Goal: Task Accomplishment & Management: Use online tool/utility

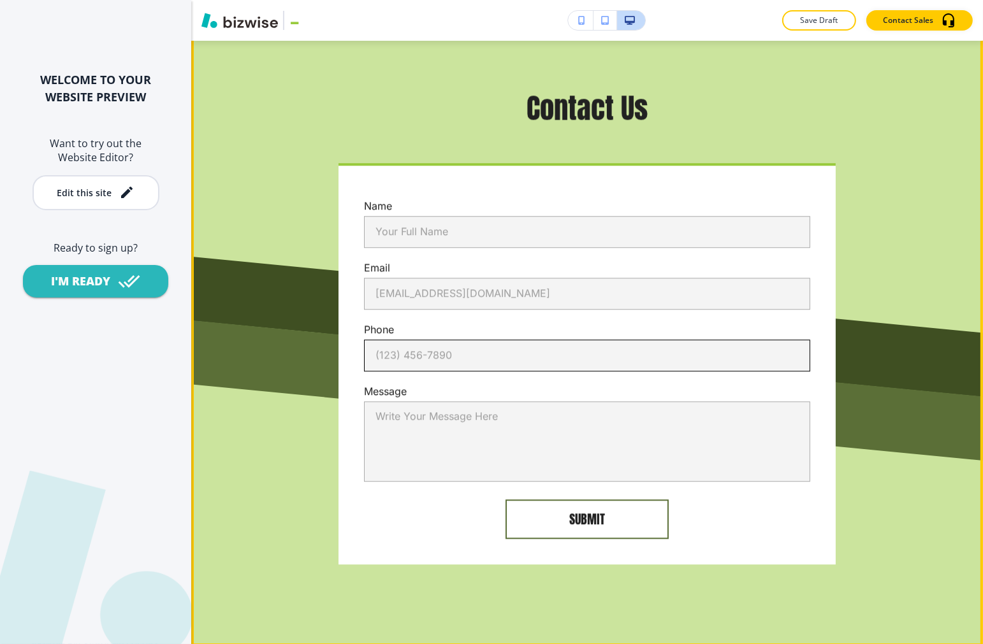
scroll to position [7656, 0]
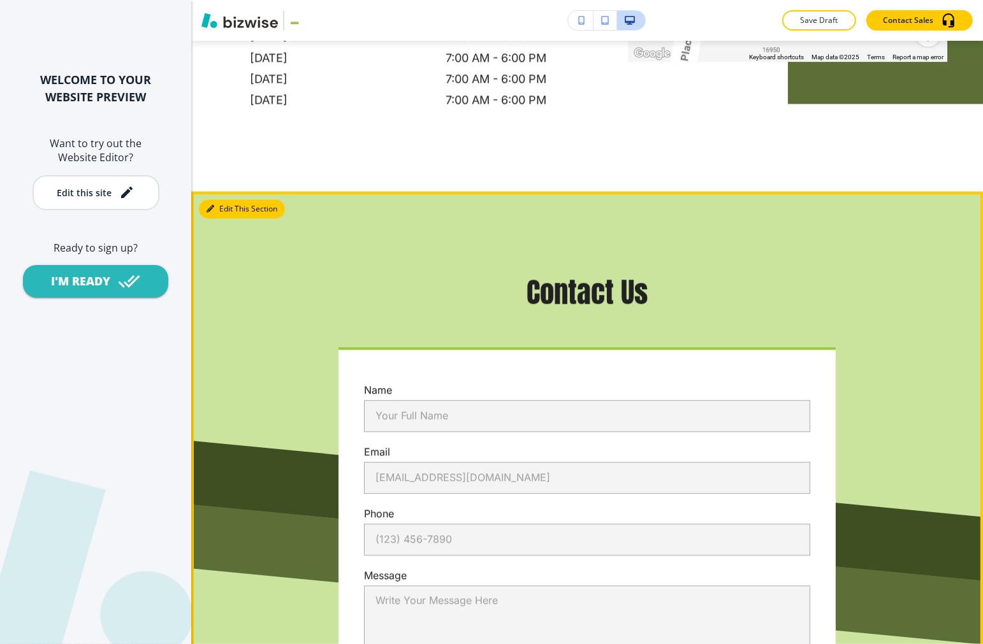
click at [219, 200] on button "Edit This Section" at bounding box center [242, 209] width 86 height 19
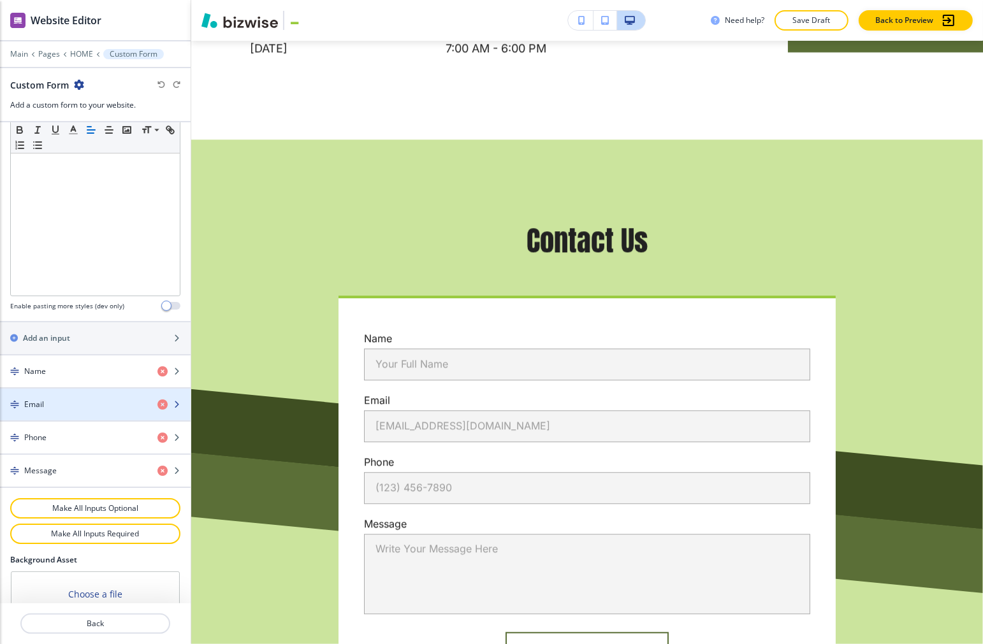
scroll to position [536, 0]
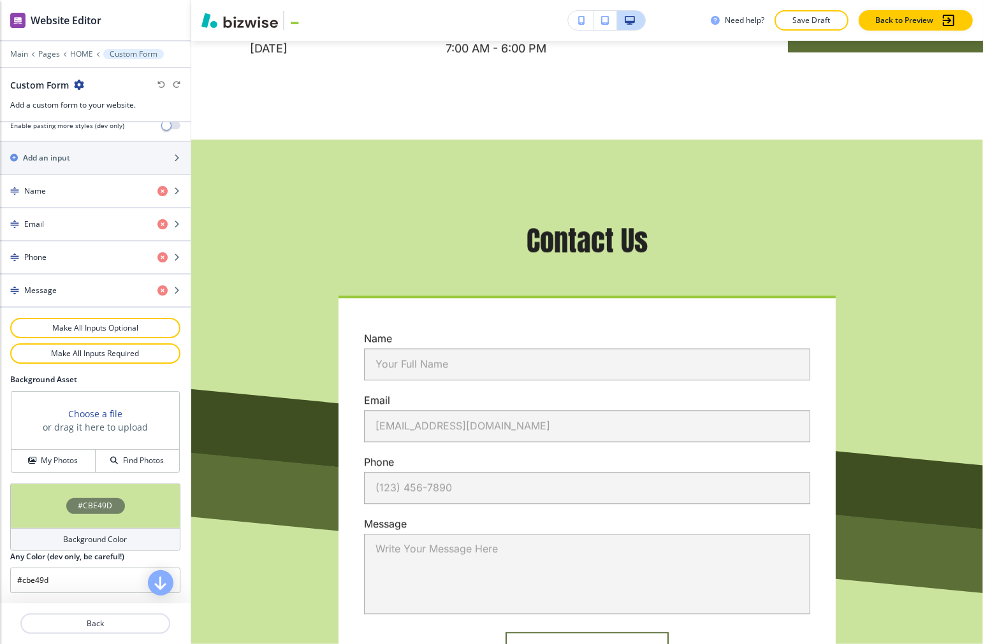
click at [88, 505] on h4 "#CBE49D" at bounding box center [95, 505] width 34 height 11
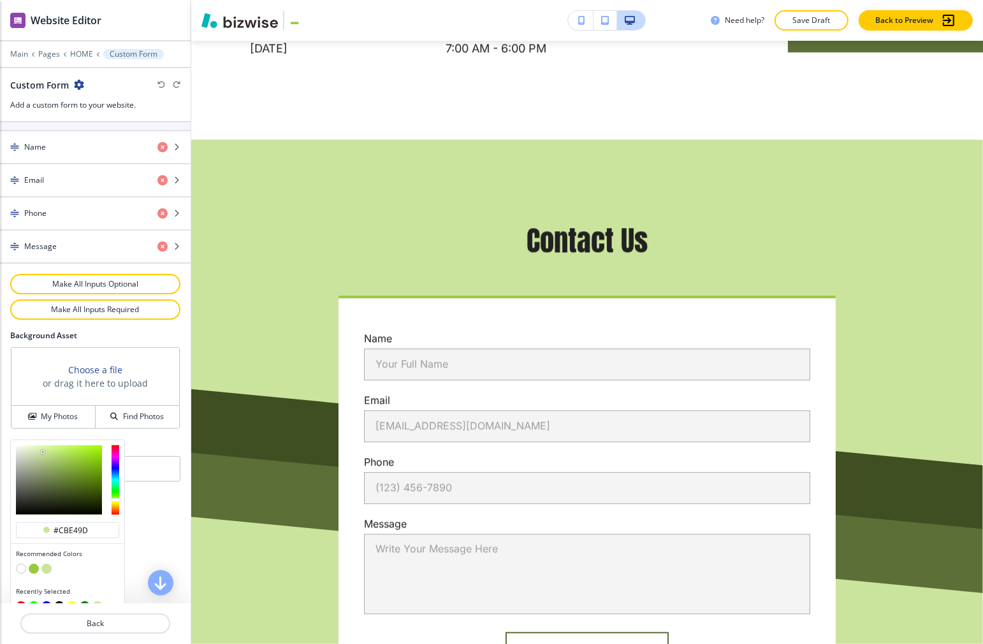
scroll to position [597, 0]
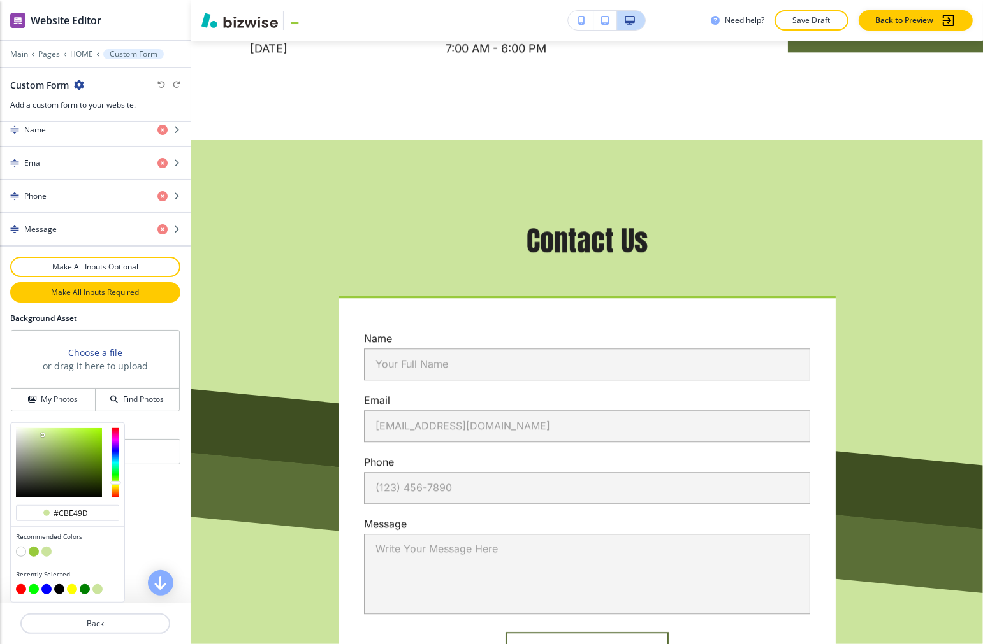
click at [90, 354] on div "Emails to notify Add [PERSON_NAME][EMAIL_ADDRESS][DOMAIN_NAME] Title Small Norm…" at bounding box center [95, 1] width 191 height 948
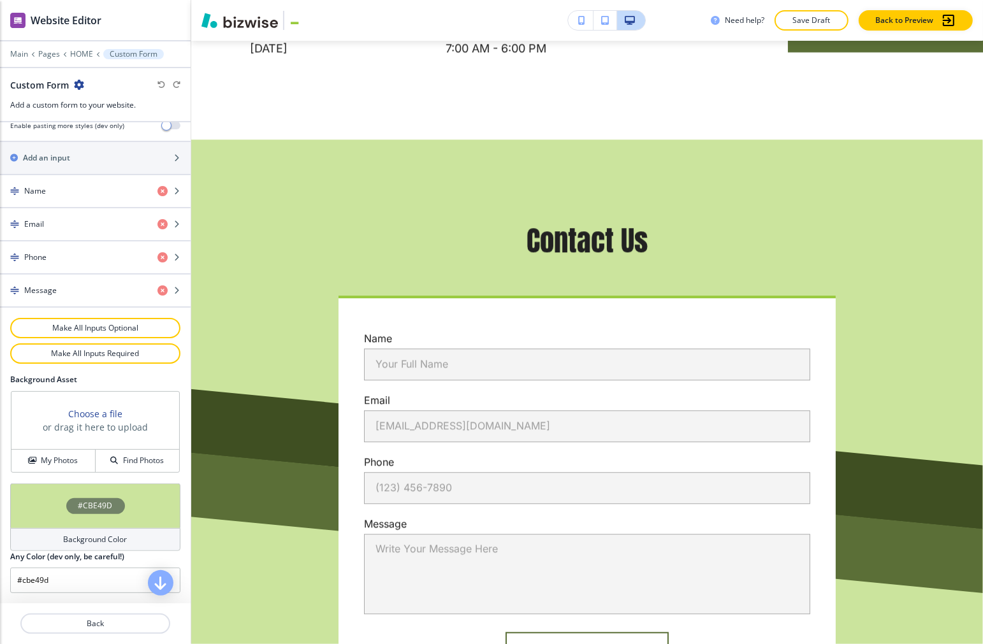
click at [96, 412] on h3 "Choose a file" at bounding box center [95, 413] width 54 height 13
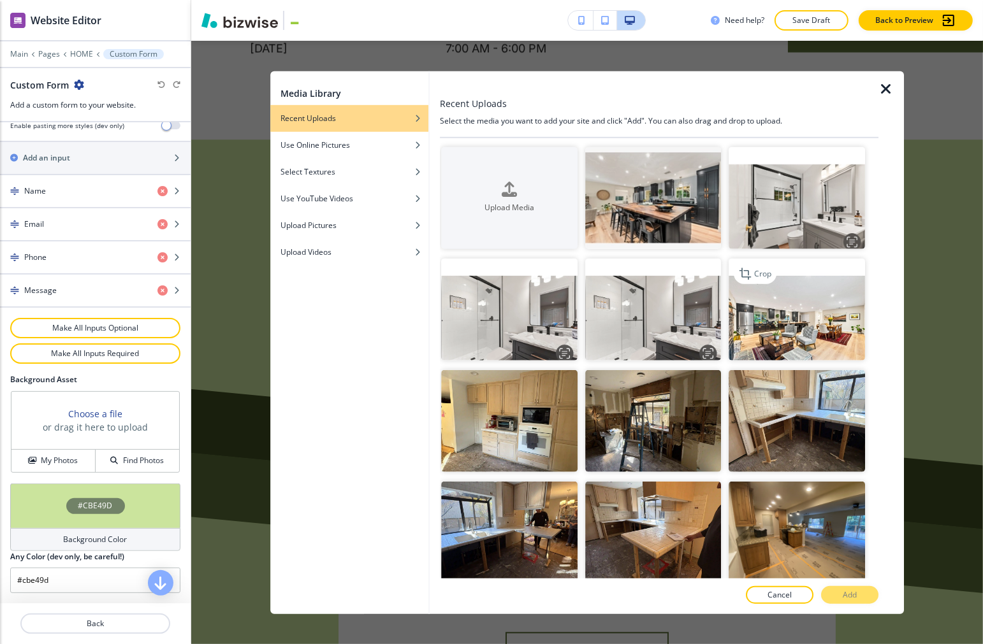
click at [678, 322] on img "button" at bounding box center [797, 309] width 136 height 102
click at [678, 595] on p "Add" at bounding box center [850, 595] width 14 height 11
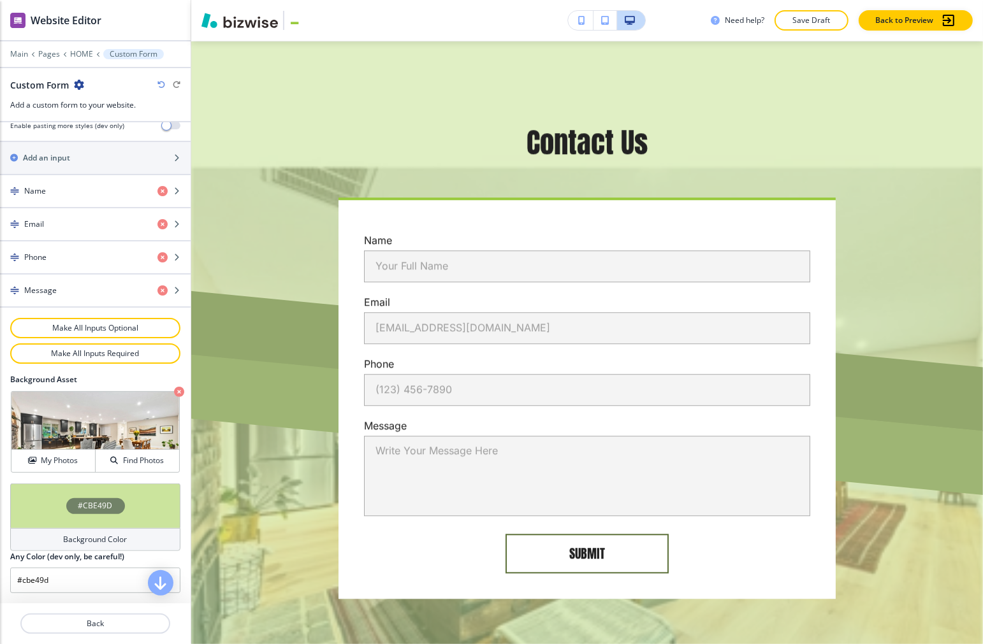
scroll to position [7798, 0]
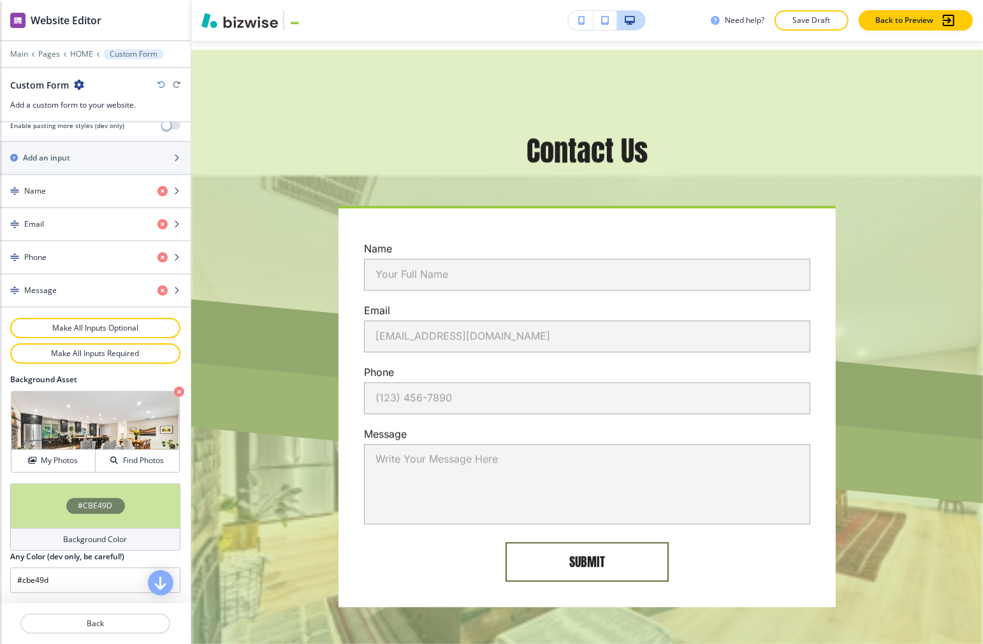
click at [174, 387] on icon "button" at bounding box center [179, 392] width 10 height 10
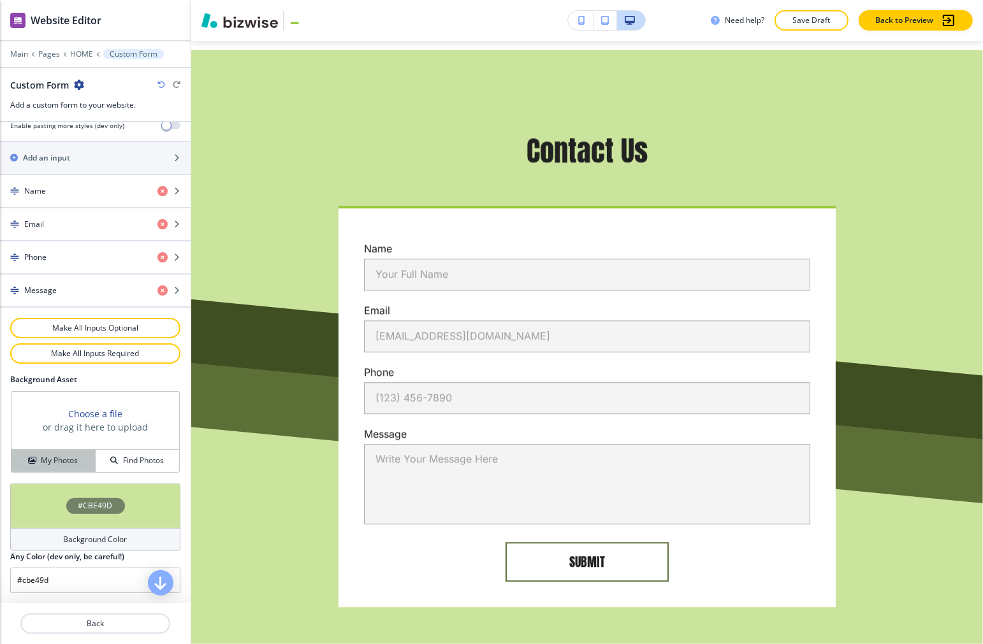
click at [41, 461] on h4 "My Photos" at bounding box center [59, 460] width 37 height 11
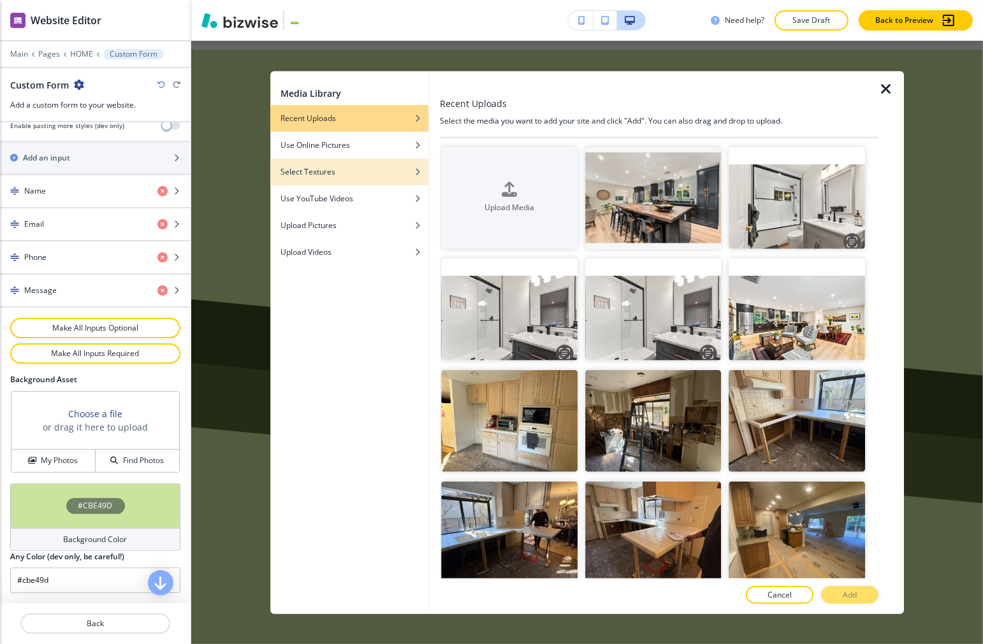
click at [342, 175] on div "Select Textures" at bounding box center [349, 171] width 158 height 11
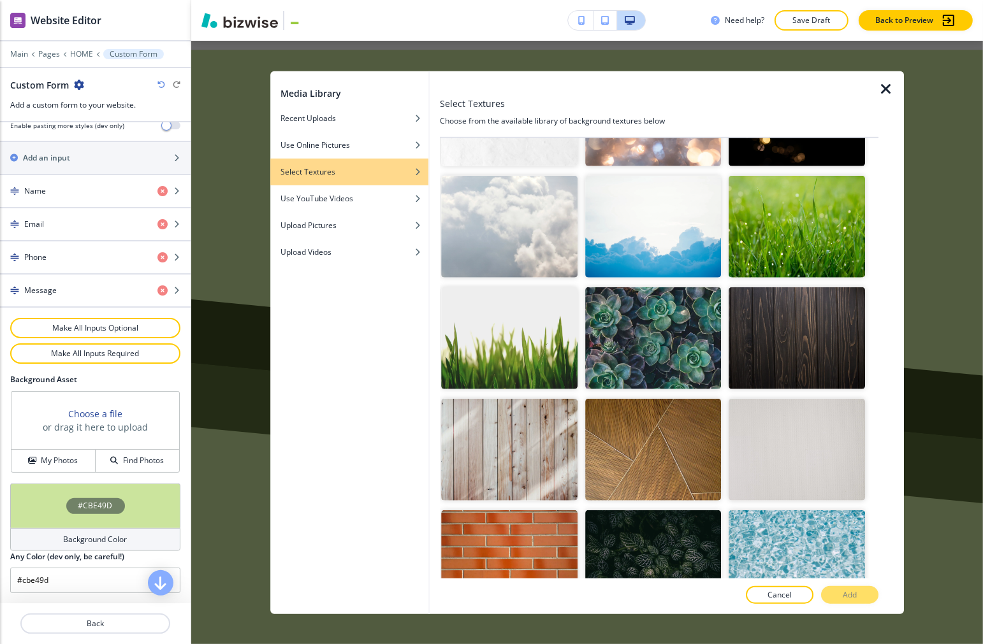
scroll to position [1473, 0]
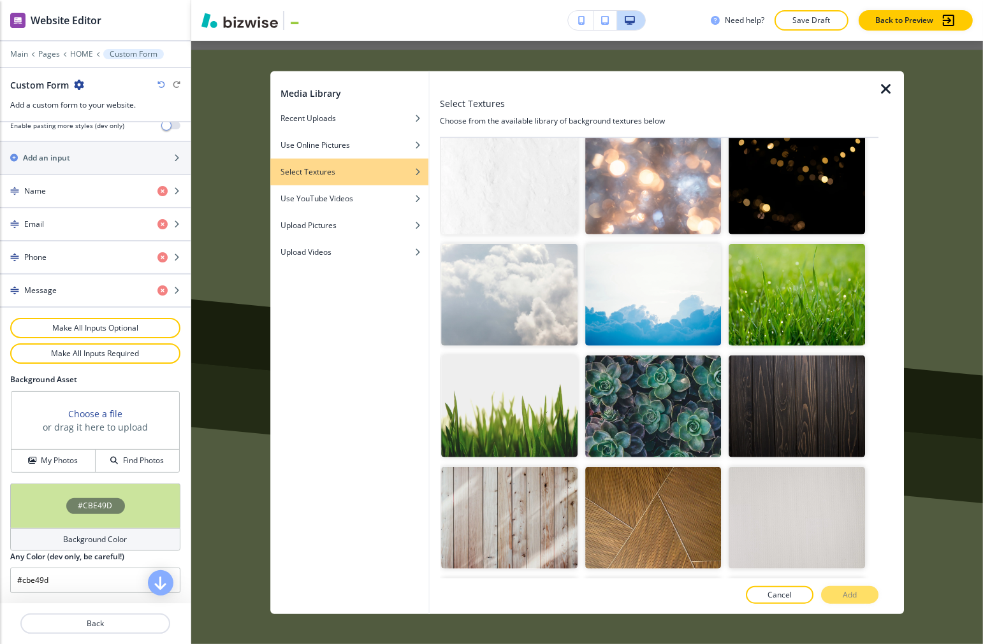
click at [678, 393] on img "button" at bounding box center [797, 407] width 136 height 102
click at [678, 600] on button "Add" at bounding box center [849, 595] width 57 height 18
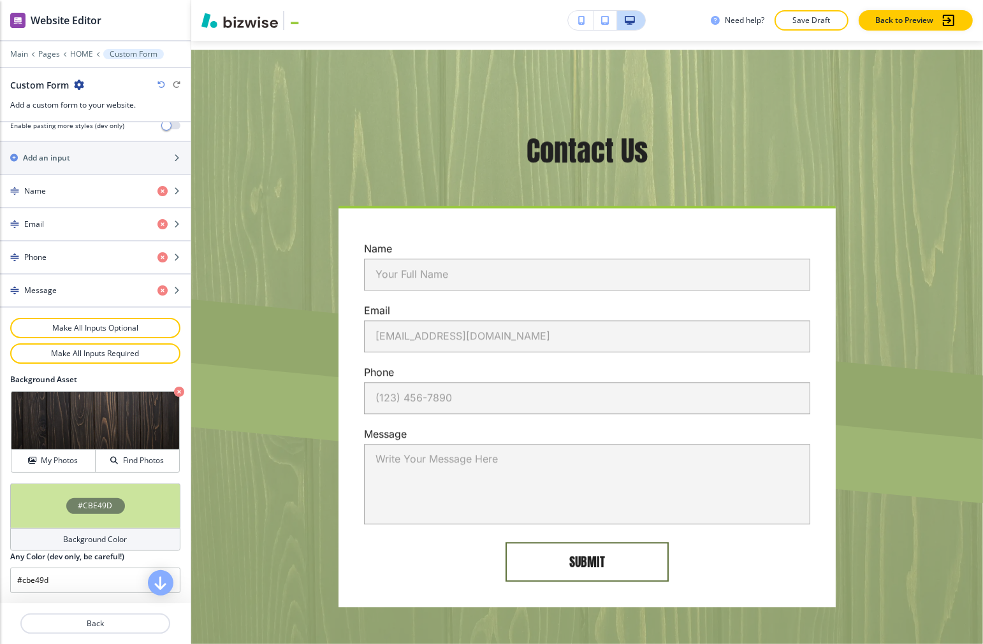
click at [80, 505] on h4 "#CBE49D" at bounding box center [95, 505] width 34 height 11
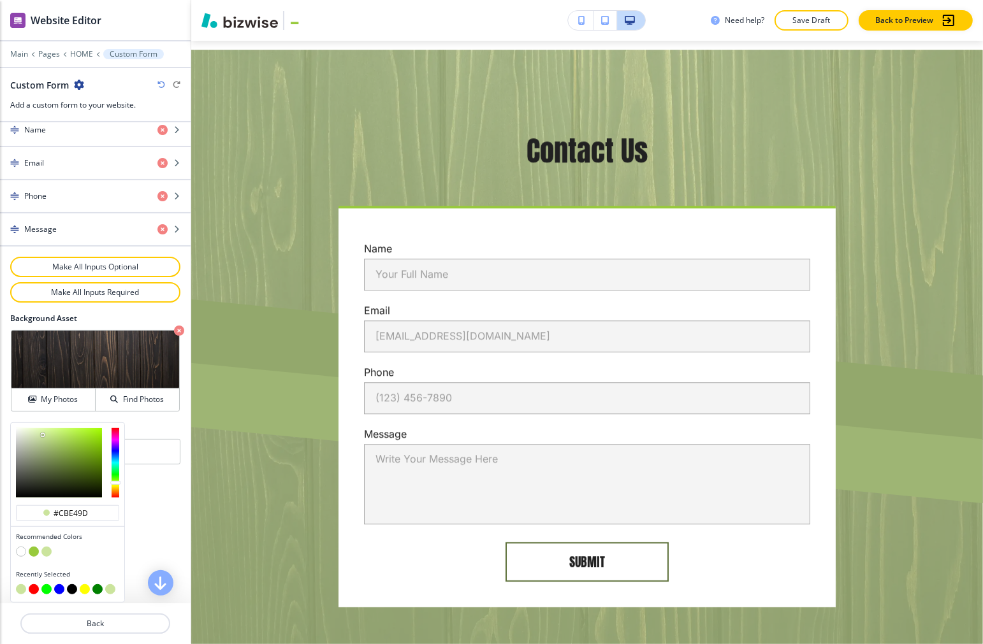
scroll to position [536, 0]
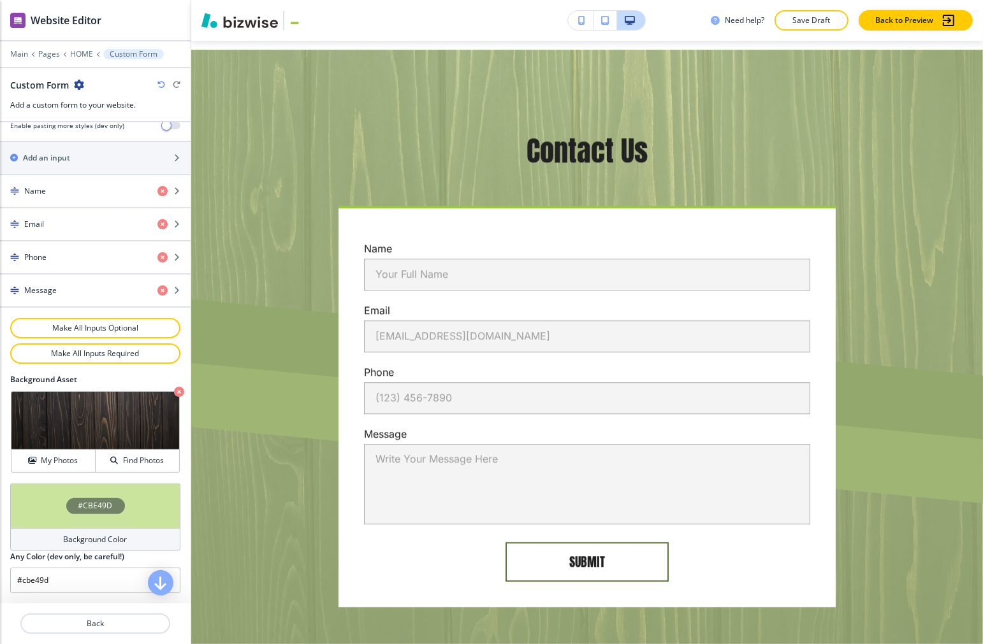
click at [162, 476] on div "Emails to notify Add [PERSON_NAME][EMAIL_ADDRESS][DOMAIN_NAME] Title Small Norm…" at bounding box center [95, 362] width 191 height 481
drag, startPoint x: 85, startPoint y: 583, endPoint x: -1, endPoint y: 583, distance: 86.1
click at [0, 0] on html "WELCOME TO YOUR WEBSITE PREVIEW Want to try out the Website Editor? Edit this s…" at bounding box center [491, 0] width 983 height 0
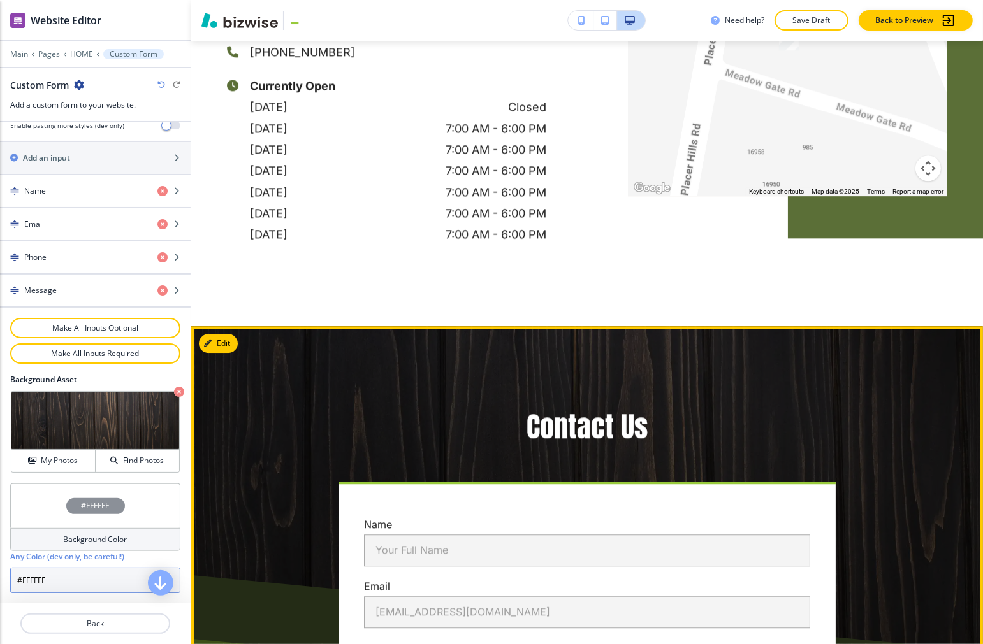
scroll to position [7514, 0]
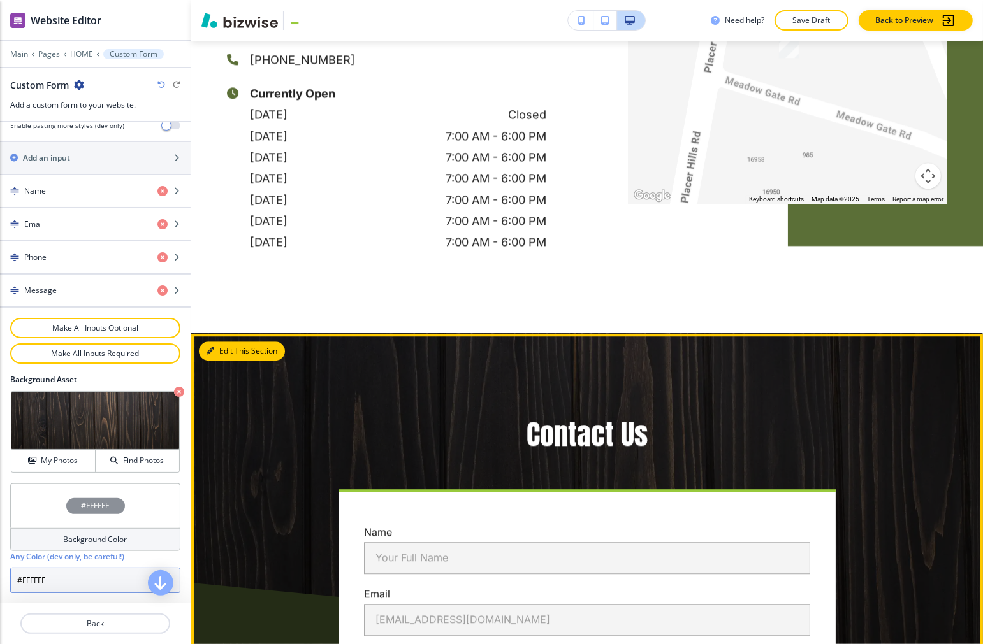
type input "#FFFFFF"
click at [214, 342] on button "Edit This Section" at bounding box center [242, 351] width 86 height 19
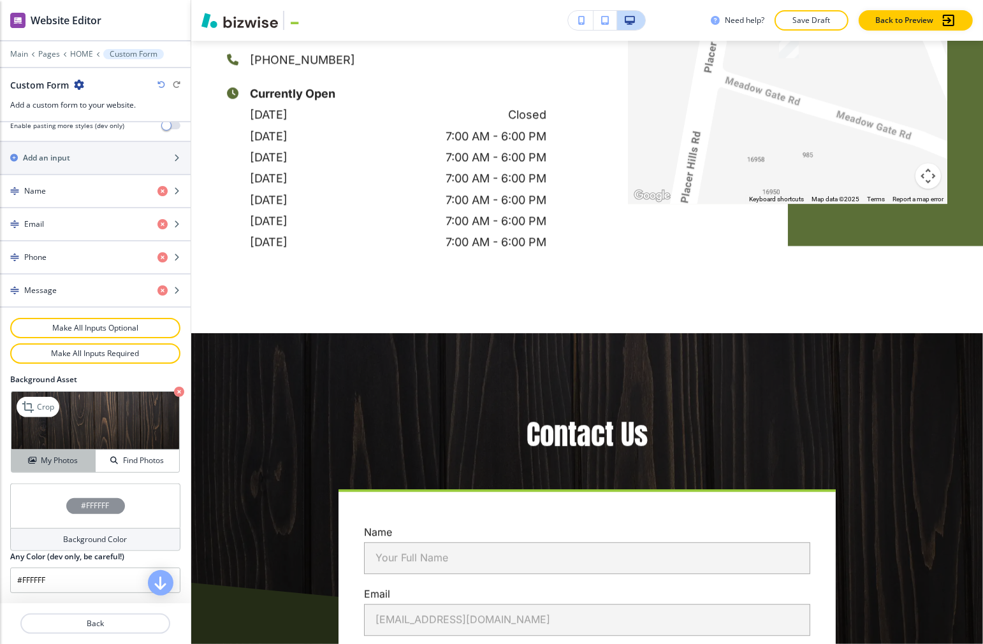
click at [49, 456] on h4 "My Photos" at bounding box center [59, 460] width 37 height 11
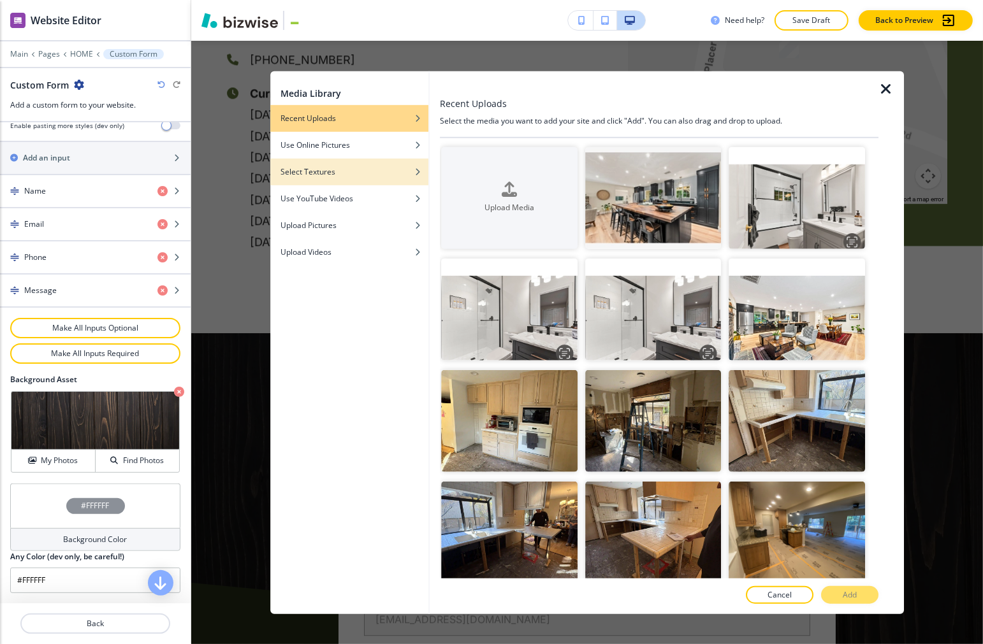
click at [365, 167] on div "Select Textures" at bounding box center [349, 171] width 158 height 11
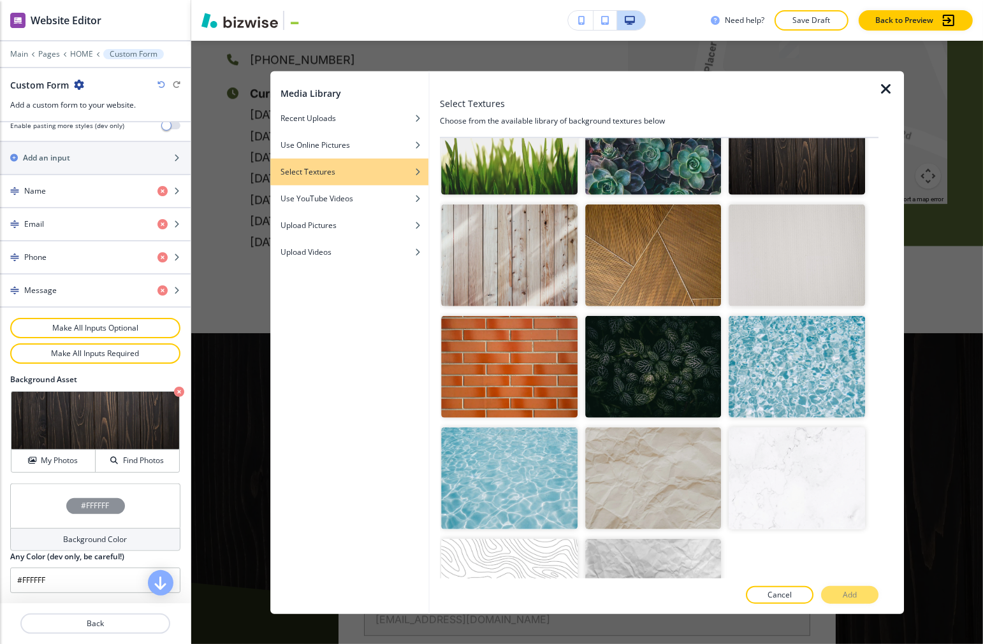
scroll to position [1756, 0]
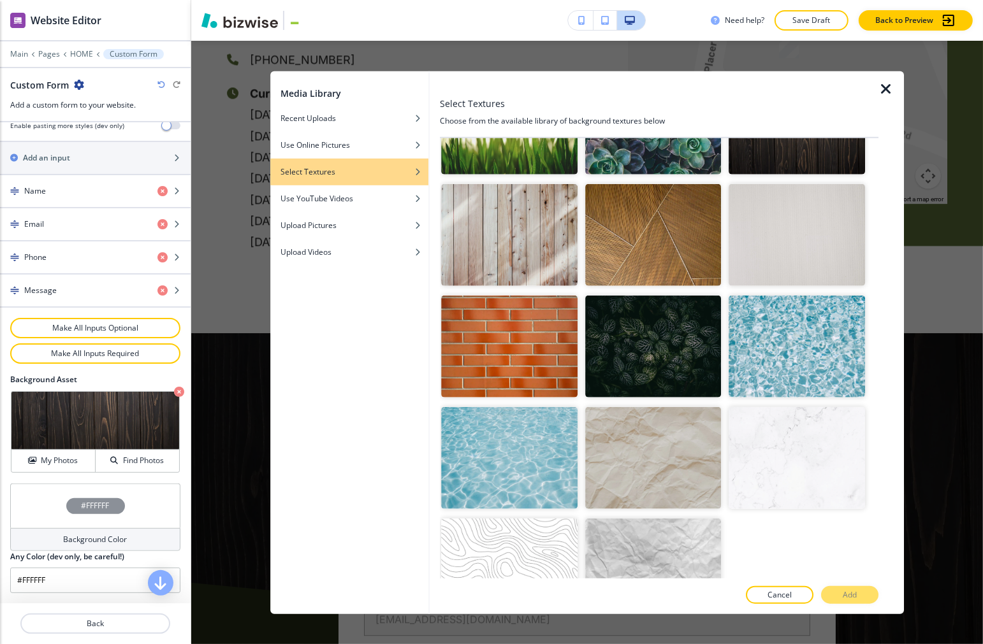
click at [485, 530] on img "button" at bounding box center [510, 570] width 136 height 102
click at [678, 604] on div at bounding box center [659, 609] width 438 height 10
click at [678, 596] on p "Add" at bounding box center [850, 595] width 14 height 11
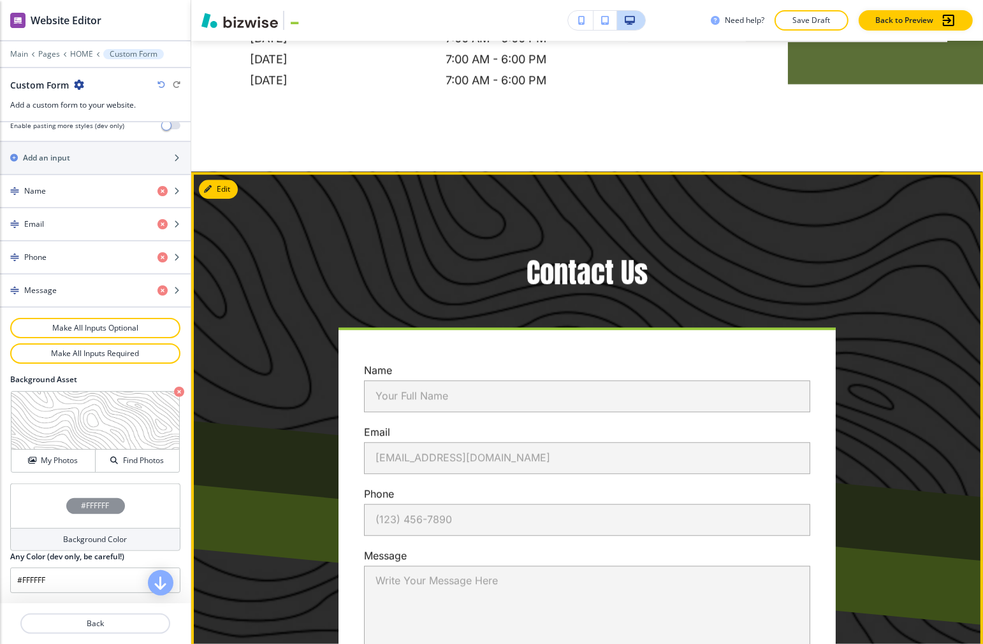
scroll to position [7585, 0]
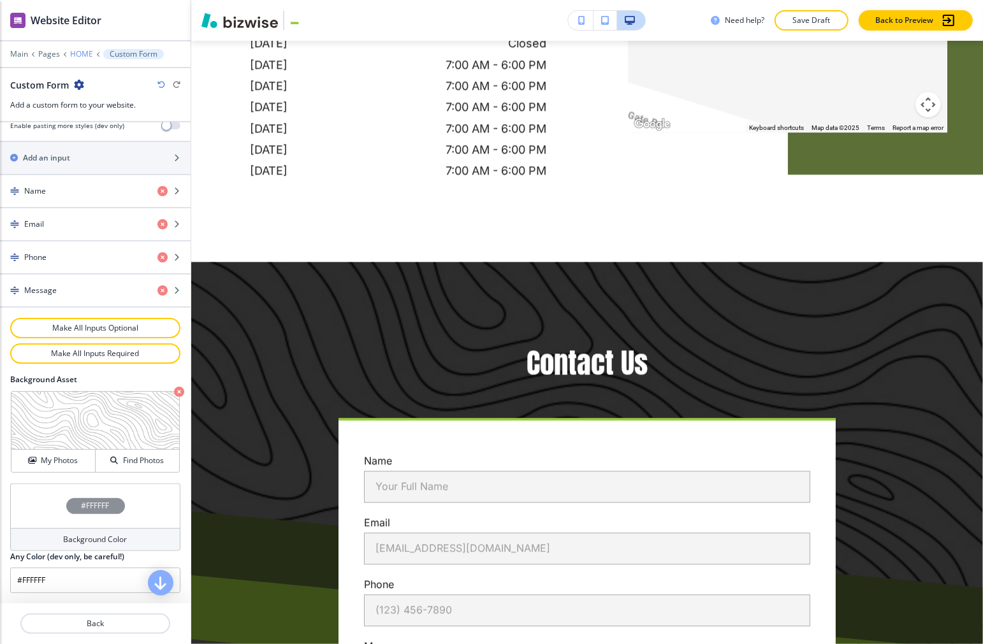
click at [79, 52] on p "HOME" at bounding box center [81, 54] width 23 height 9
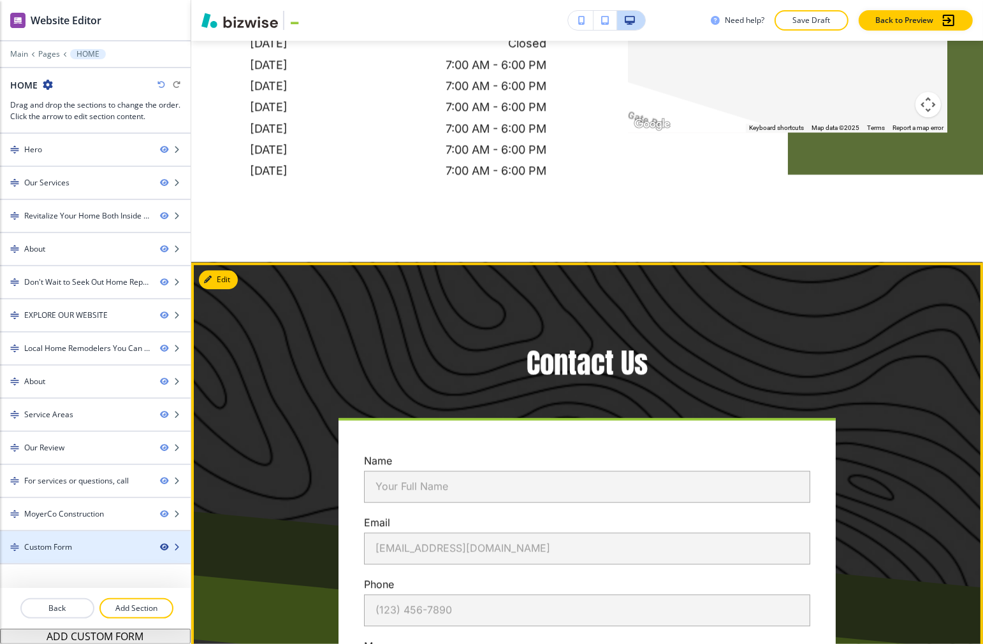
click at [163, 546] on icon "button" at bounding box center [164, 548] width 8 height 8
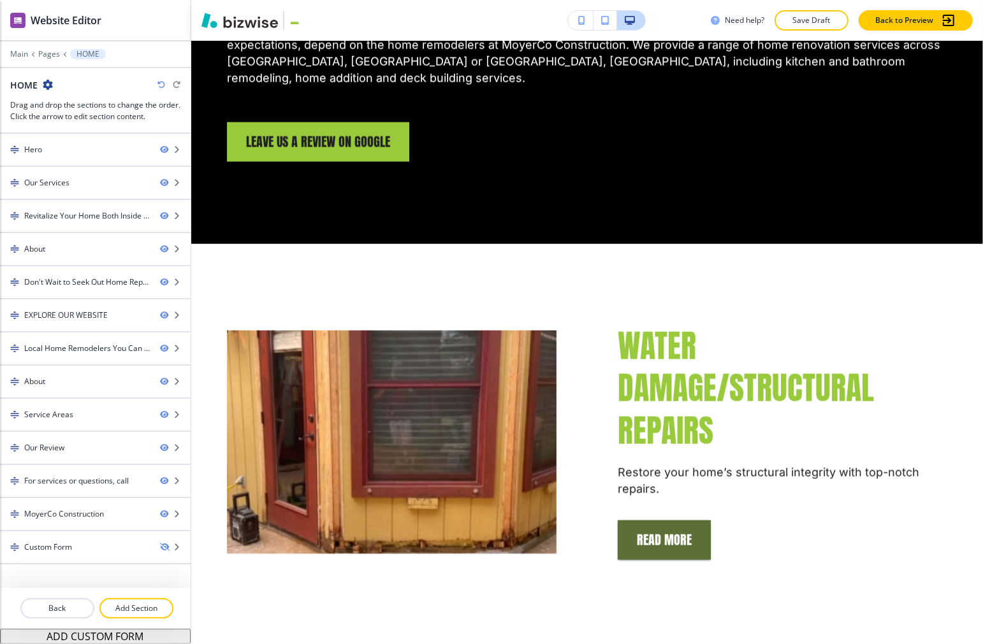
scroll to position [1778, 0]
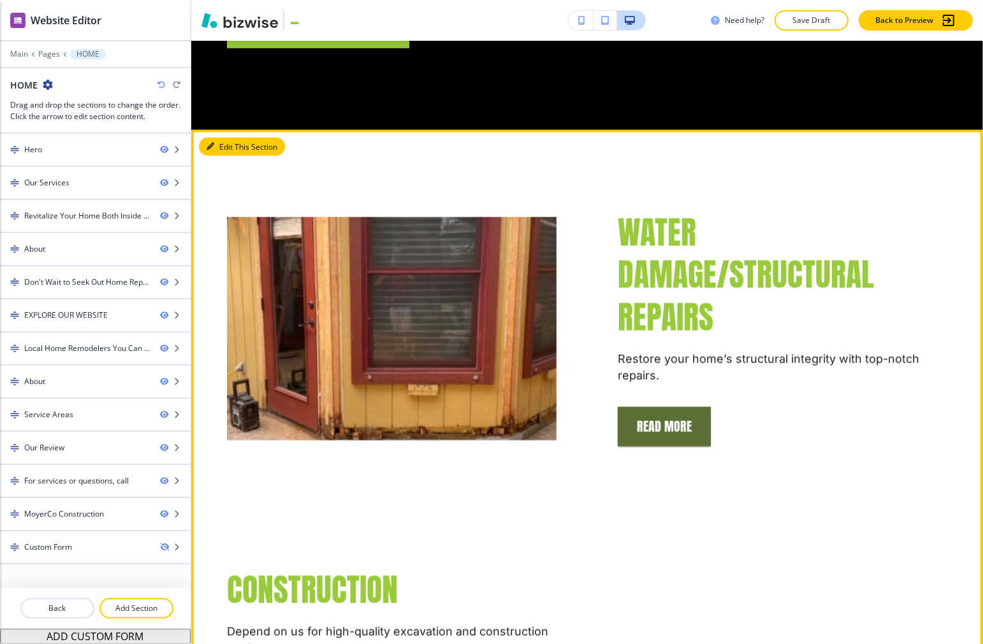
click at [224, 138] on button "Edit This Section" at bounding box center [242, 147] width 86 height 19
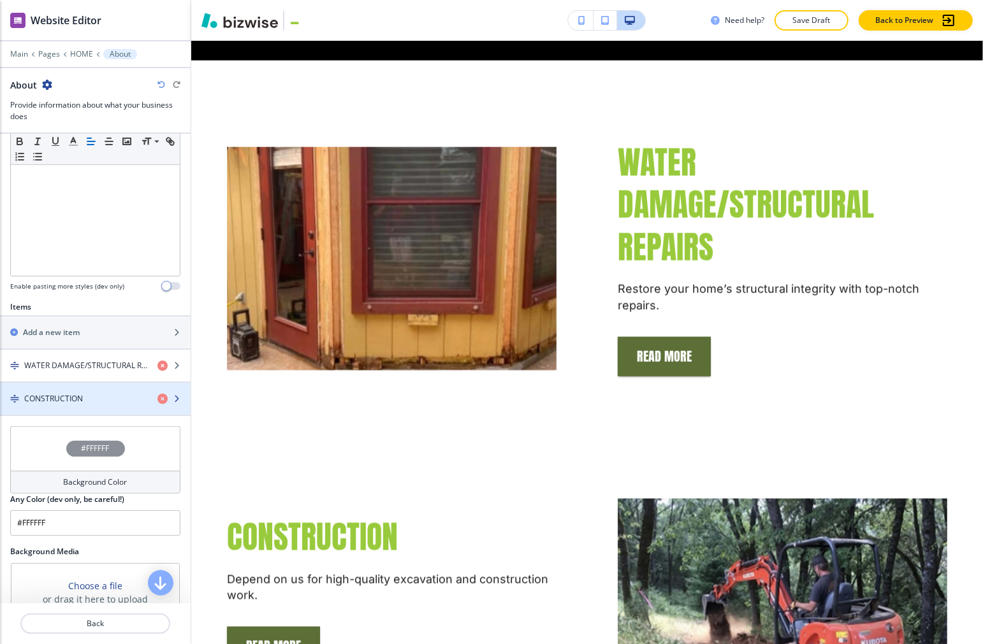
scroll to position [286, 0]
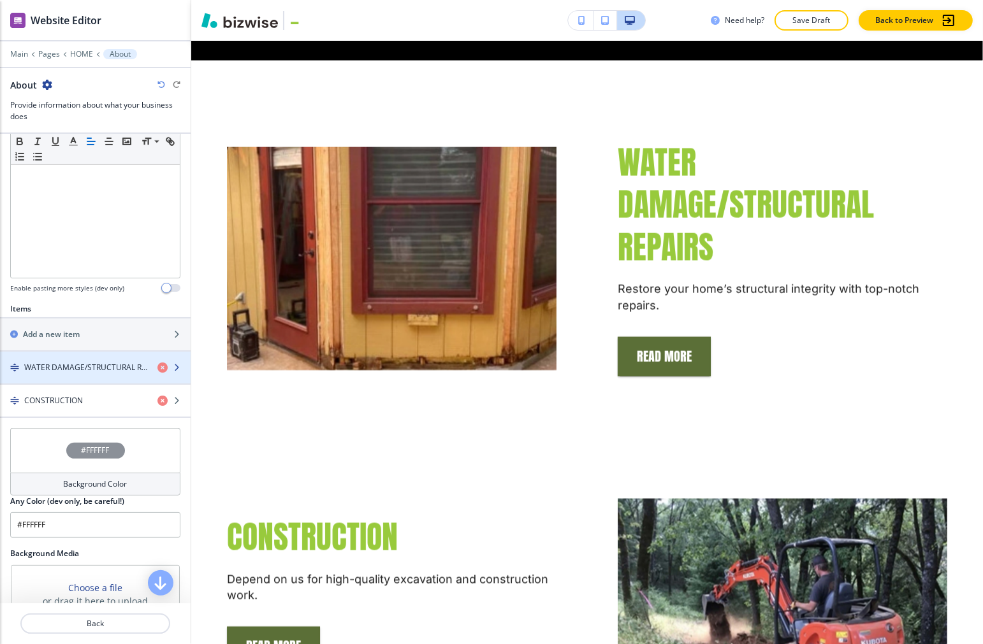
click at [78, 368] on h4 "WATER DAMAGE/STRUCTURAL REPAIRS" at bounding box center [85, 367] width 123 height 11
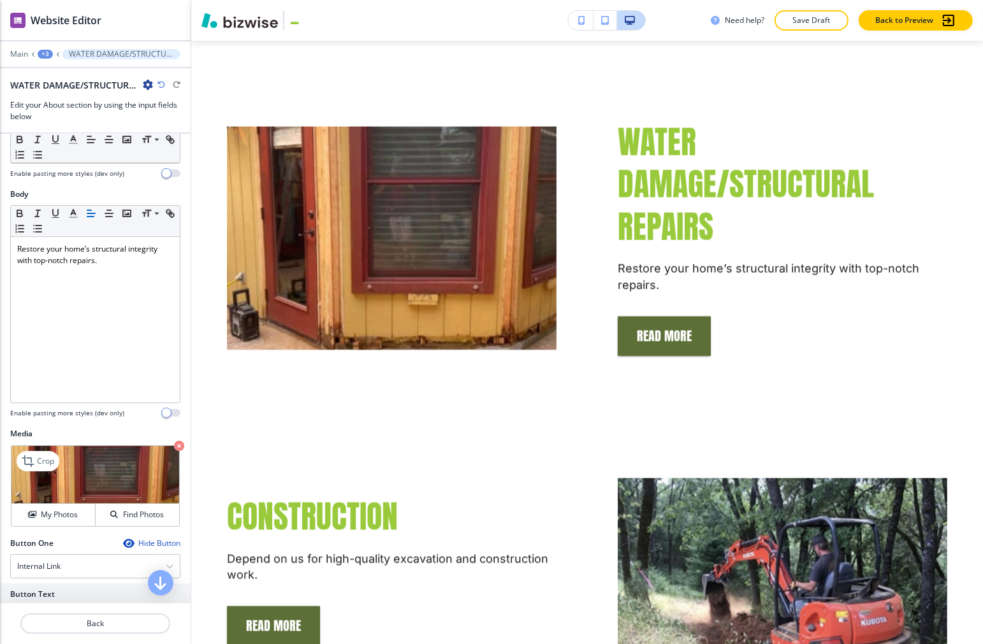
scroll to position [316, 0]
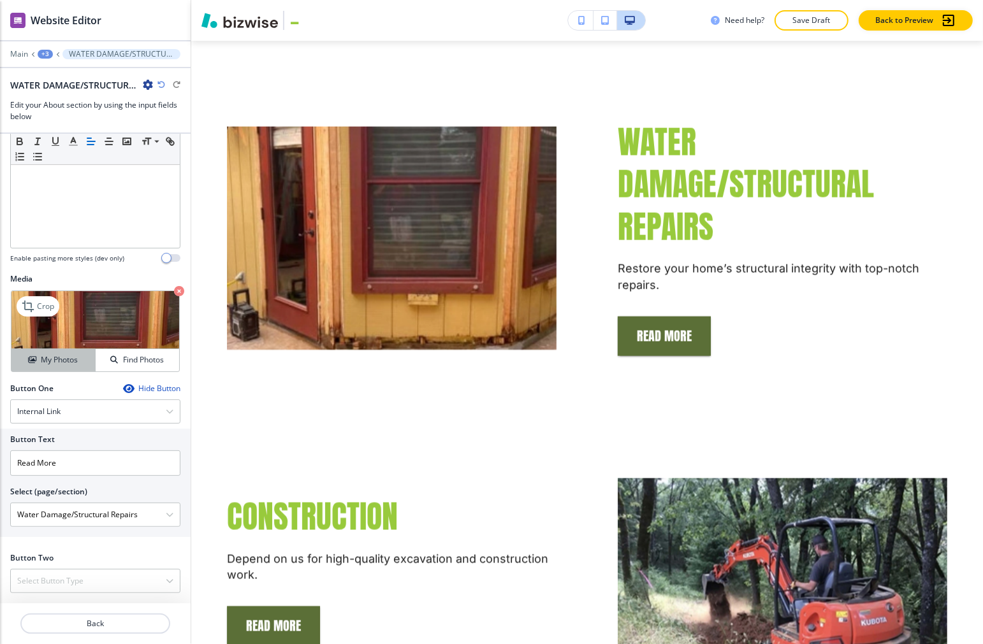
click at [54, 356] on h4 "My Photos" at bounding box center [59, 359] width 37 height 11
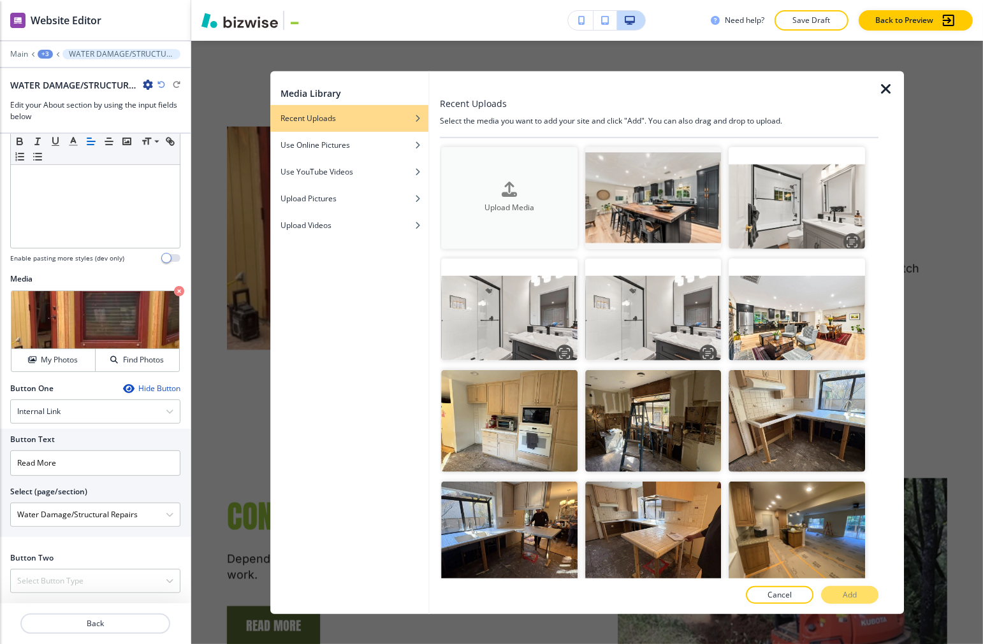
click at [532, 210] on h4 "Upload Media" at bounding box center [510, 208] width 136 height 11
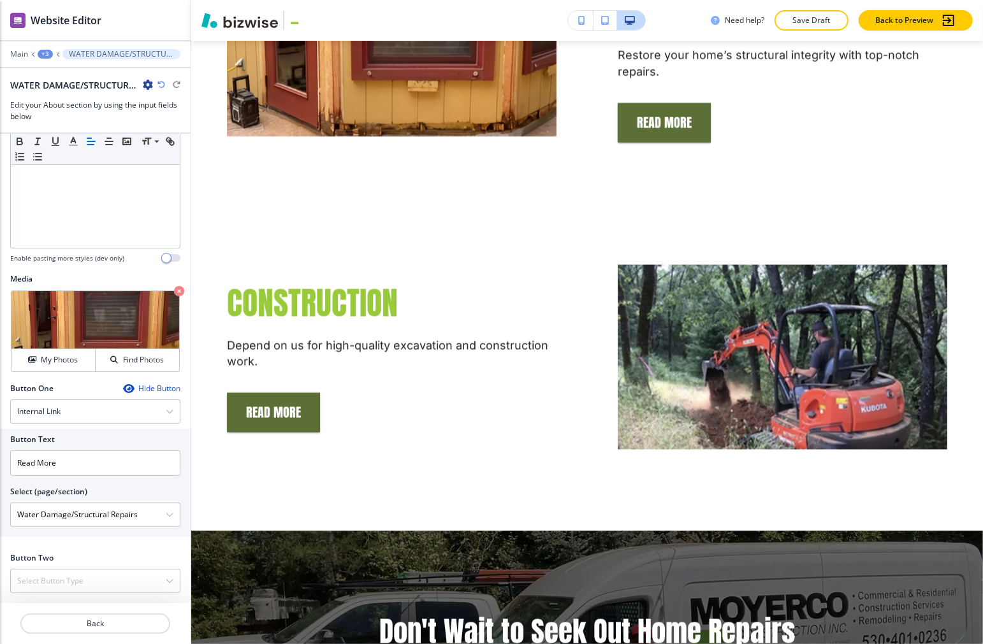
scroll to position [2081, 0]
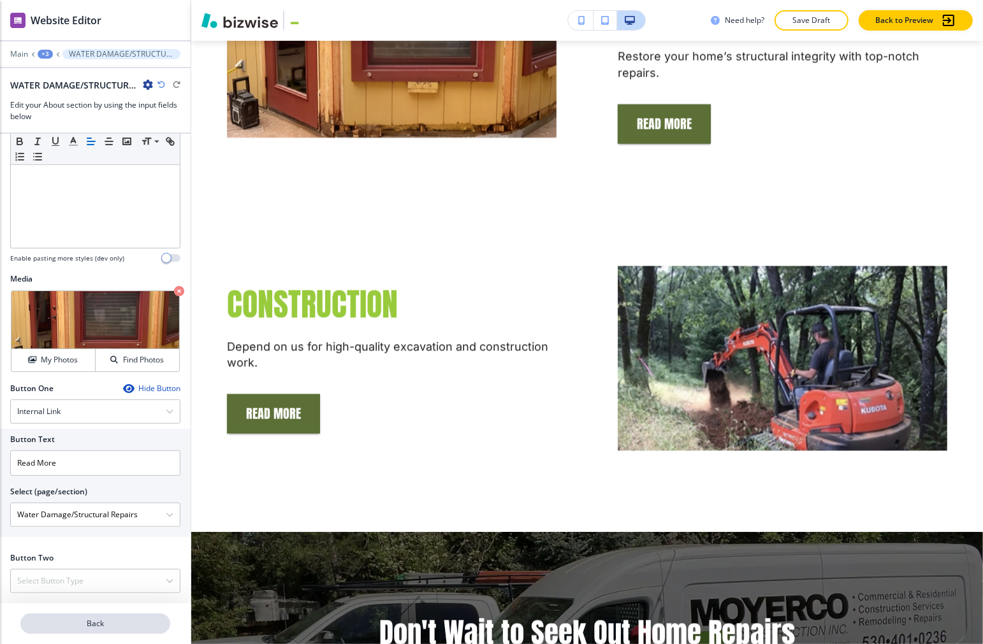
click at [110, 628] on p "Back" at bounding box center [95, 623] width 147 height 11
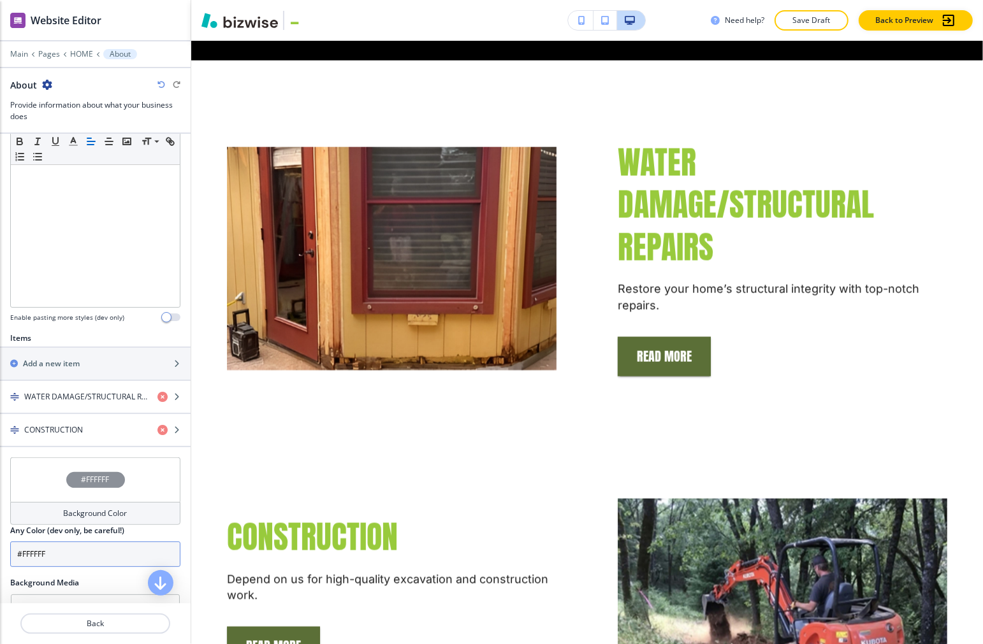
scroll to position [425, 0]
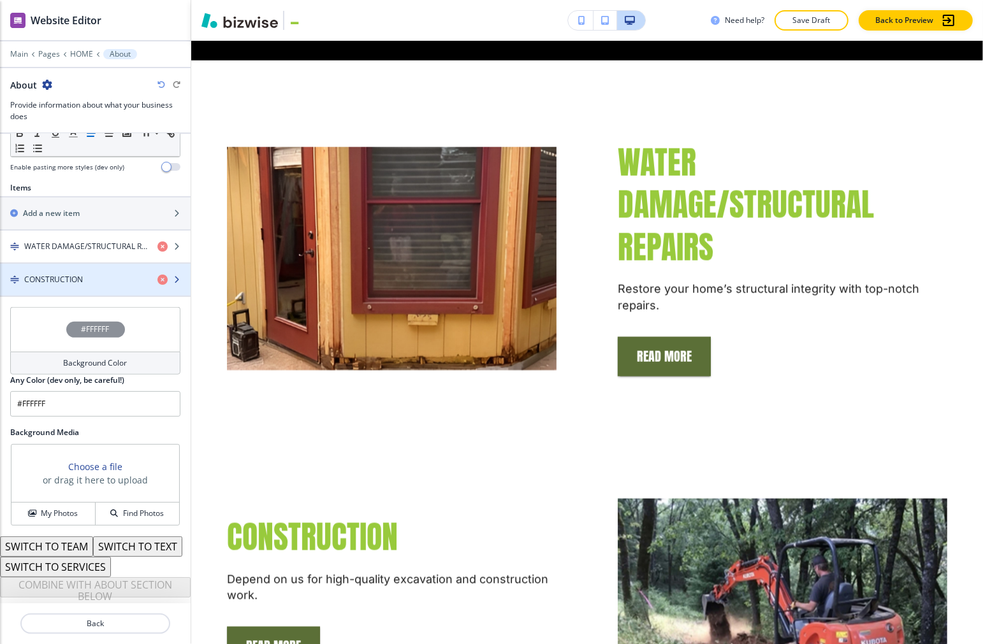
click at [64, 274] on h4 "CONSTRUCTION" at bounding box center [53, 279] width 59 height 11
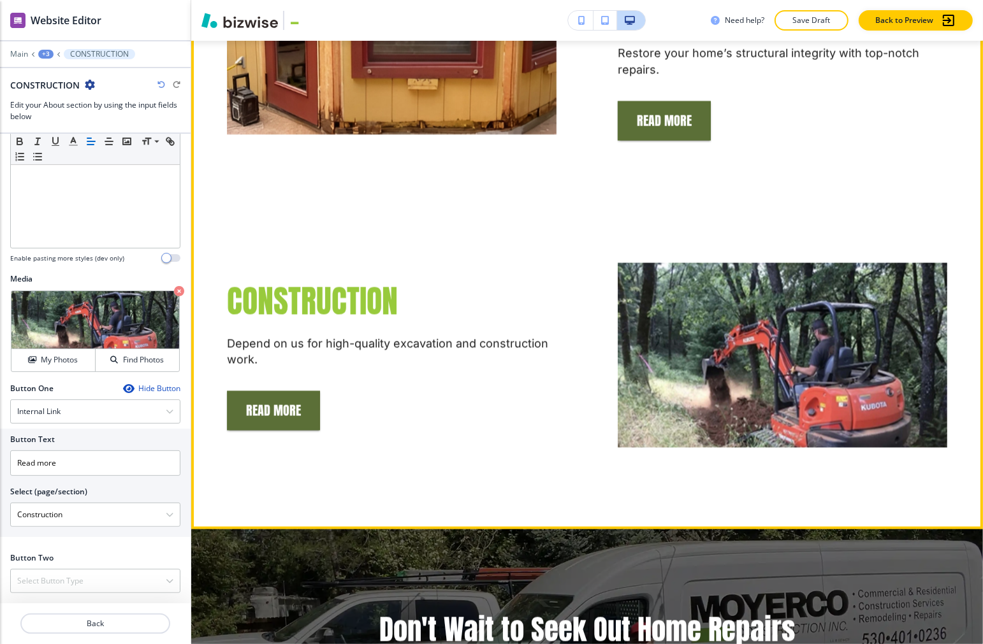
scroll to position [2083, 0]
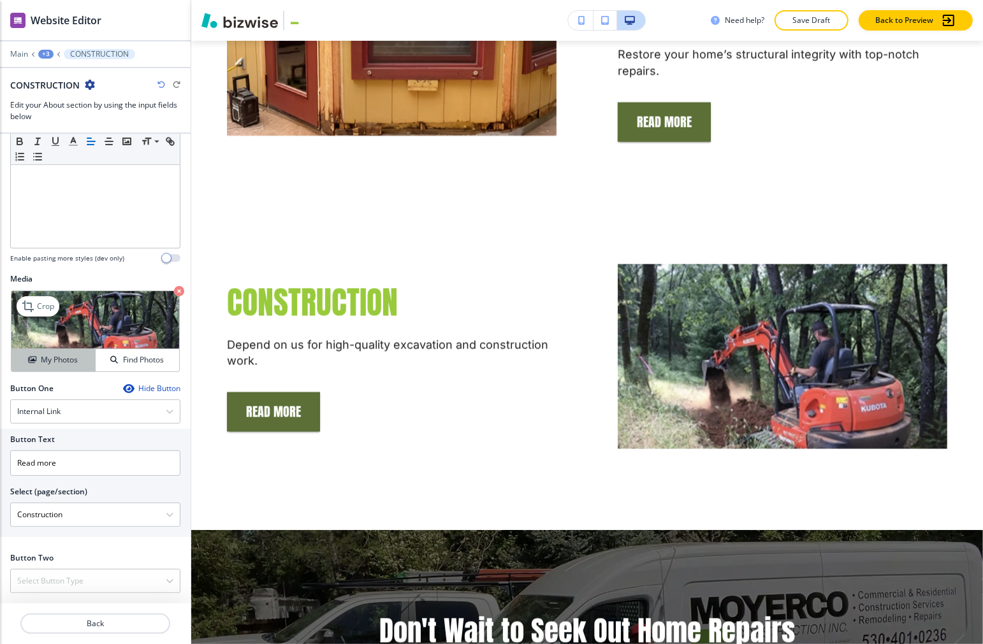
click at [41, 360] on h4 "My Photos" at bounding box center [59, 359] width 37 height 11
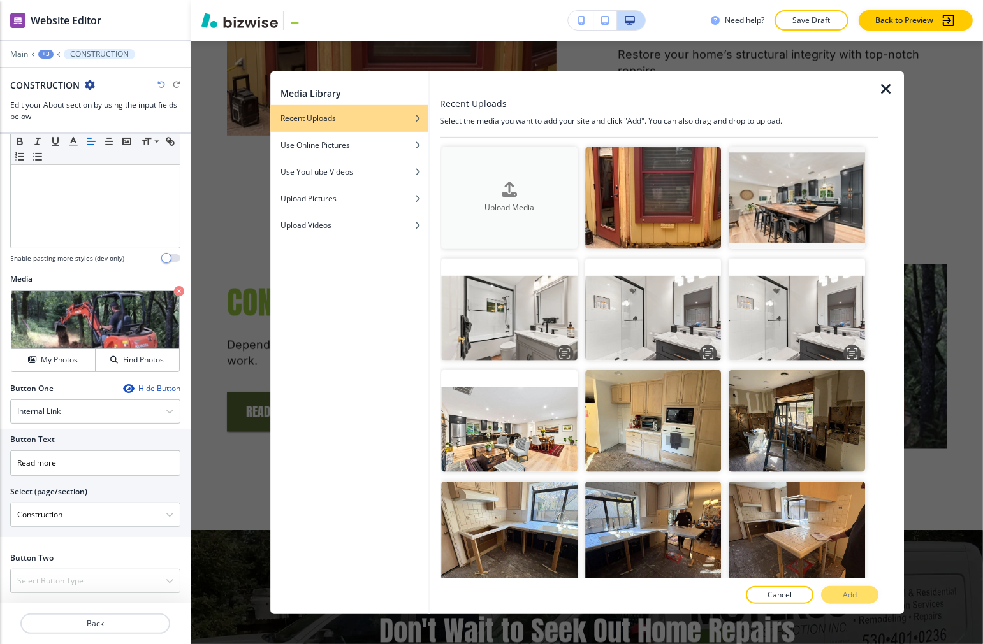
click at [482, 207] on h4 "Upload Media" at bounding box center [510, 208] width 136 height 11
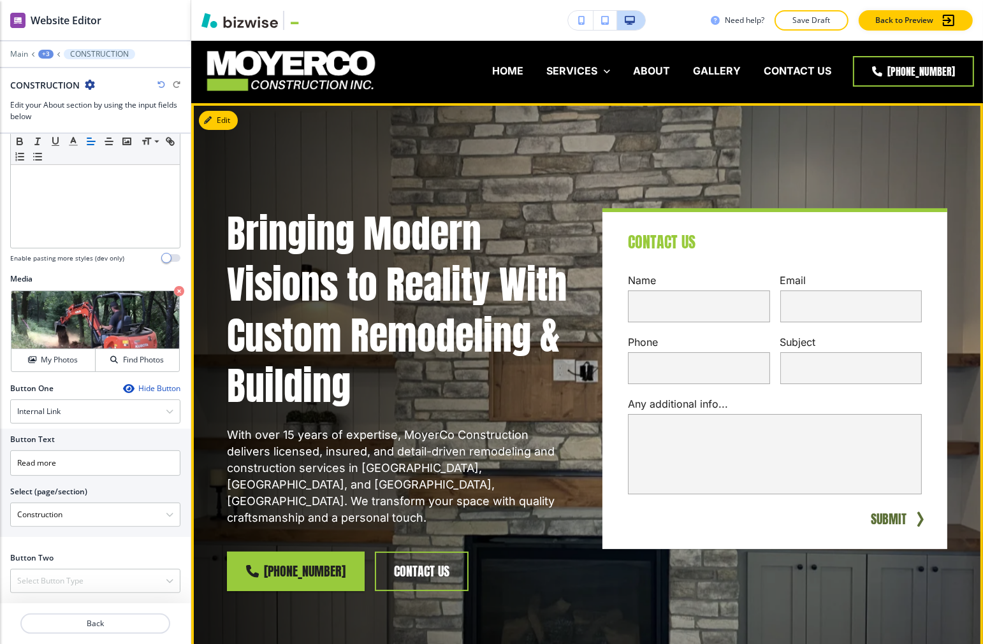
scroll to position [0, 0]
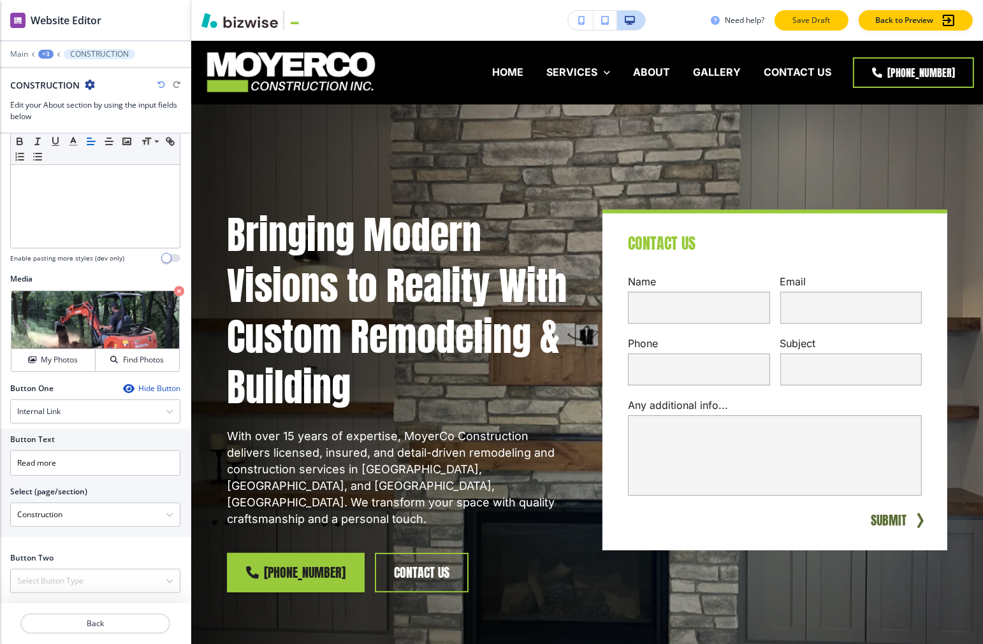
click at [678, 21] on button "Save Draft" at bounding box center [811, 20] width 74 height 20
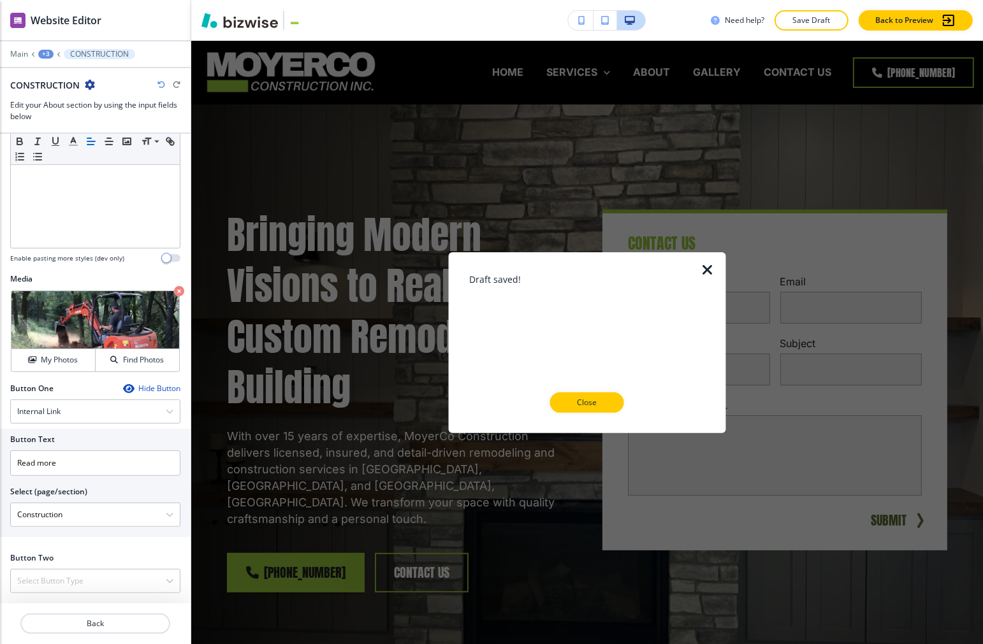
click at [678, 273] on icon "button" at bounding box center [707, 269] width 15 height 15
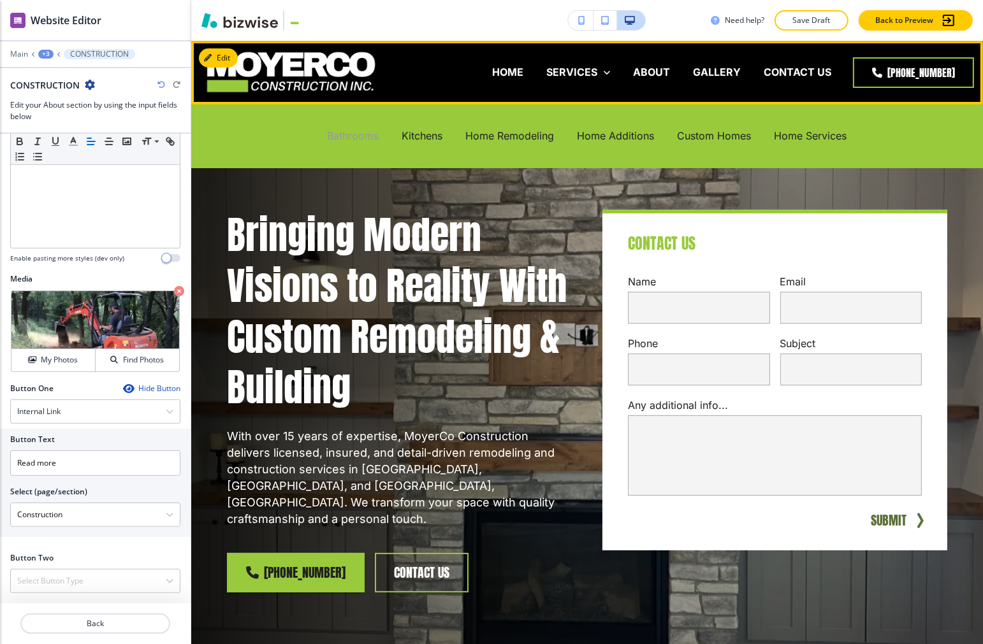
click at [330, 138] on p "Bathrooms" at bounding box center [354, 136] width 52 height 15
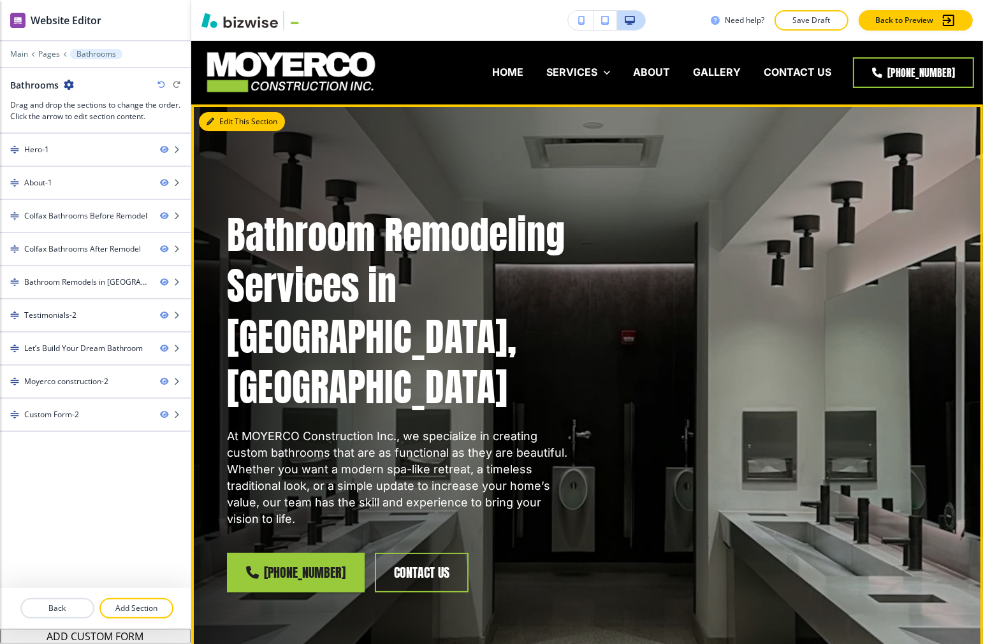
click at [215, 121] on button "Edit This Section" at bounding box center [242, 121] width 86 height 19
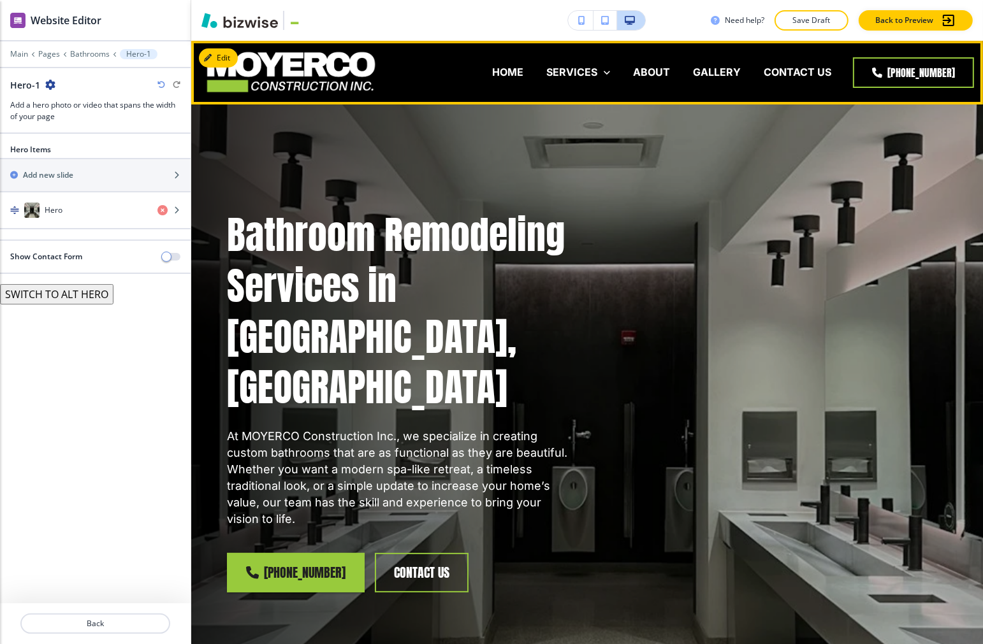
click at [484, 67] on div "HOME" at bounding box center [508, 72] width 54 height 15
click at [502, 71] on p "HOME" at bounding box center [507, 72] width 31 height 15
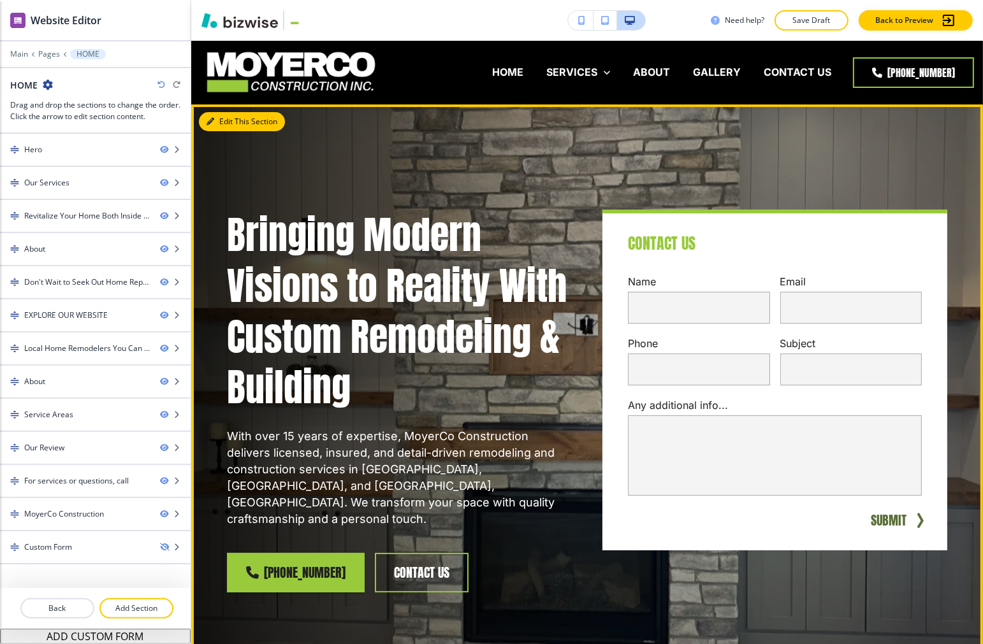
click at [219, 117] on button "Edit This Section" at bounding box center [242, 121] width 86 height 19
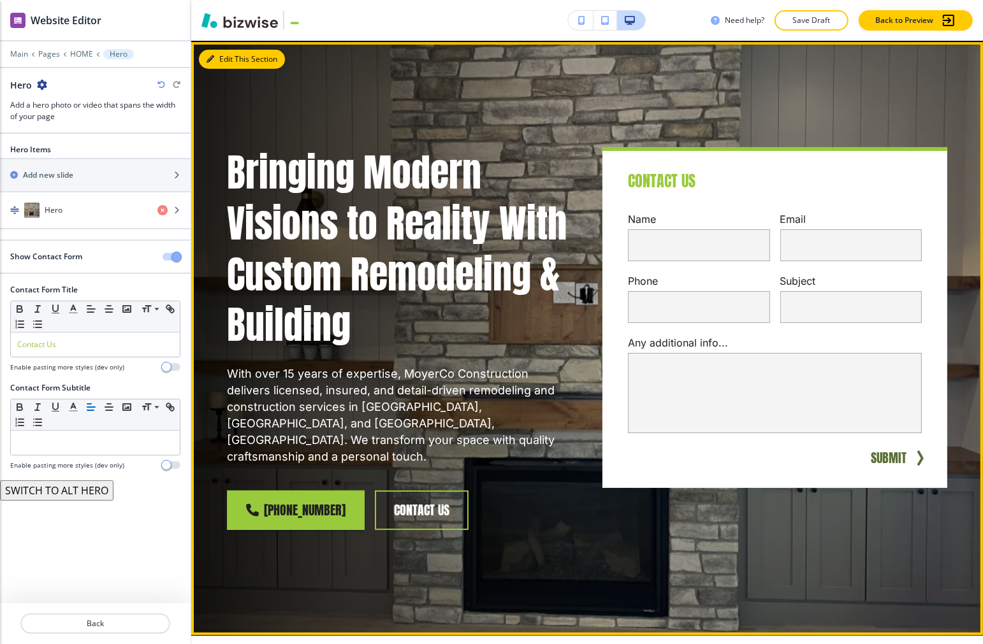
scroll to position [64, 0]
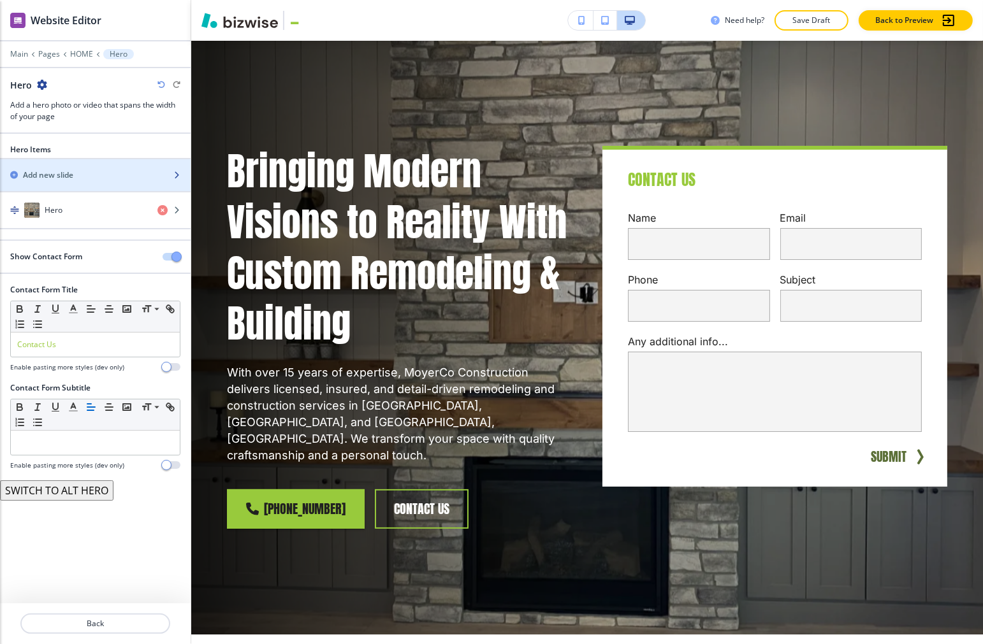
click at [69, 177] on h2 "Add new slide" at bounding box center [48, 175] width 50 height 11
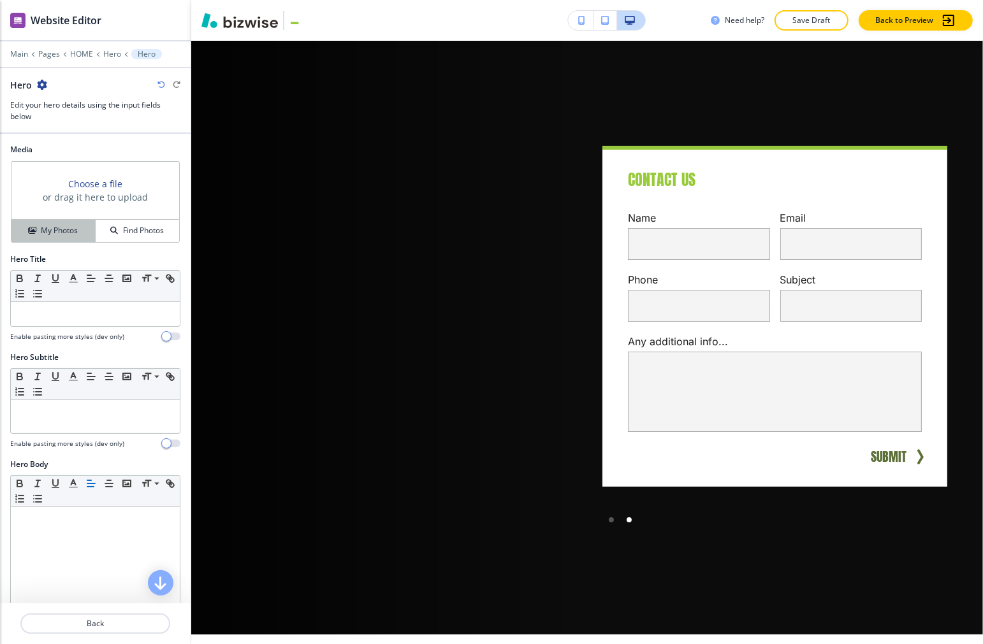
click at [55, 225] on h4 "My Photos" at bounding box center [59, 230] width 37 height 11
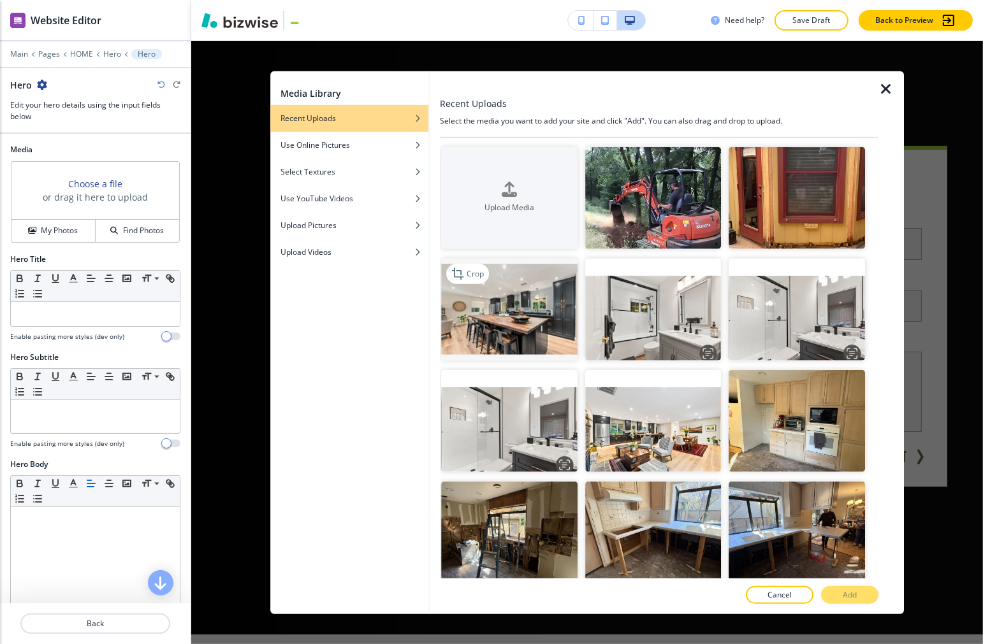
click at [488, 314] on img "button" at bounding box center [510, 309] width 136 height 102
click at [678, 593] on p "Add" at bounding box center [850, 595] width 14 height 11
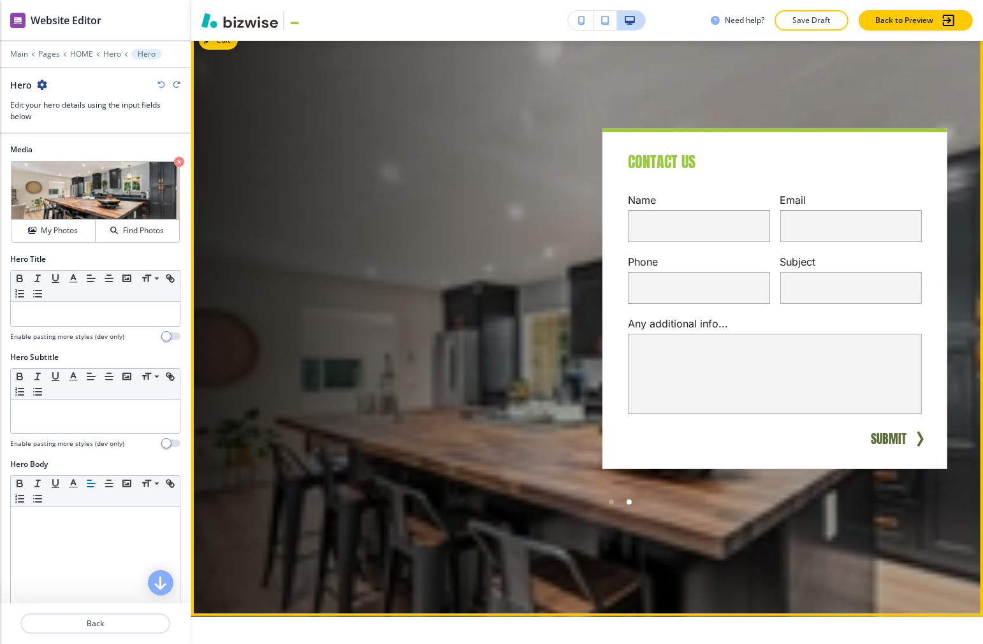
scroll to position [0, 0]
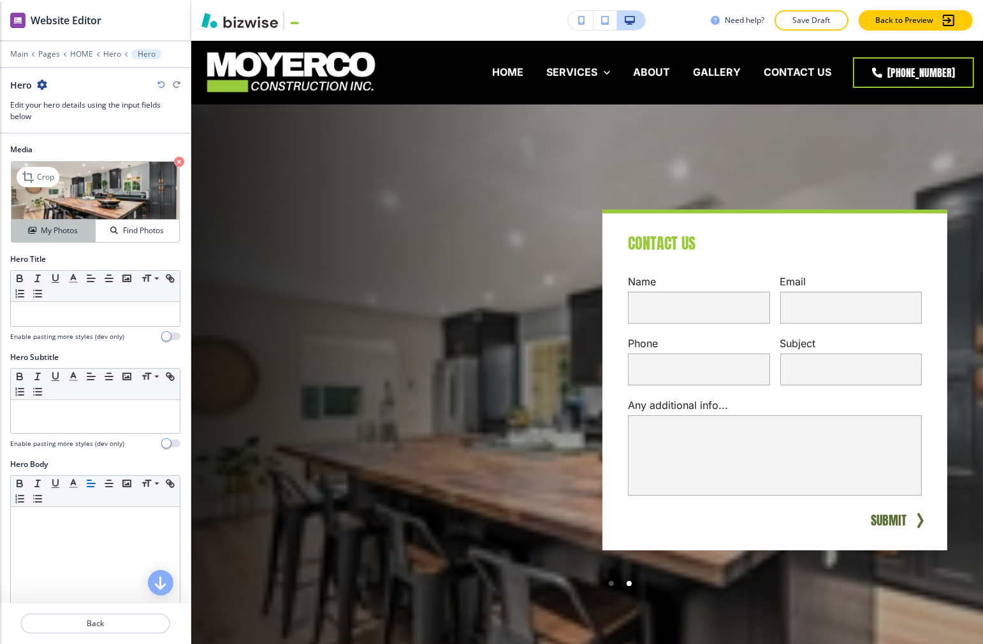
click at [30, 226] on div "My Photos" at bounding box center [53, 230] width 84 height 11
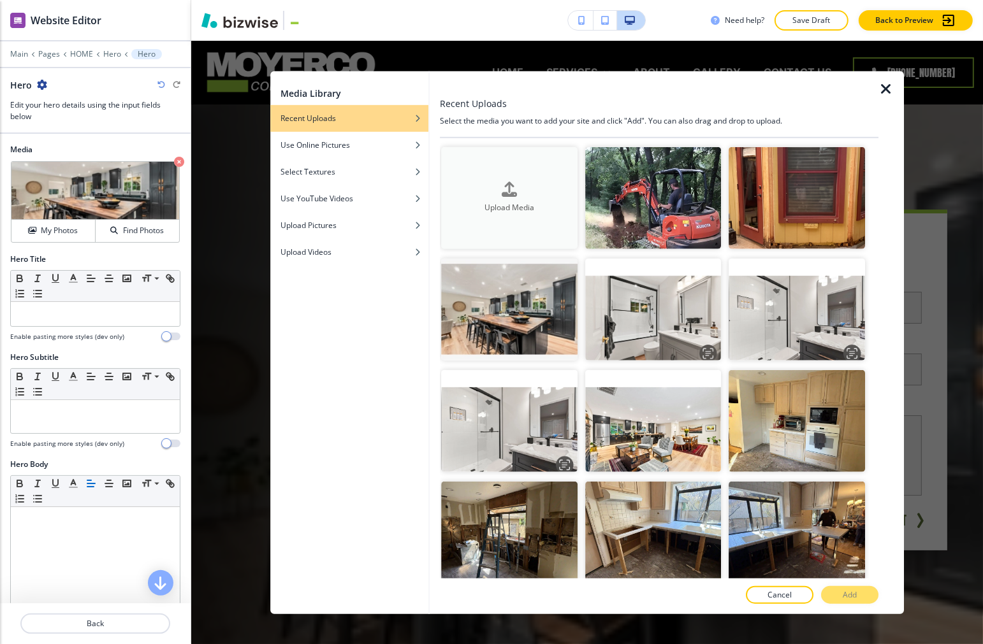
click at [495, 203] on h4 "Upload Media" at bounding box center [510, 208] width 136 height 11
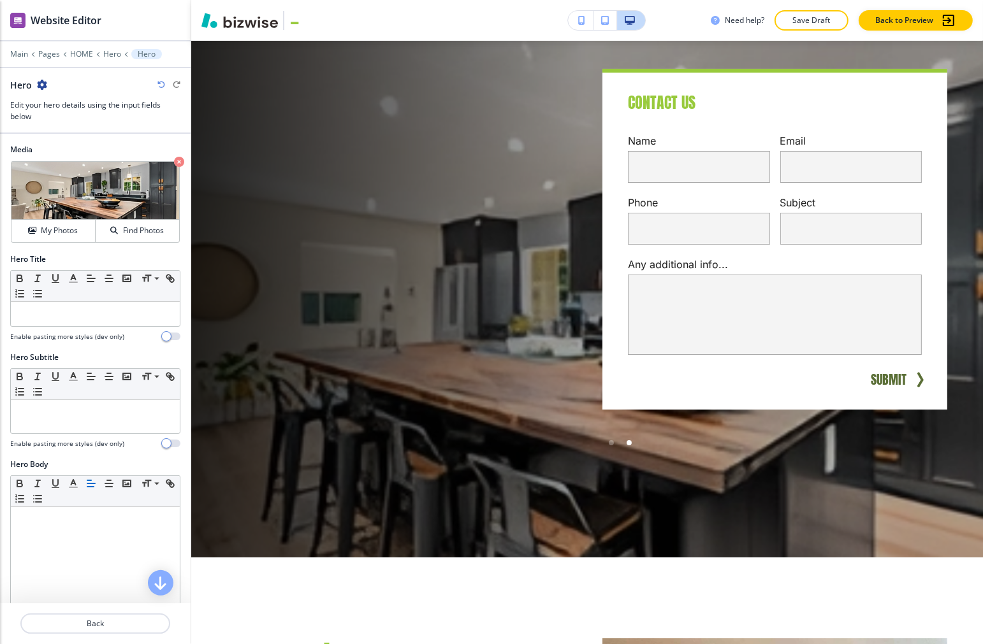
scroll to position [142, 0]
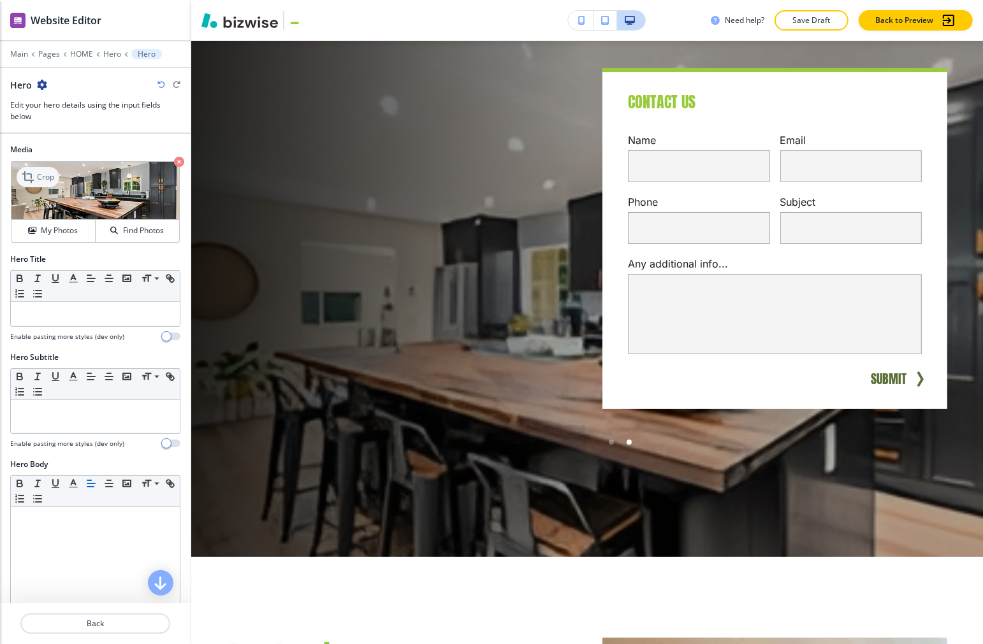
click at [37, 180] on p "Crop" at bounding box center [45, 176] width 17 height 11
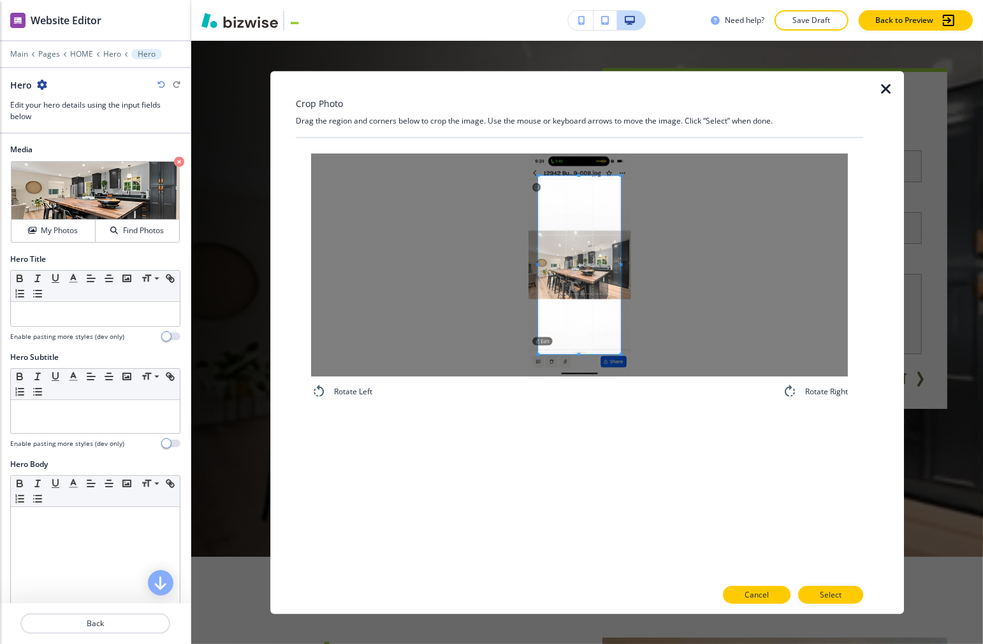
click at [678, 592] on button "Cancel" at bounding box center [757, 595] width 68 height 18
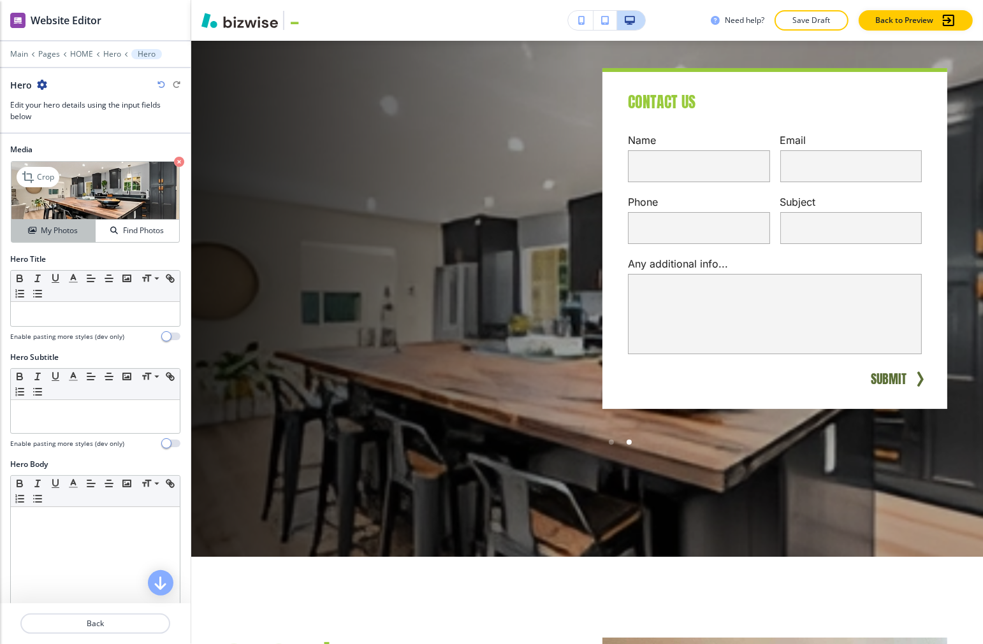
click at [49, 234] on h4 "My Photos" at bounding box center [59, 230] width 37 height 11
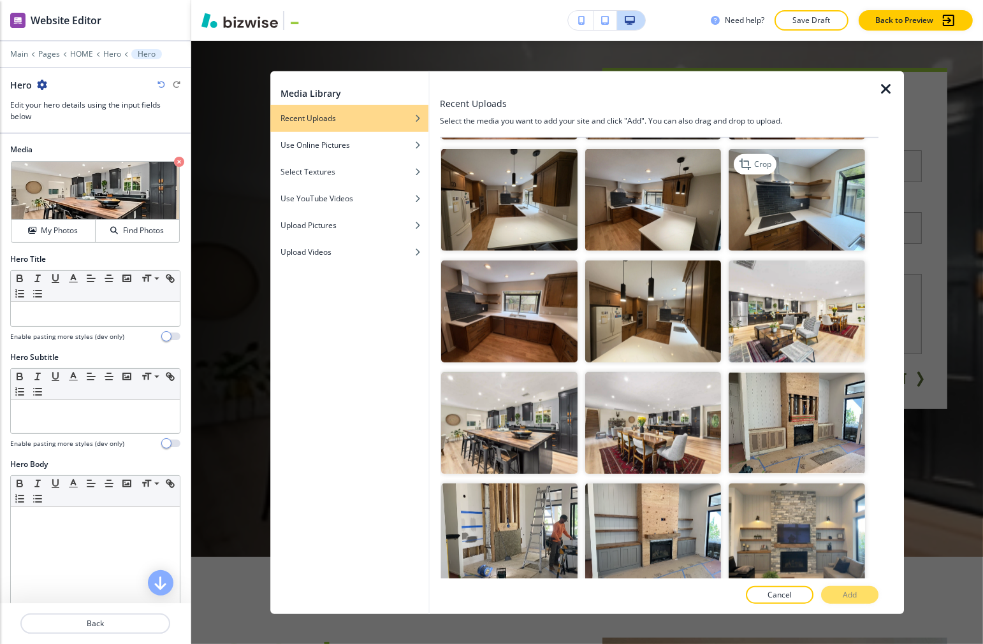
scroll to position [920, 0]
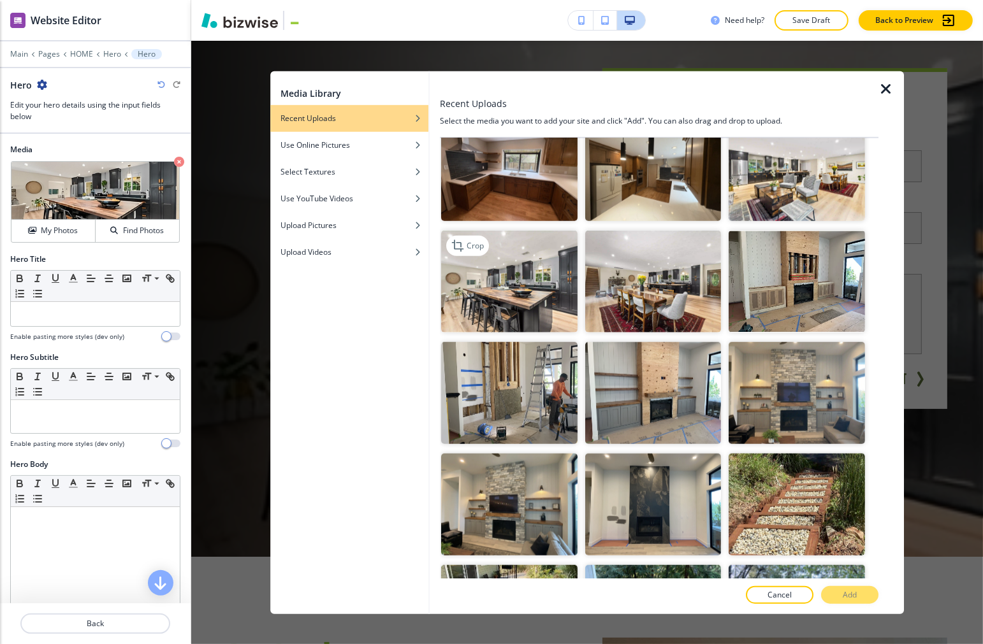
click at [543, 279] on img "button" at bounding box center [510, 282] width 136 height 102
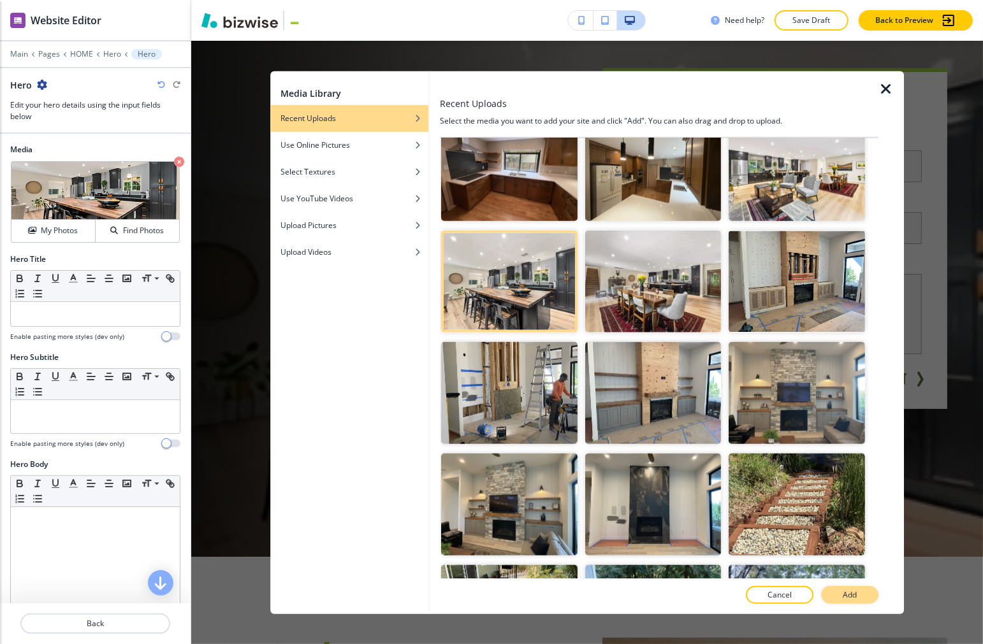
click at [678, 594] on p "Add" at bounding box center [850, 595] width 14 height 11
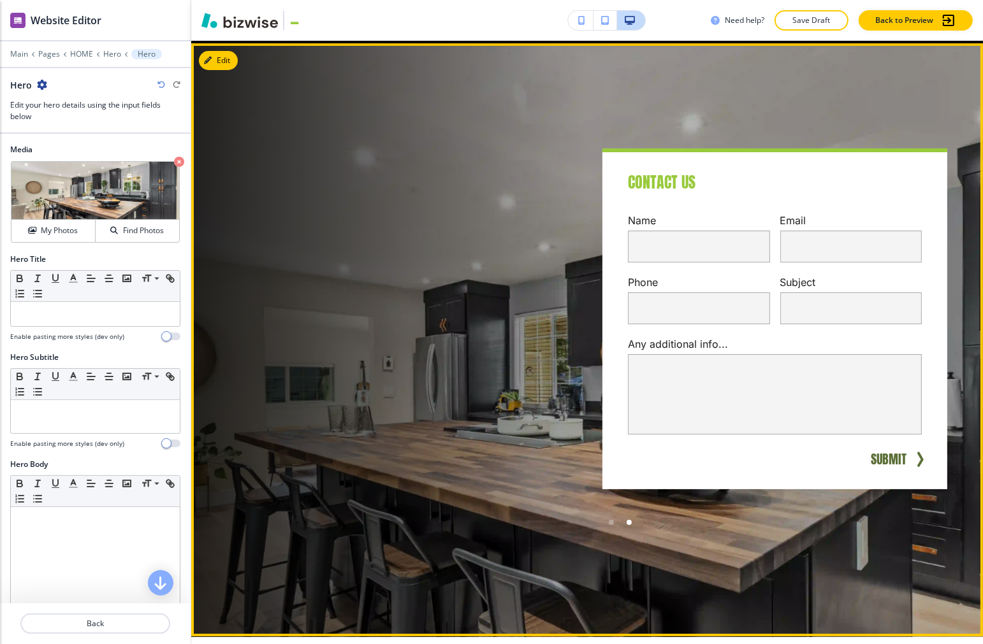
scroll to position [0, 0]
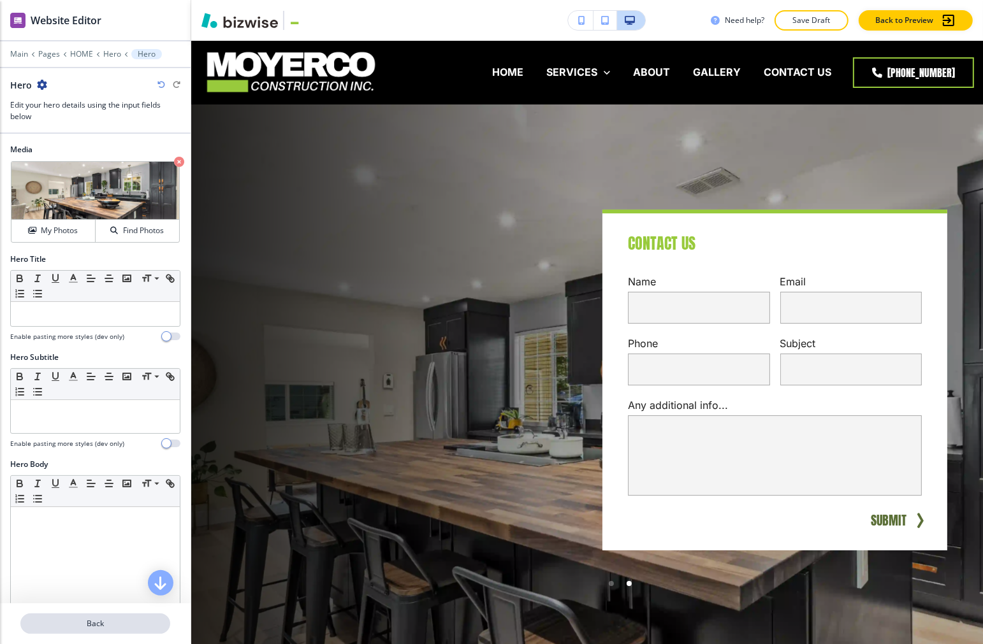
click at [82, 626] on p "Back" at bounding box center [95, 623] width 147 height 11
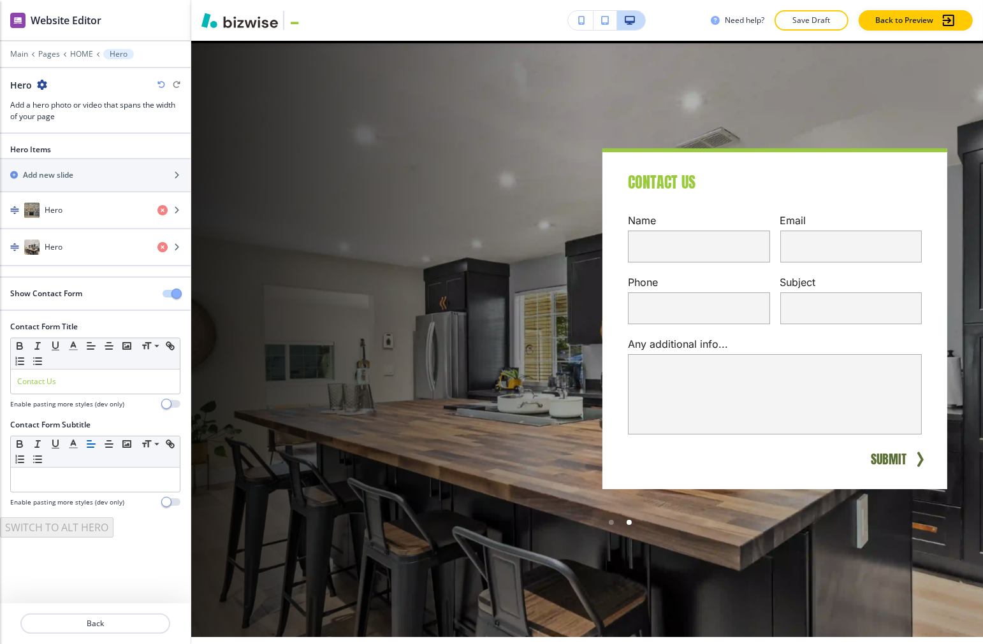
scroll to position [64, 0]
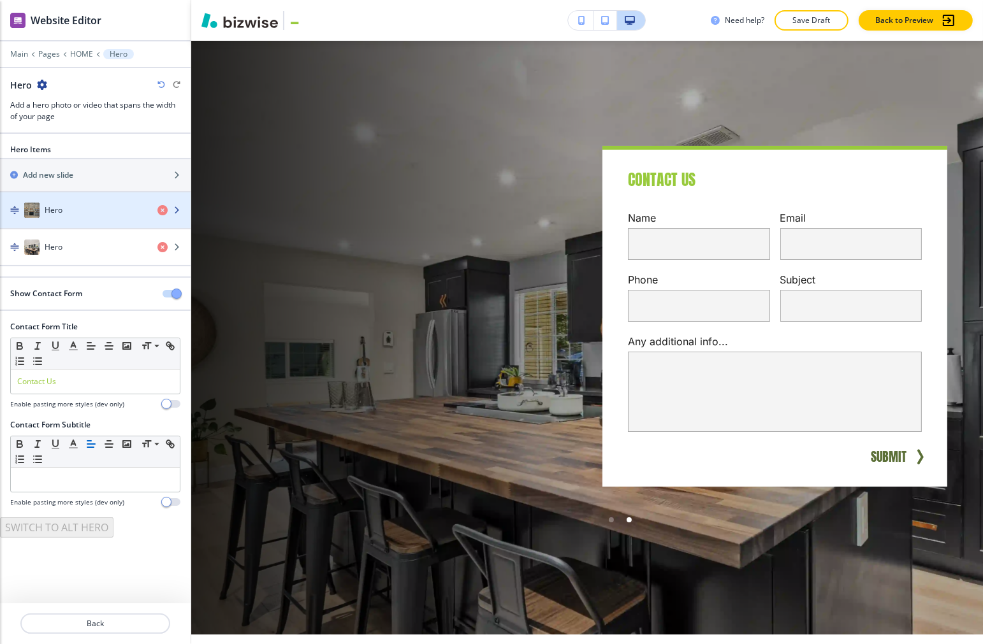
click at [71, 196] on div "button" at bounding box center [95, 198] width 191 height 10
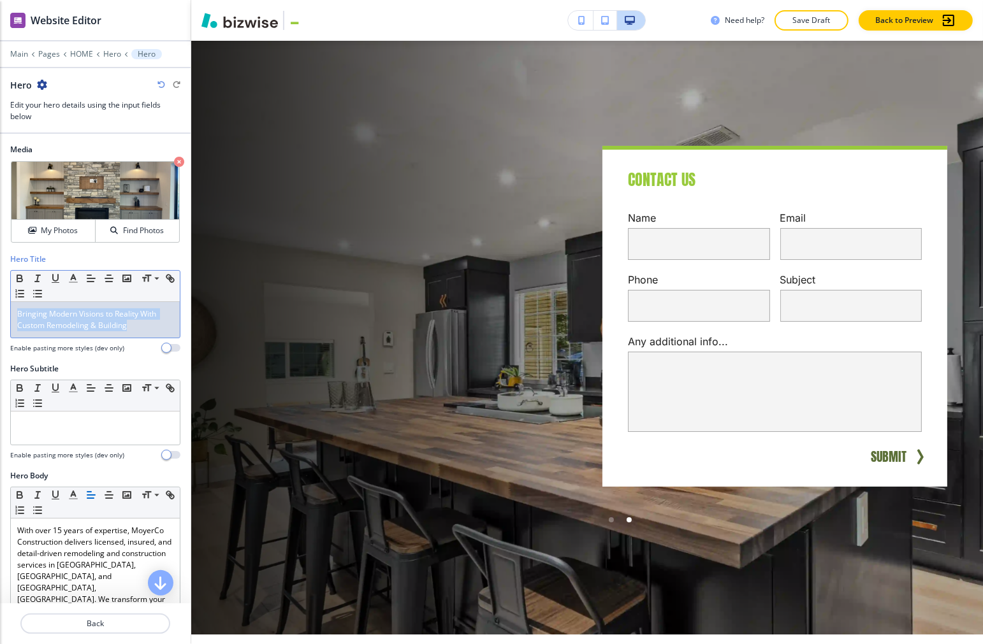
drag, startPoint x: 134, startPoint y: 330, endPoint x: 11, endPoint y: 314, distance: 124.7
click at [11, 314] on div "Bringing Modern Visions to Reality With Custom Remodeling & Building" at bounding box center [95, 320] width 169 height 36
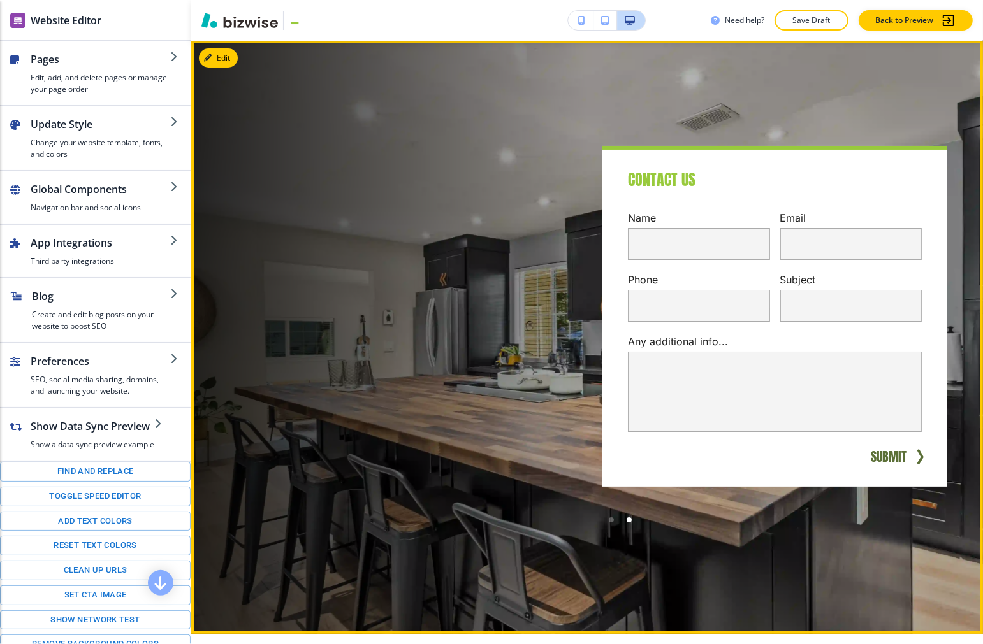
scroll to position [0, 0]
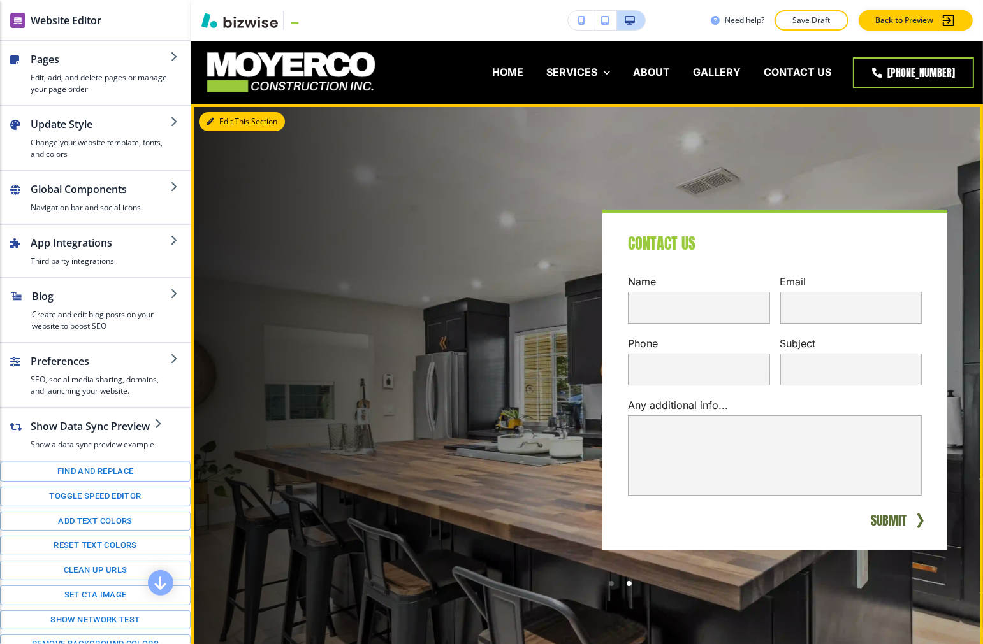
click at [224, 126] on button "Edit This Section" at bounding box center [242, 121] width 86 height 19
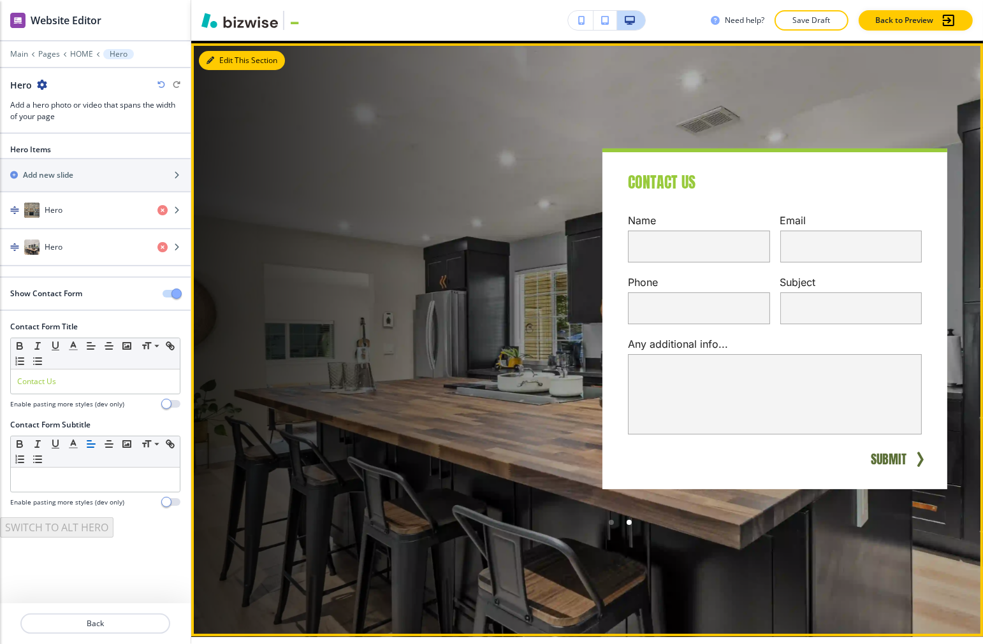
scroll to position [64, 0]
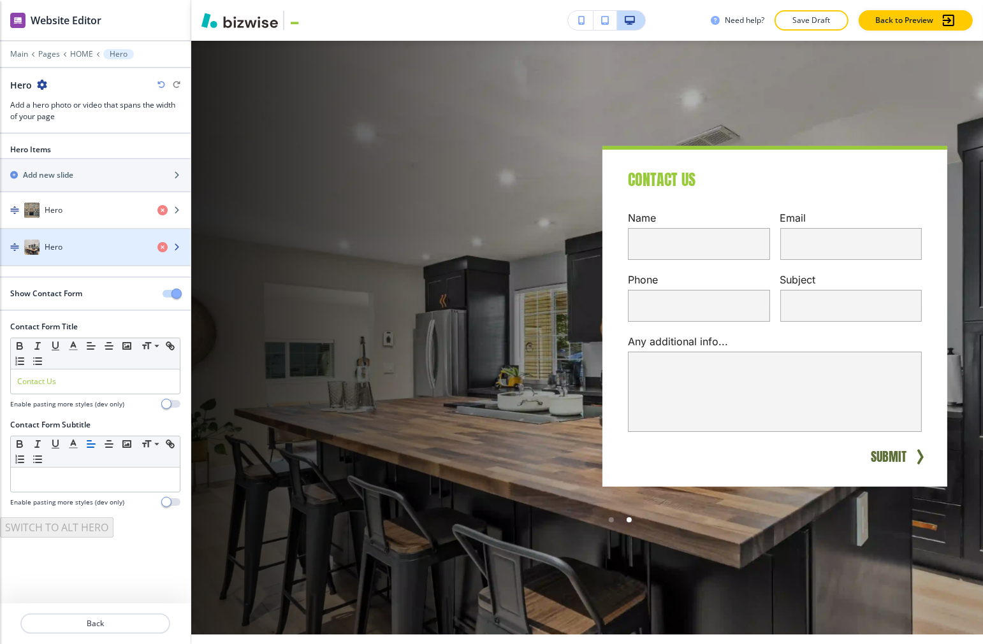
click at [71, 243] on div "Hero" at bounding box center [73, 247] width 147 height 15
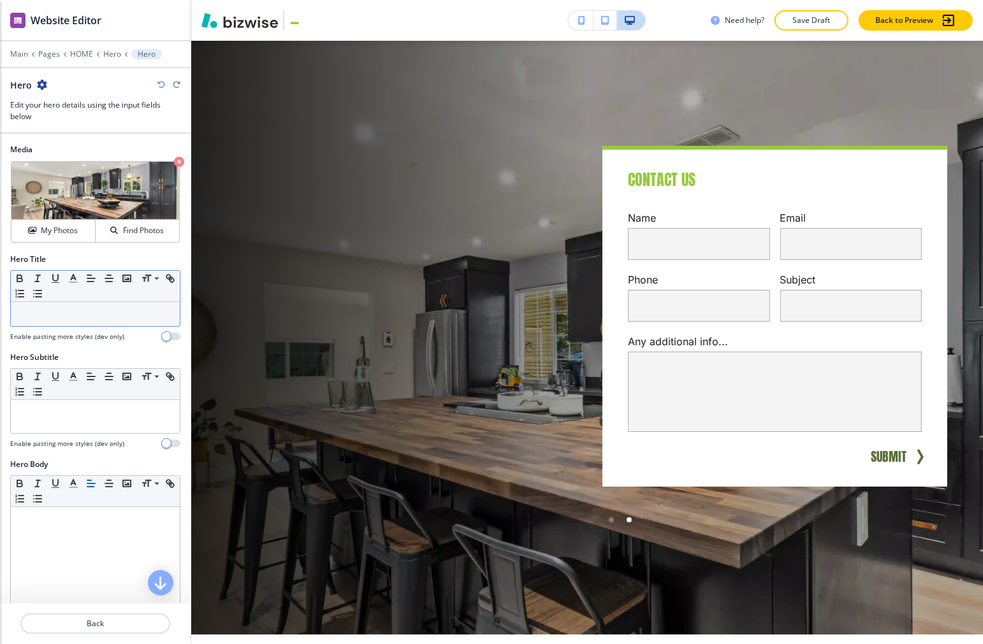
click at [67, 309] on p at bounding box center [95, 314] width 156 height 11
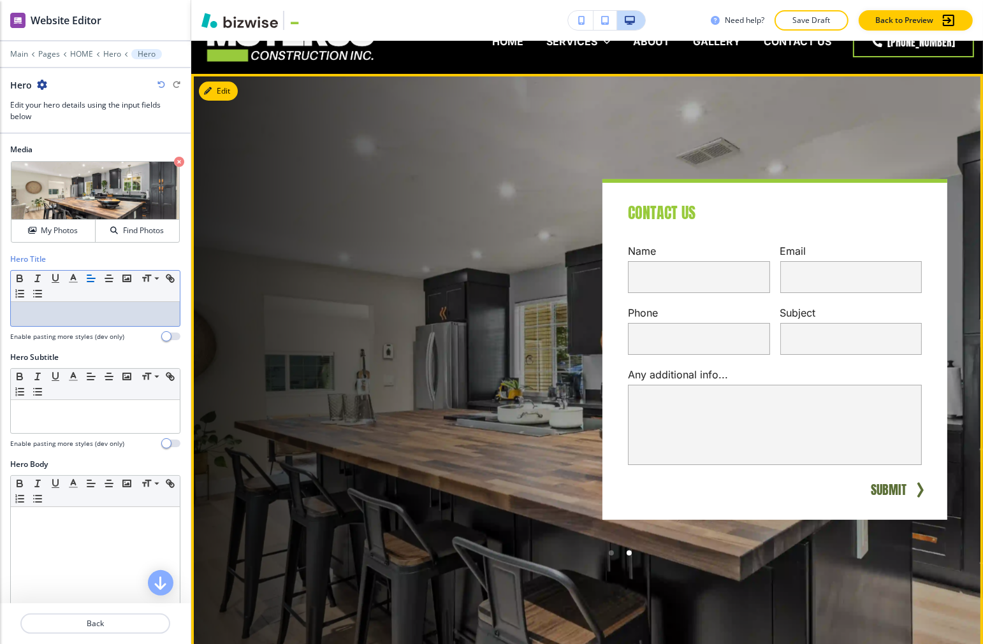
scroll to position [0, 0]
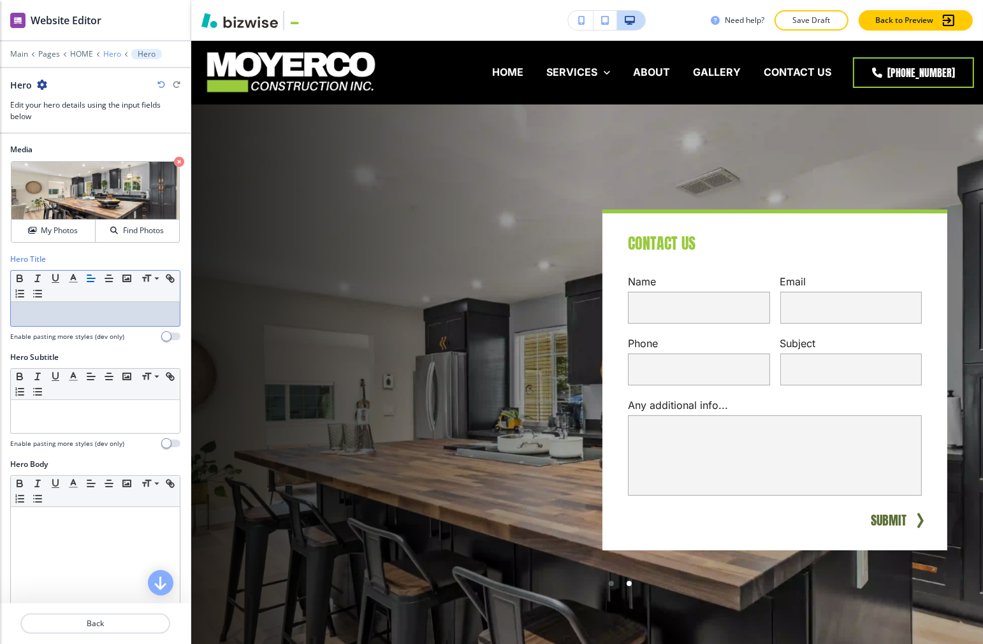
click at [110, 55] on div "Main Pages HOME Hero Hero" at bounding box center [95, 54] width 170 height 10
click at [110, 54] on p "Hero" at bounding box center [112, 54] width 18 height 9
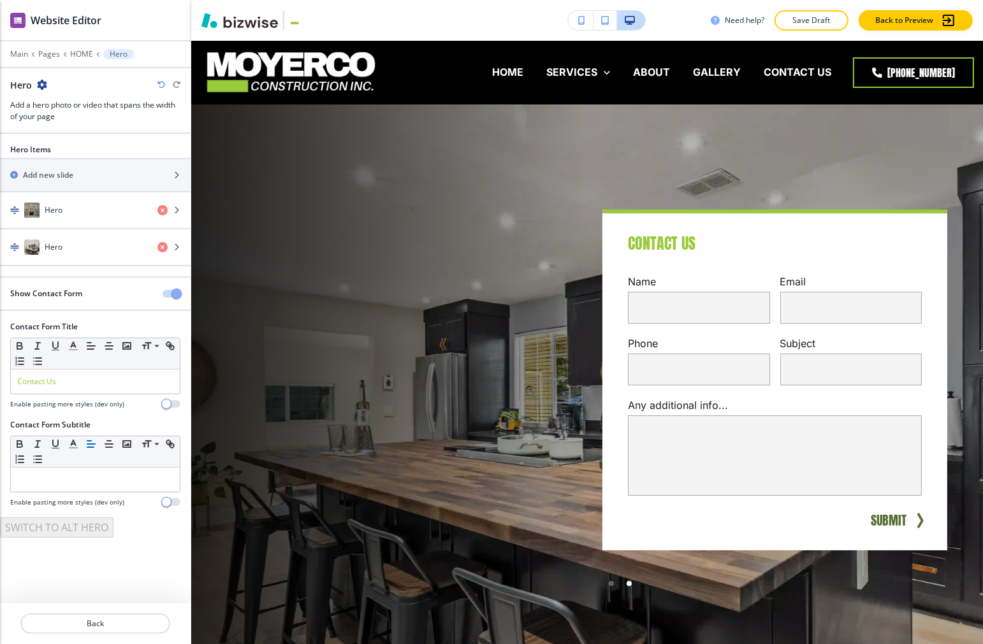
scroll to position [64, 0]
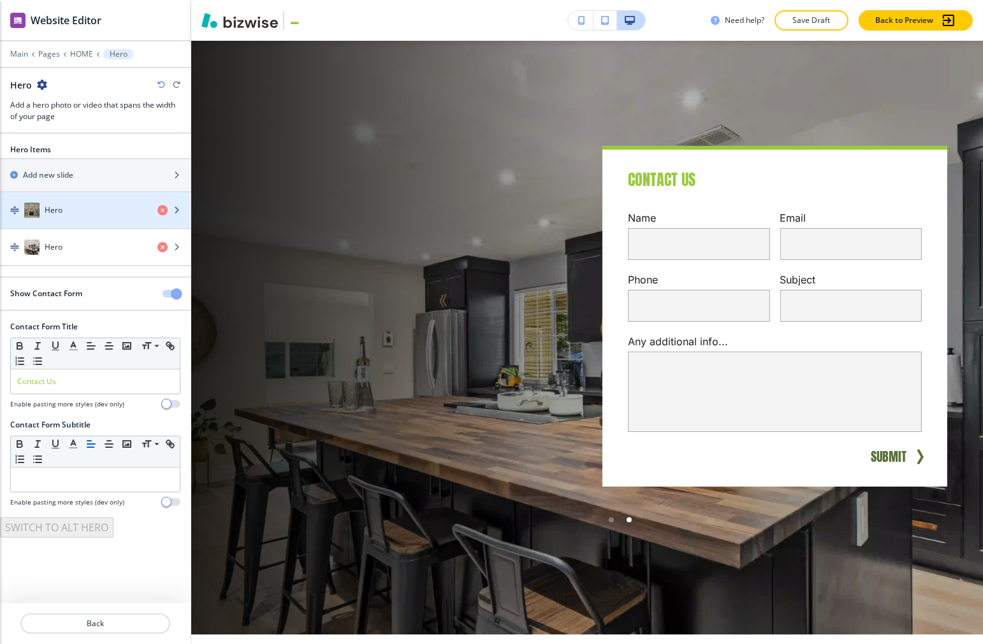
click at [86, 223] on div "button" at bounding box center [95, 223] width 191 height 10
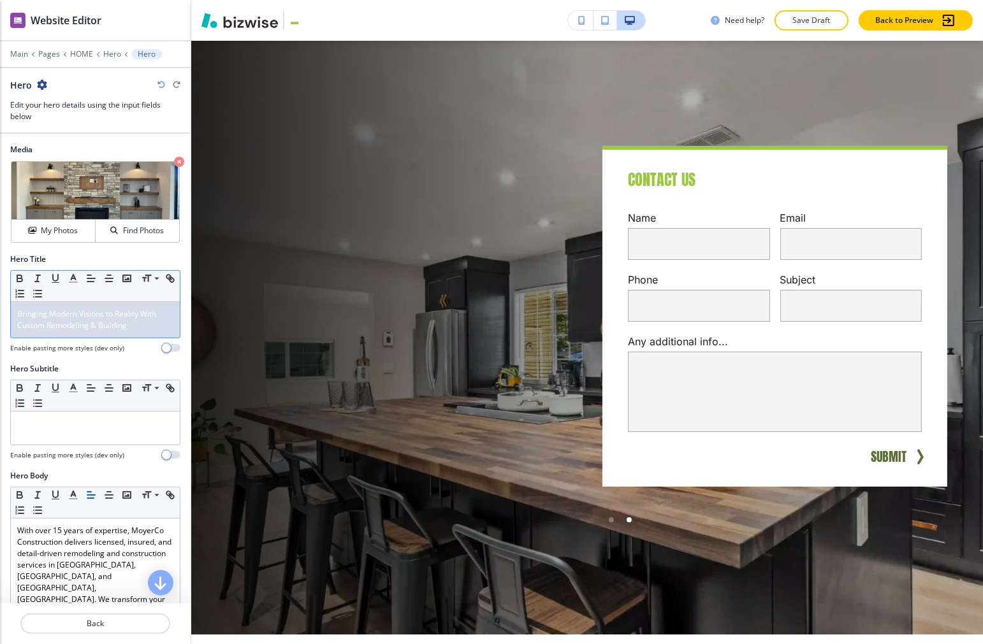
click at [100, 332] on div "Bringing Modern Visions to Reality With Custom Remodeling & Building" at bounding box center [95, 320] width 169 height 36
click at [100, 330] on span "Bringing Modern Visions to Reality With Custom Remodeling & Building" at bounding box center [87, 320] width 141 height 22
click at [85, 320] on span "Bringing Modern Visions to Reality With Custom Remodeling & Building" at bounding box center [87, 320] width 141 height 22
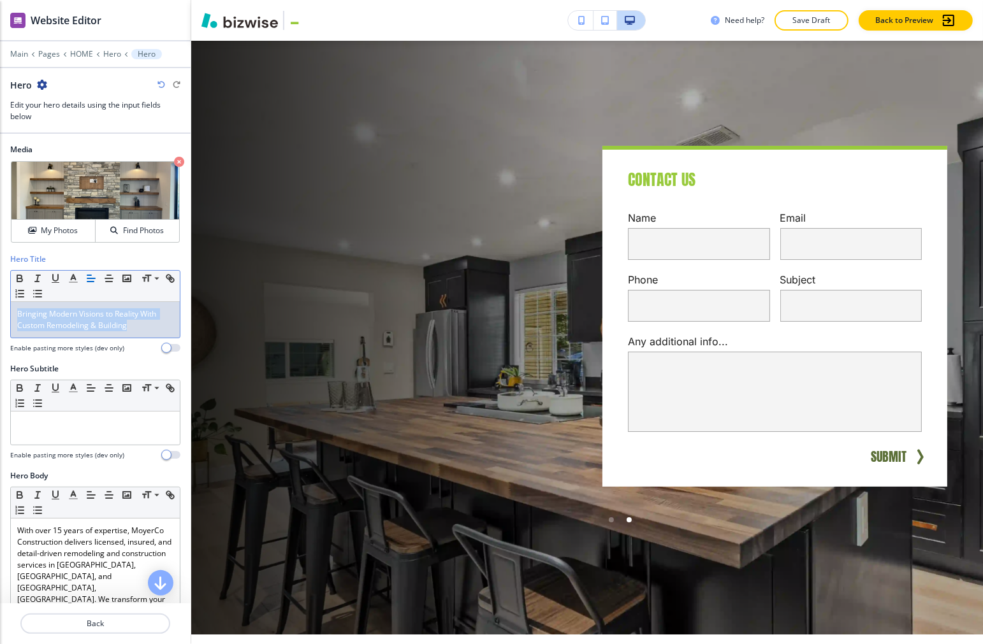
click at [85, 320] on span "Bringing Modern Visions to Reality With Custom Remodeling & Building" at bounding box center [87, 320] width 141 height 22
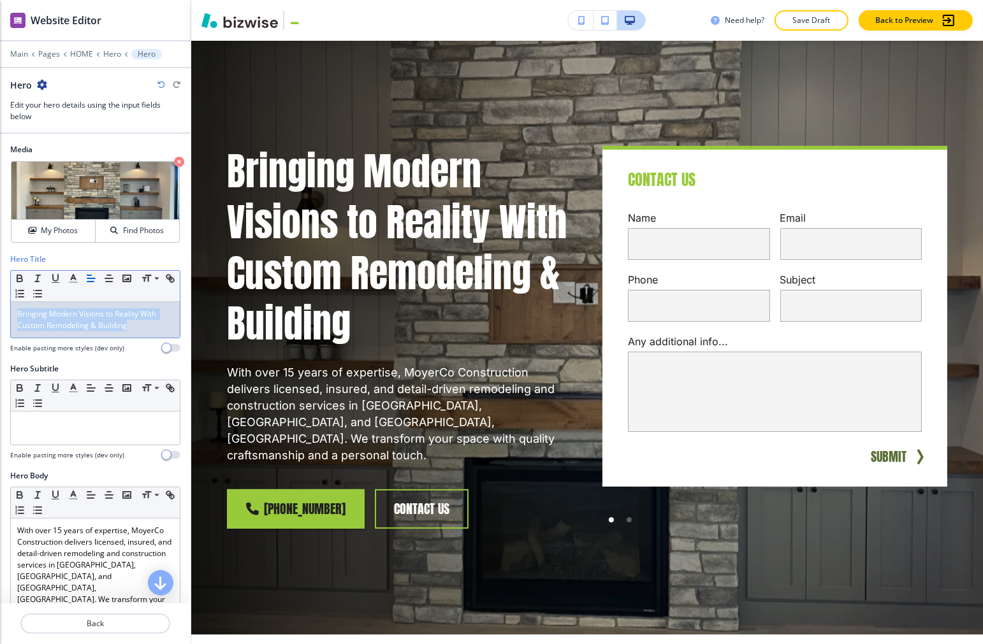
copy span "Bringing Modern Visions to Reality With Custom Remodeling & Building"
click at [105, 54] on p "Hero" at bounding box center [112, 54] width 18 height 9
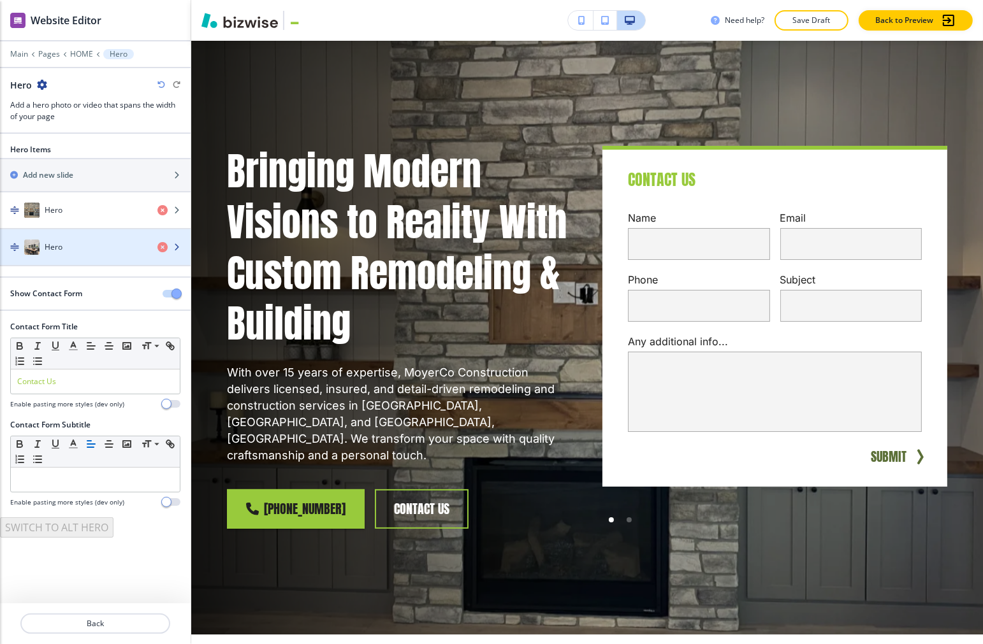
click at [74, 252] on div "Hero" at bounding box center [73, 247] width 147 height 15
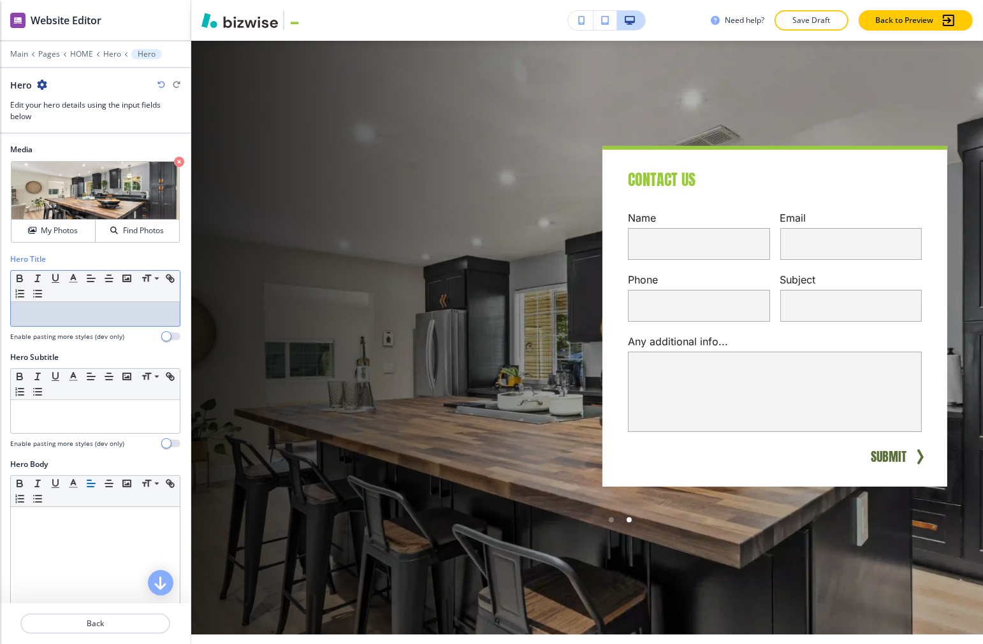
click at [71, 319] on p at bounding box center [95, 314] width 156 height 11
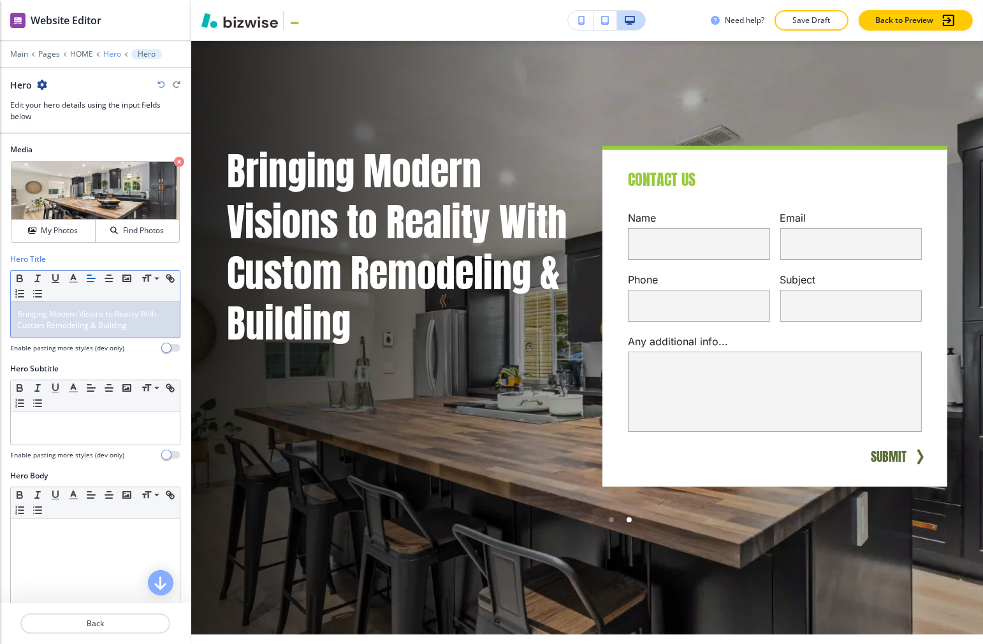
click at [109, 55] on p "Hero" at bounding box center [112, 54] width 18 height 9
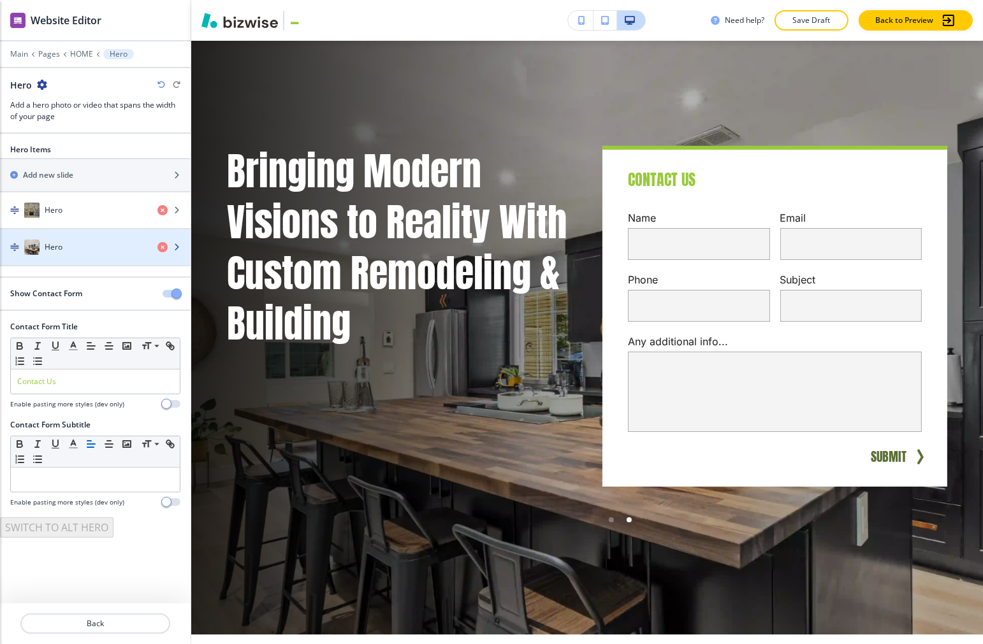
click at [87, 237] on div "button" at bounding box center [95, 234] width 191 height 10
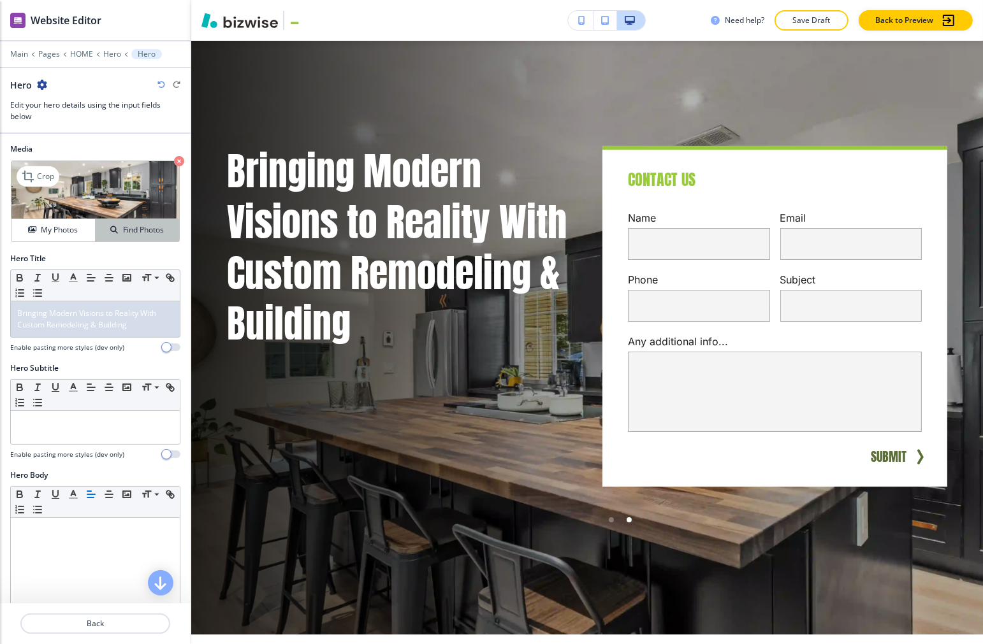
scroll to position [0, 0]
click at [109, 56] on p "Hero" at bounding box center [112, 54] width 18 height 9
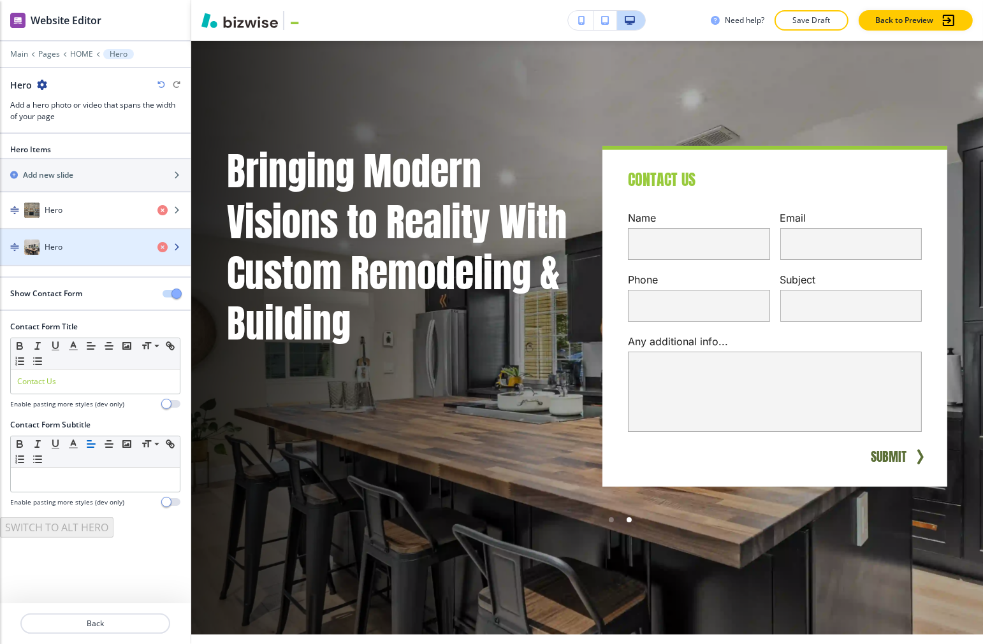
click at [86, 246] on div "Hero" at bounding box center [73, 247] width 147 height 15
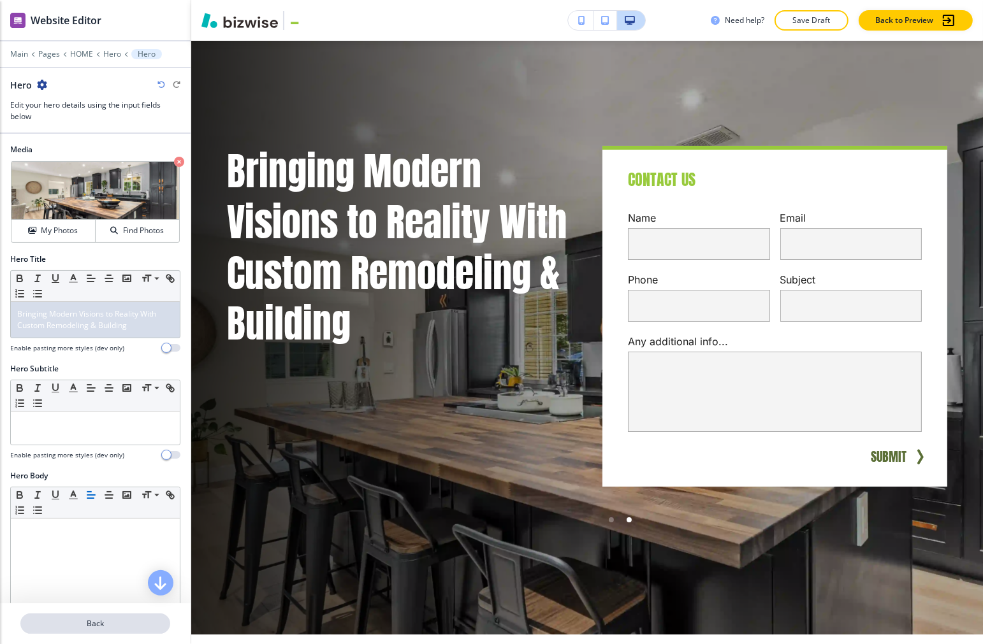
click at [98, 621] on p "Back" at bounding box center [95, 623] width 147 height 11
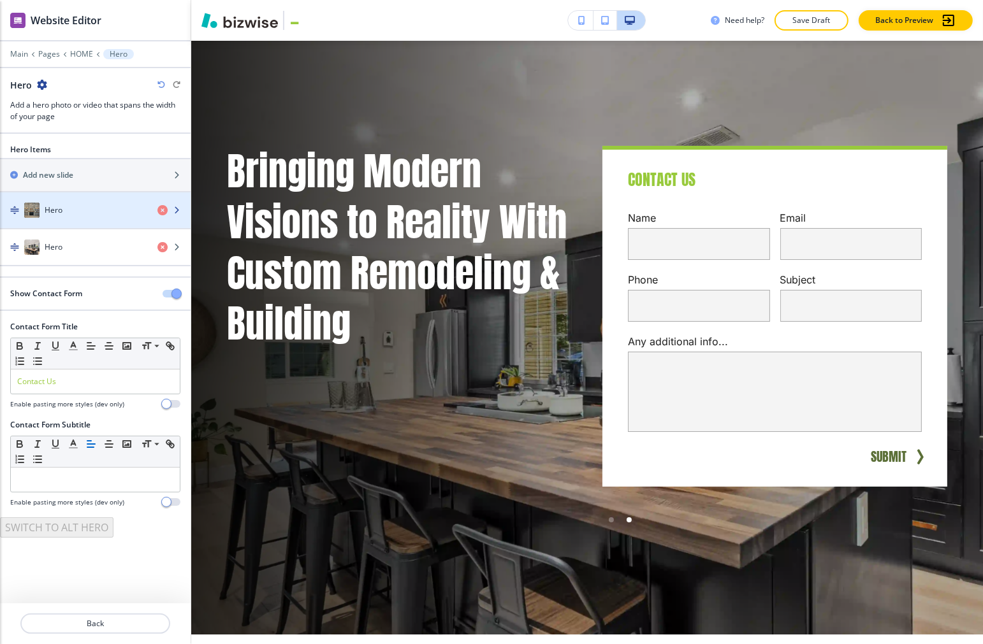
click at [77, 224] on div "button" at bounding box center [95, 223] width 191 height 10
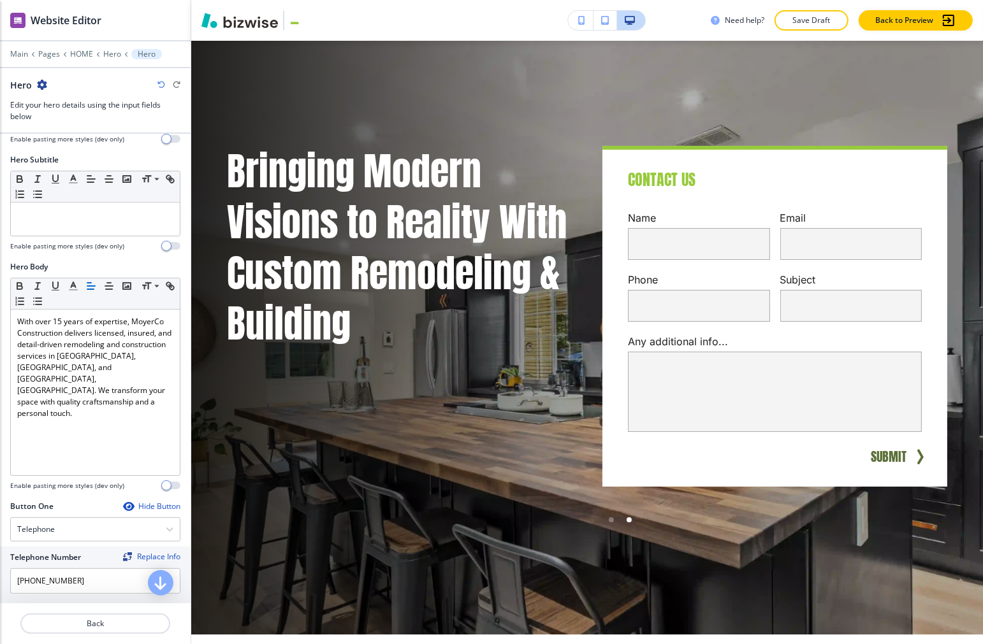
scroll to position [283, 0]
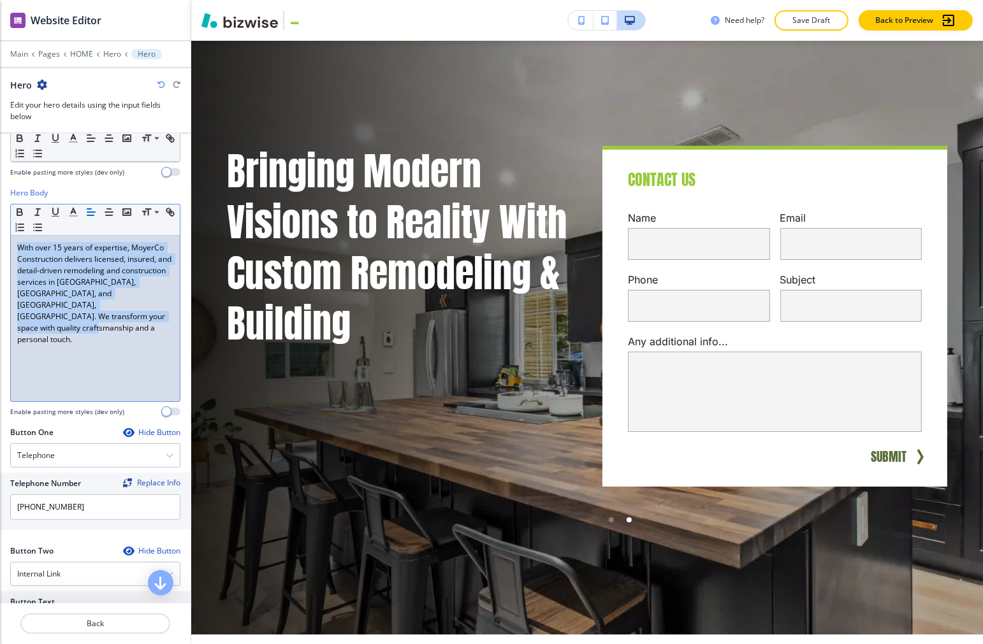
drag, startPoint x: 116, startPoint y: 347, endPoint x: 11, endPoint y: 242, distance: 148.7
click at [11, 242] on div "With over 15 years of expertise, MoyerCo Construction delivers licensed, insure…" at bounding box center [95, 319] width 169 height 166
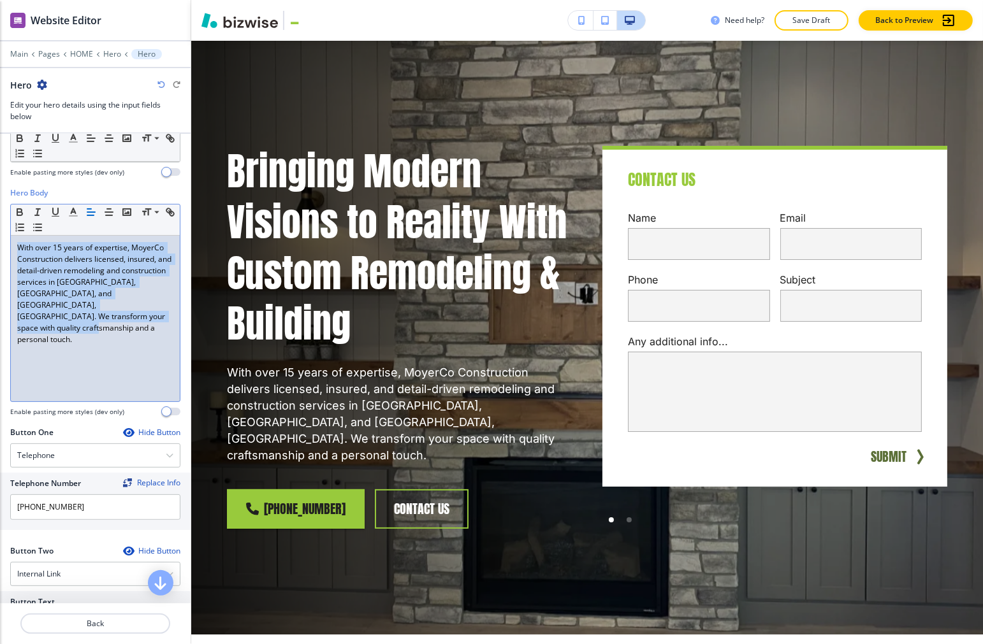
copy p "With over 15 years of expertise, MoyerCo Construction delivers licensed, insure…"
click at [82, 628] on p "Back" at bounding box center [95, 623] width 147 height 11
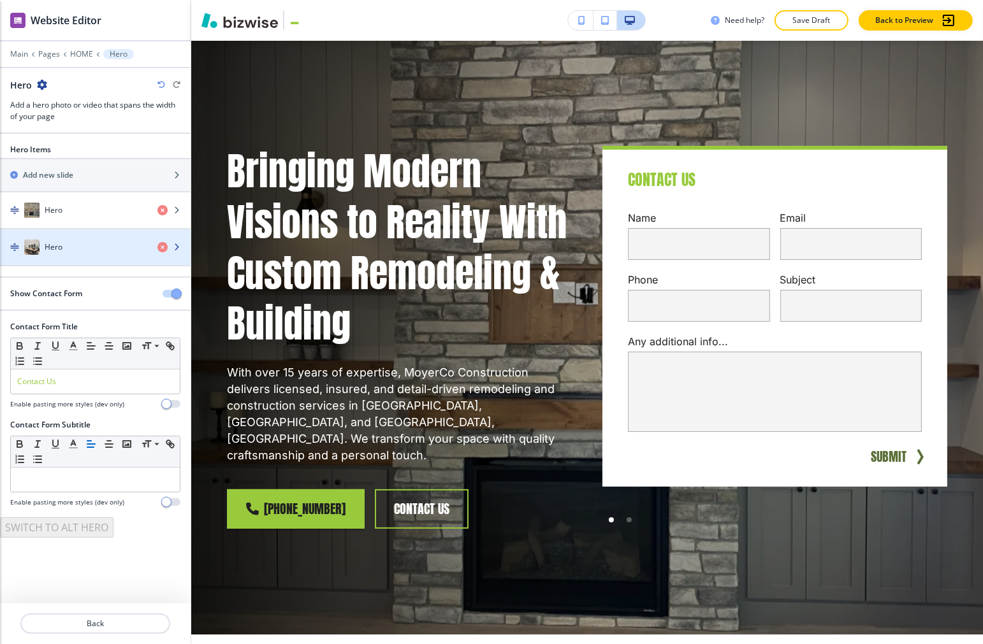
click at [70, 243] on div "Hero" at bounding box center [73, 247] width 147 height 15
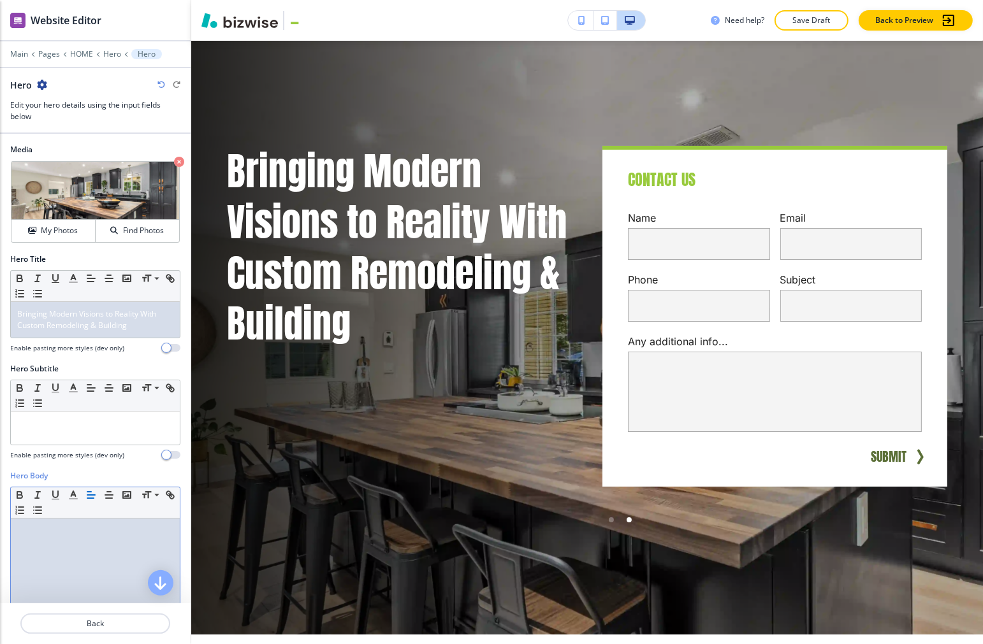
click at [62, 551] on div at bounding box center [95, 602] width 169 height 166
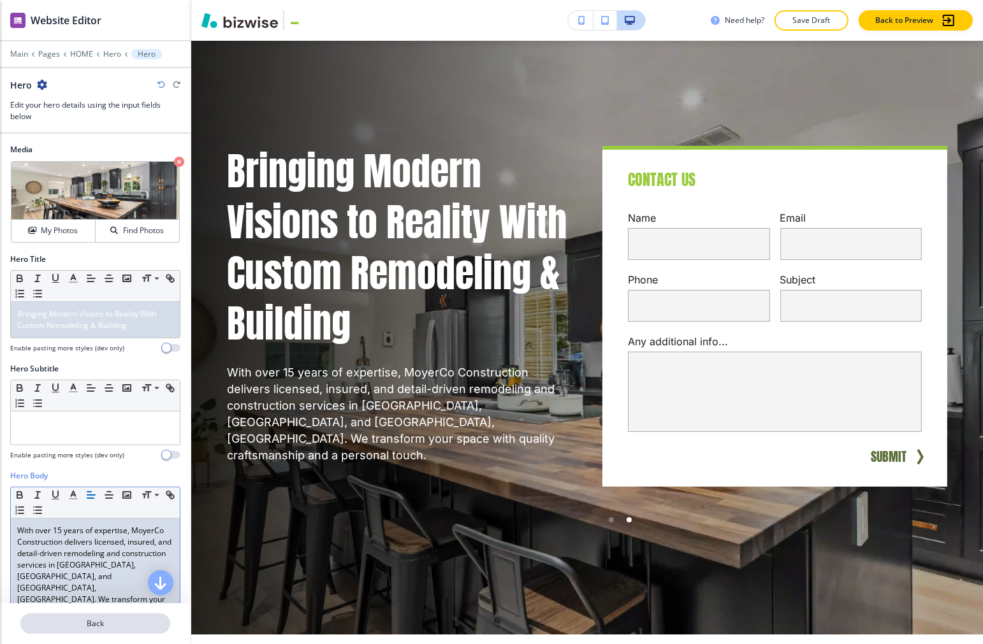
click at [126, 622] on p "Back" at bounding box center [95, 623] width 147 height 11
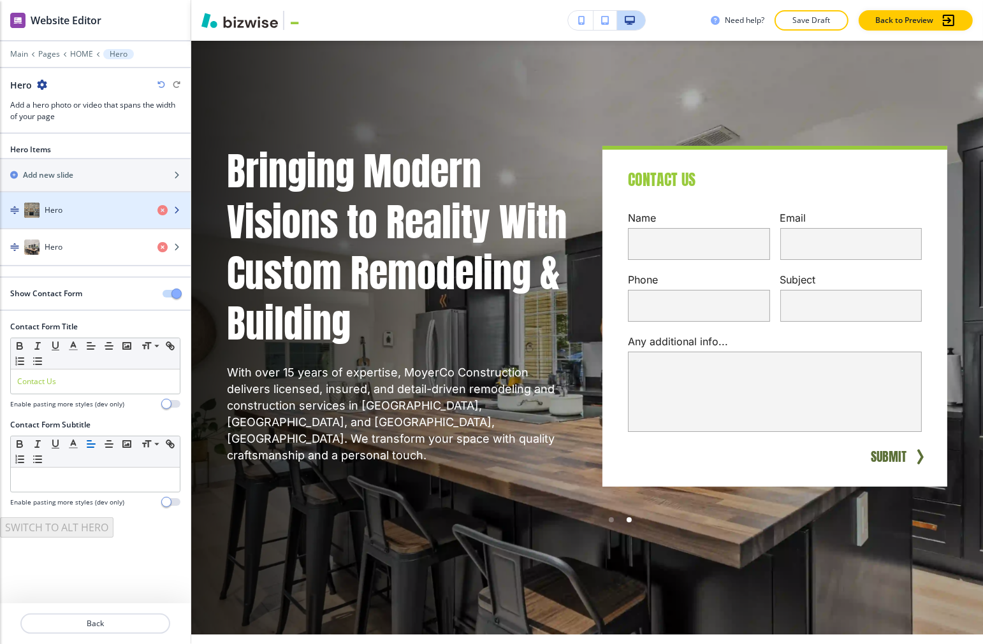
click at [73, 219] on div "button" at bounding box center [95, 223] width 191 height 10
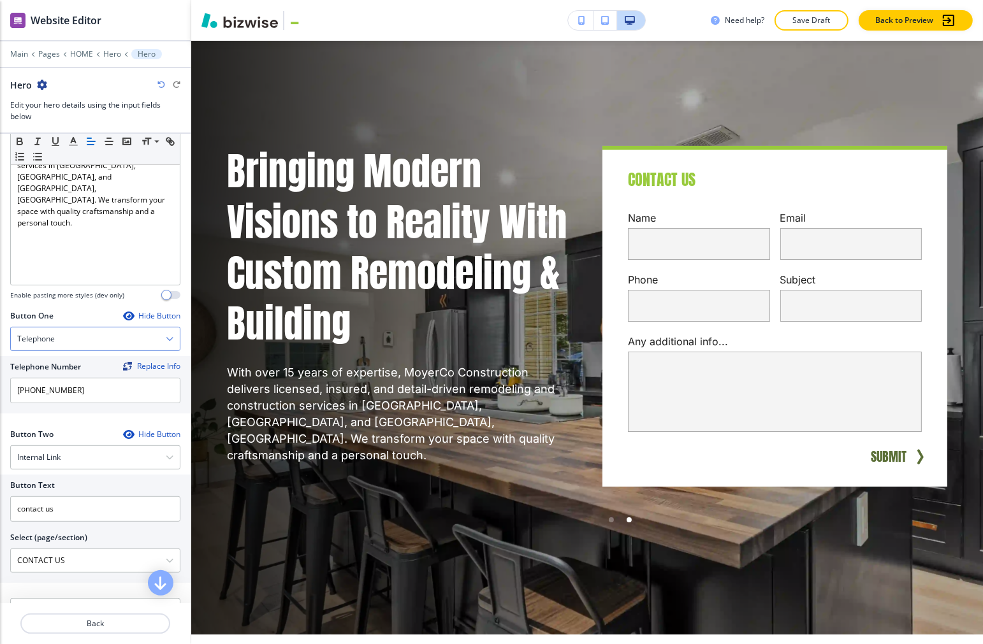
scroll to position [425, 0]
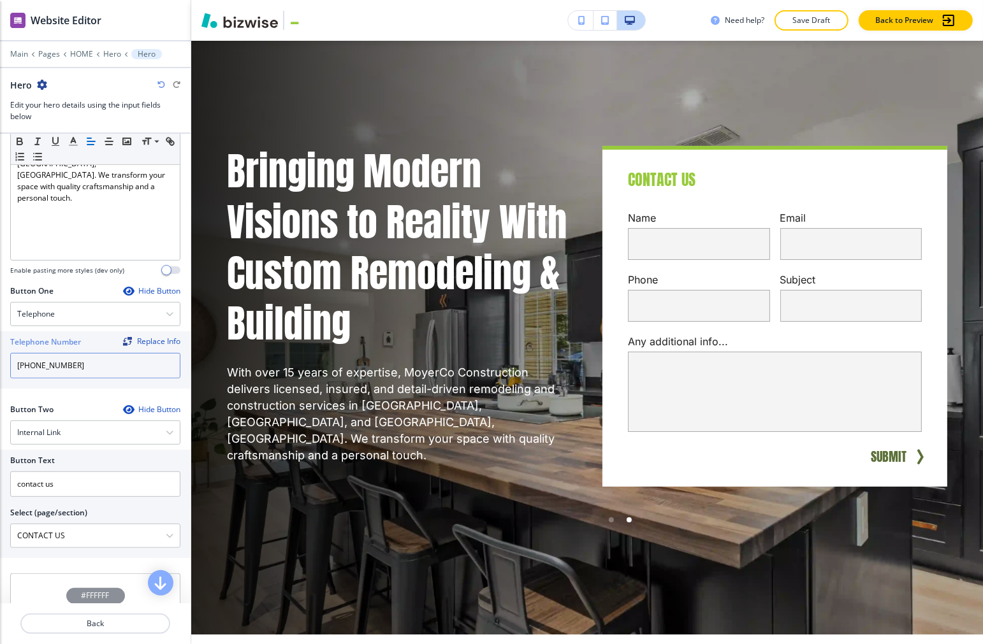
drag, startPoint x: 107, startPoint y: 355, endPoint x: -1, endPoint y: 351, distance: 108.4
click at [0, 0] on html "WELCOME TO YOUR WEBSITE PREVIEW Want to try out the Website Editor? Edit this s…" at bounding box center [491, 0] width 983 height 0
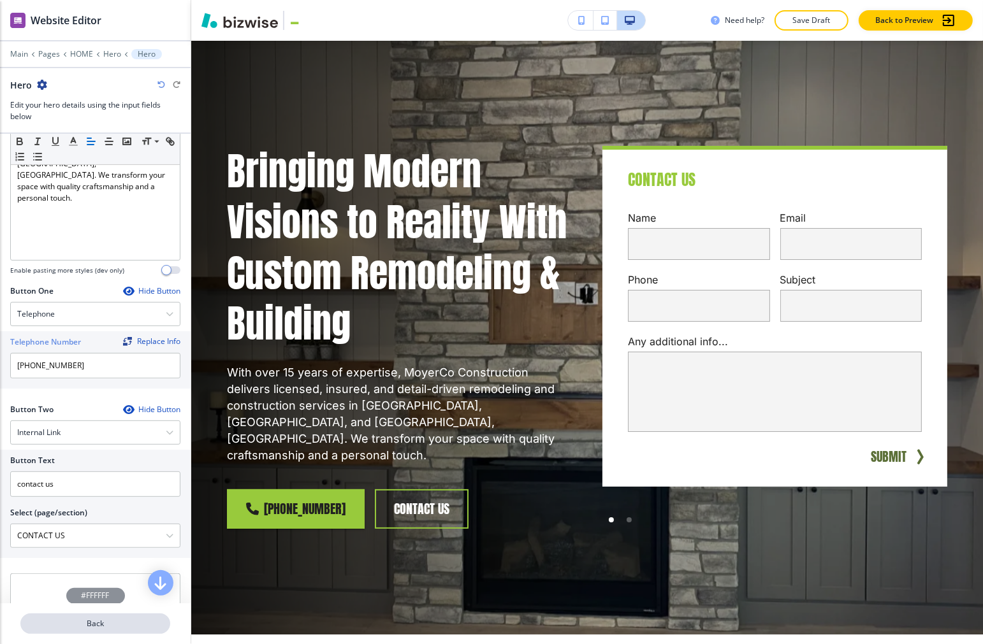
click at [98, 621] on p "Back" at bounding box center [95, 623] width 147 height 11
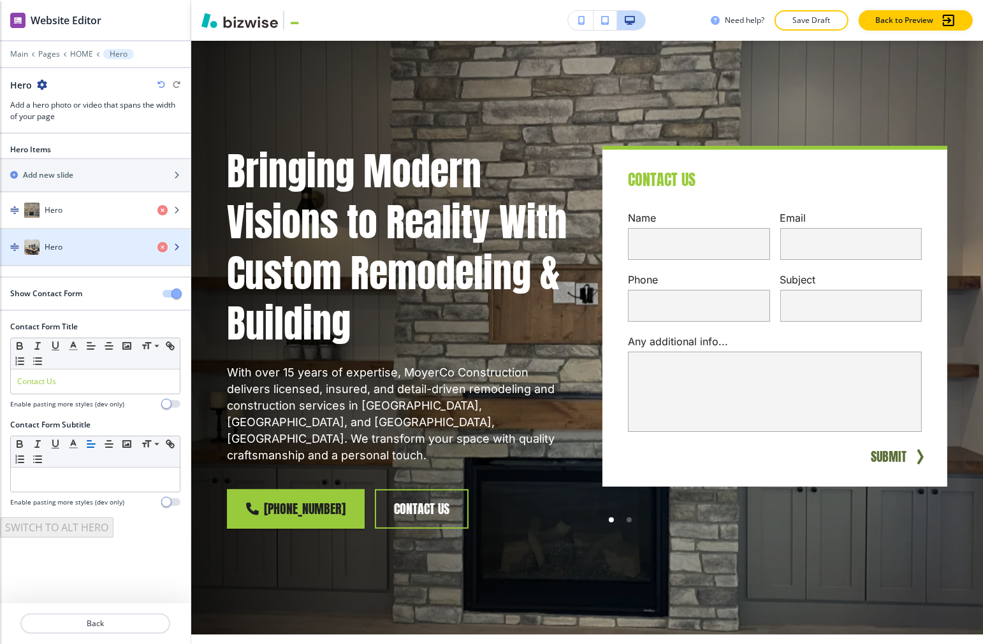
click at [71, 244] on div "Hero" at bounding box center [73, 247] width 147 height 15
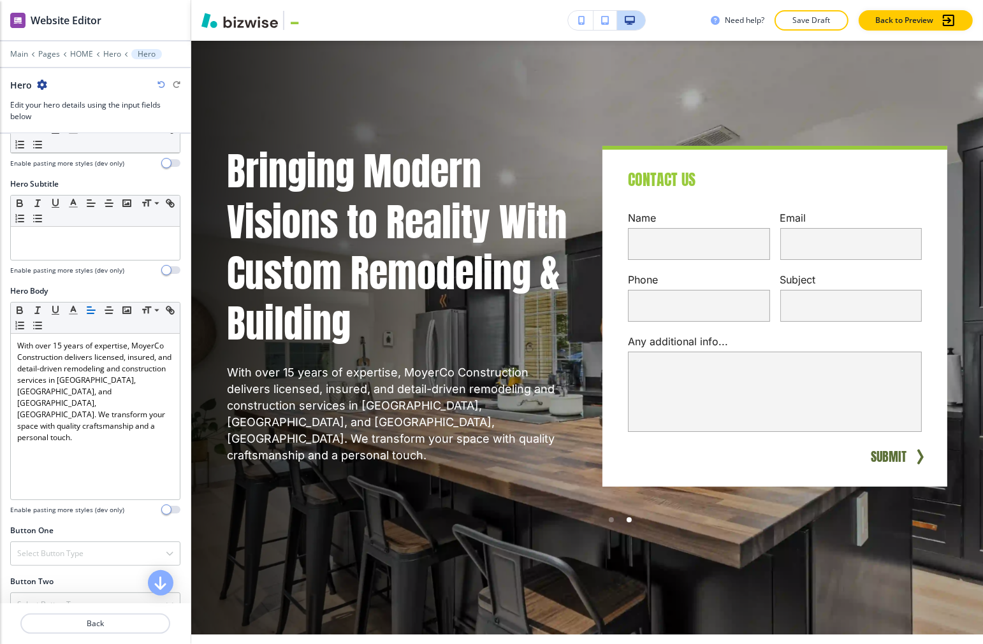
scroll to position [329, 0]
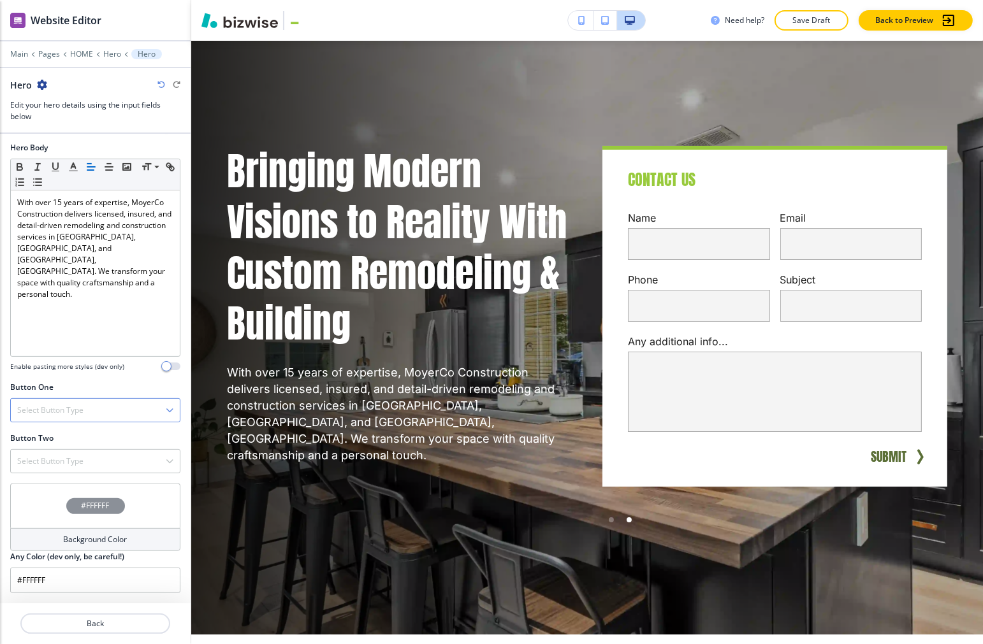
click at [153, 411] on div "Select Button Type" at bounding box center [95, 410] width 169 height 23
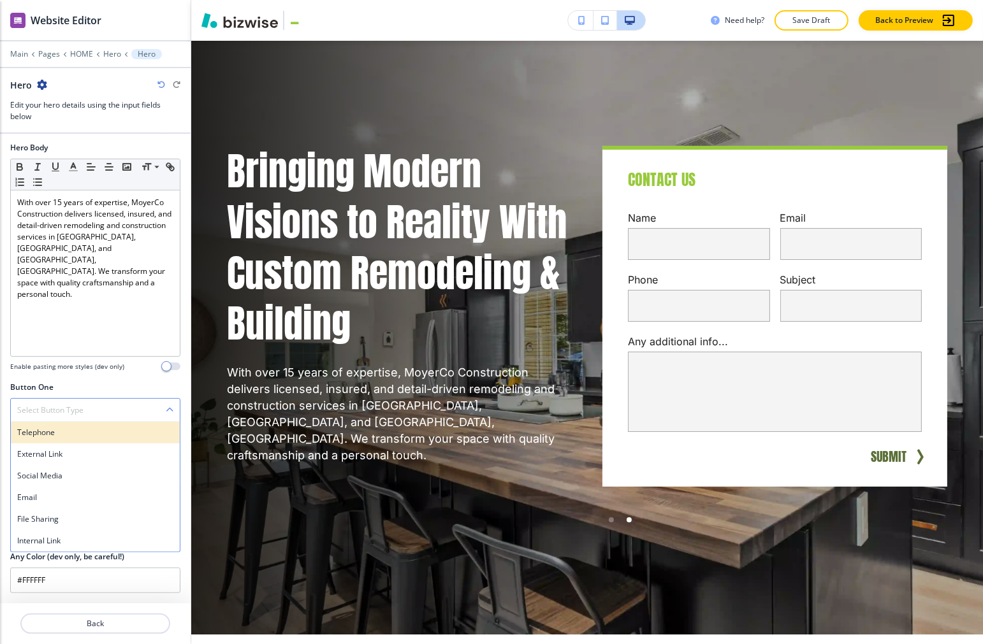
click at [92, 432] on h4 "Telephone" at bounding box center [95, 432] width 156 height 11
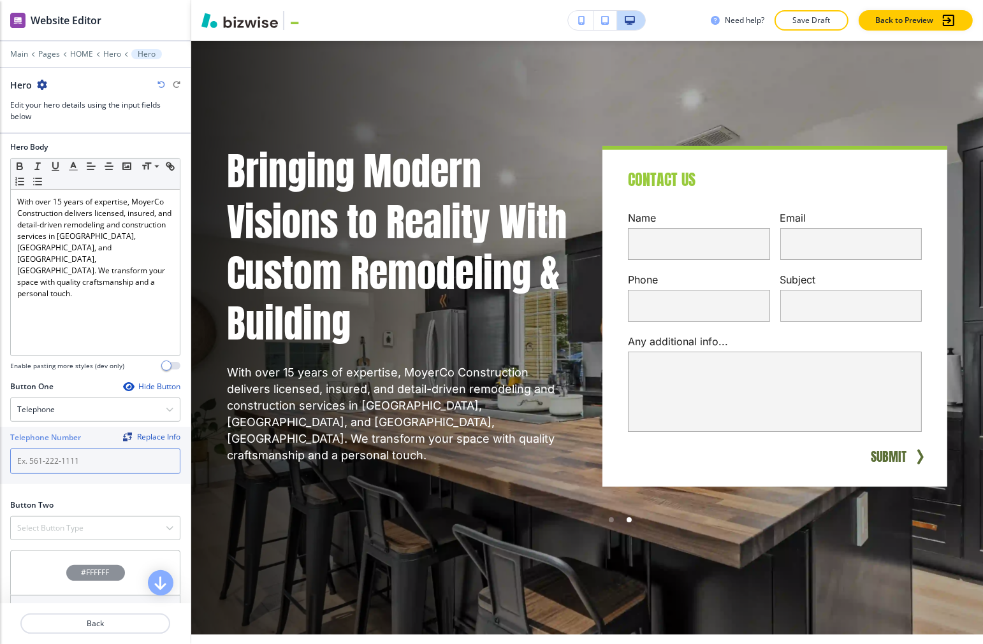
click at [91, 459] on input "text" at bounding box center [95, 461] width 170 height 25
paste input "[PHONE_NUMBER]"
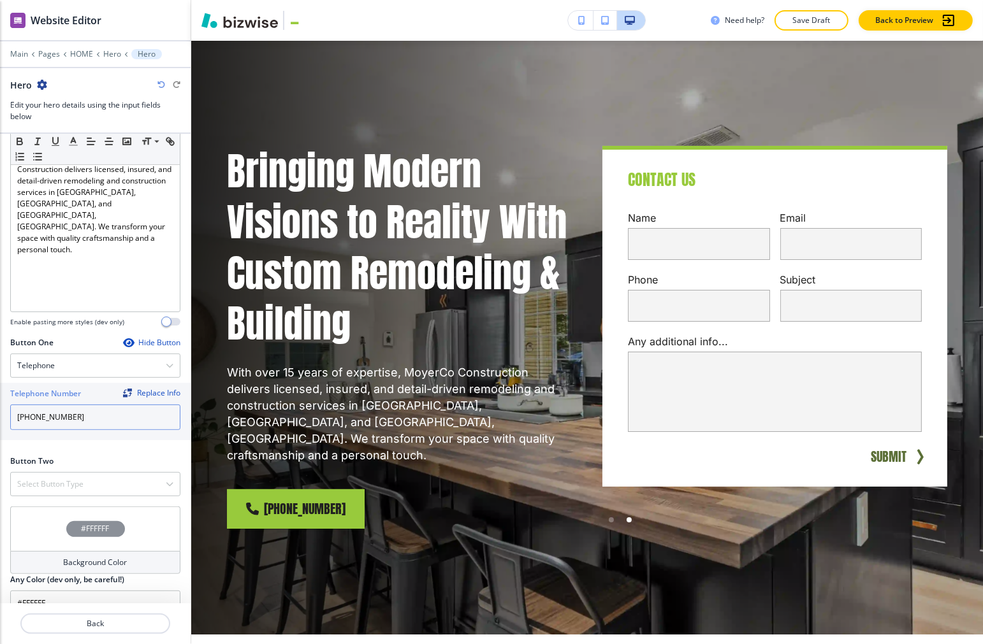
scroll to position [397, 0]
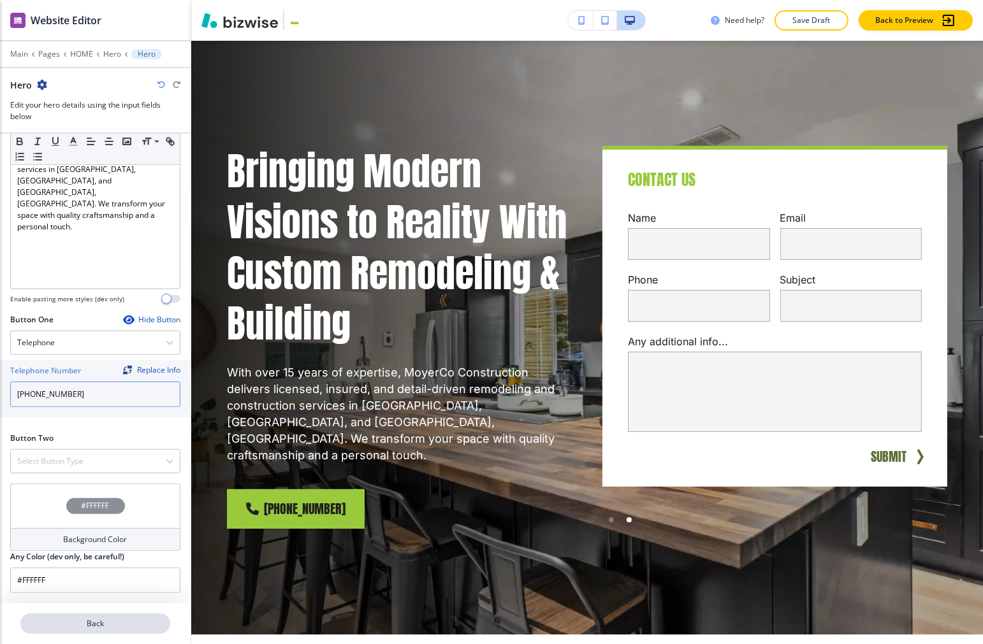
type input "[PHONE_NUMBER]"
click at [89, 628] on p "Back" at bounding box center [95, 623] width 147 height 11
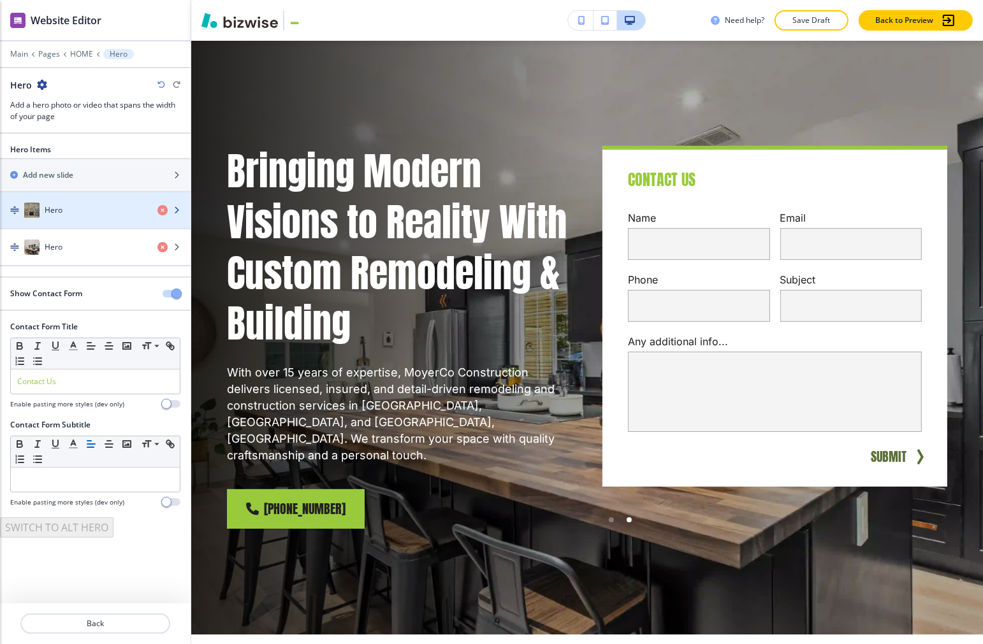
click at [67, 215] on div "Hero" at bounding box center [73, 210] width 147 height 15
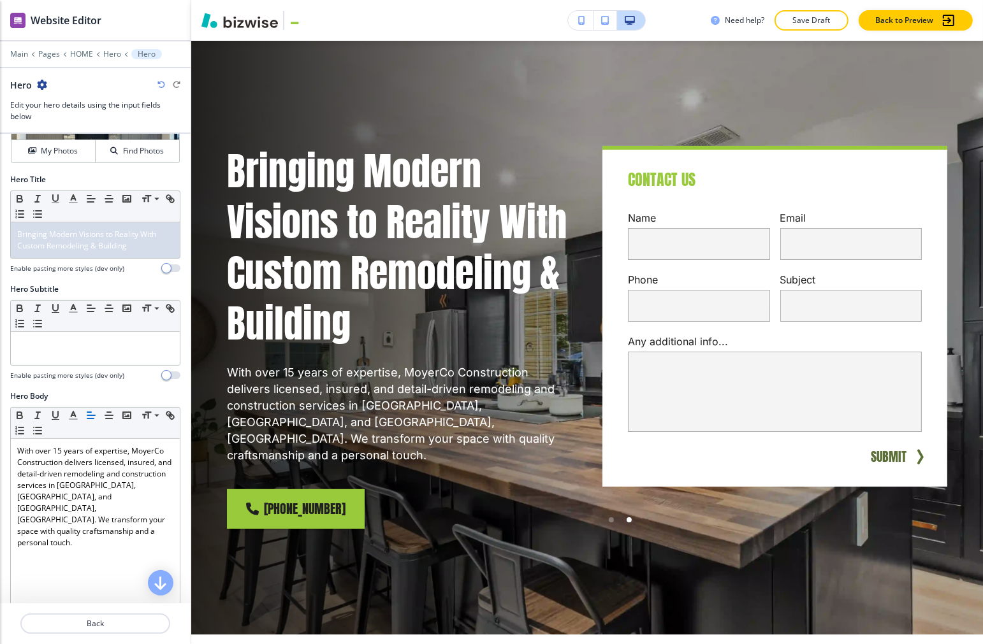
scroll to position [354, 0]
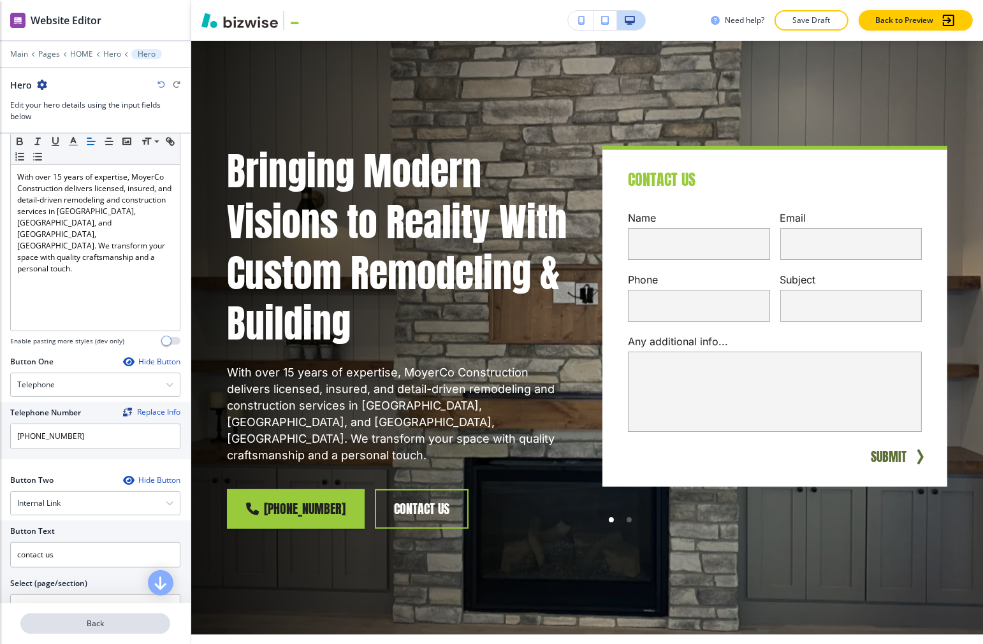
click at [76, 623] on p "Back" at bounding box center [95, 623] width 147 height 11
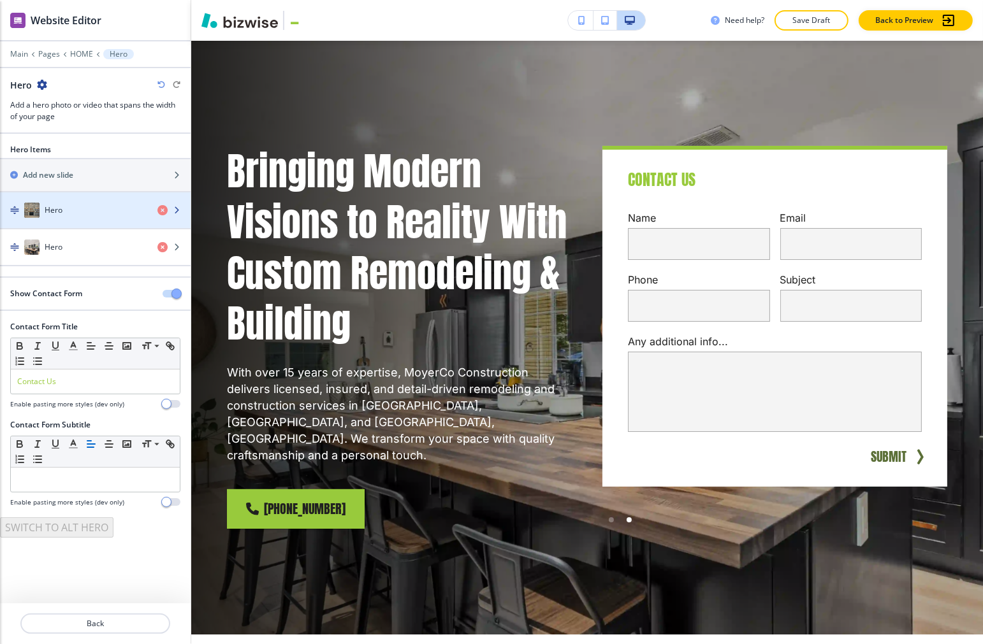
click at [68, 209] on div "Hero" at bounding box center [73, 210] width 147 height 15
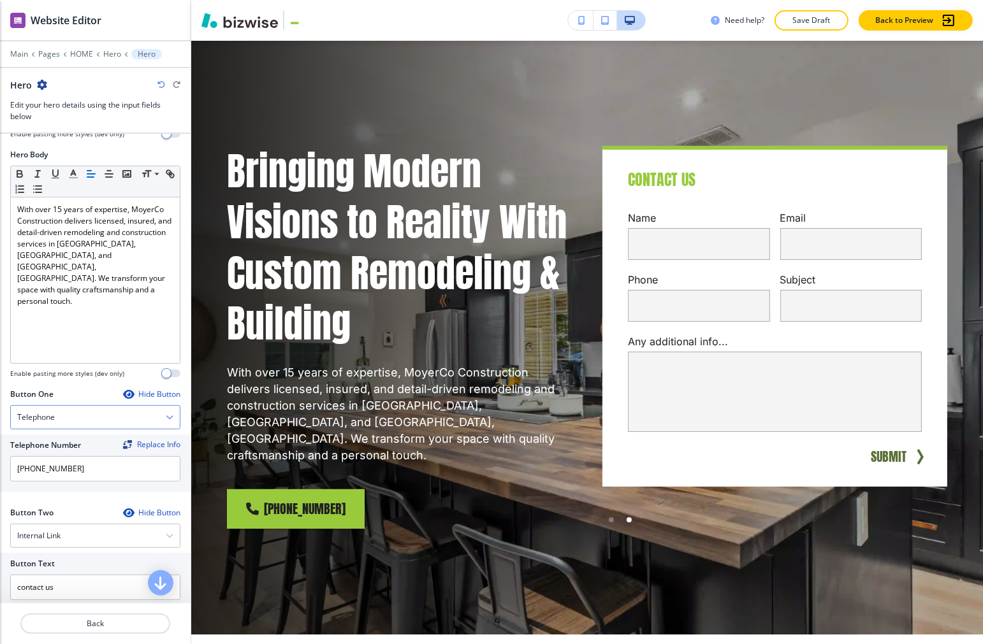
scroll to position [142, 0]
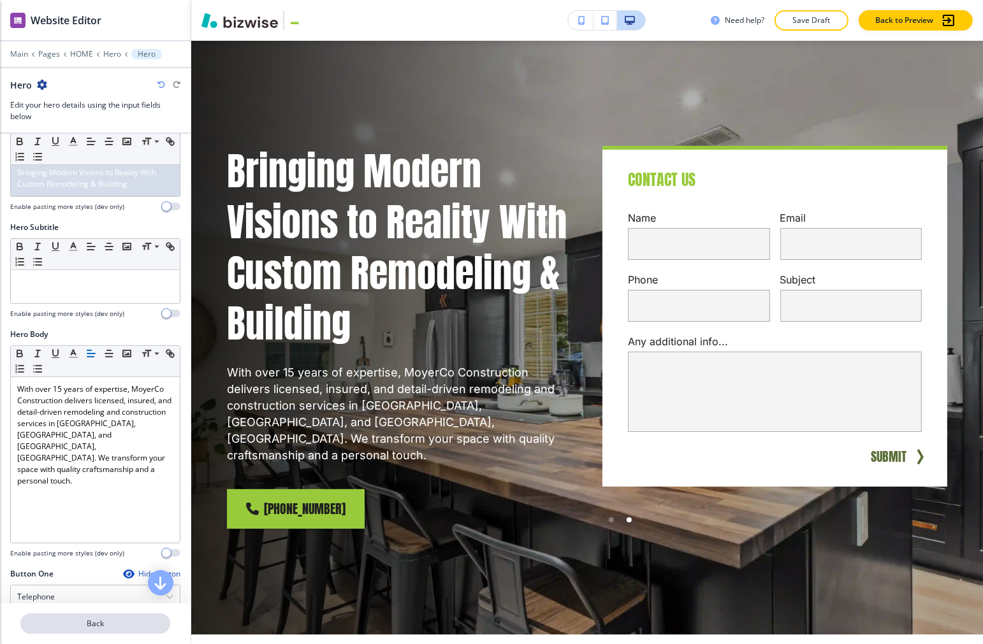
click at [115, 623] on p "Back" at bounding box center [95, 623] width 147 height 11
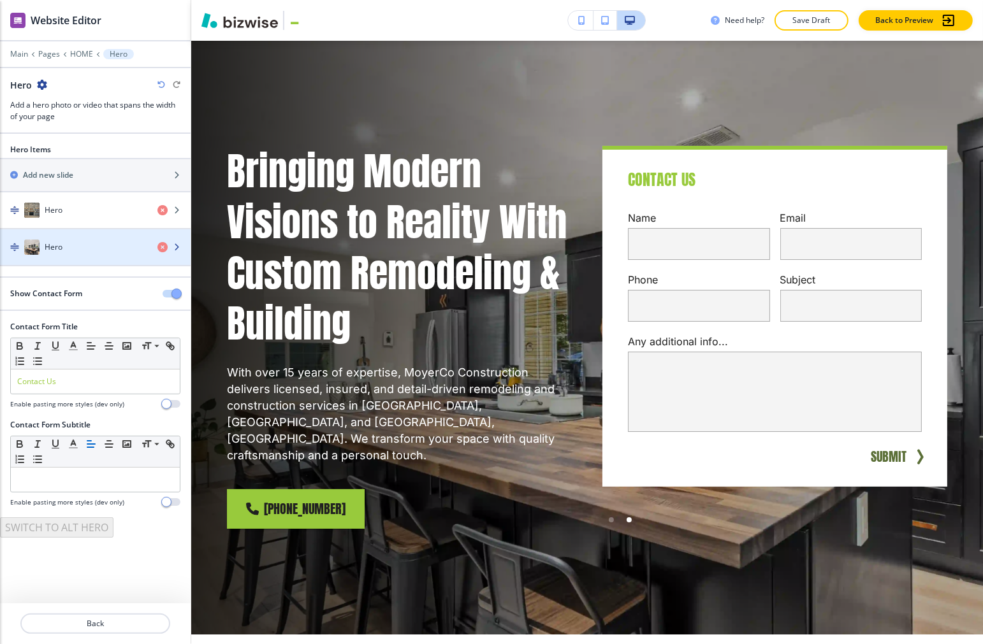
click at [71, 247] on div "Hero" at bounding box center [73, 247] width 147 height 15
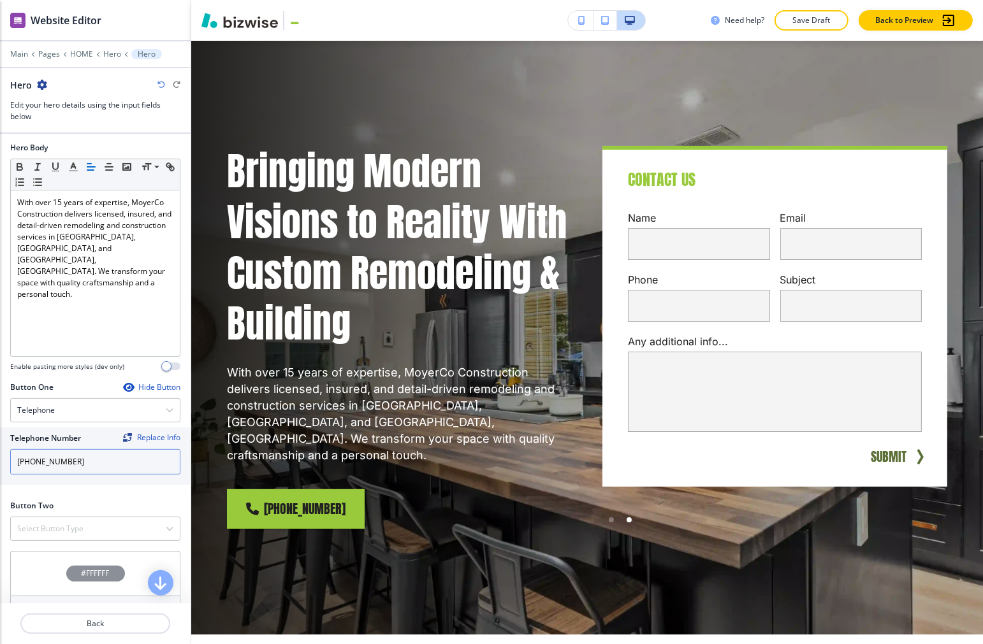
scroll to position [354, 0]
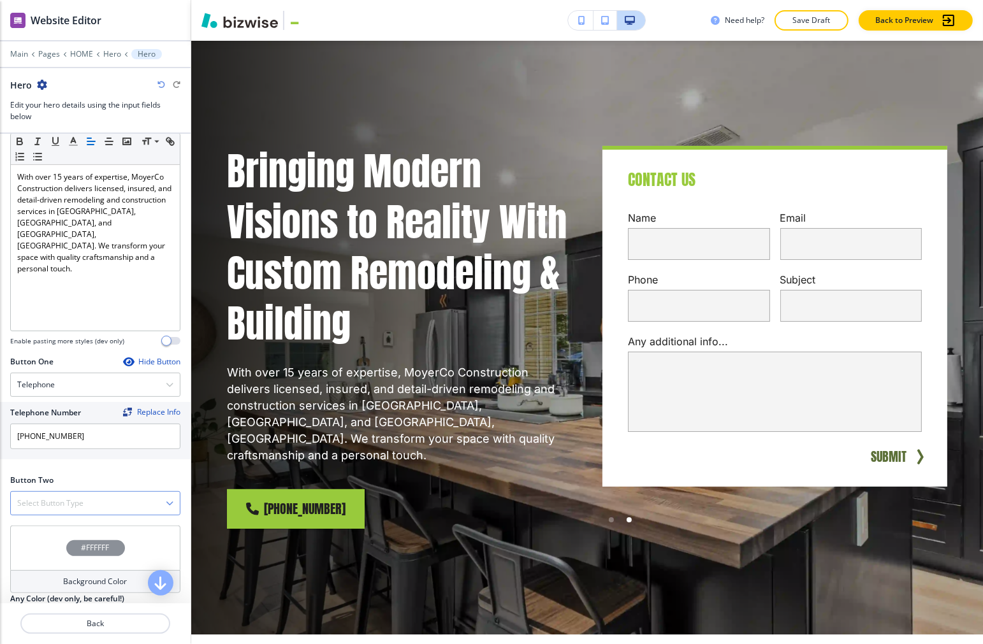
click at [132, 498] on div "Select Button Type" at bounding box center [95, 503] width 169 height 23
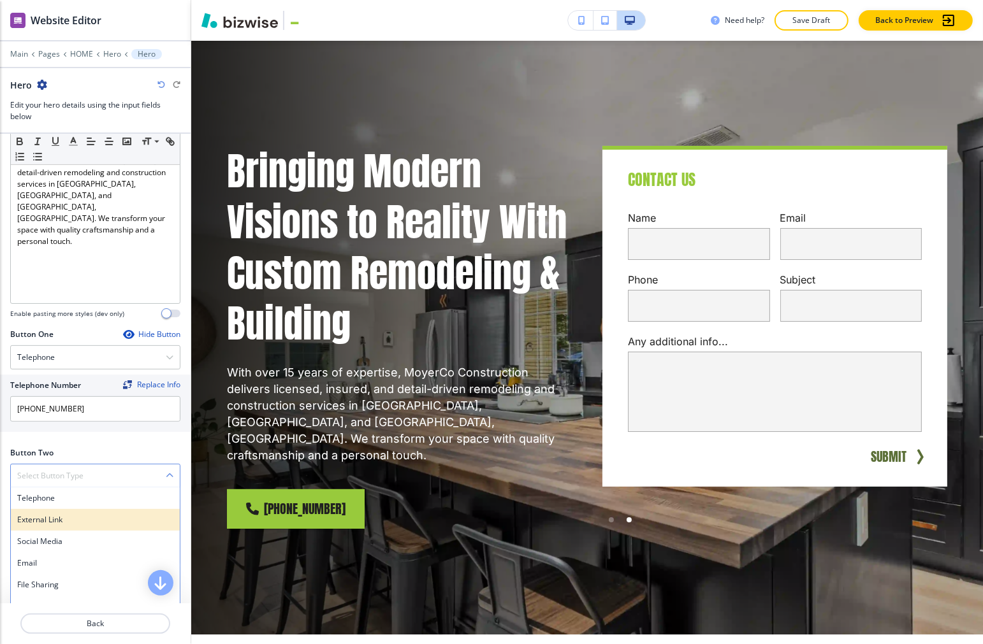
scroll to position [397, 0]
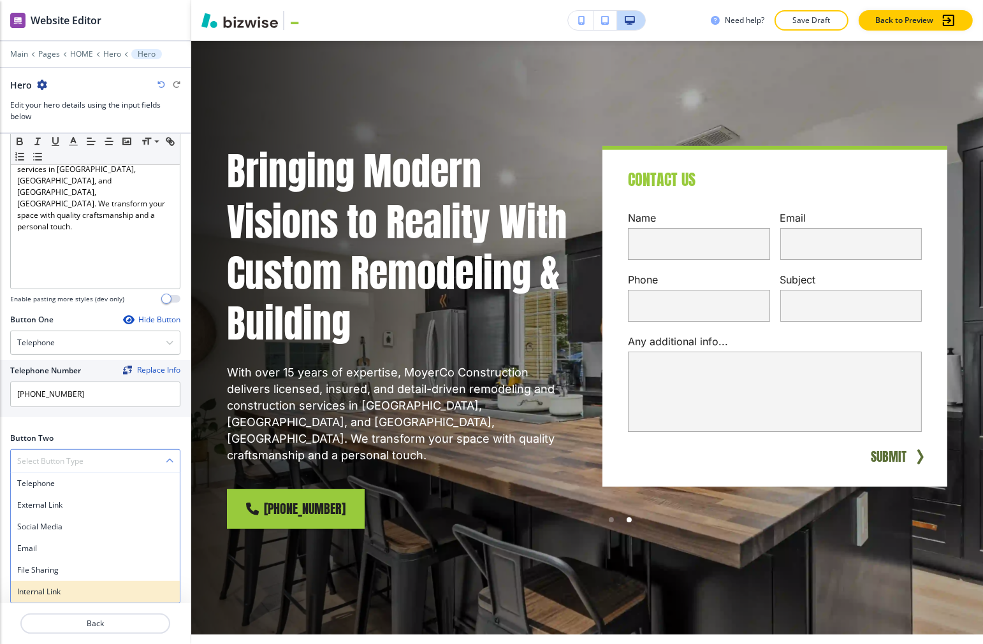
click at [59, 590] on h4 "Internal Link" at bounding box center [95, 591] width 156 height 11
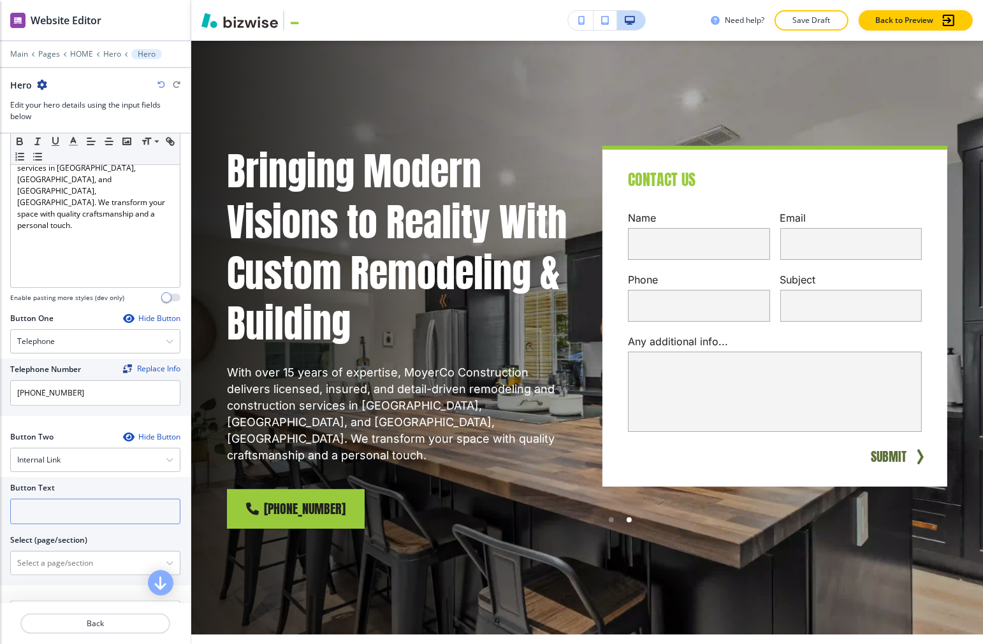
click at [60, 511] on input "text" at bounding box center [95, 511] width 170 height 25
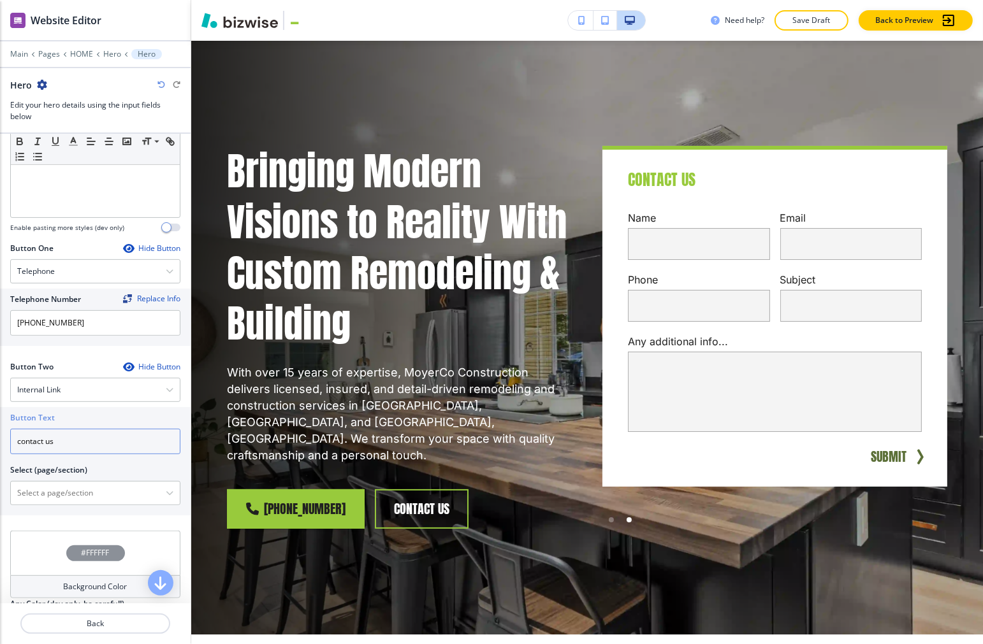
scroll to position [515, 0]
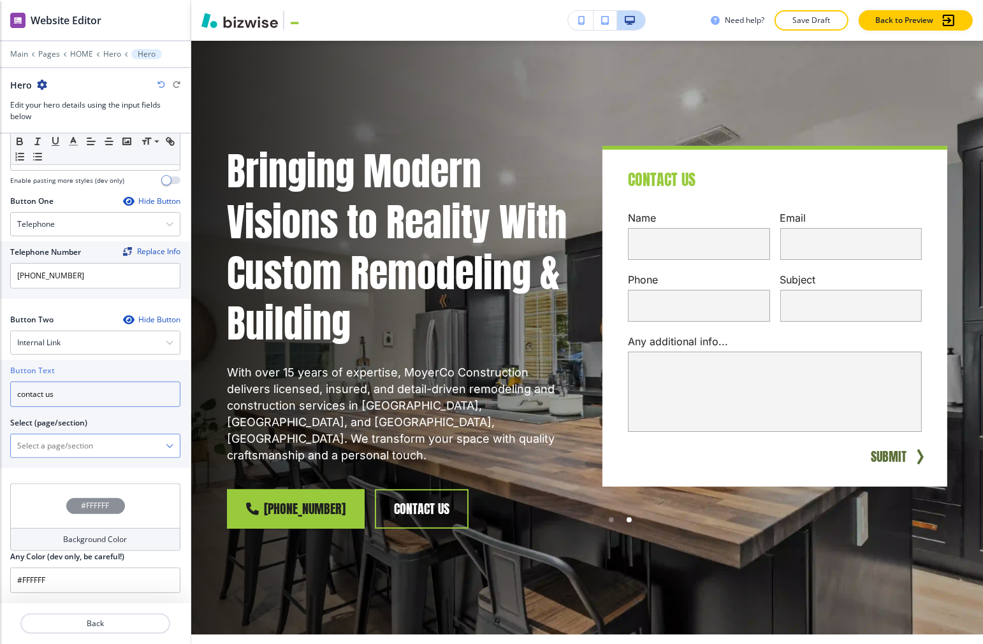
type input "contact us"
click at [141, 444] on \(page\/section\) "Manual Input" at bounding box center [88, 446] width 155 height 22
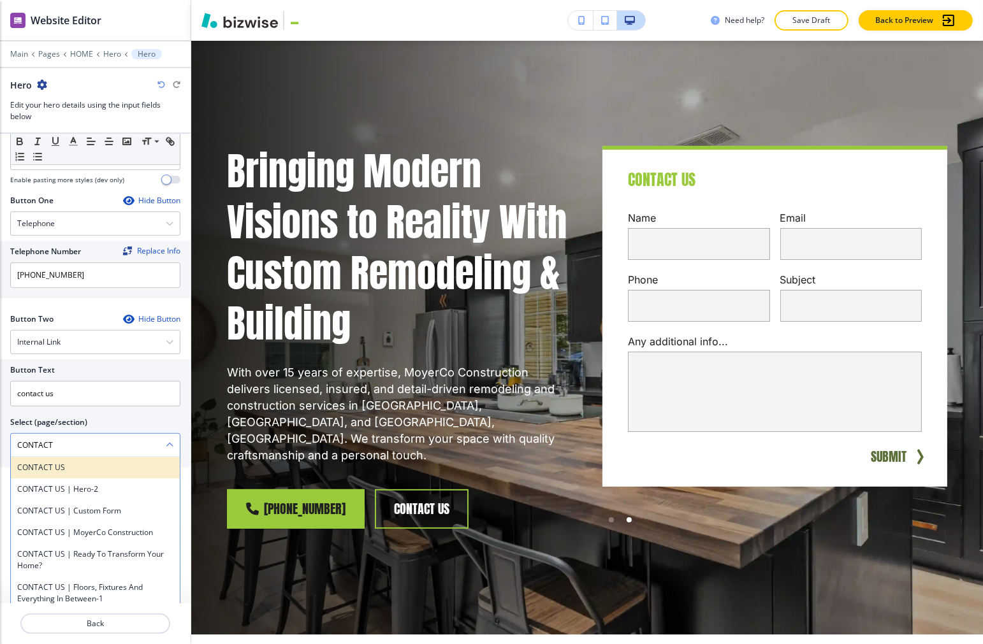
click at [100, 476] on div "CONTACT US" at bounding box center [95, 468] width 169 height 22
type \(page\/section\) "CONTACT US"
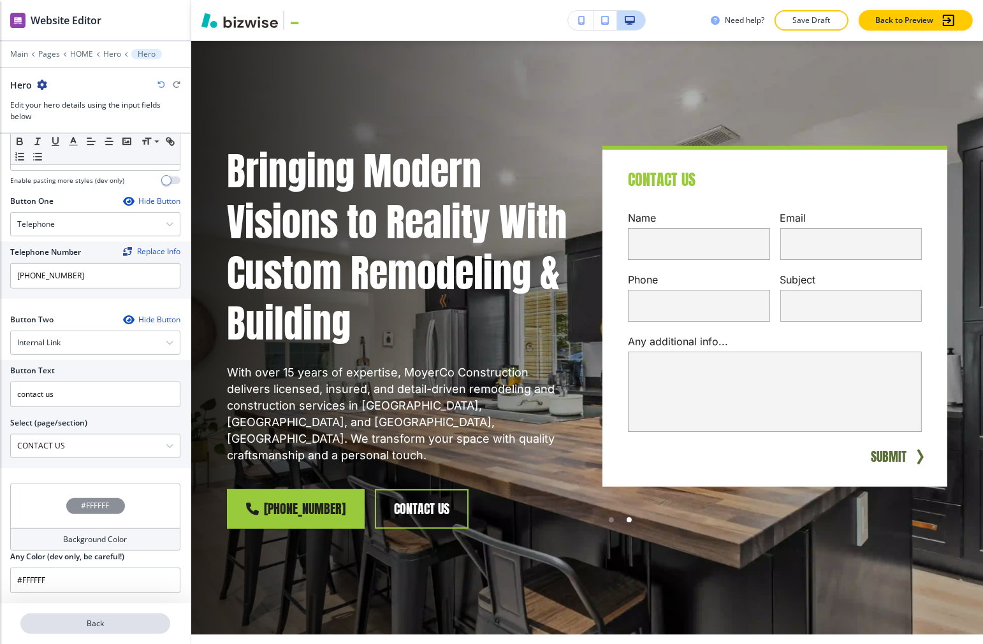
click at [129, 627] on p "Back" at bounding box center [95, 623] width 147 height 11
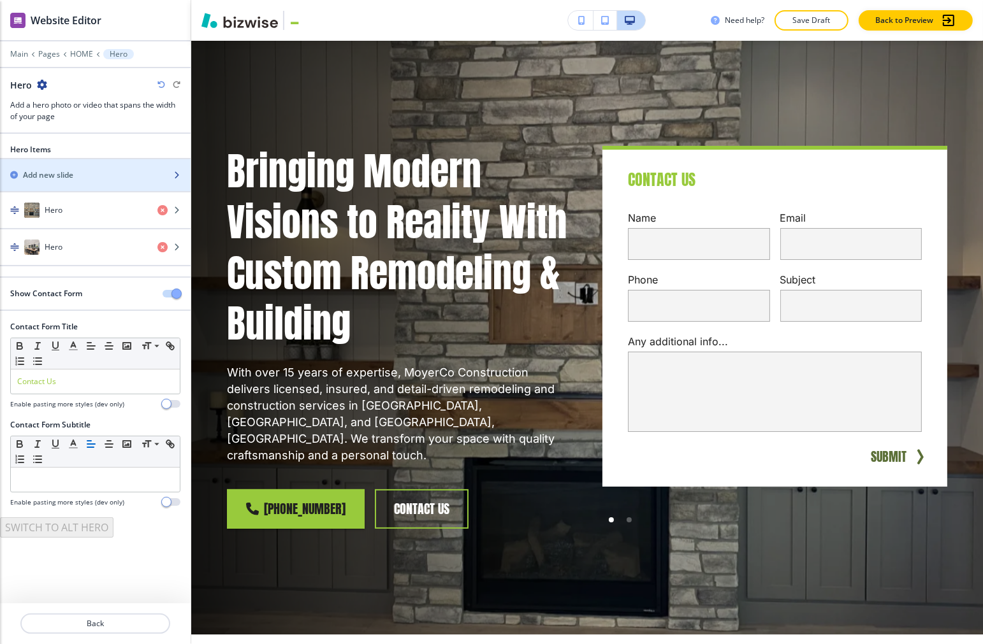
click at [60, 179] on h2 "Add new slide" at bounding box center [48, 175] width 50 height 11
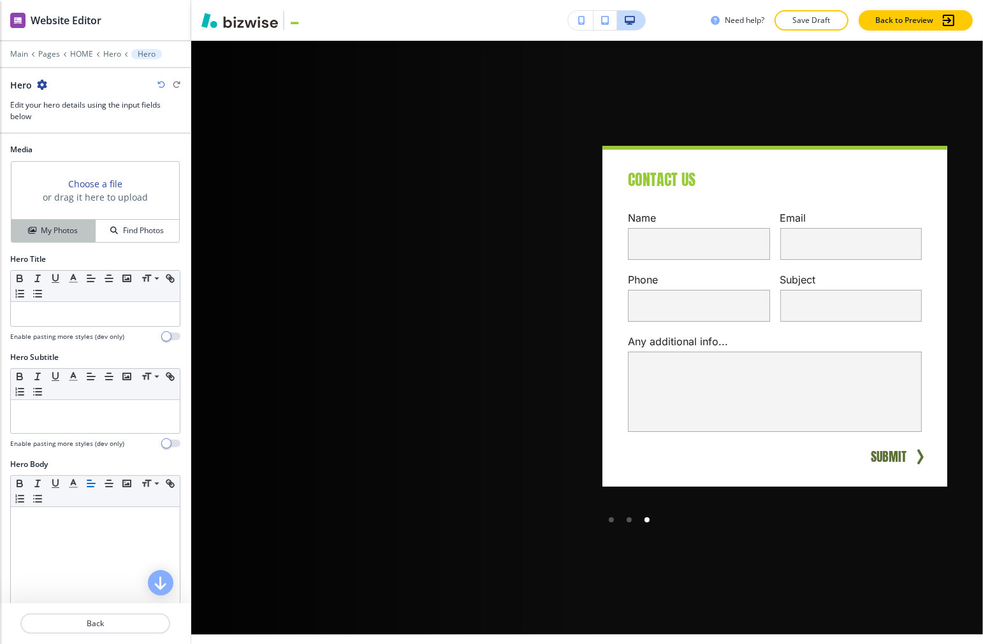
click at [60, 233] on h4 "My Photos" at bounding box center [59, 230] width 37 height 11
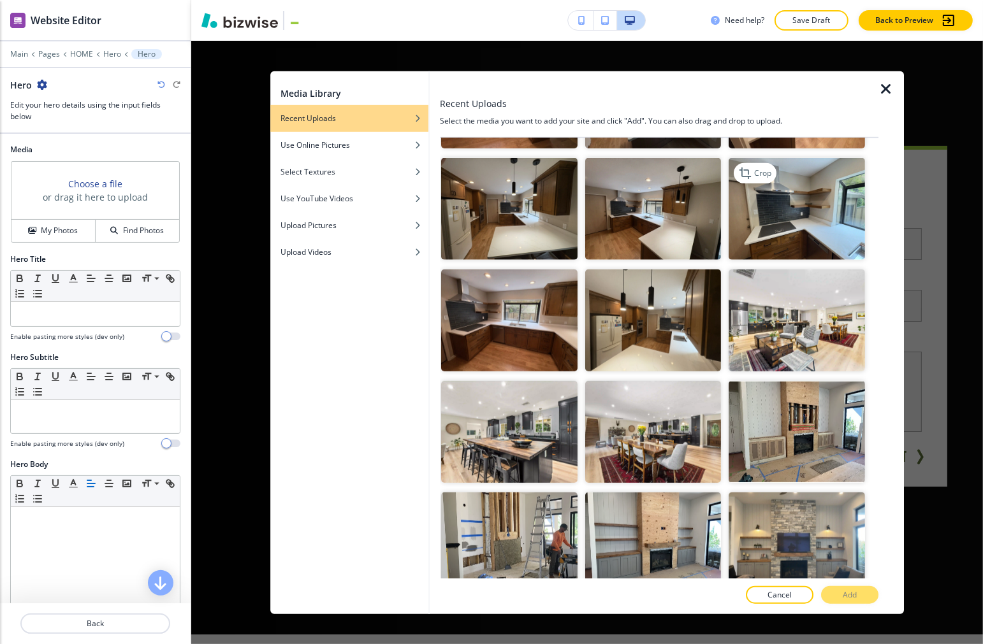
scroll to position [779, 0]
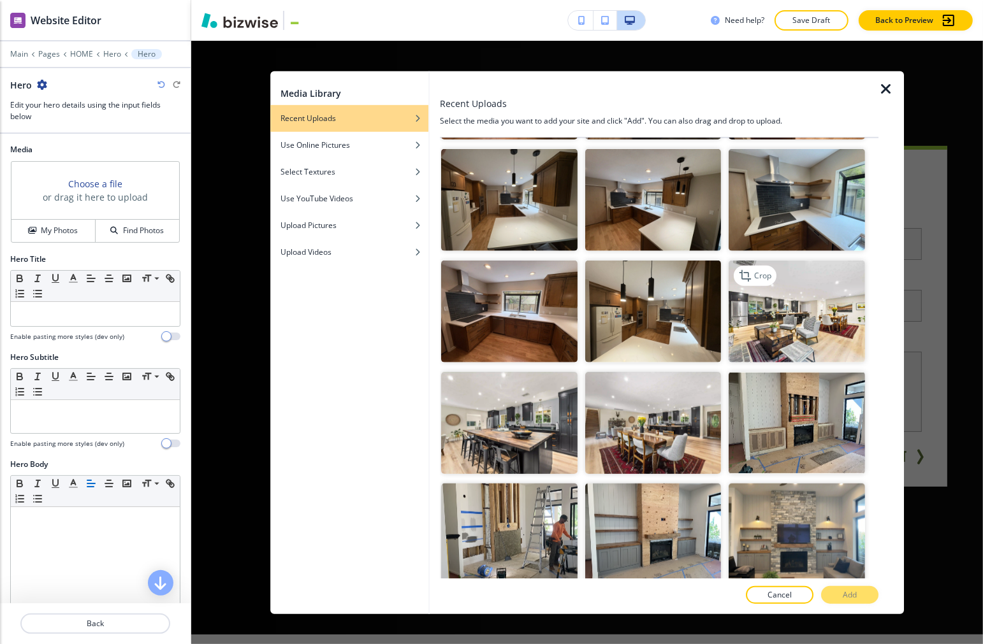
click at [678, 303] on img "button" at bounding box center [797, 312] width 136 height 102
click at [678, 593] on p "Add" at bounding box center [850, 595] width 14 height 11
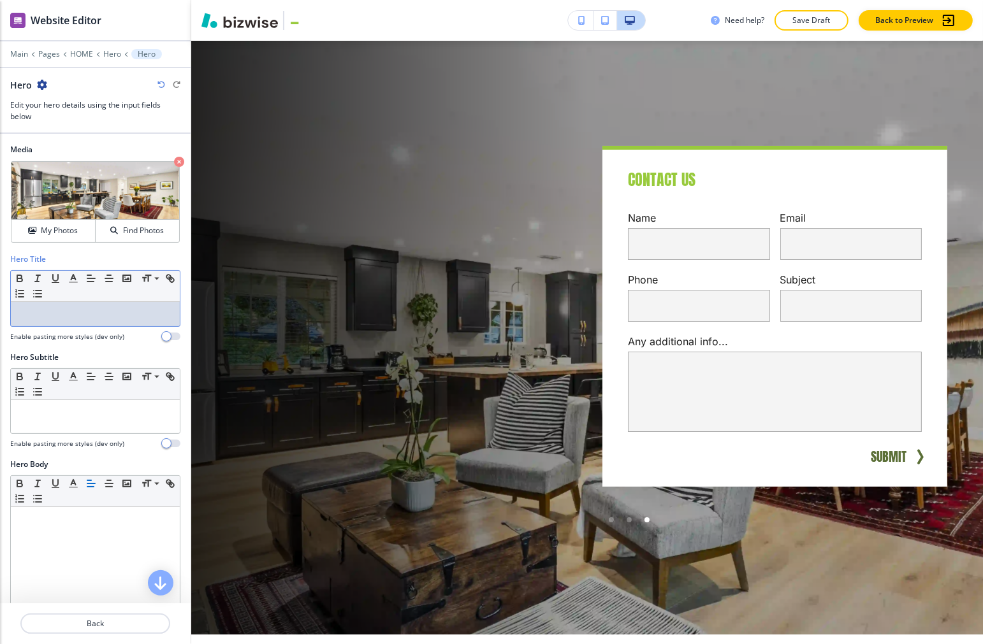
click at [71, 313] on p at bounding box center [95, 314] width 156 height 11
click at [111, 51] on p "Hero" at bounding box center [112, 54] width 18 height 9
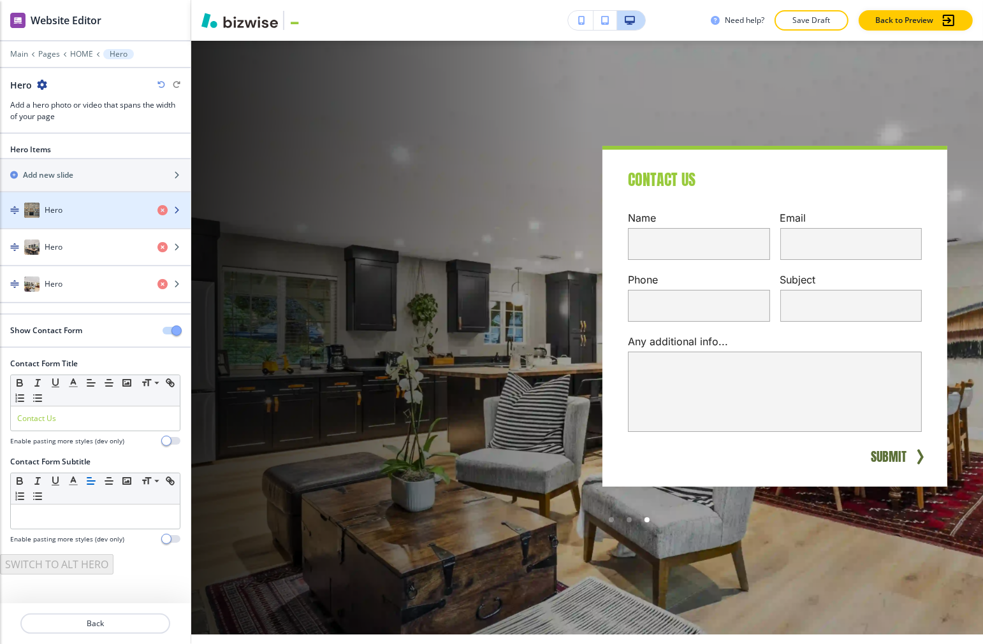
click at [78, 201] on div "button" at bounding box center [95, 198] width 191 height 10
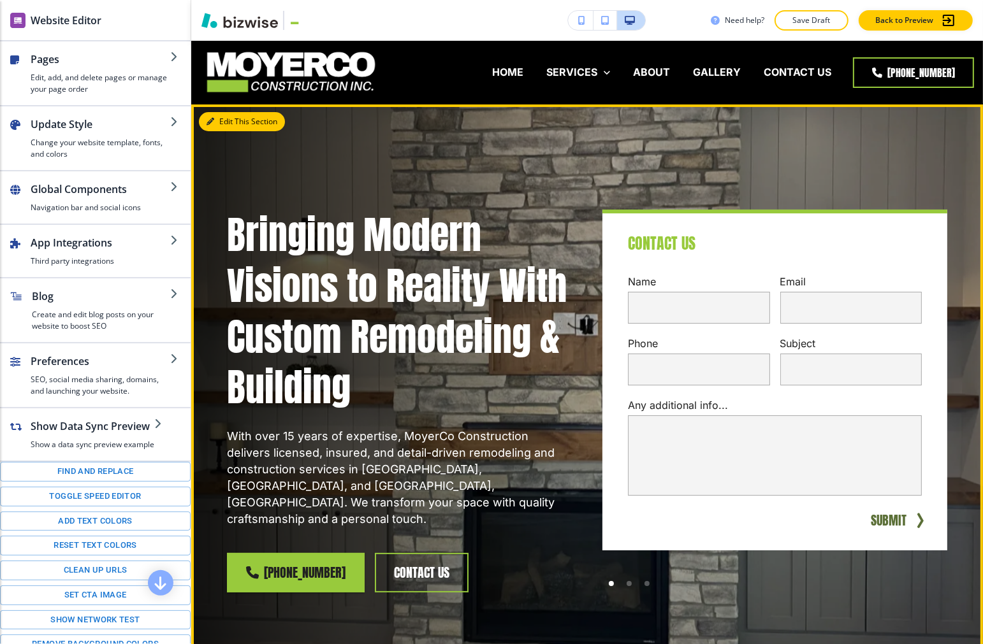
click at [221, 122] on button "Edit This Section" at bounding box center [242, 121] width 86 height 19
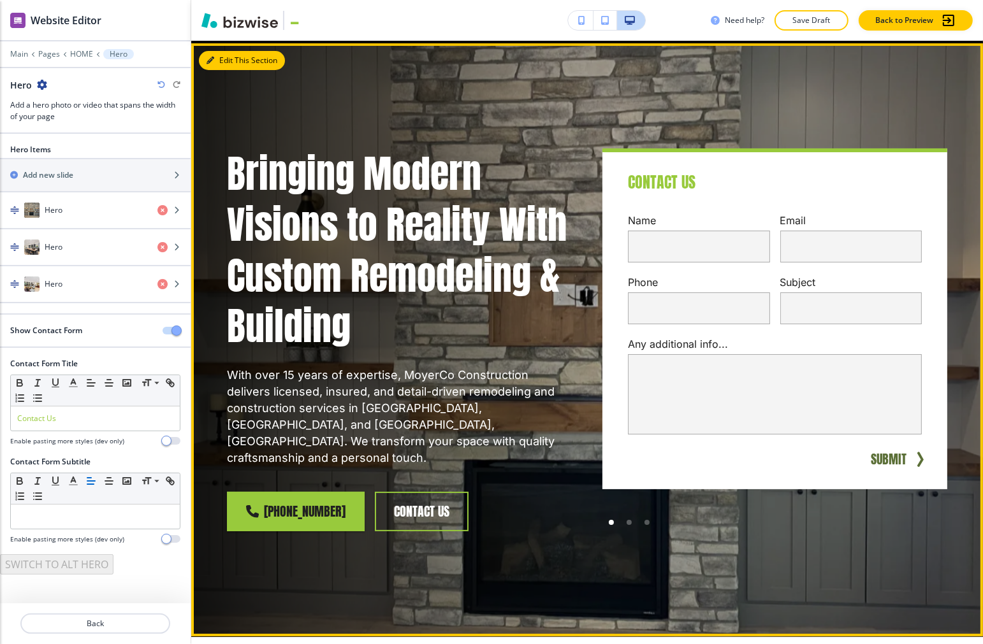
scroll to position [64, 0]
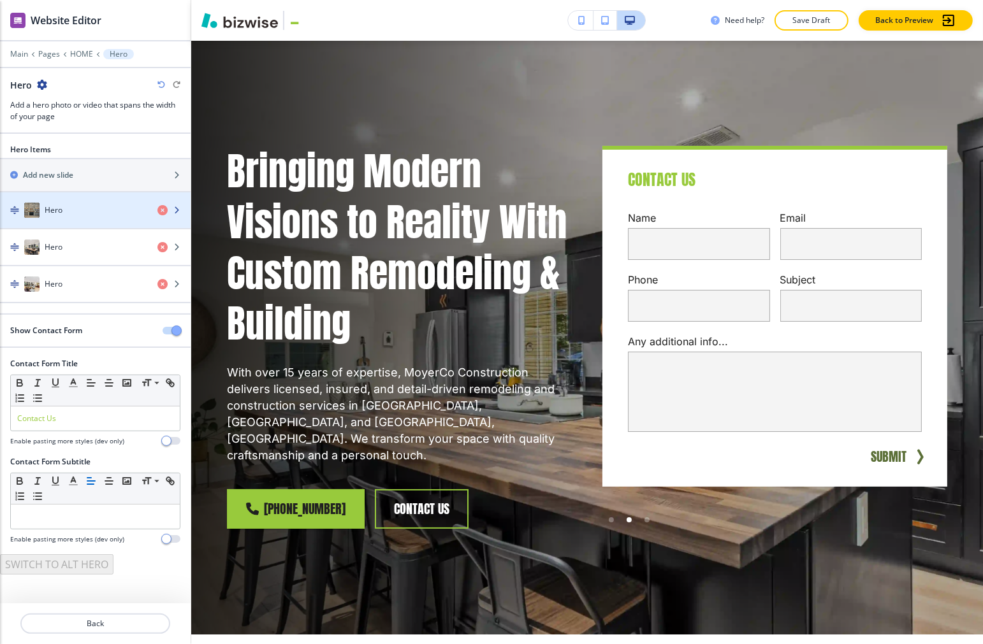
click at [79, 217] on div "Hero" at bounding box center [73, 210] width 147 height 15
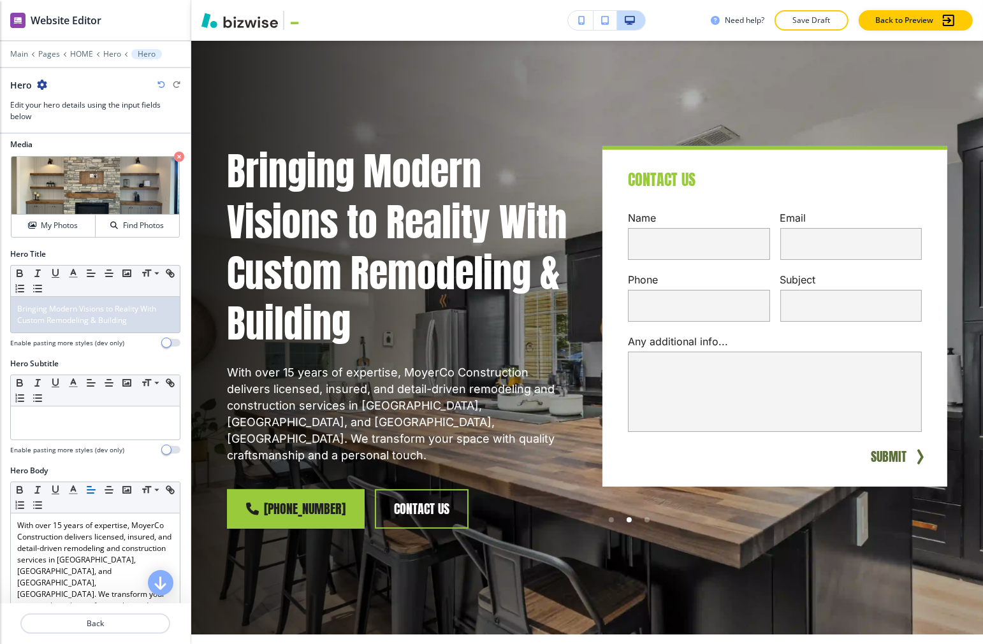
scroll to position [0, 0]
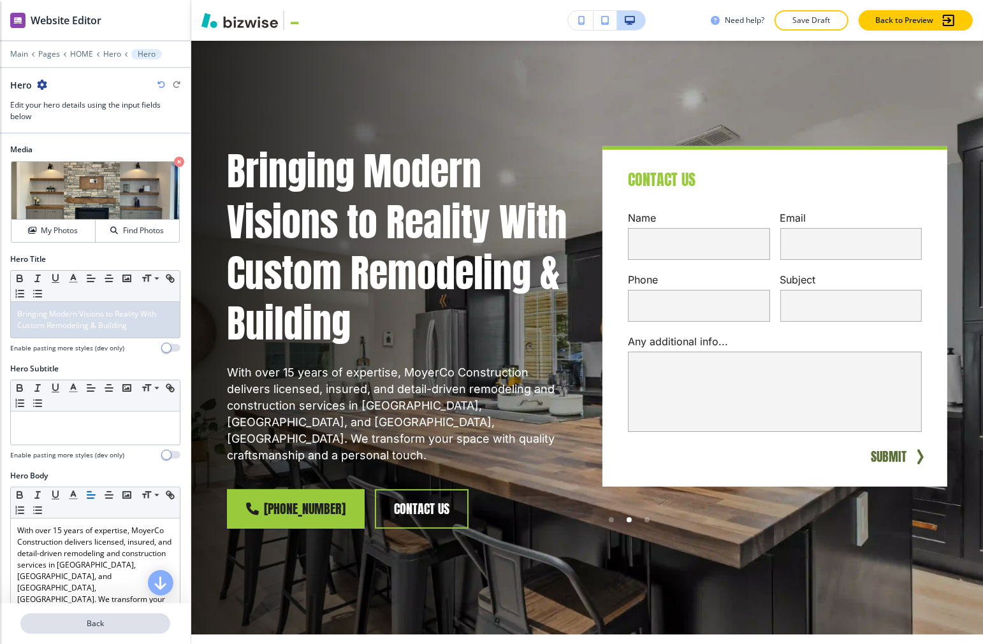
click at [136, 622] on p "Back" at bounding box center [95, 623] width 147 height 11
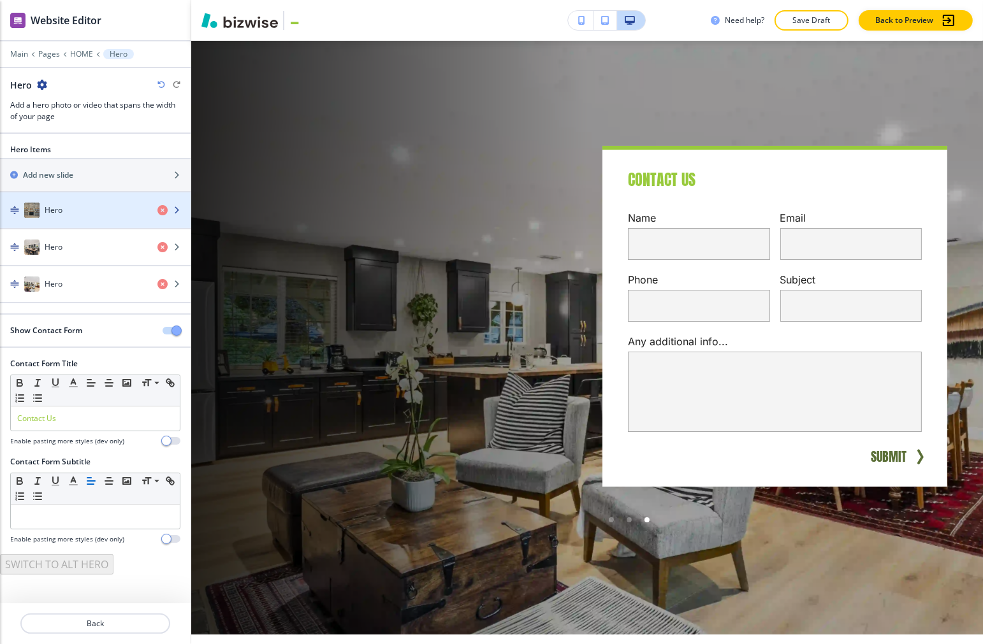
click at [84, 210] on div "Hero" at bounding box center [73, 210] width 147 height 15
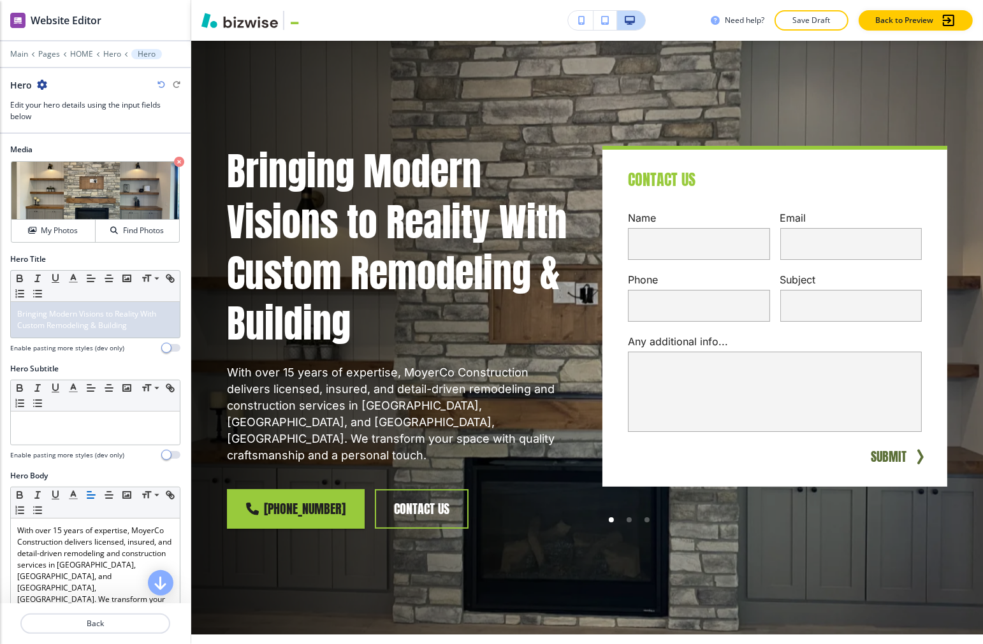
click at [39, 90] on icon "button" at bounding box center [42, 85] width 10 height 10
click at [68, 132] on p "Duplicate Hero" at bounding box center [77, 129] width 65 height 11
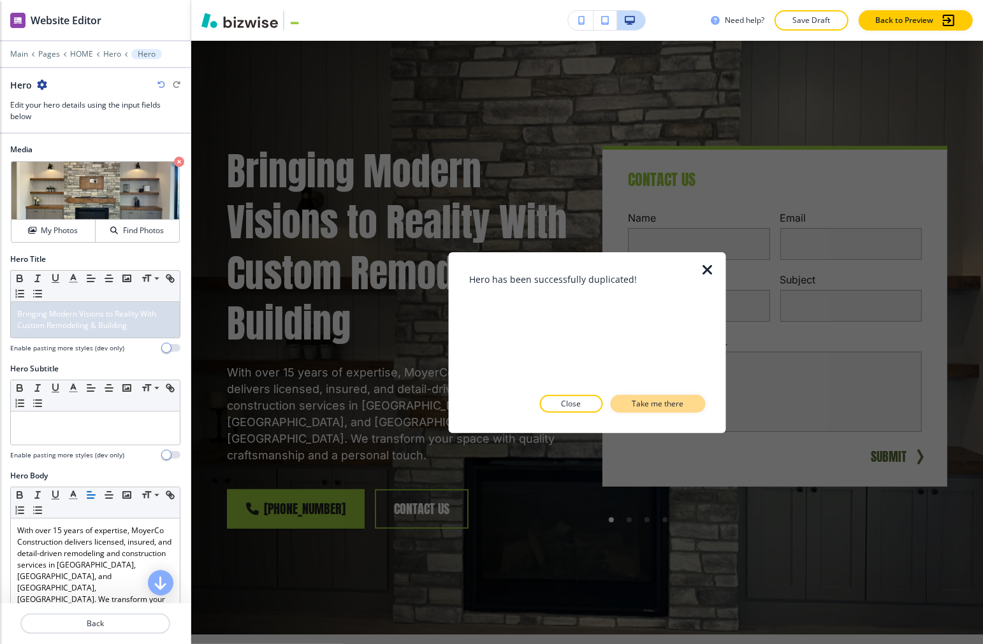
click at [646, 400] on p "Take me there" at bounding box center [658, 403] width 52 height 11
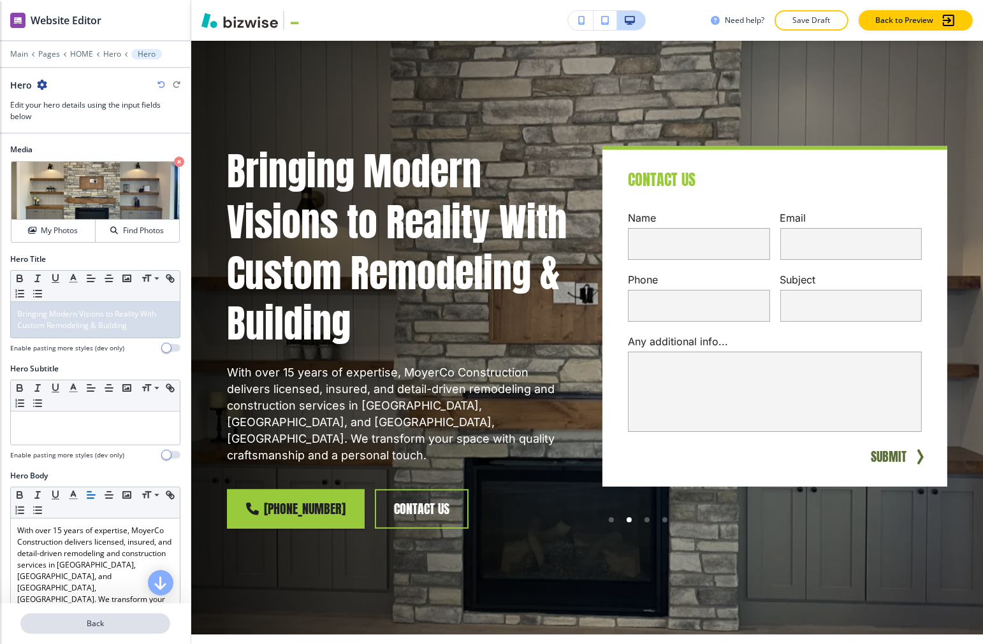
click at [96, 621] on p "Back" at bounding box center [95, 623] width 147 height 11
click at [98, 625] on p "Back" at bounding box center [95, 623] width 147 height 11
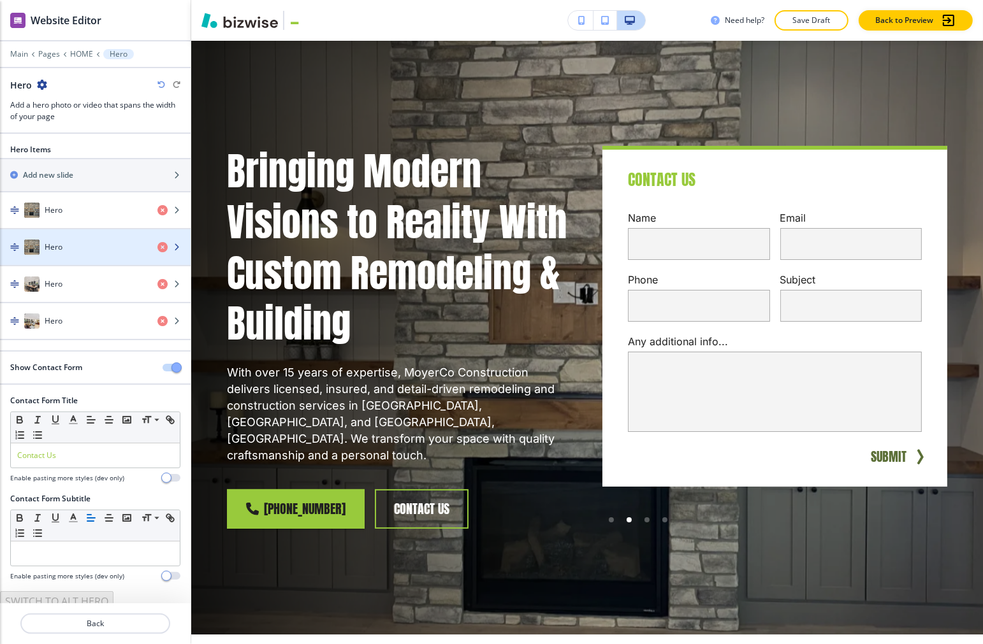
click at [54, 243] on h4 "Hero" at bounding box center [54, 247] width 18 height 11
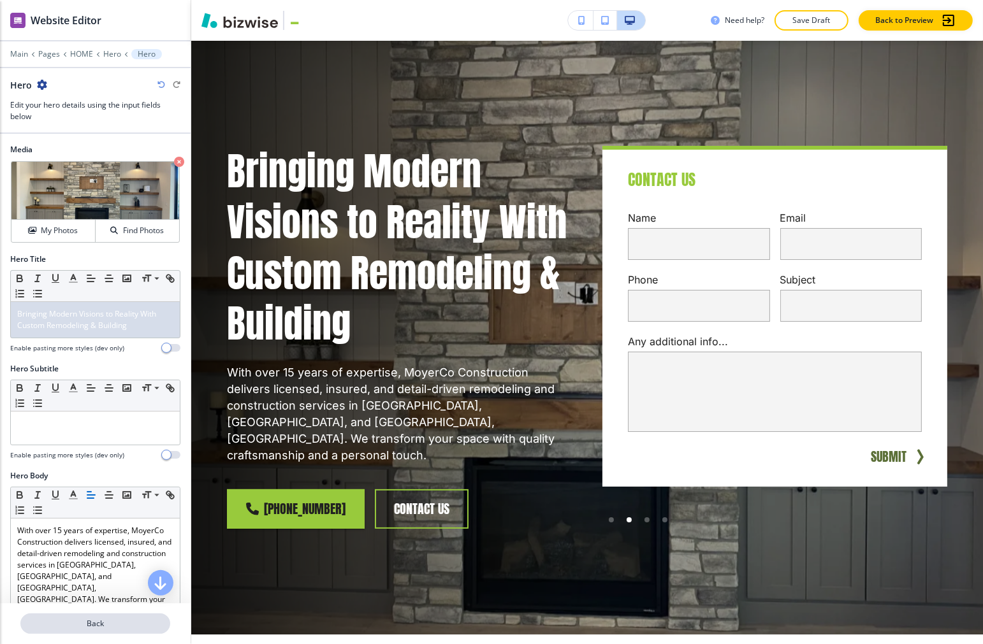
click at [94, 630] on button "Back" at bounding box center [95, 624] width 150 height 20
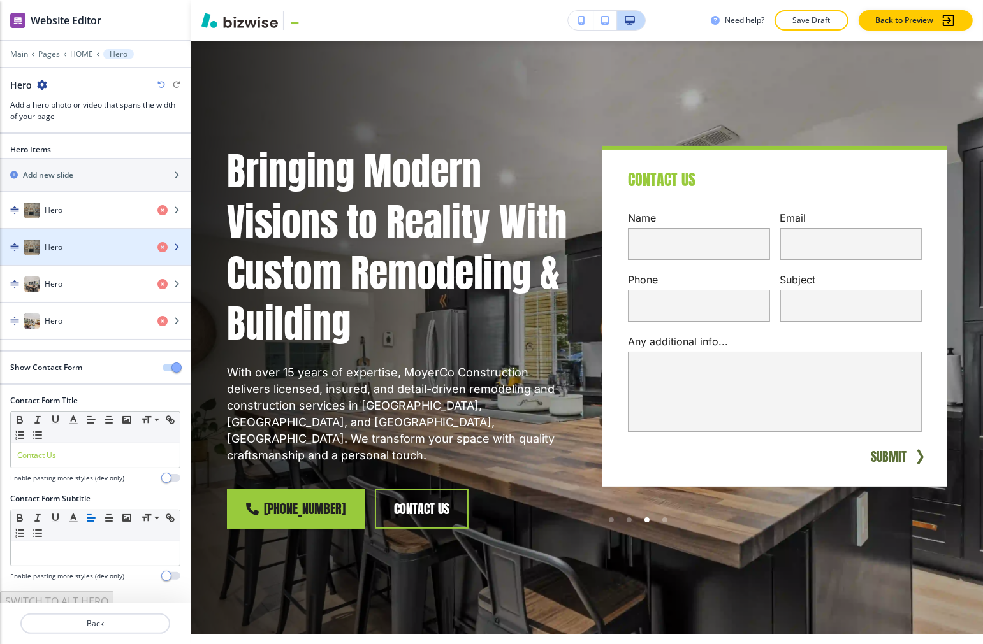
click at [62, 245] on div "Hero" at bounding box center [73, 247] width 147 height 15
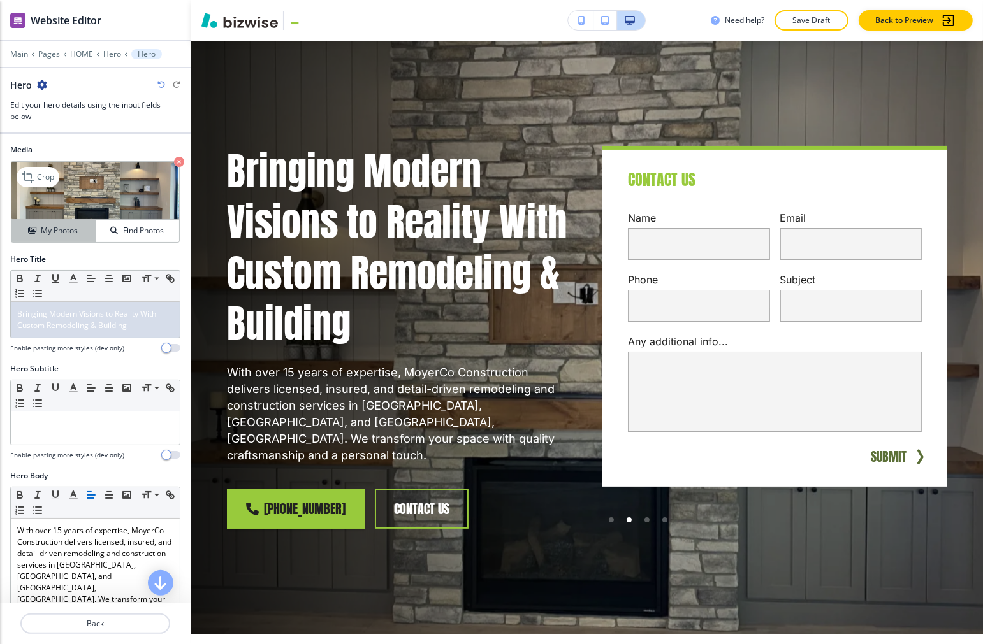
click at [28, 230] on icon "button" at bounding box center [32, 231] width 8 height 8
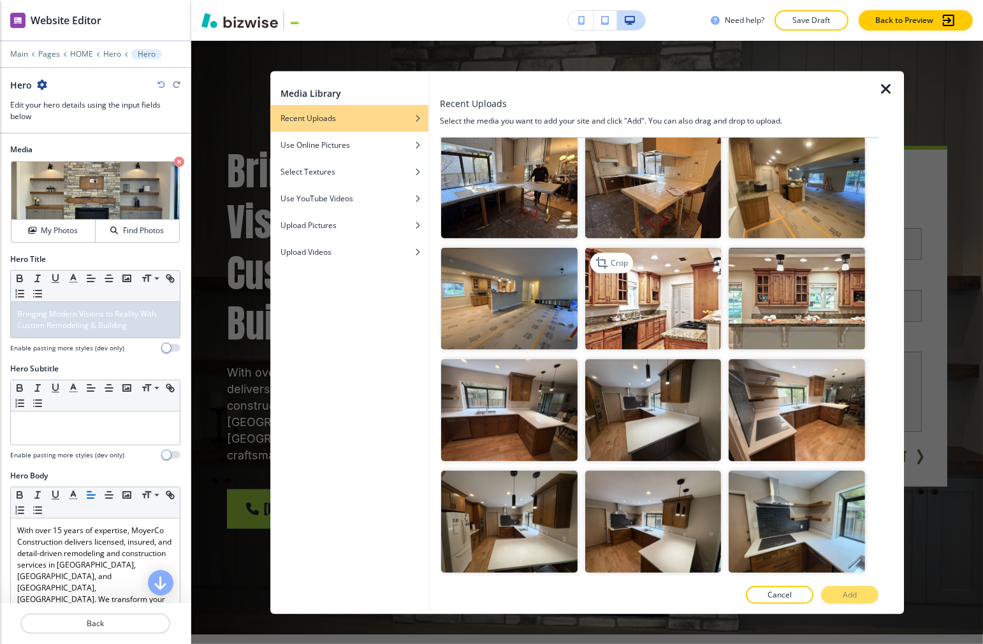
scroll to position [708, 0]
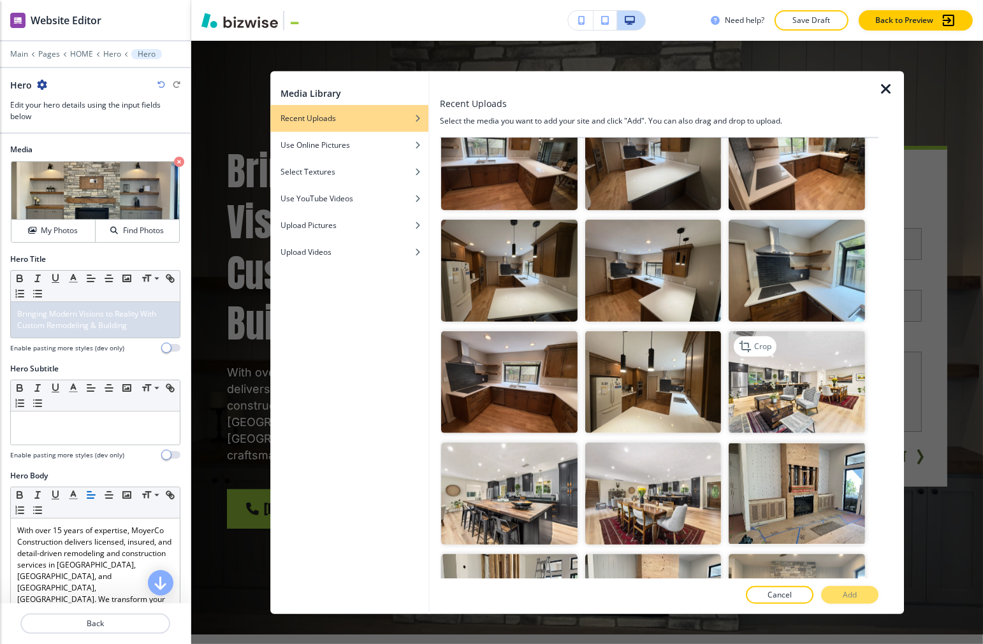
click at [678, 348] on img "button" at bounding box center [797, 382] width 136 height 102
click at [678, 604] on div at bounding box center [659, 609] width 438 height 10
click at [678, 595] on p "Add" at bounding box center [850, 595] width 14 height 11
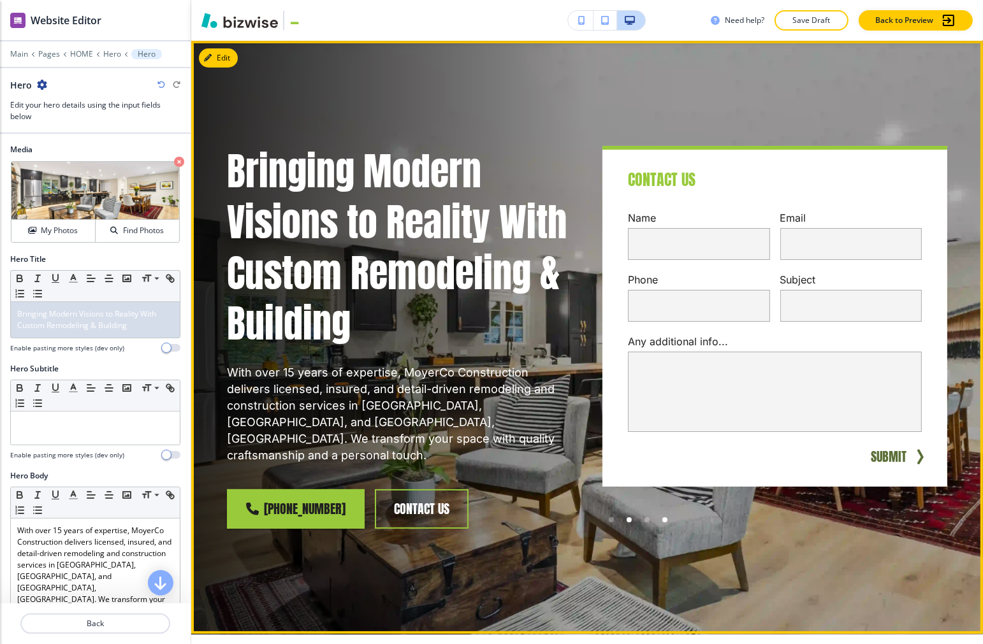
click at [656, 519] on div at bounding box center [665, 520] width 18 height 18
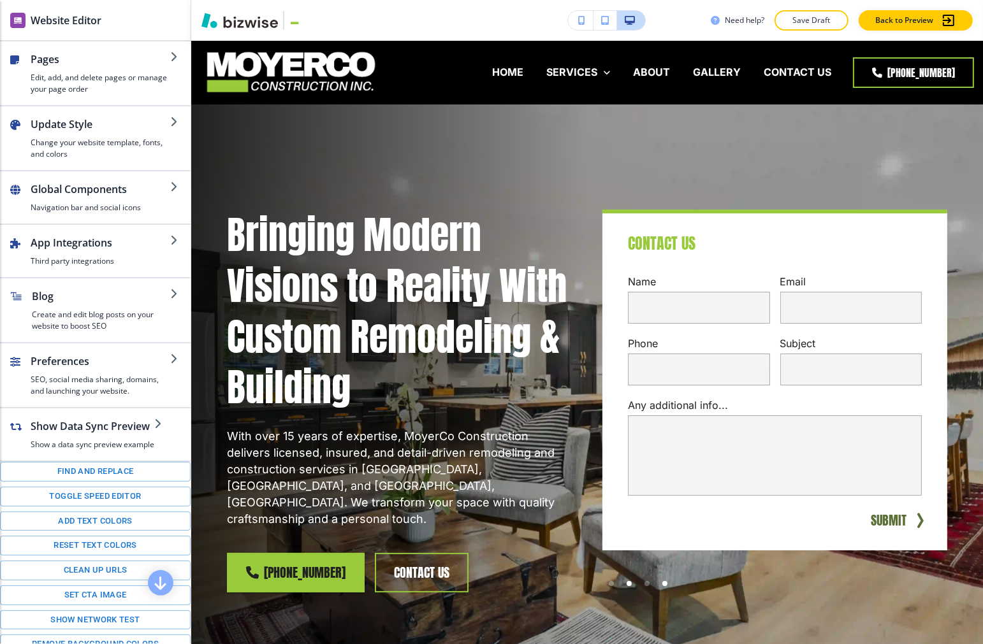
click at [662, 585] on div at bounding box center [664, 583] width 5 height 5
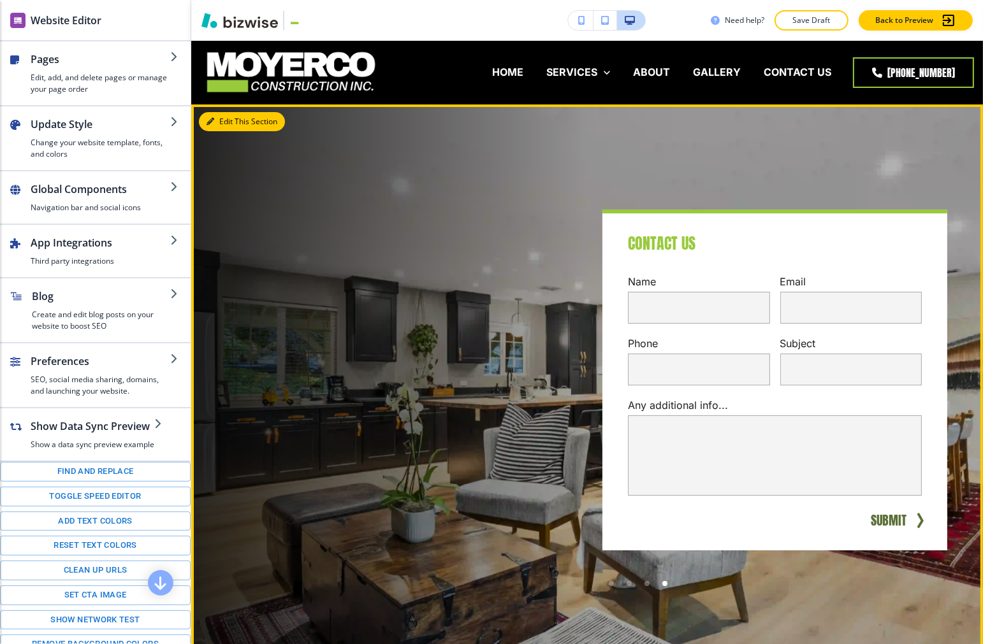
click at [226, 125] on button "Edit This Section" at bounding box center [242, 121] width 86 height 19
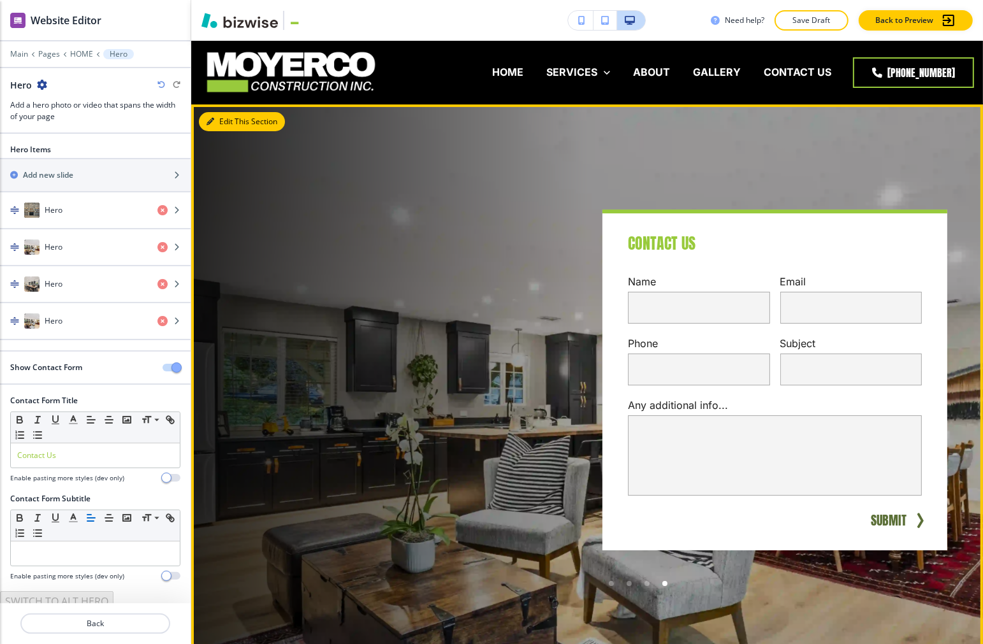
scroll to position [64, 0]
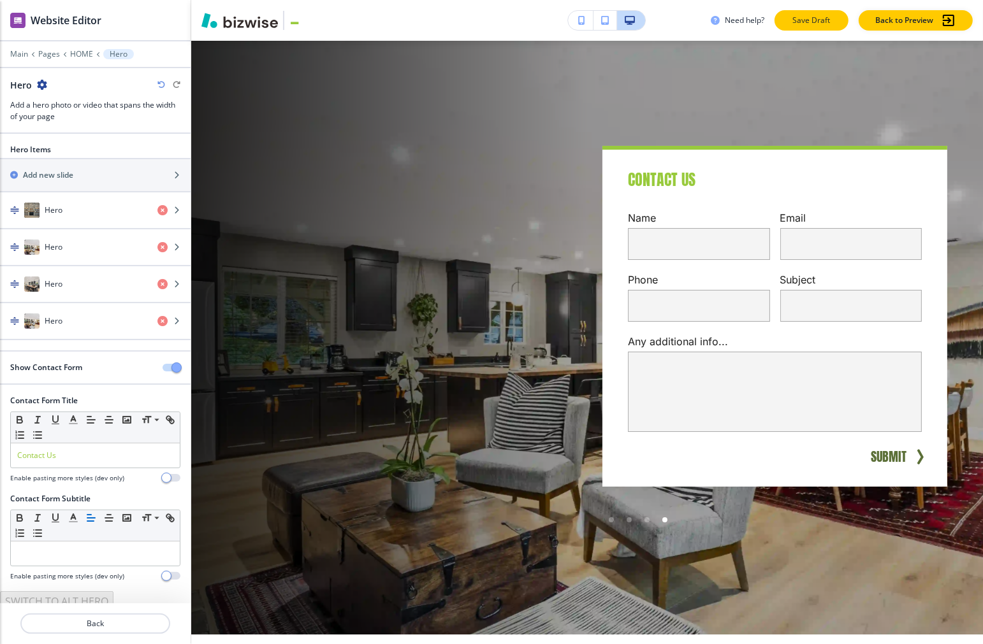
click at [678, 15] on p "Save Draft" at bounding box center [811, 20] width 41 height 11
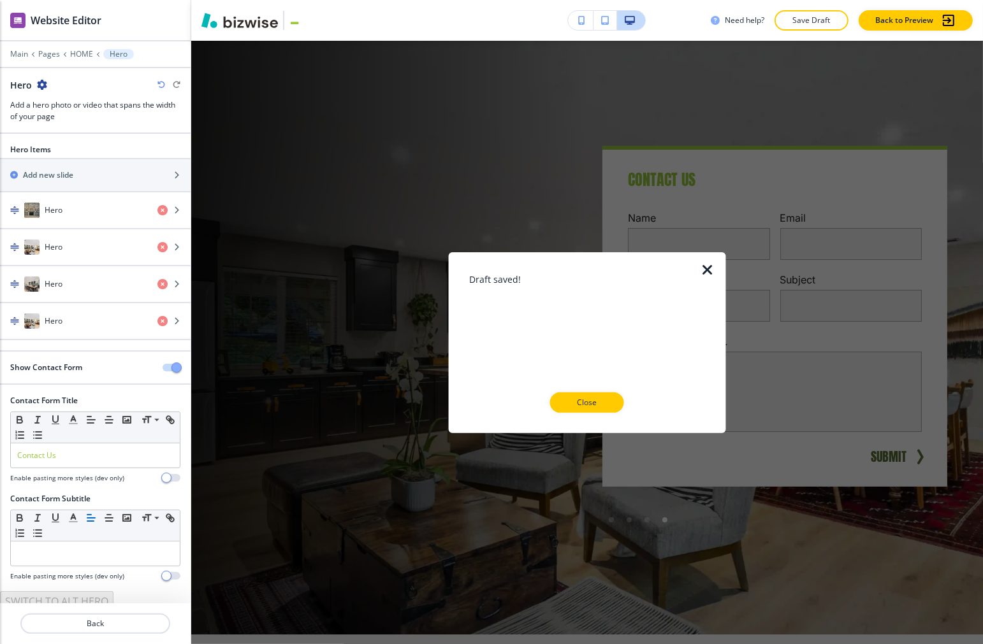
click at [678, 270] on icon "button" at bounding box center [707, 269] width 15 height 15
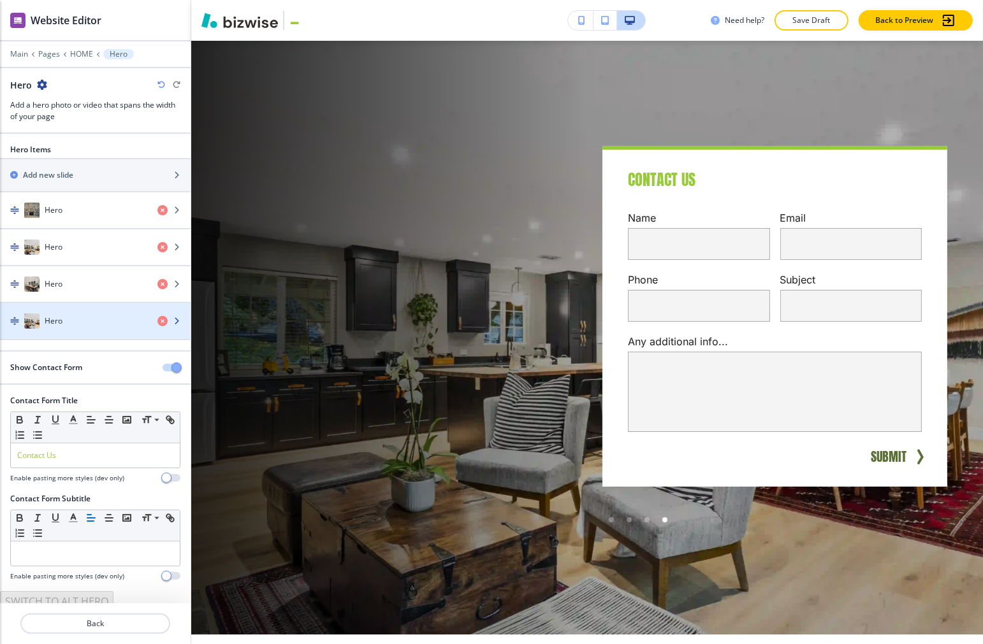
click at [78, 327] on div "Hero" at bounding box center [73, 321] width 147 height 15
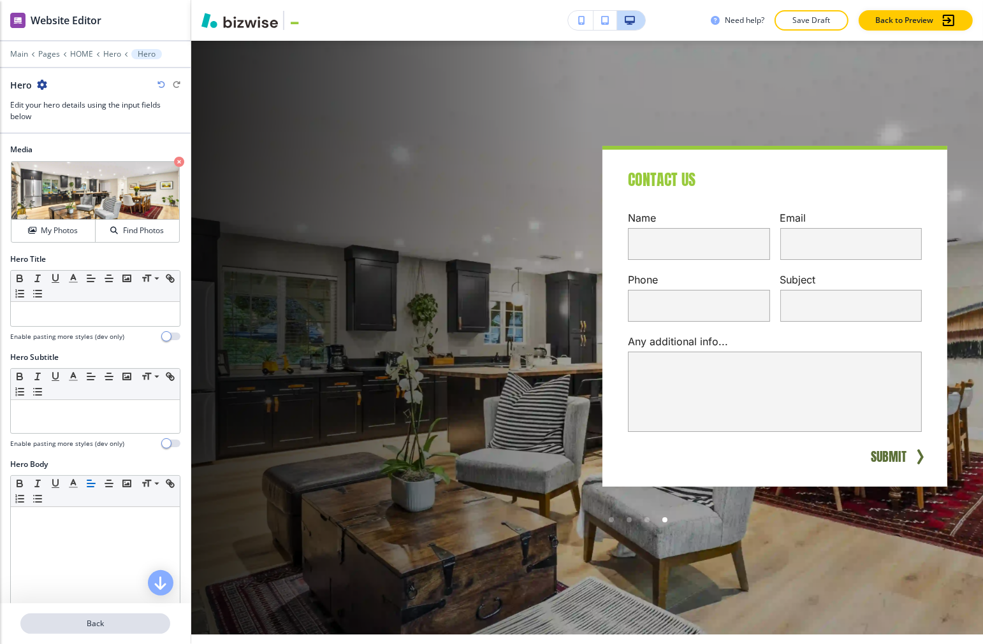
click at [105, 630] on button "Back" at bounding box center [95, 624] width 150 height 20
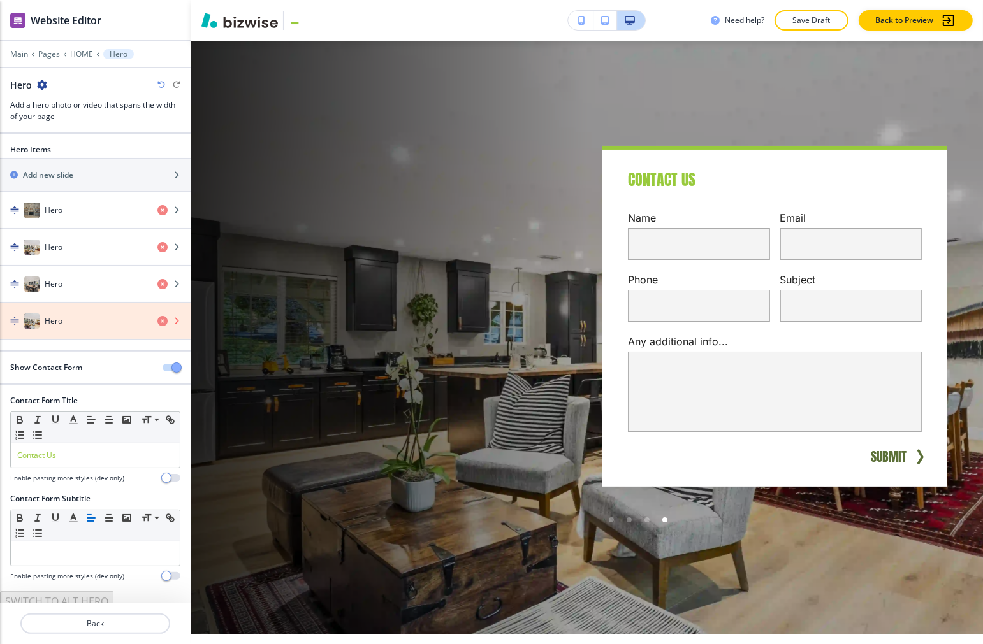
click at [157, 320] on icon "button" at bounding box center [162, 321] width 10 height 10
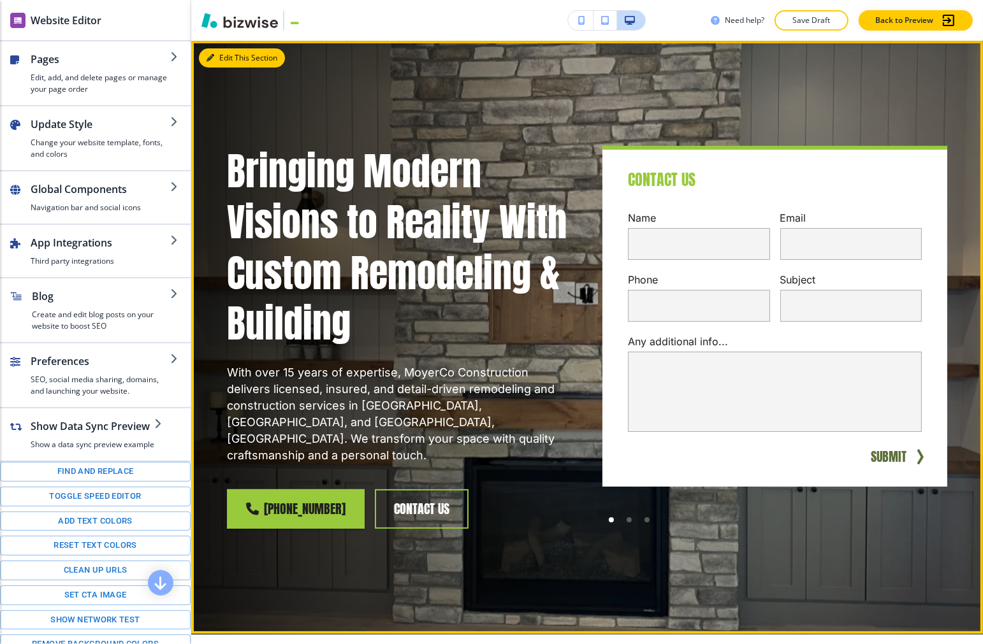
click at [217, 56] on button "Edit This Section" at bounding box center [242, 57] width 86 height 19
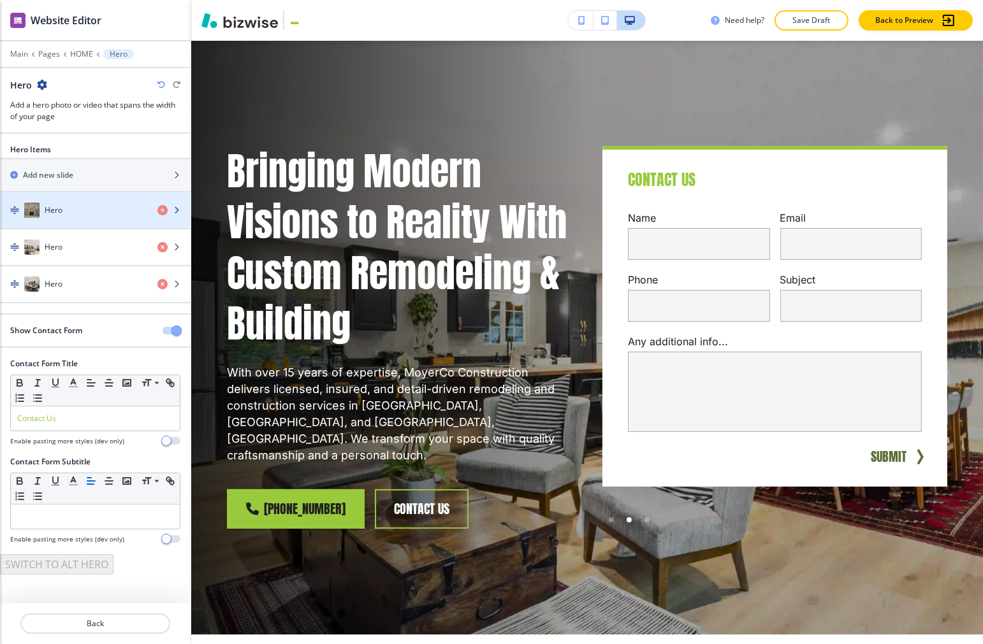
click at [71, 213] on div "Hero" at bounding box center [73, 210] width 147 height 15
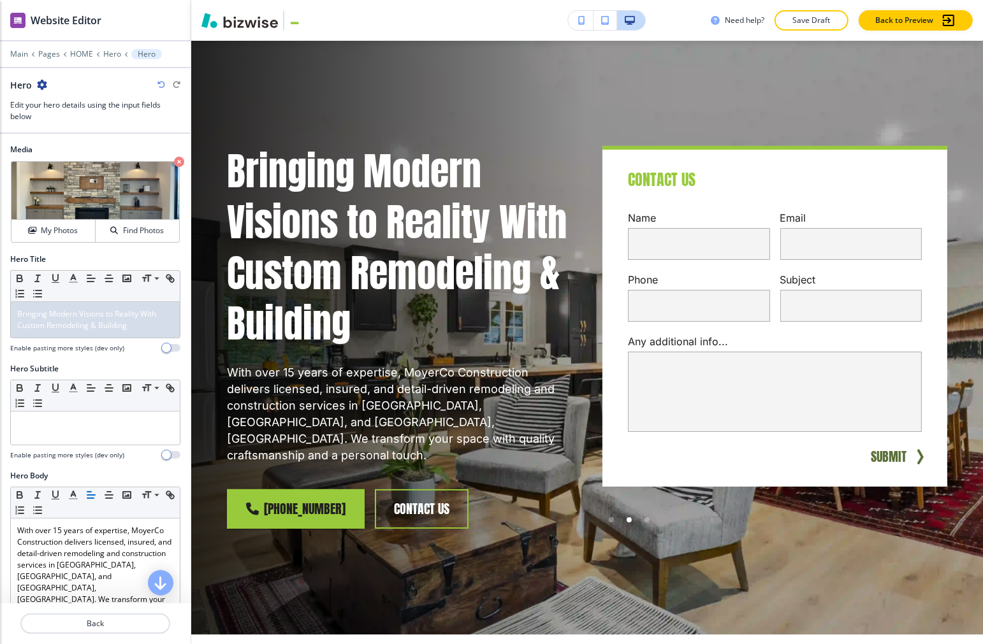
click at [41, 82] on icon "button" at bounding box center [42, 85] width 10 height 10
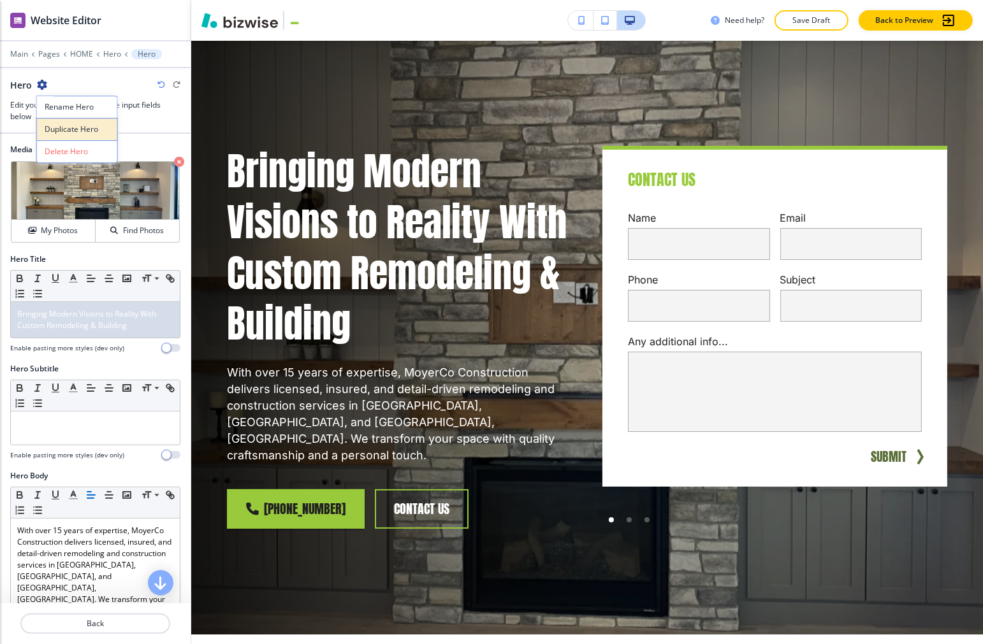
click at [99, 133] on p "Duplicate Hero" at bounding box center [77, 129] width 65 height 11
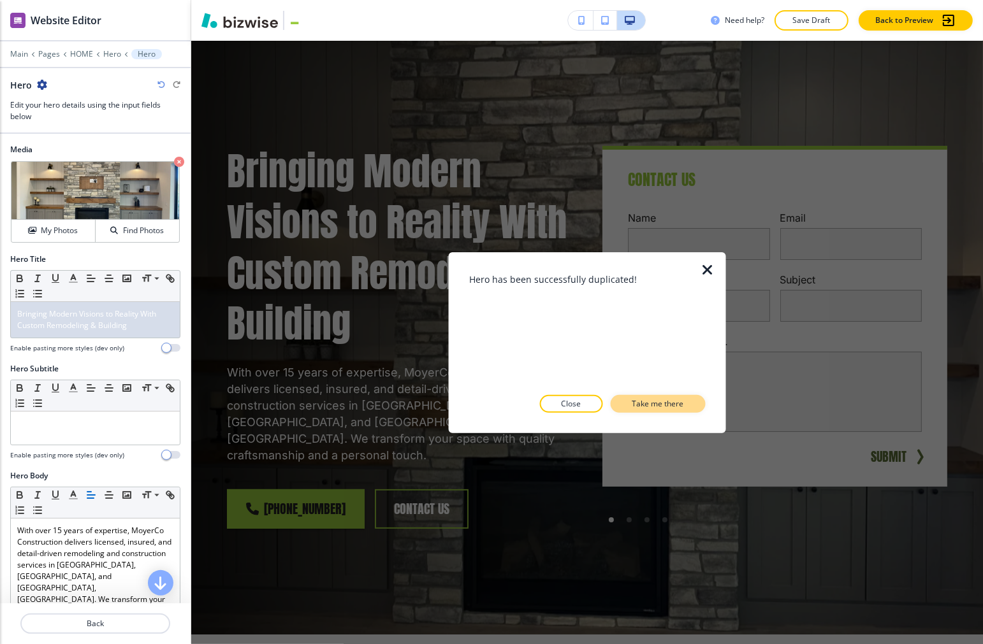
click at [674, 409] on p "Take me there" at bounding box center [658, 403] width 52 height 11
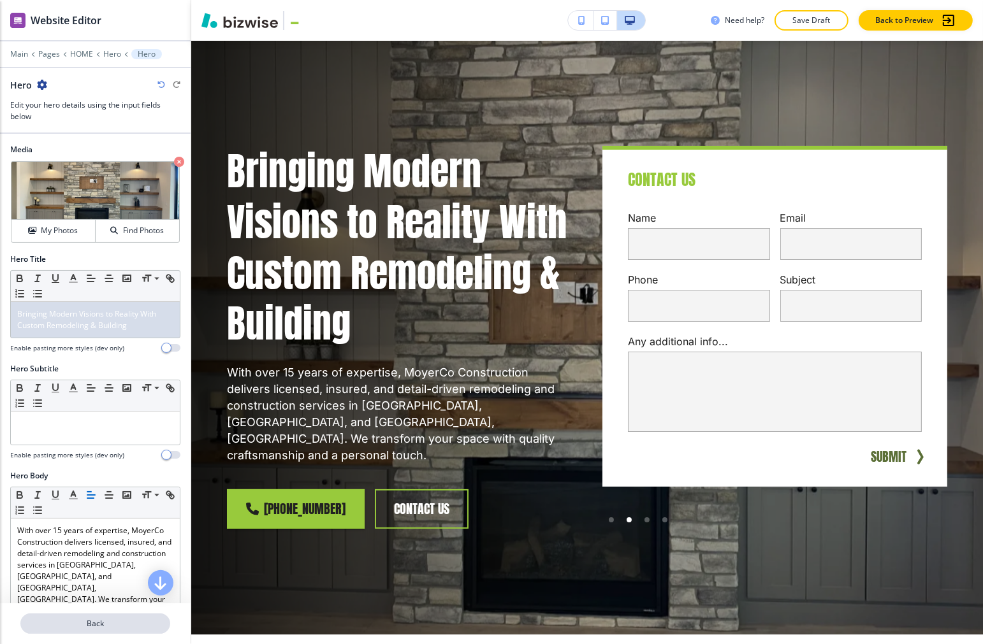
click at [106, 625] on p "Back" at bounding box center [95, 623] width 147 height 11
click at [94, 626] on p "Back" at bounding box center [95, 623] width 147 height 11
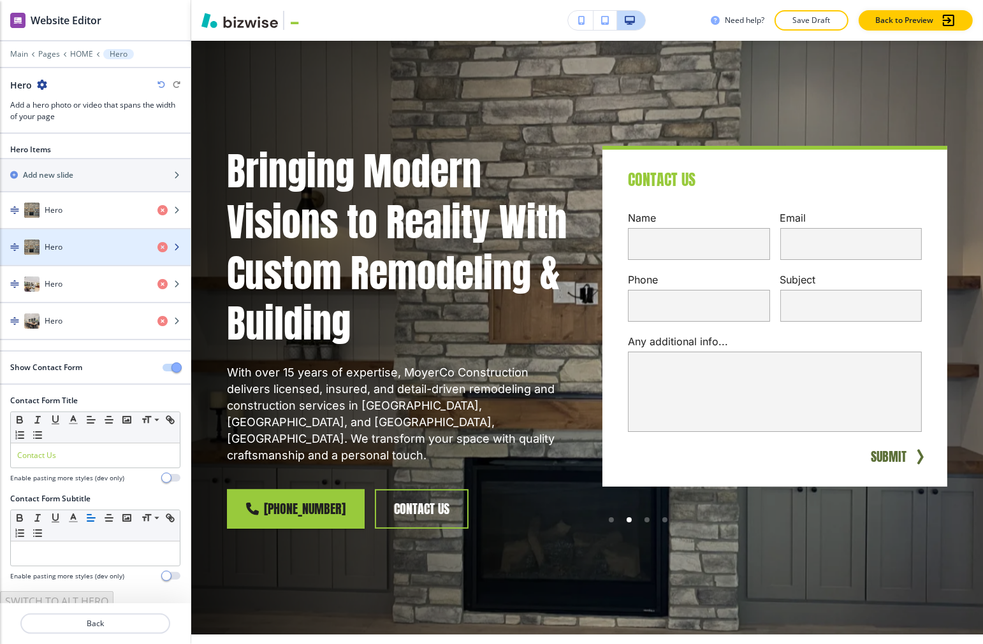
click at [80, 261] on div "button" at bounding box center [95, 260] width 191 height 10
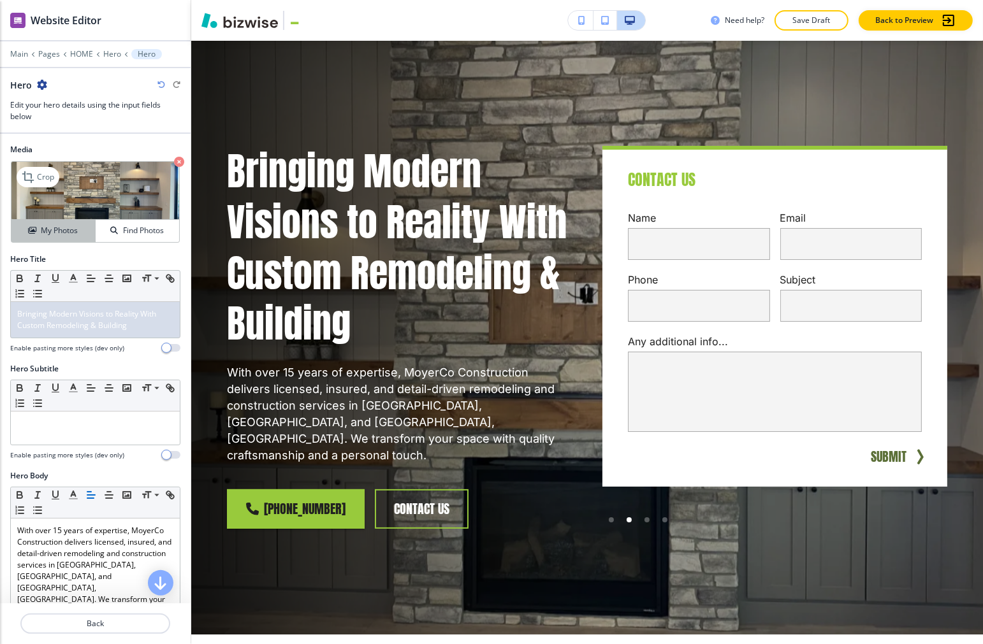
click at [62, 231] on h4 "My Photos" at bounding box center [59, 230] width 37 height 11
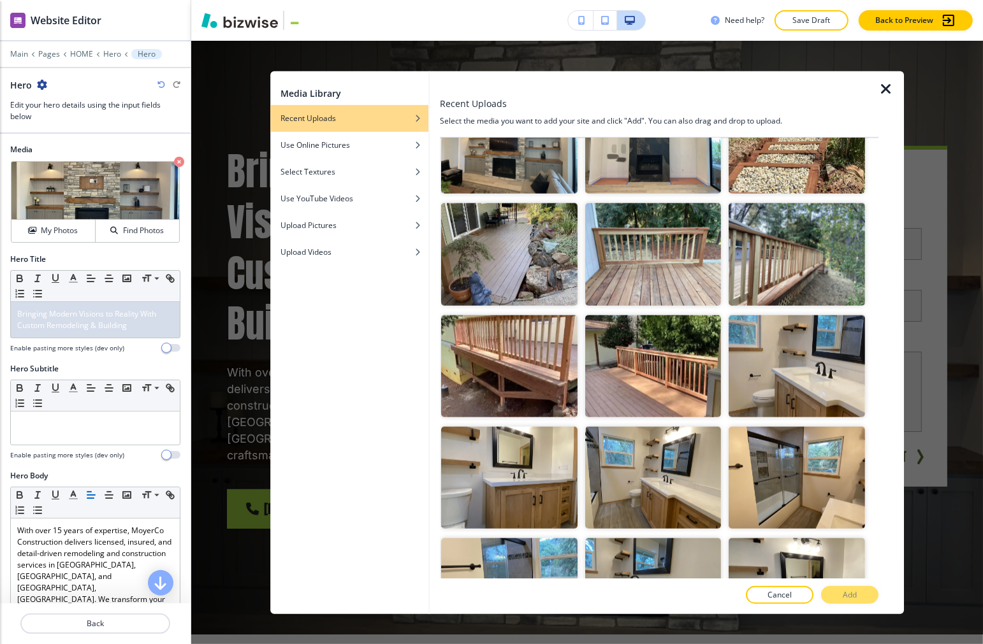
scroll to position [1275, 0]
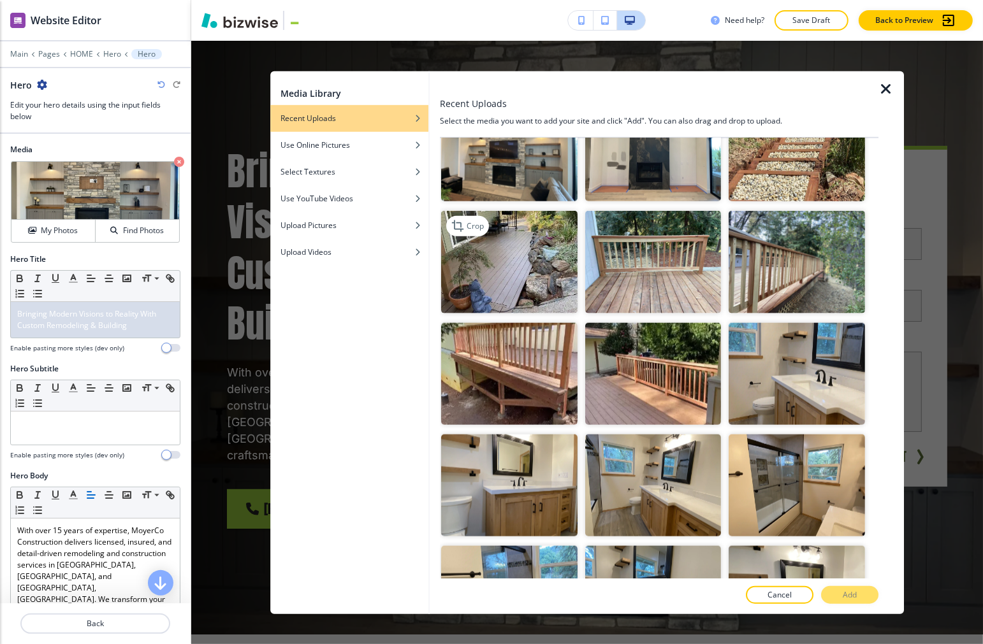
click at [541, 226] on img "button" at bounding box center [510, 262] width 136 height 102
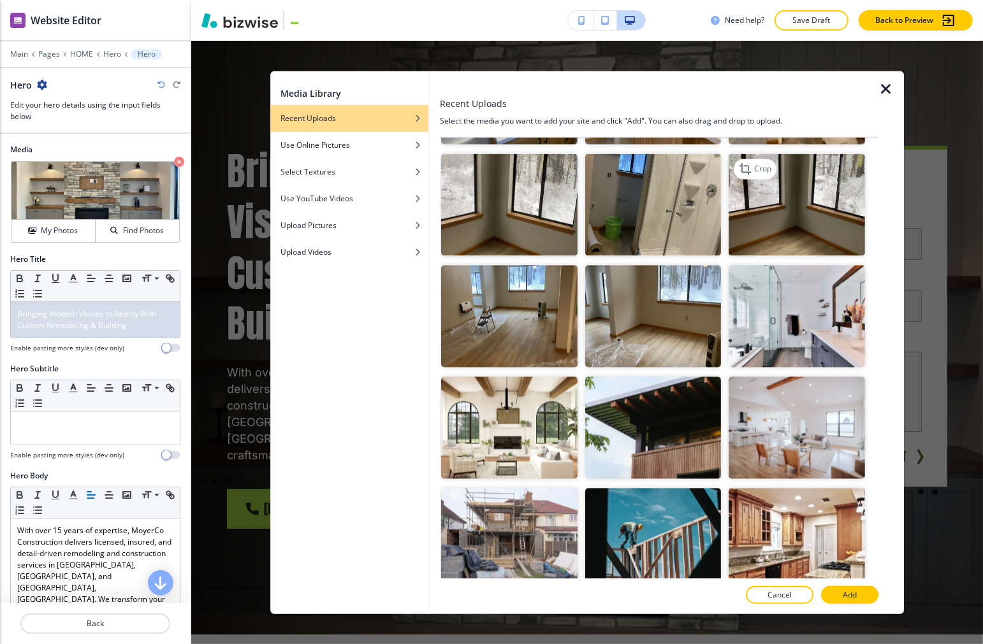
scroll to position [2478, 0]
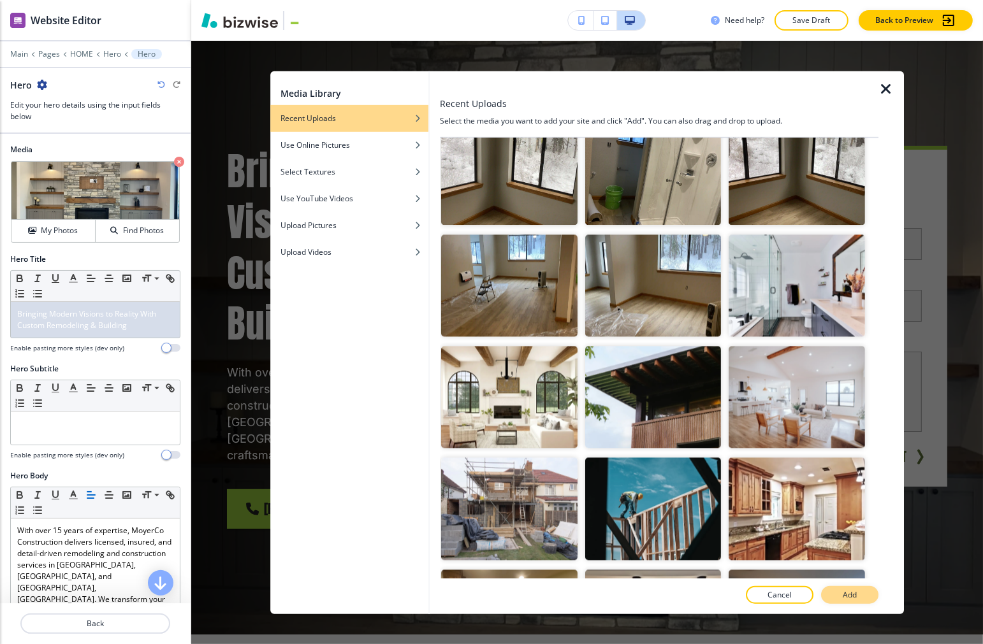
click at [678, 597] on p "Add" at bounding box center [850, 595] width 14 height 11
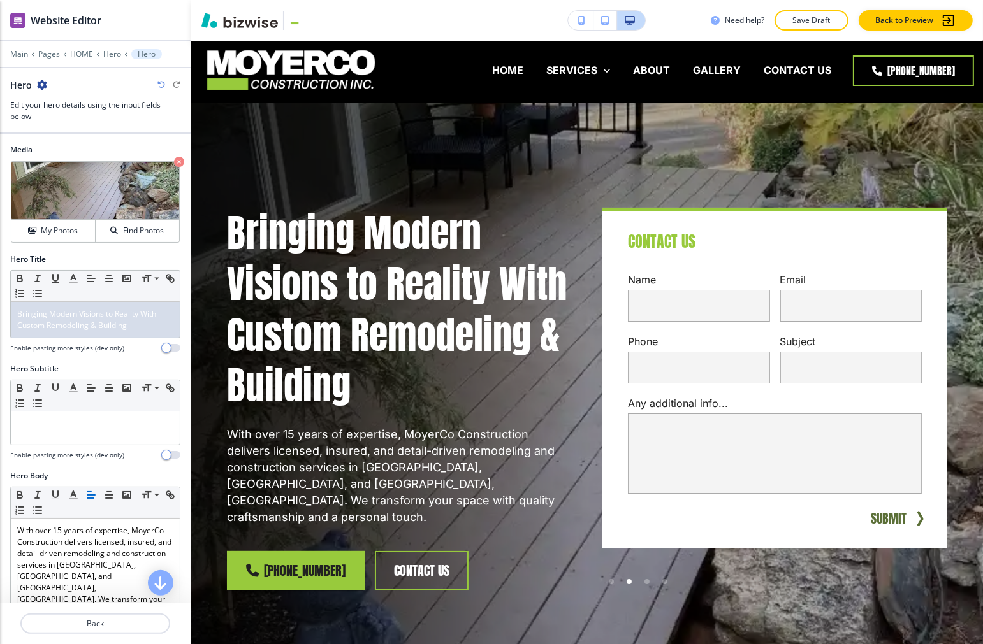
scroll to position [0, 0]
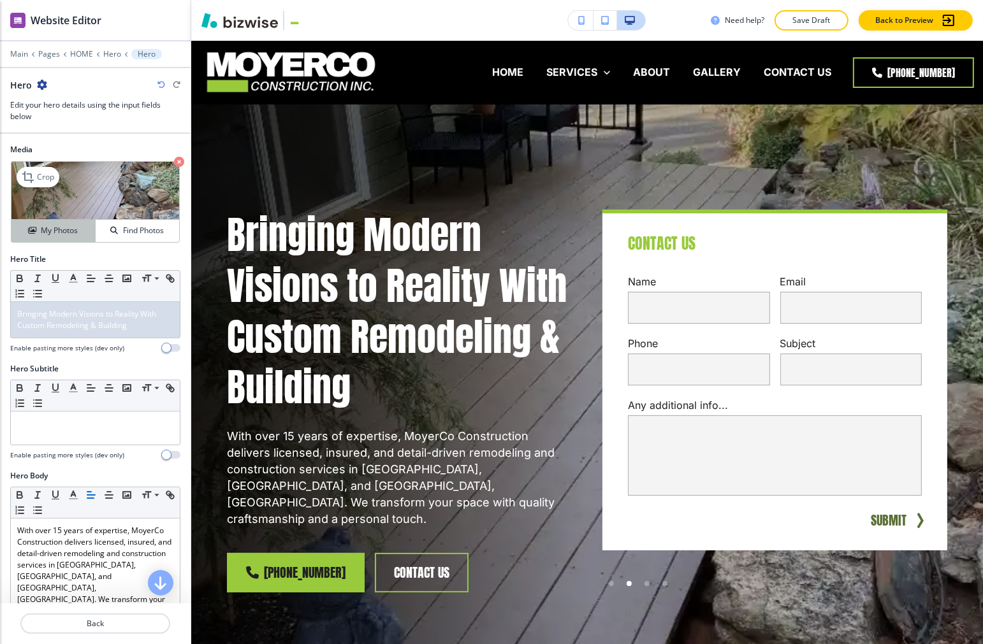
click at [52, 223] on button "My Photos" at bounding box center [53, 231] width 84 height 22
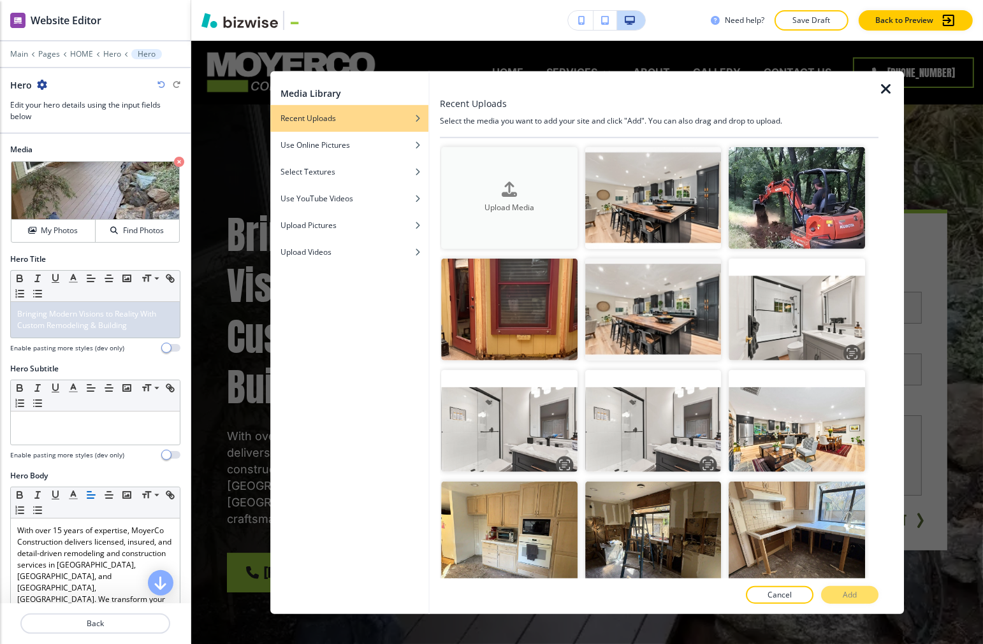
click at [476, 168] on button "Upload Media" at bounding box center [510, 198] width 136 height 102
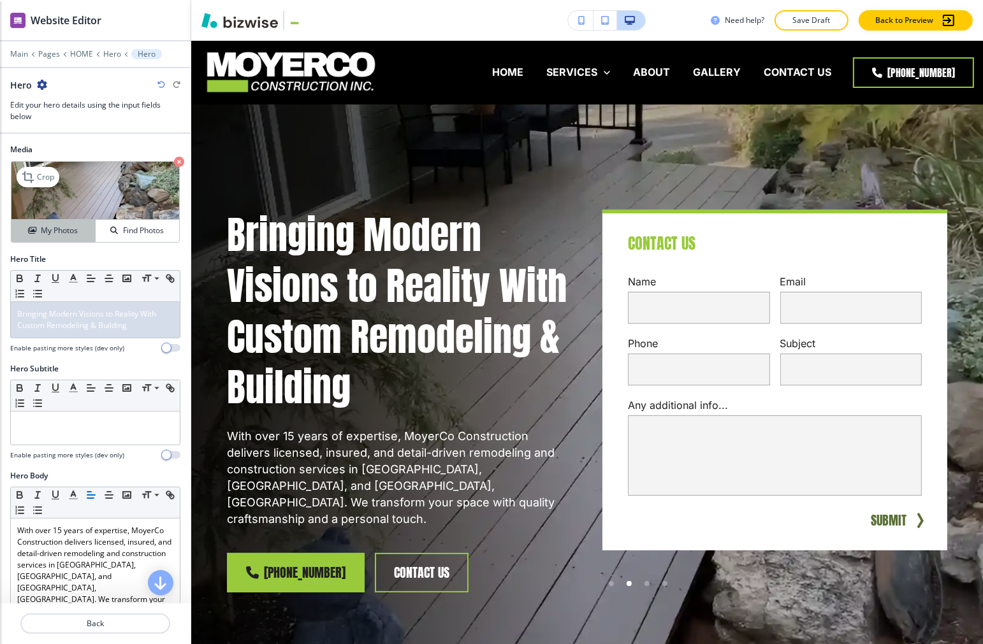
click at [47, 227] on h4 "My Photos" at bounding box center [59, 230] width 37 height 11
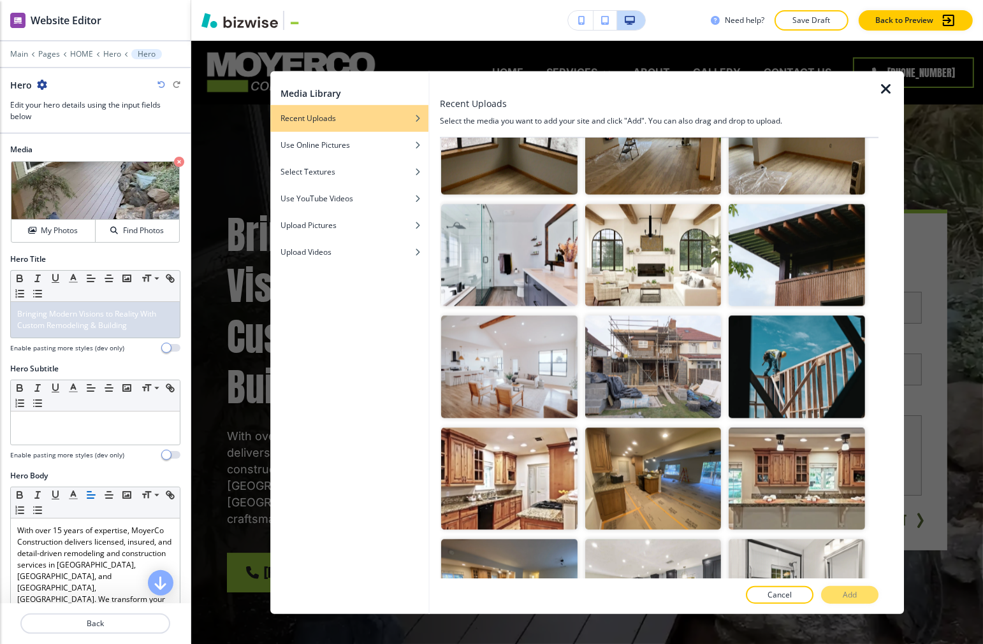
scroll to position [2550, 0]
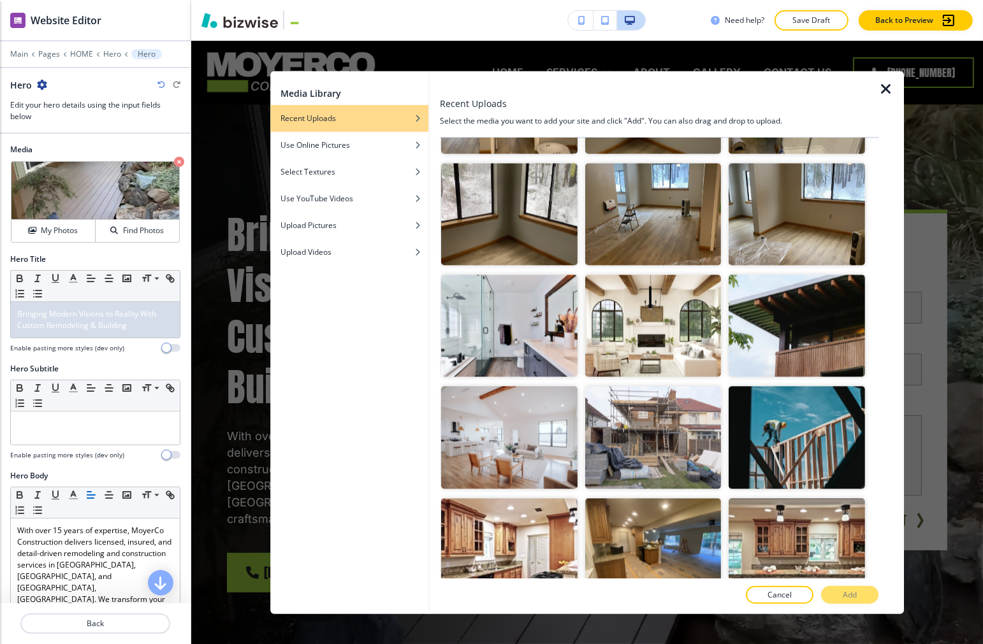
click at [678, 90] on icon "button" at bounding box center [885, 88] width 15 height 15
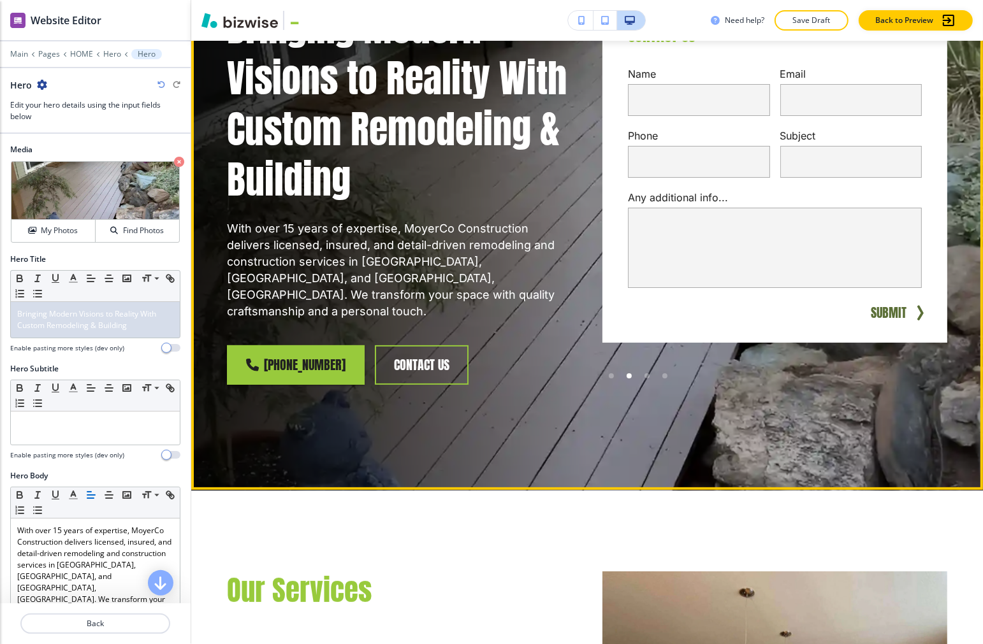
scroll to position [212, 0]
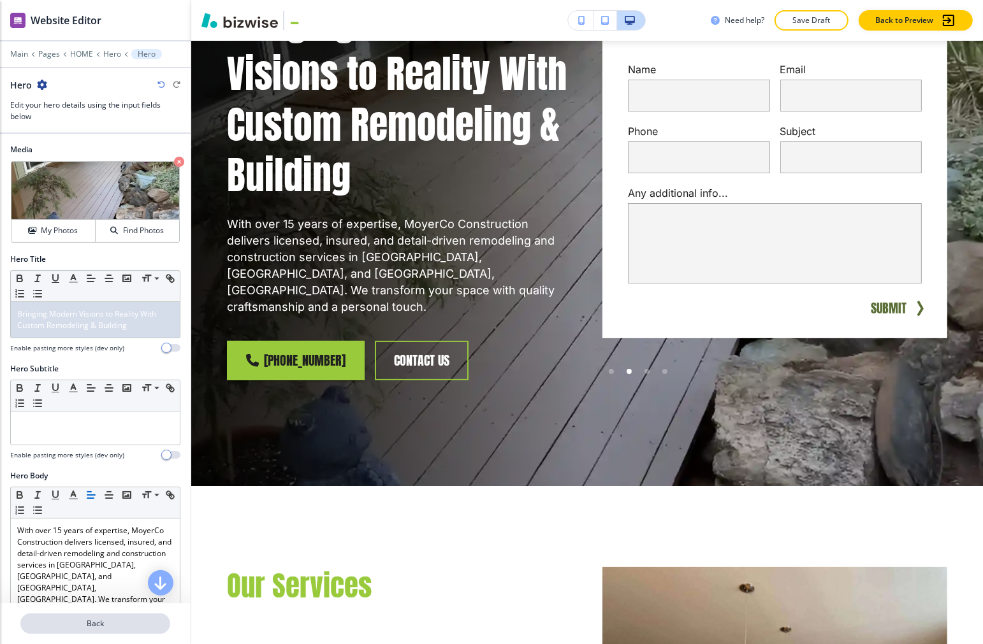
click at [83, 631] on button "Back" at bounding box center [95, 624] width 150 height 20
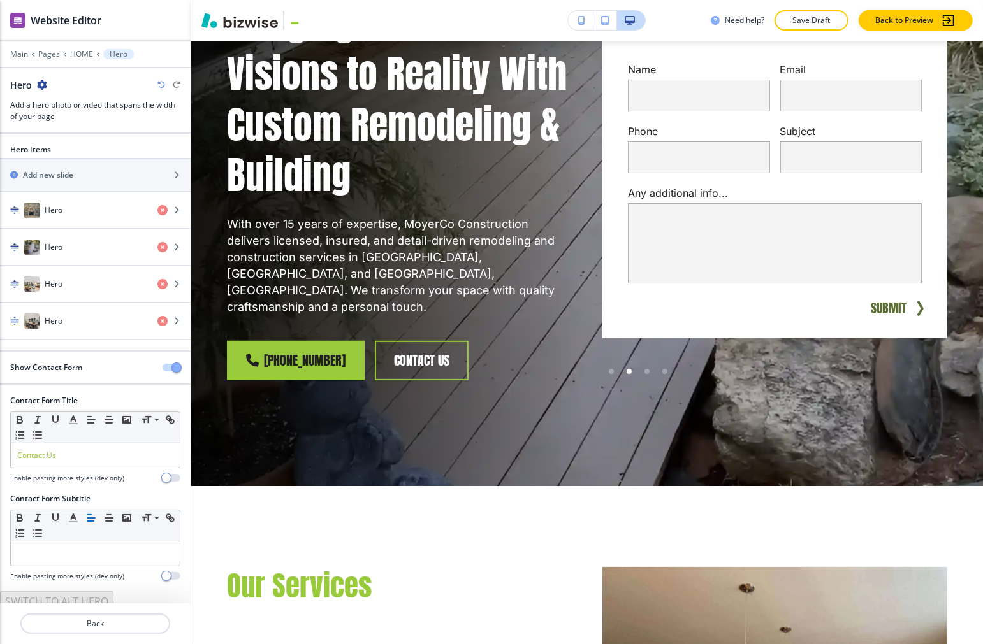
scroll to position [64, 0]
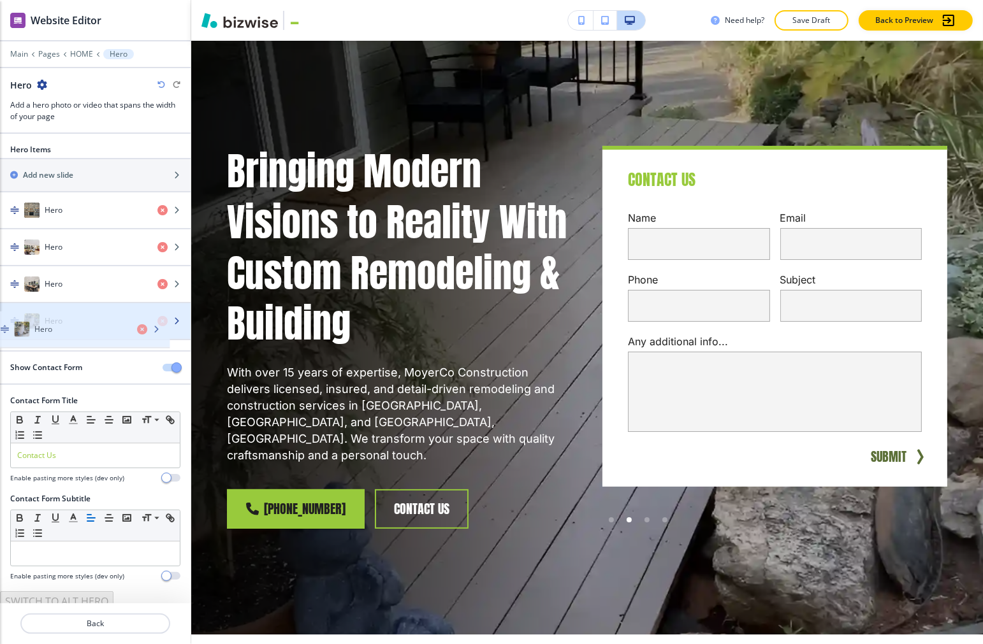
drag, startPoint x: 81, startPoint y: 253, endPoint x: 71, endPoint y: 335, distance: 82.1
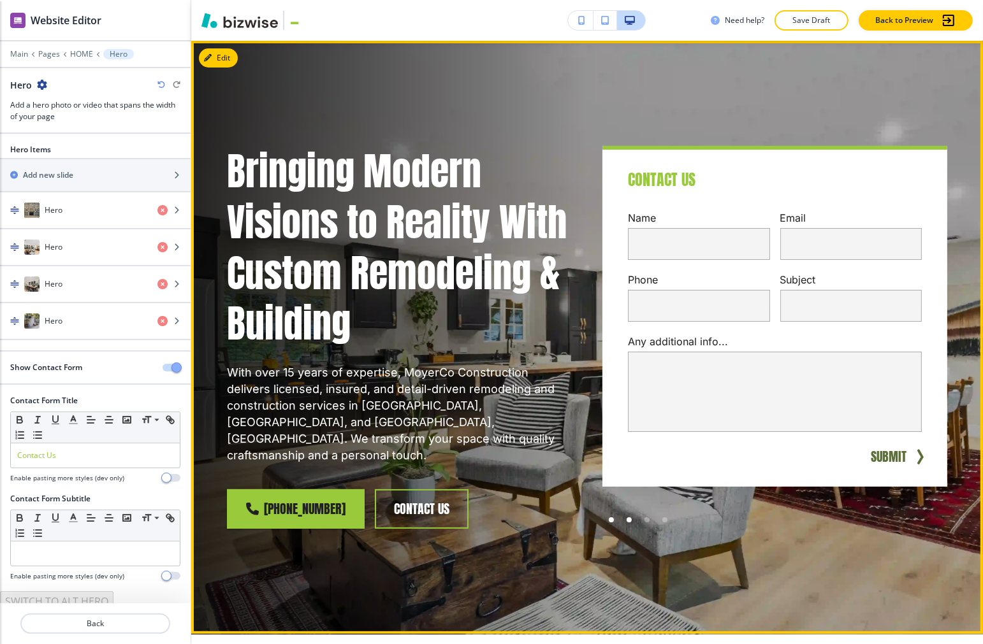
click at [602, 520] on div at bounding box center [611, 520] width 18 height 18
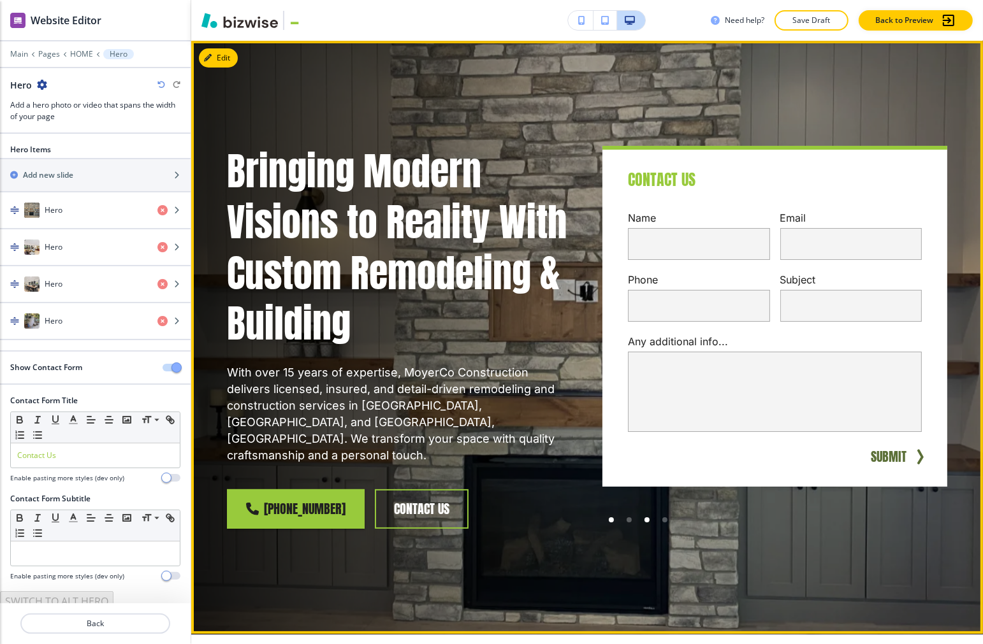
click at [648, 521] on div at bounding box center [647, 520] width 18 height 18
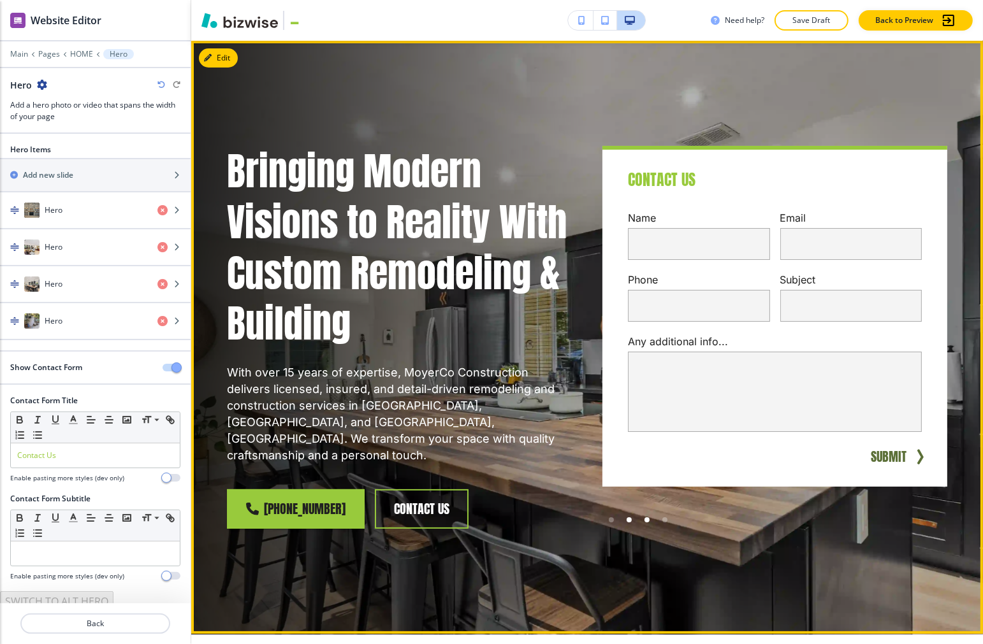
click at [622, 523] on div at bounding box center [629, 520] width 18 height 18
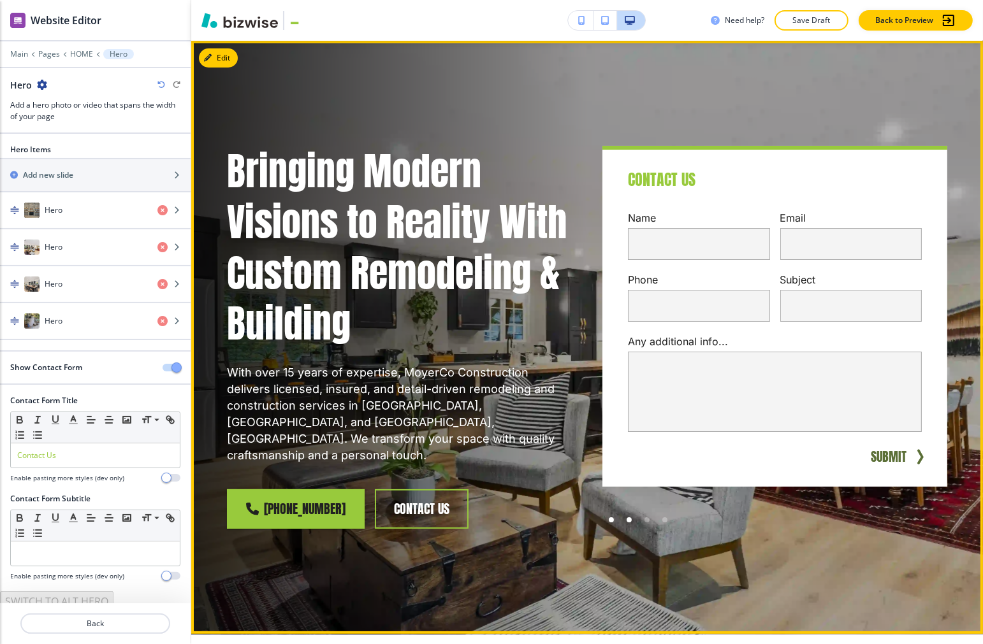
click at [604, 523] on div at bounding box center [611, 520] width 18 height 18
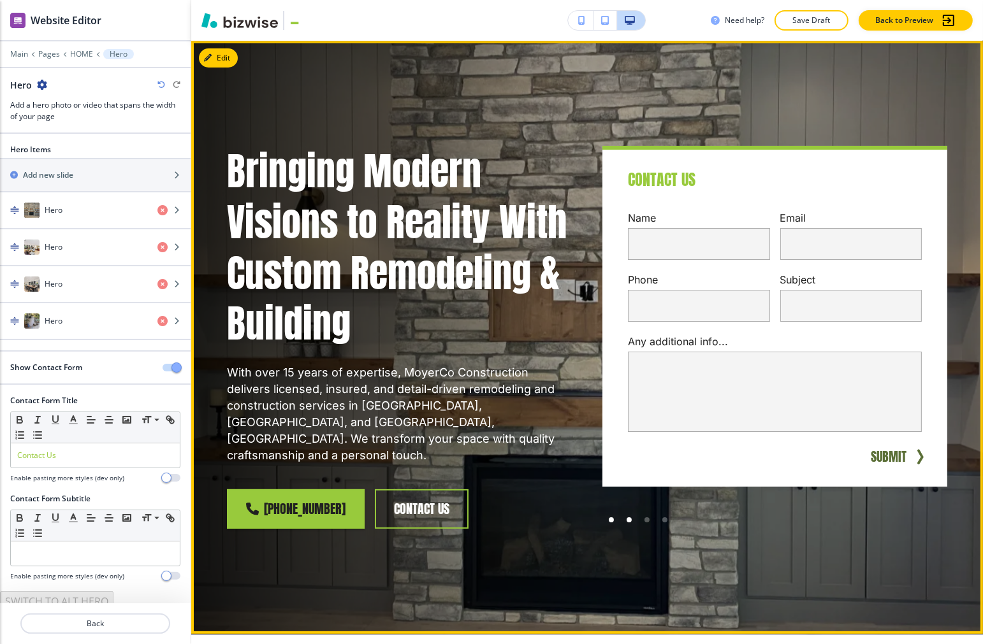
click at [620, 523] on div at bounding box center [629, 520] width 18 height 18
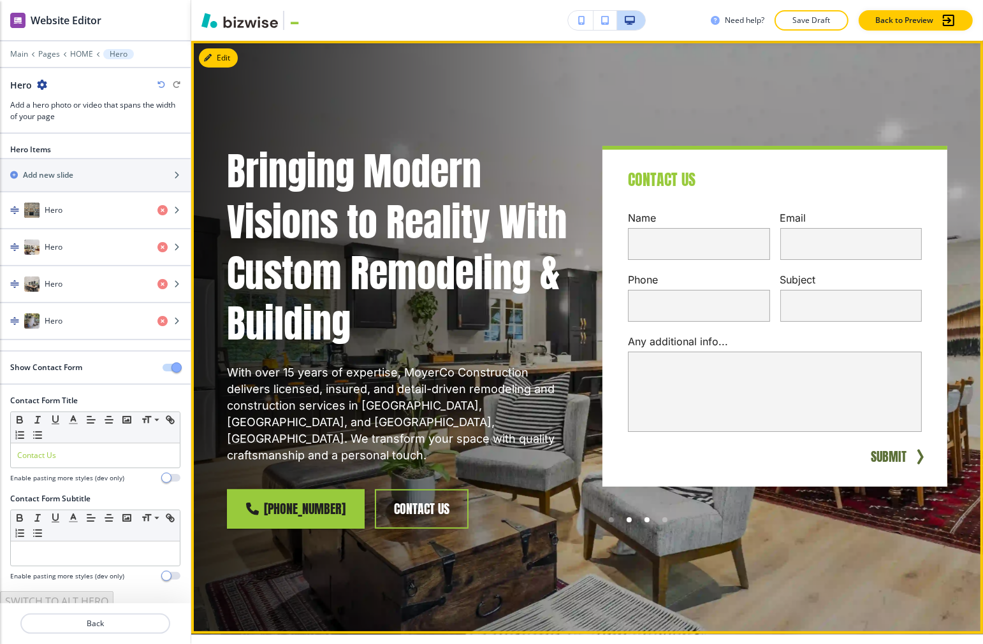
click at [638, 523] on div at bounding box center [647, 520] width 18 height 18
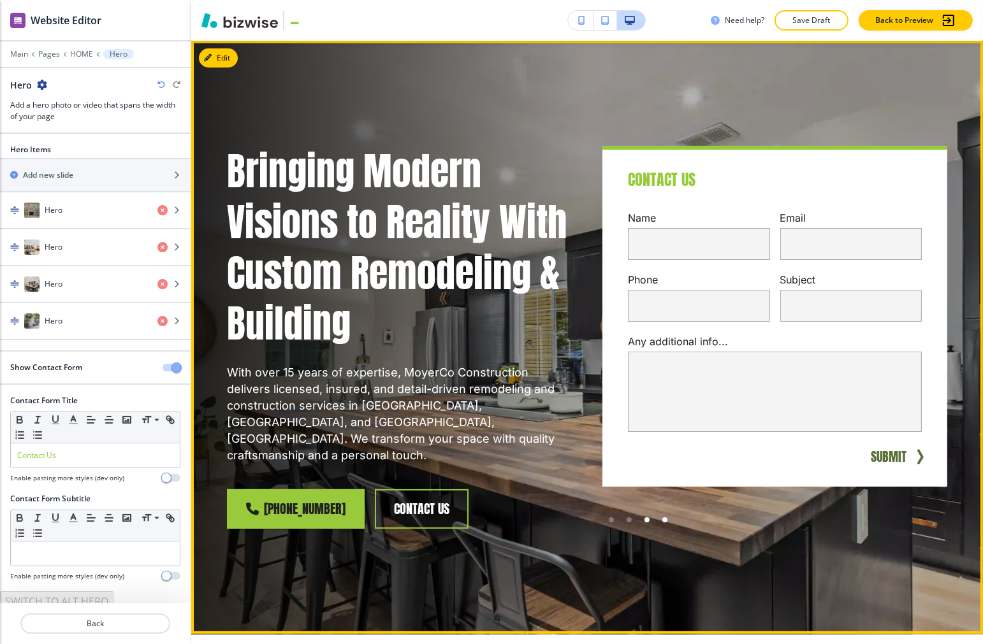
click at [662, 520] on div at bounding box center [664, 520] width 5 height 5
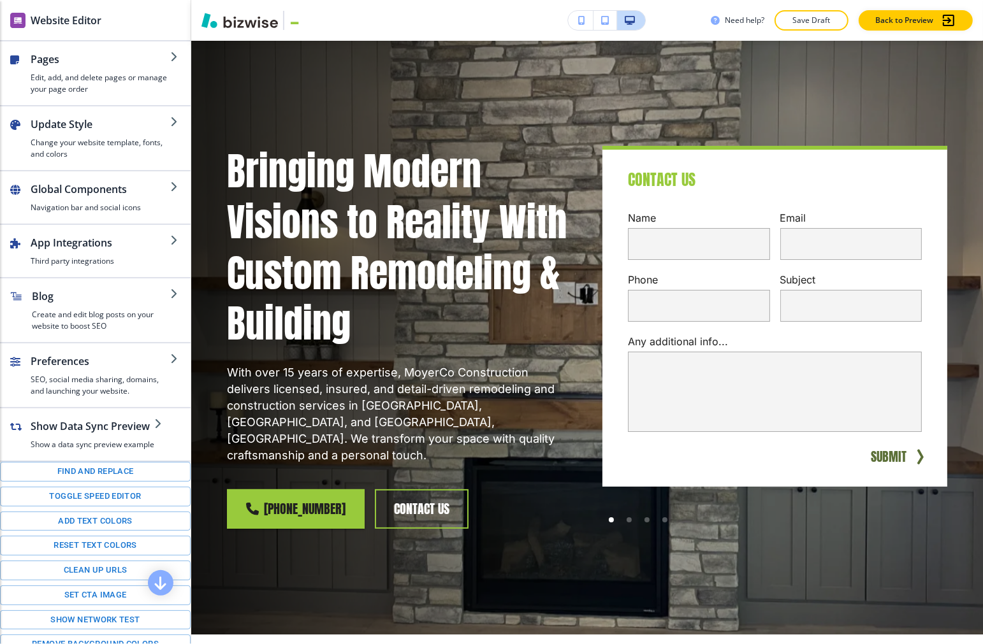
click at [662, 520] on div at bounding box center [664, 520] width 5 height 5
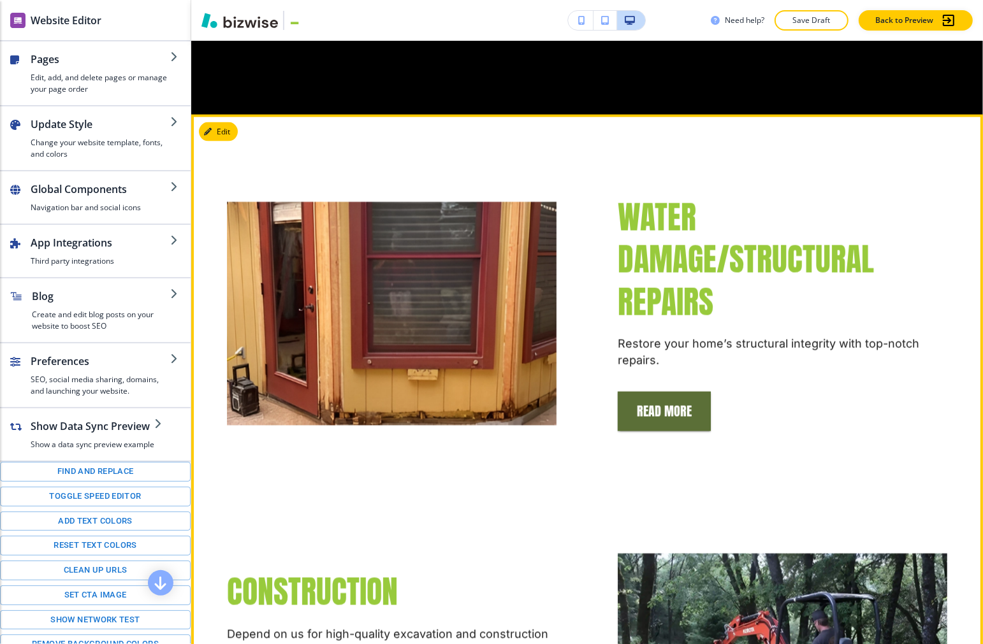
scroll to position [1834, 0]
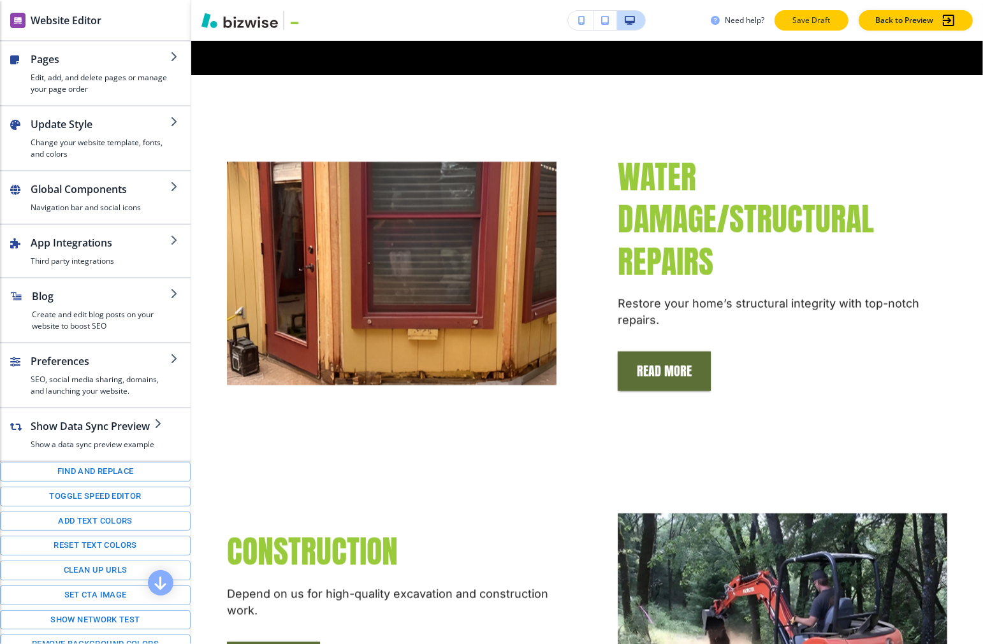
click at [678, 22] on p "Save Draft" at bounding box center [811, 20] width 41 height 11
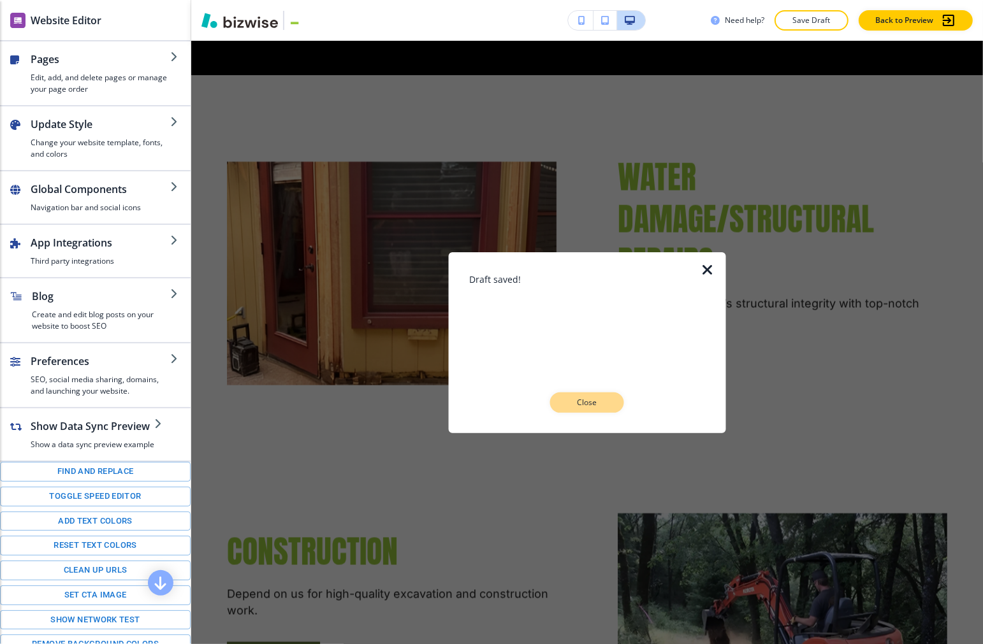
click at [604, 402] on p "Close" at bounding box center [587, 402] width 41 height 11
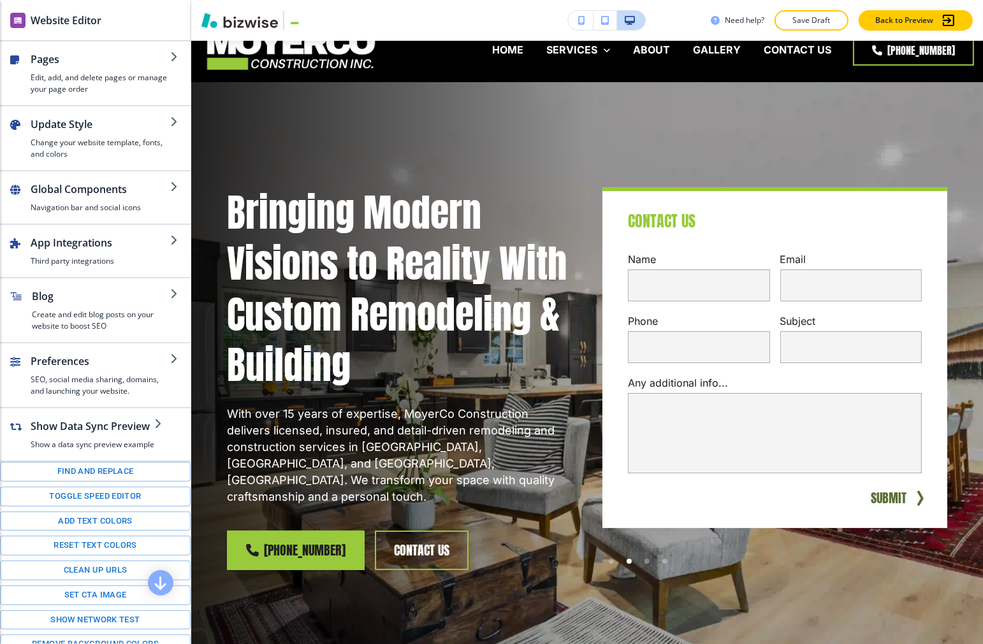
scroll to position [0, 0]
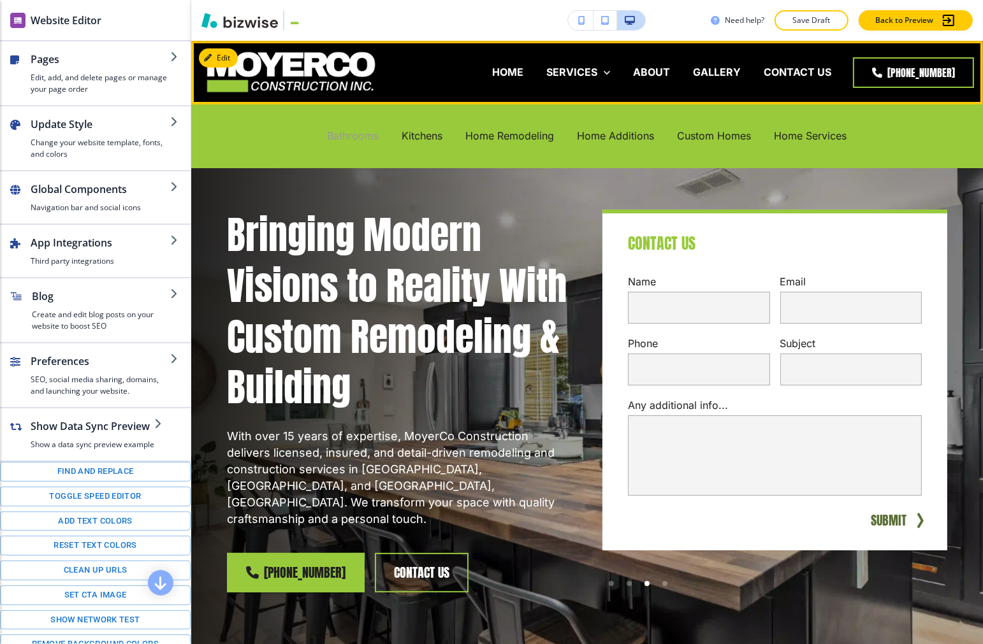
click at [368, 142] on p "Bathrooms" at bounding box center [354, 136] width 52 height 15
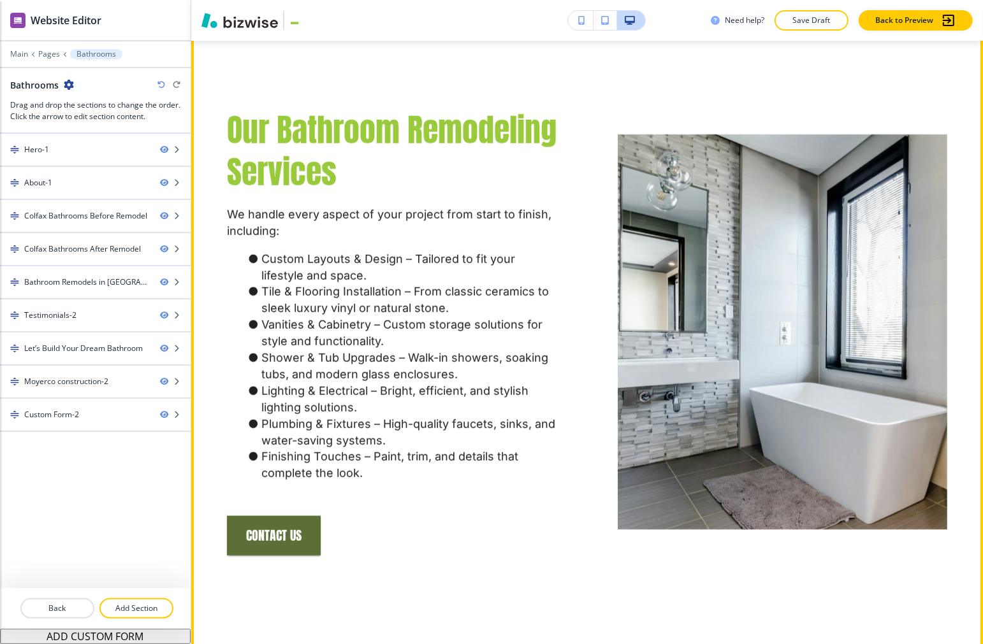
scroll to position [991, 0]
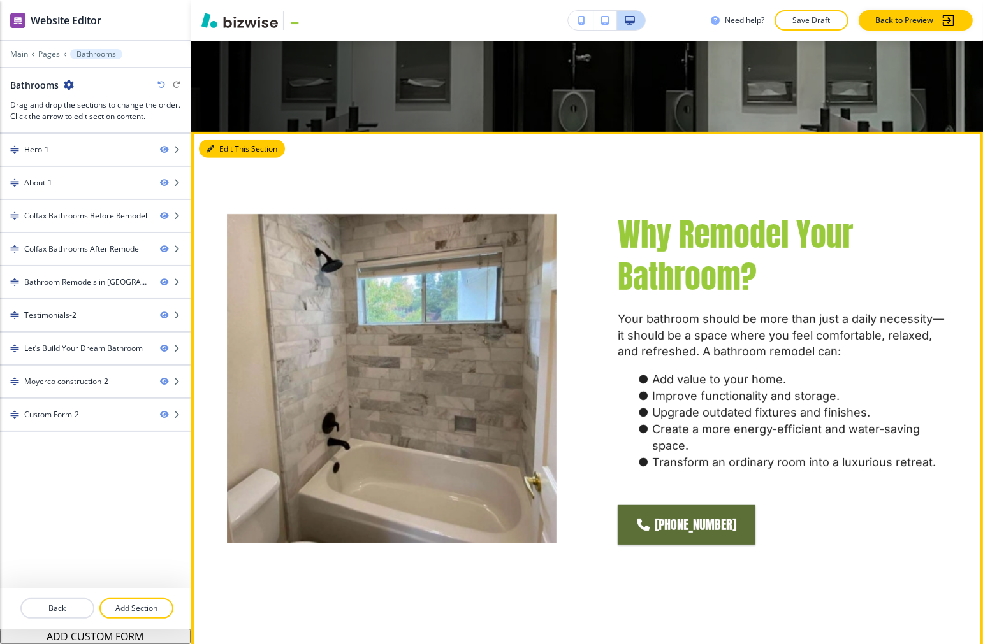
click at [219, 140] on button "Edit This Section" at bounding box center [242, 149] width 86 height 19
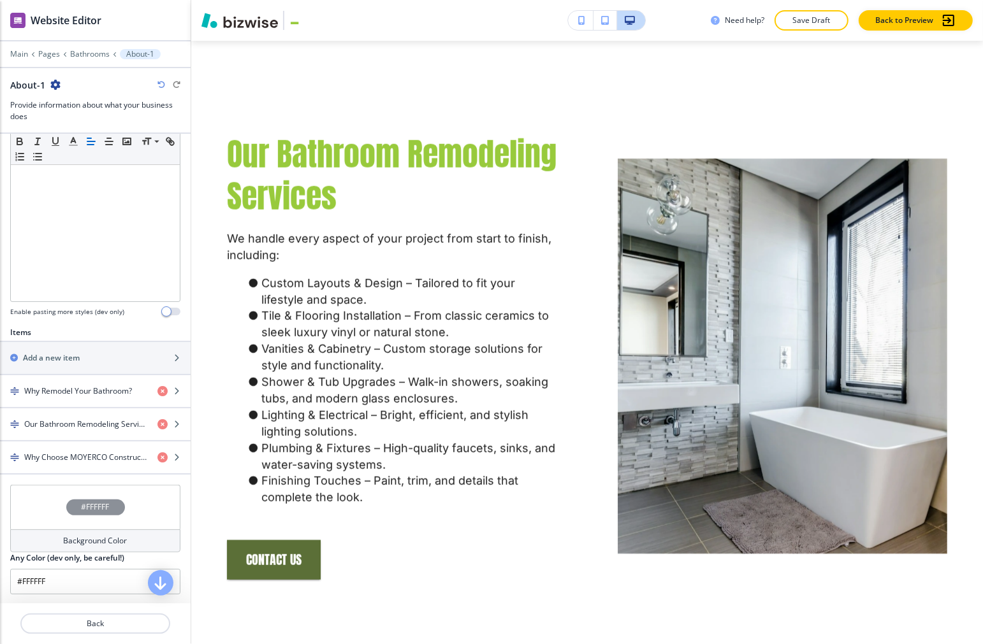
scroll to position [425, 0]
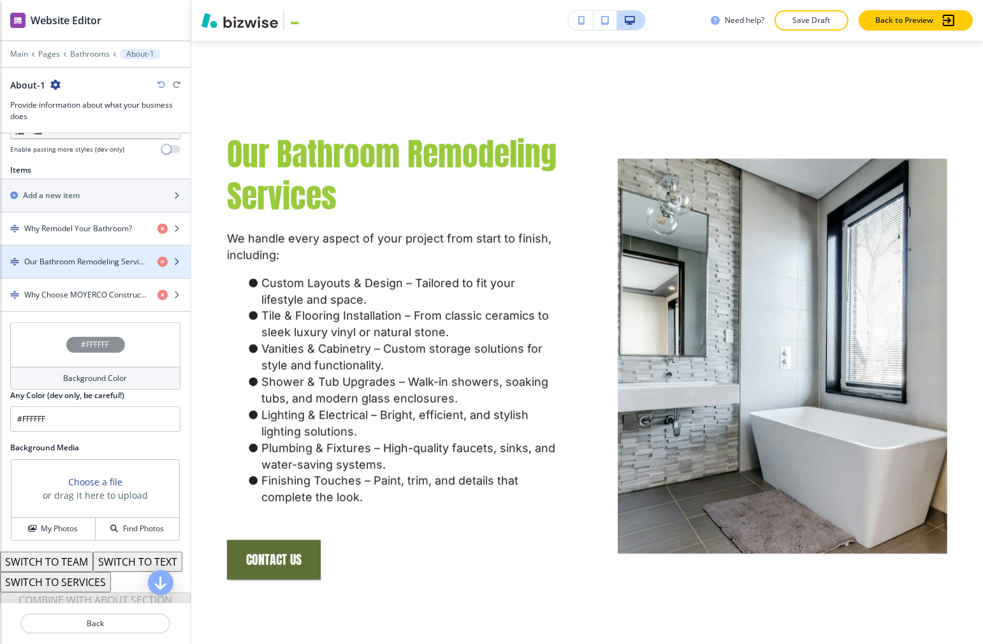
click at [77, 266] on h4 "Our Bathroom Remodeling Services" at bounding box center [85, 261] width 123 height 11
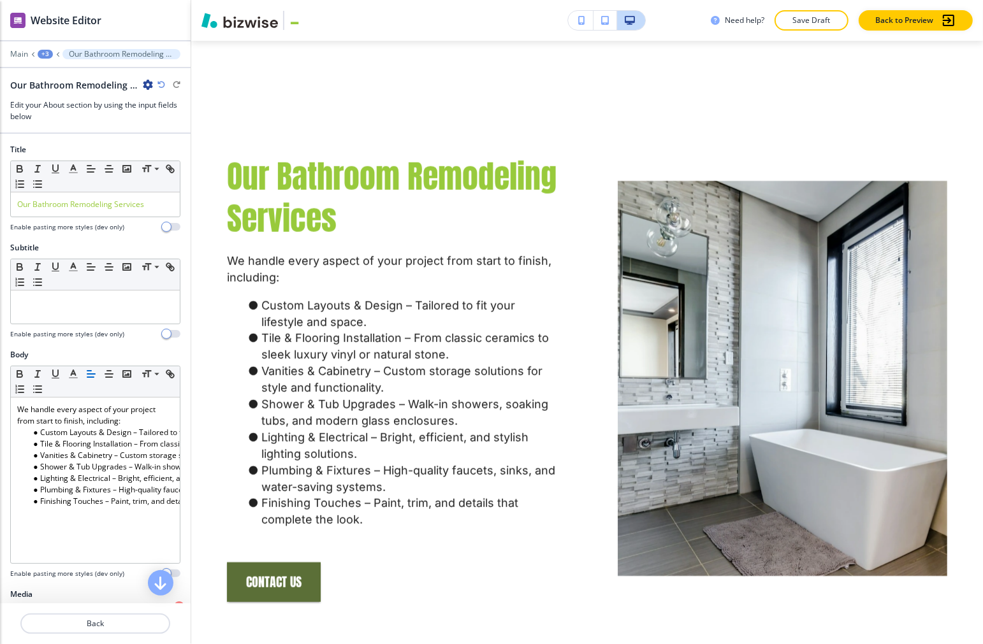
scroll to position [316, 0]
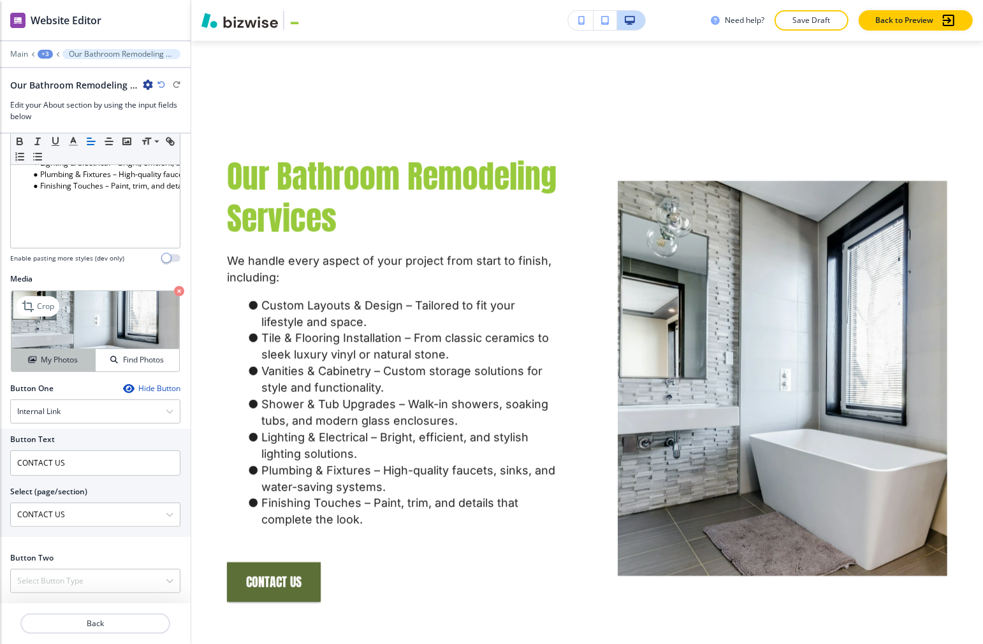
click at [37, 352] on button "My Photos" at bounding box center [53, 360] width 84 height 22
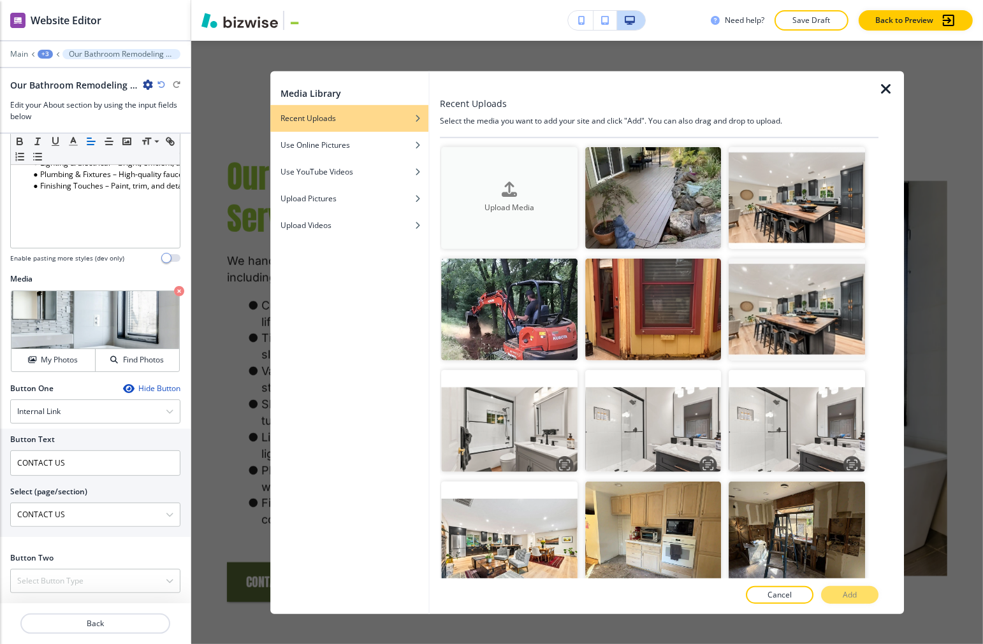
click at [534, 198] on div "button" at bounding box center [510, 200] width 136 height 5
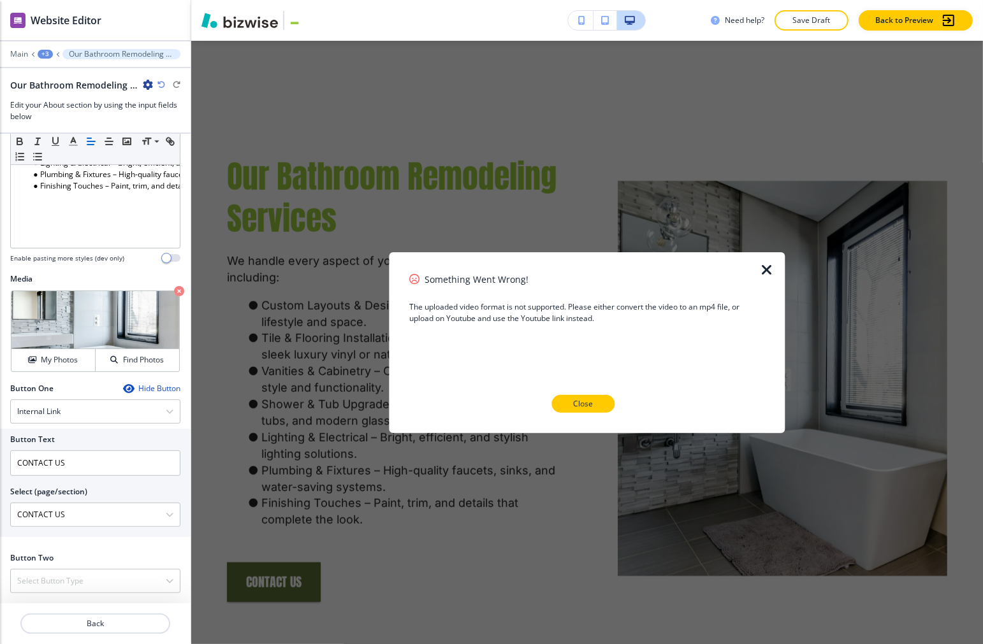
click at [594, 404] on button "Close" at bounding box center [583, 404] width 63 height 18
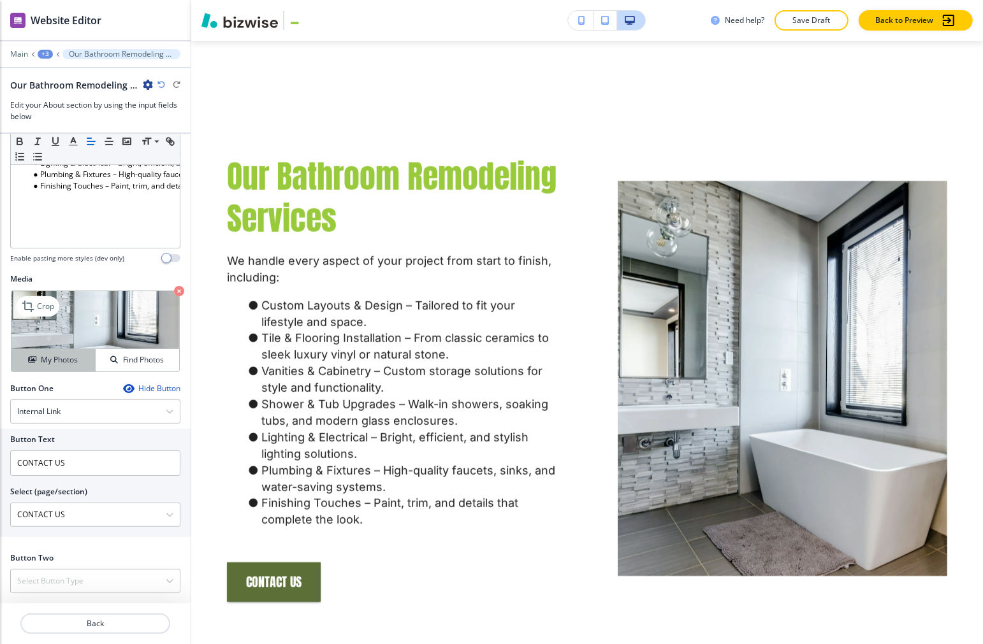
click at [45, 358] on h4 "My Photos" at bounding box center [59, 359] width 37 height 11
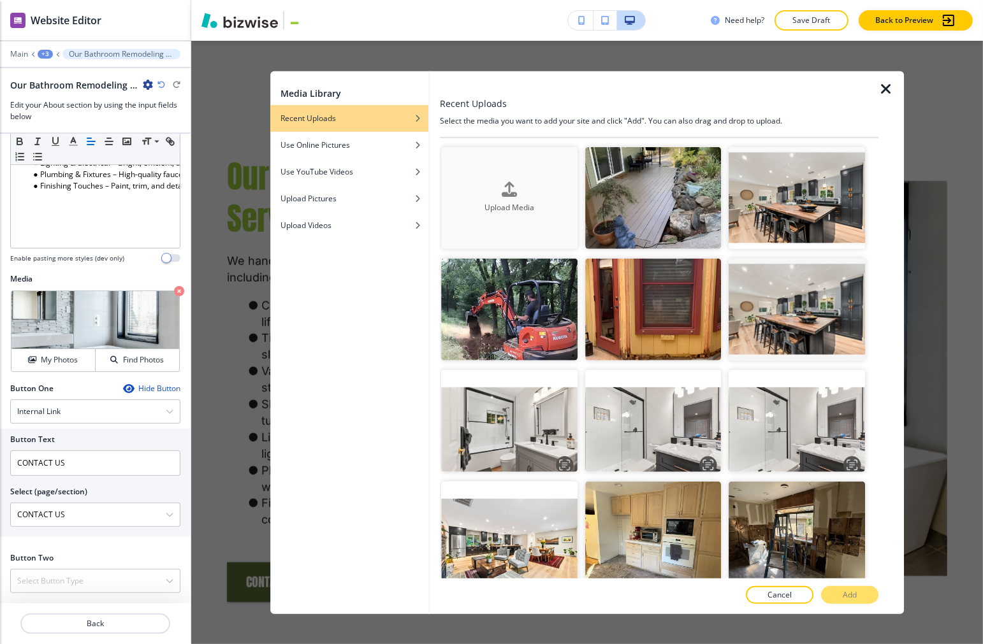
click at [505, 177] on button "Upload Media" at bounding box center [510, 198] width 136 height 102
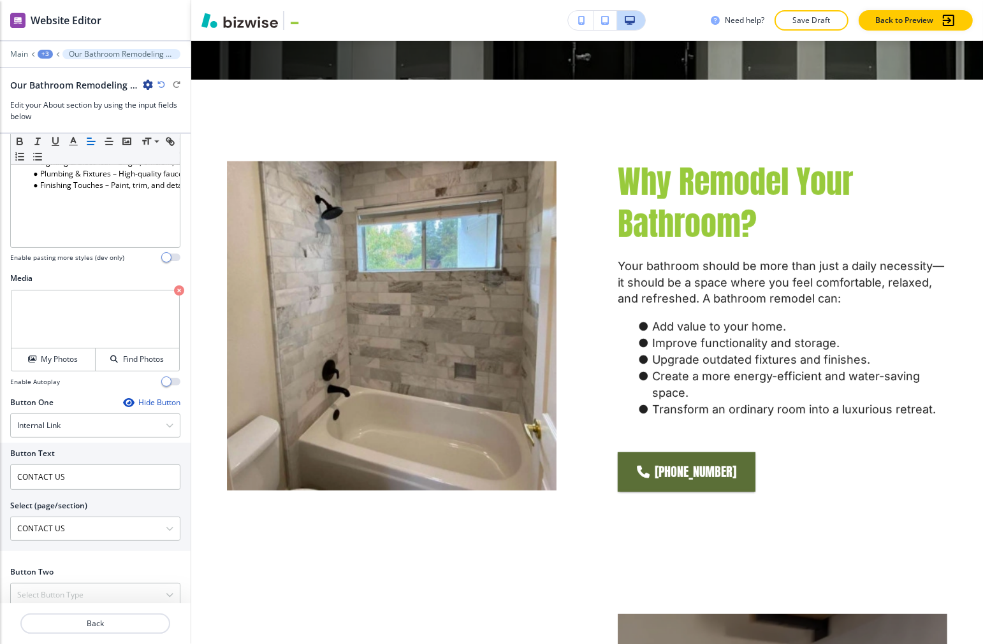
scroll to position [511, 0]
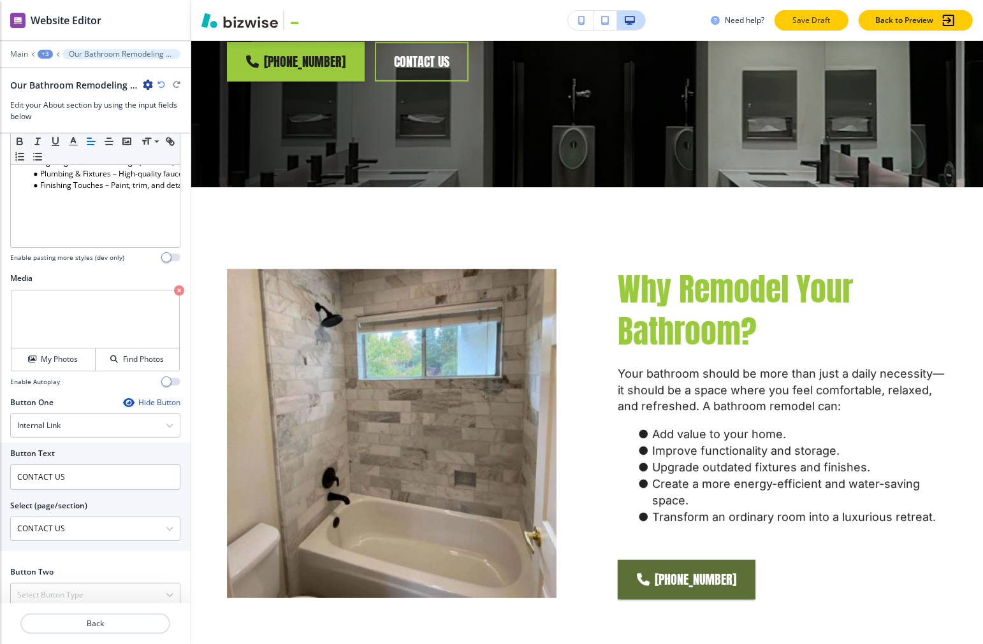
click at [678, 22] on p "Save Draft" at bounding box center [811, 20] width 41 height 11
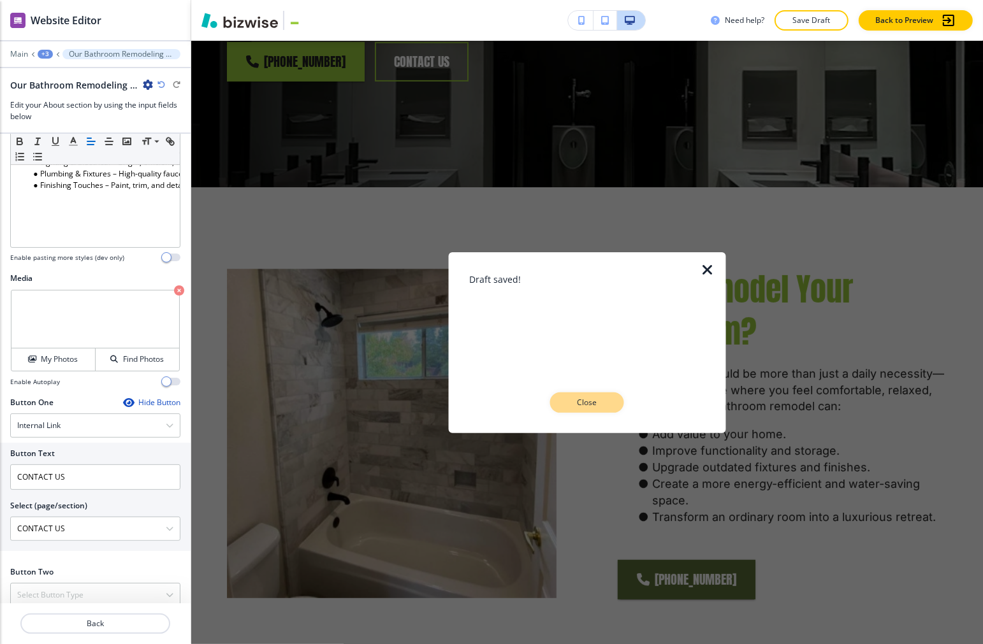
click at [580, 403] on p "Close" at bounding box center [587, 402] width 41 height 11
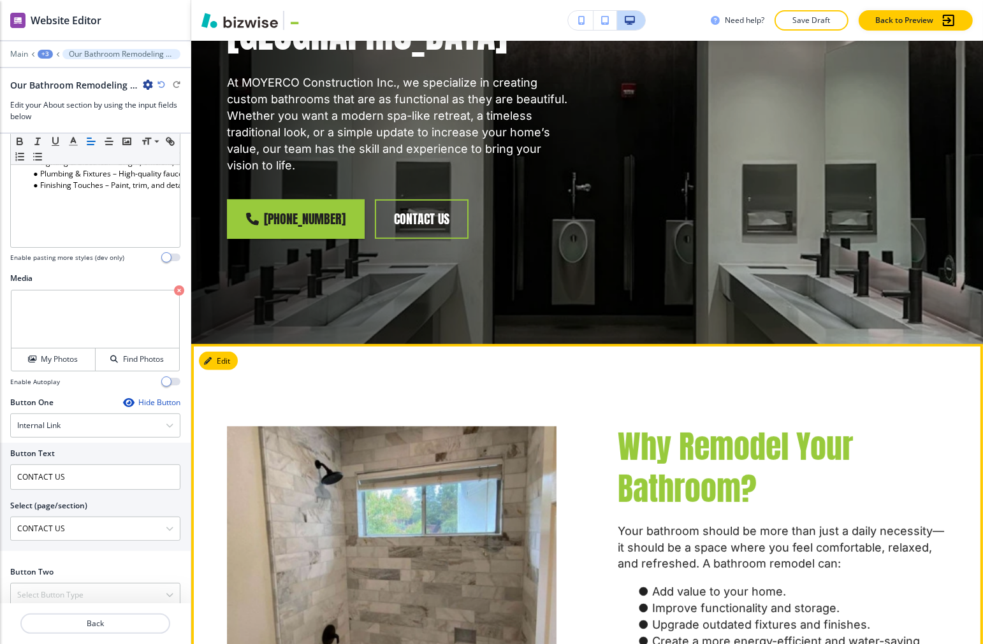
scroll to position [0, 0]
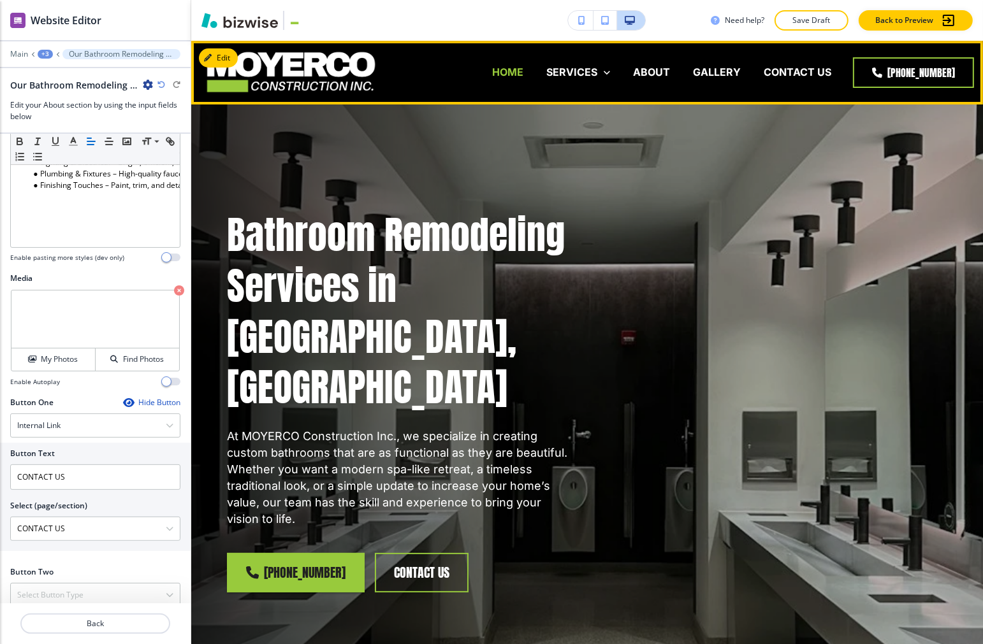
click at [498, 76] on p "HOME" at bounding box center [507, 72] width 31 height 15
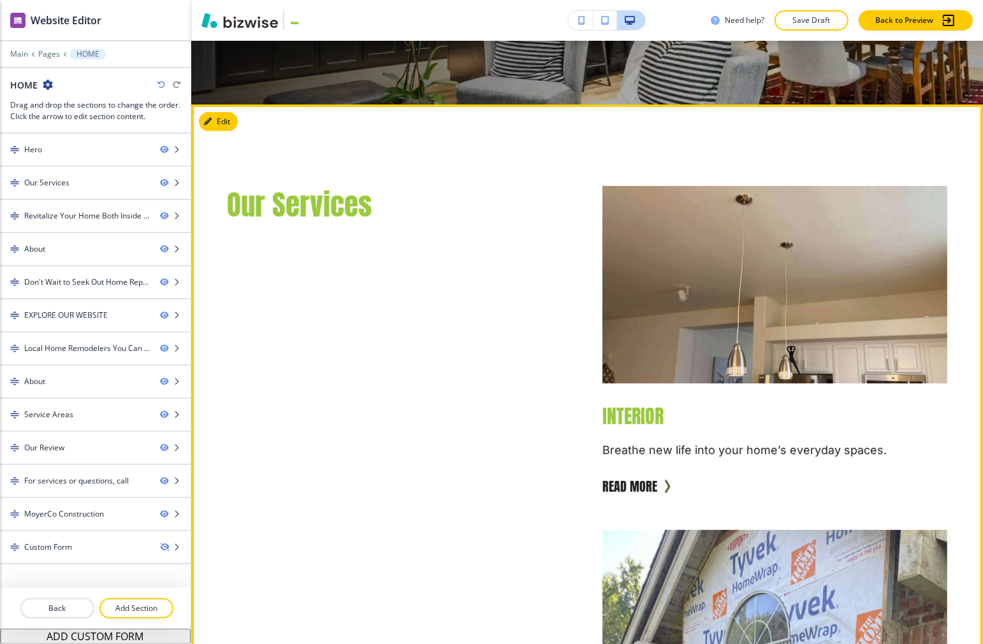
scroll to position [637, 0]
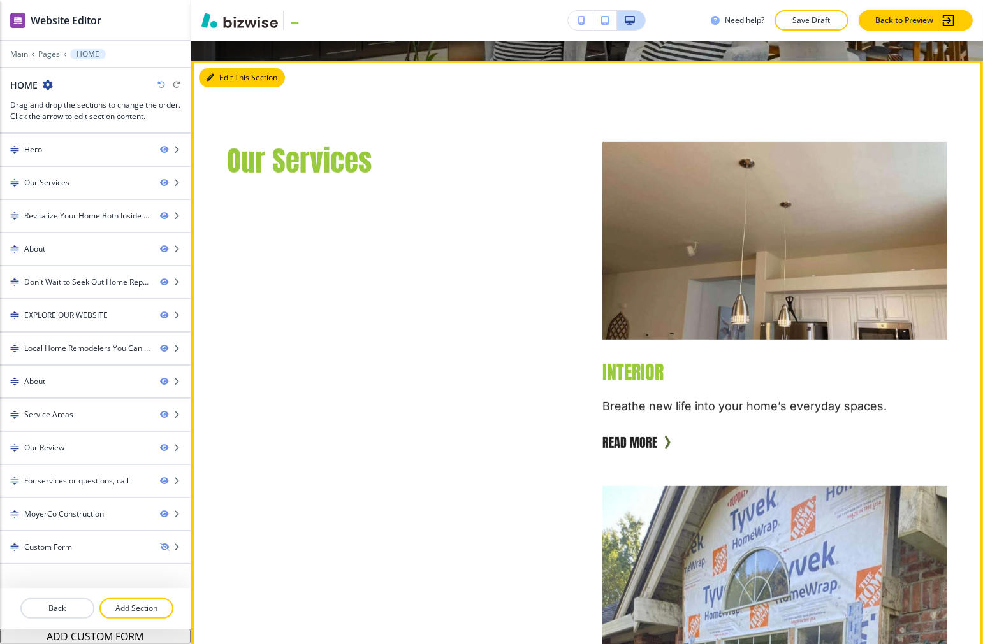
click at [218, 83] on button "Edit This Section" at bounding box center [242, 77] width 86 height 19
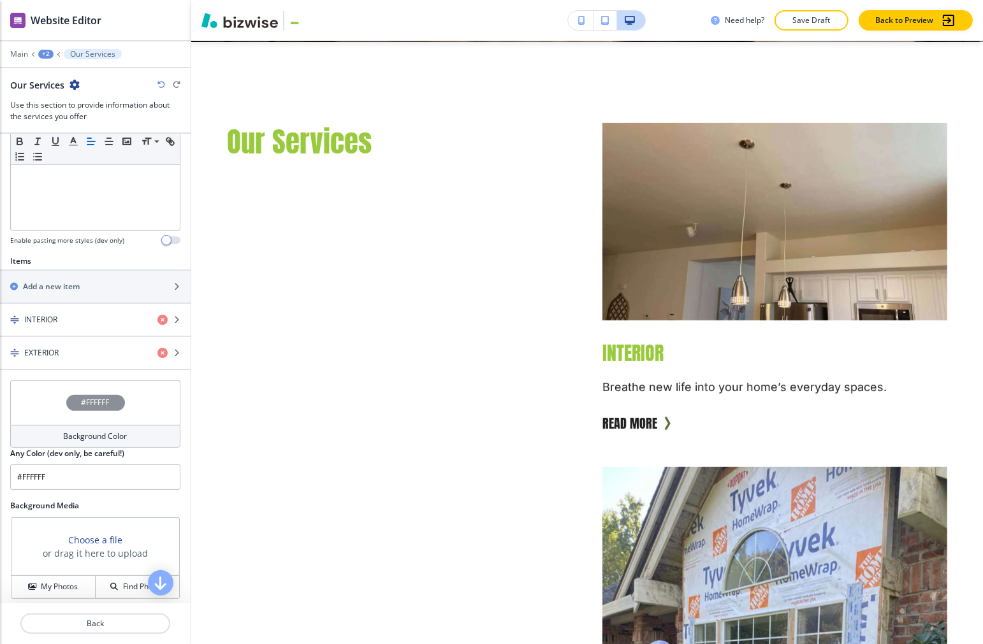
scroll to position [323, 0]
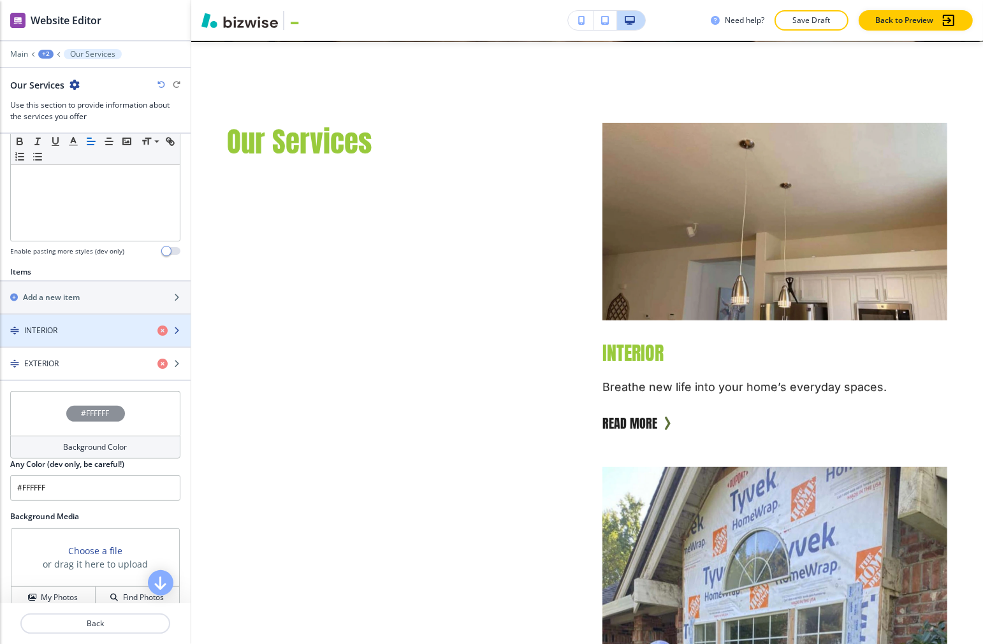
click at [87, 338] on div "button" at bounding box center [95, 342] width 191 height 10
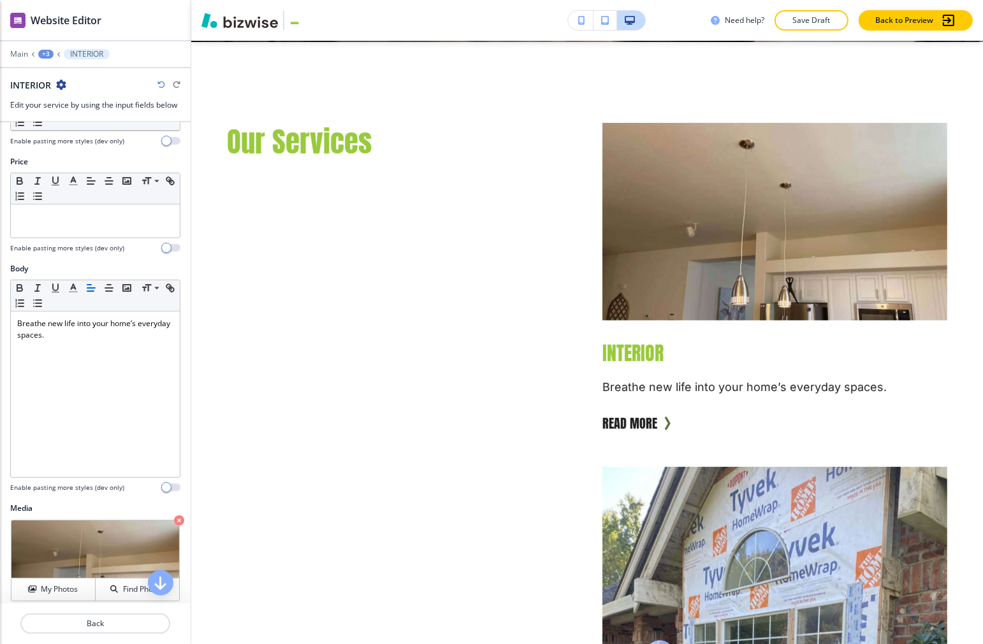
scroll to position [254, 0]
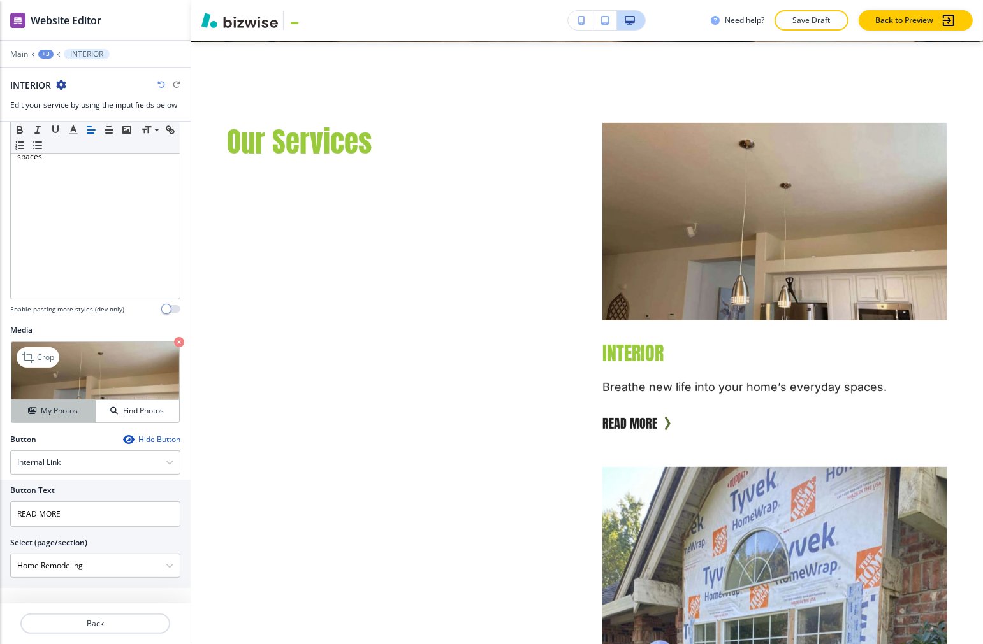
click at [57, 405] on h4 "My Photos" at bounding box center [59, 410] width 37 height 11
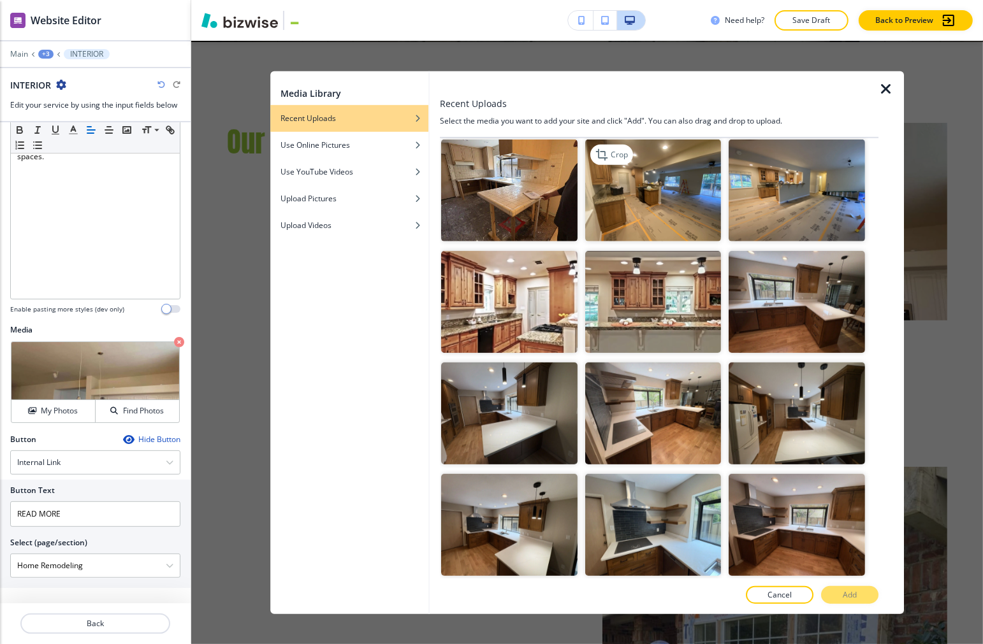
scroll to position [425, 0]
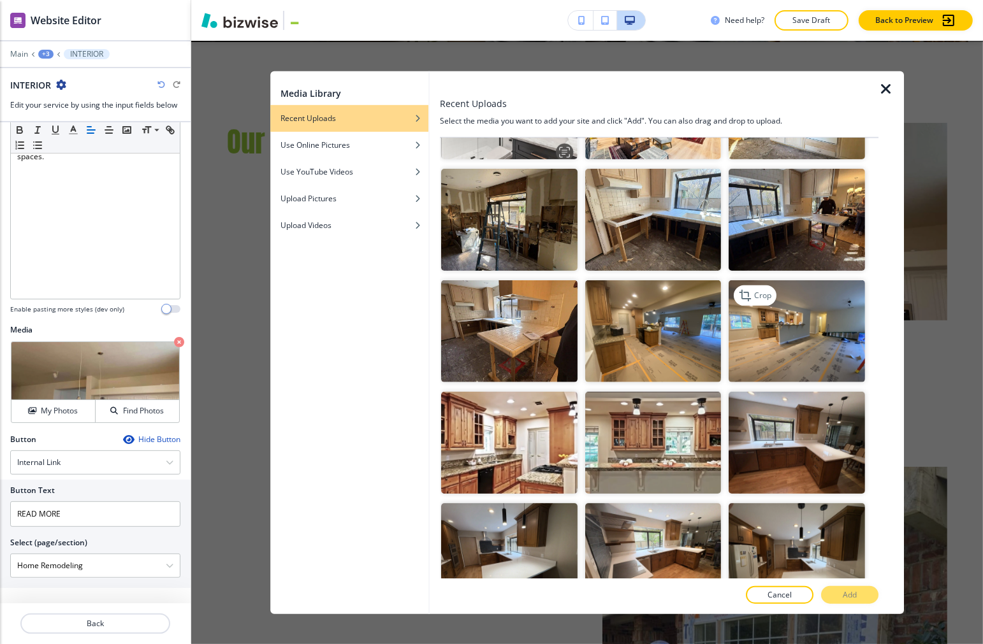
click at [678, 326] on img "button" at bounding box center [797, 331] width 136 height 102
click at [678, 595] on p "Add" at bounding box center [850, 595] width 14 height 11
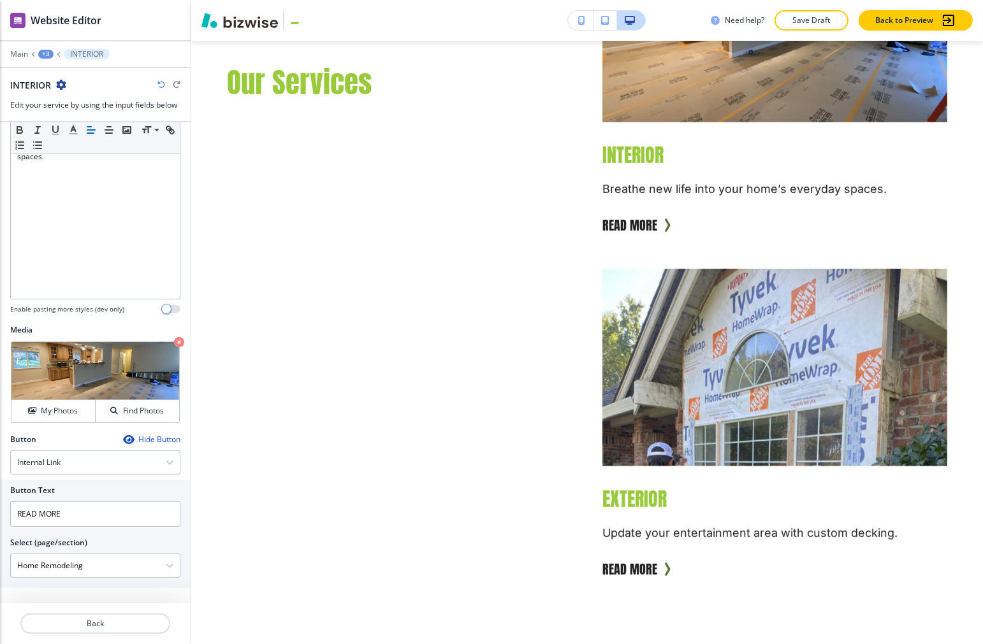
scroll to position [940, 0]
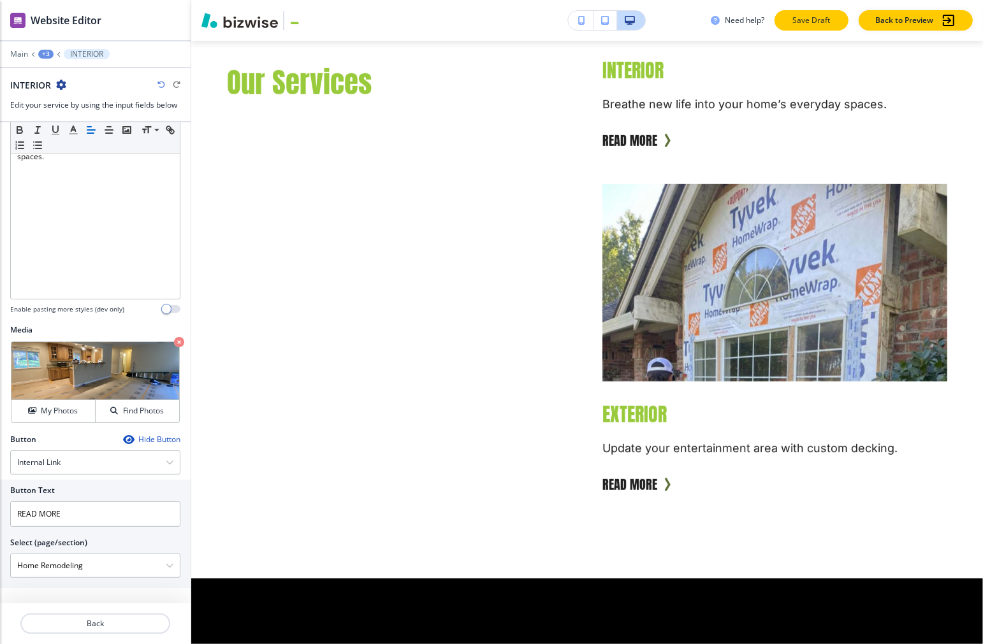
click at [678, 22] on p "Save Draft" at bounding box center [811, 20] width 41 height 11
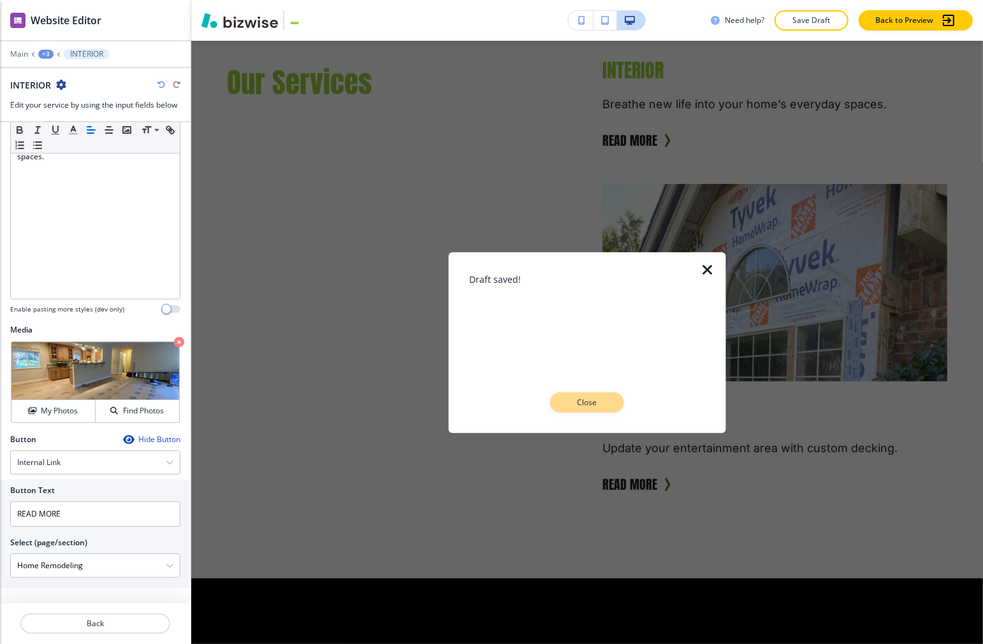
click at [598, 403] on p "Close" at bounding box center [587, 402] width 41 height 11
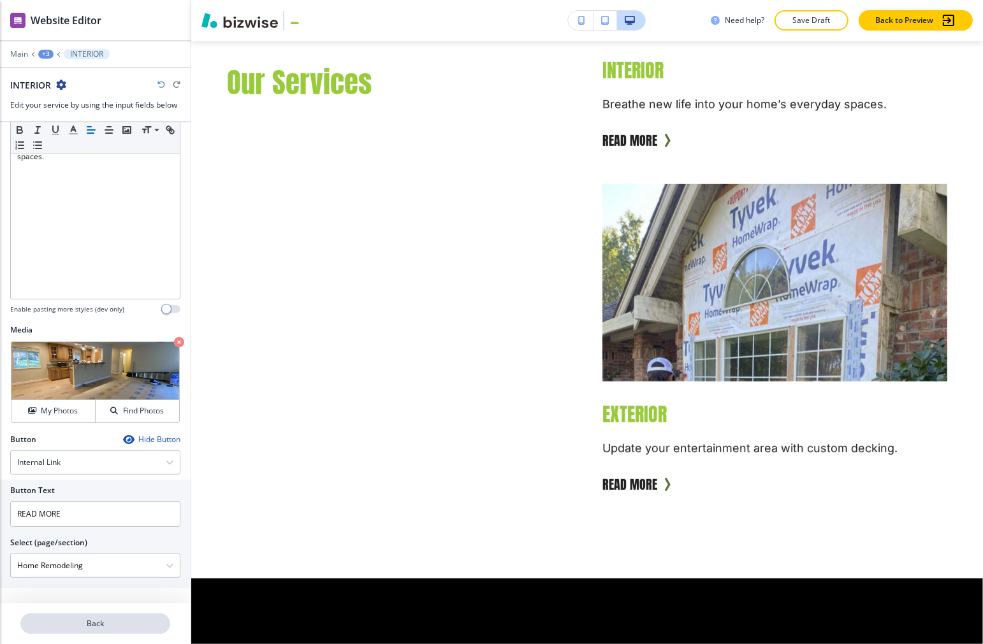
click at [89, 625] on p "Back" at bounding box center [95, 623] width 147 height 11
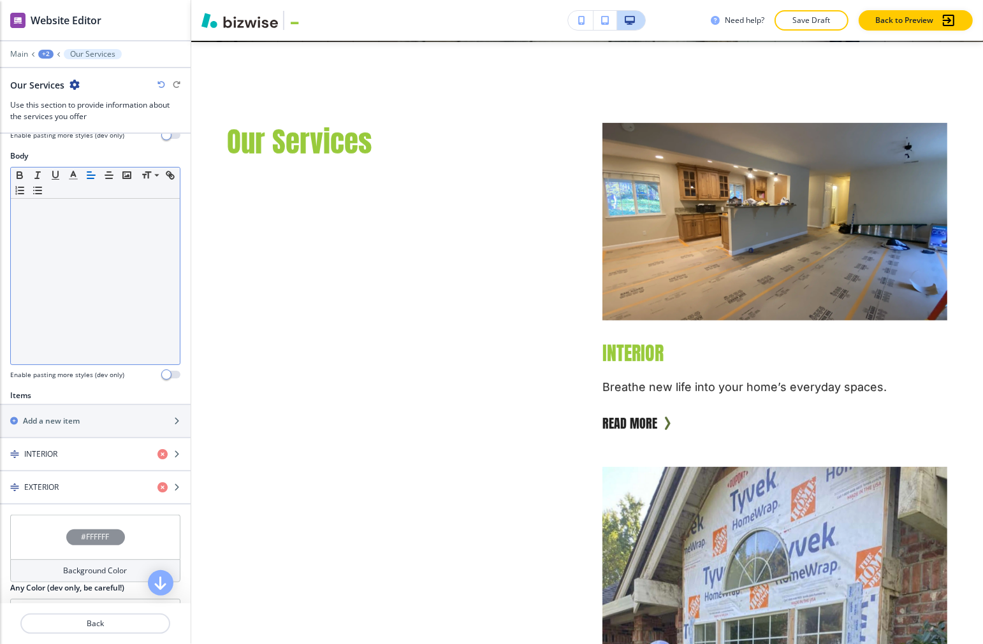
scroll to position [425, 0]
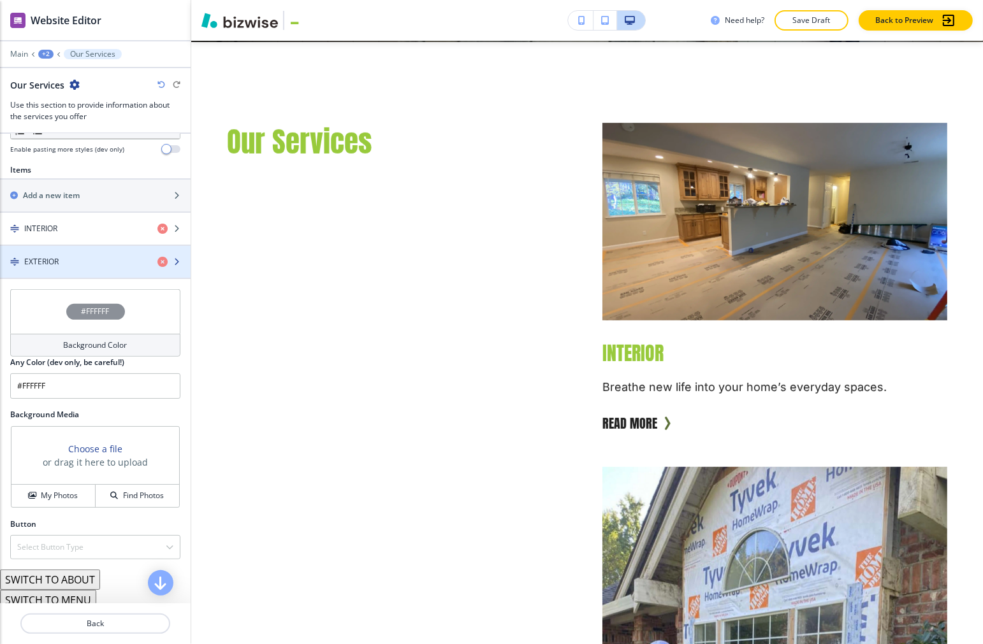
click at [67, 264] on div "EXTERIOR" at bounding box center [73, 261] width 147 height 11
click at [66, 268] on div "EXTERIOR" at bounding box center [73, 261] width 147 height 11
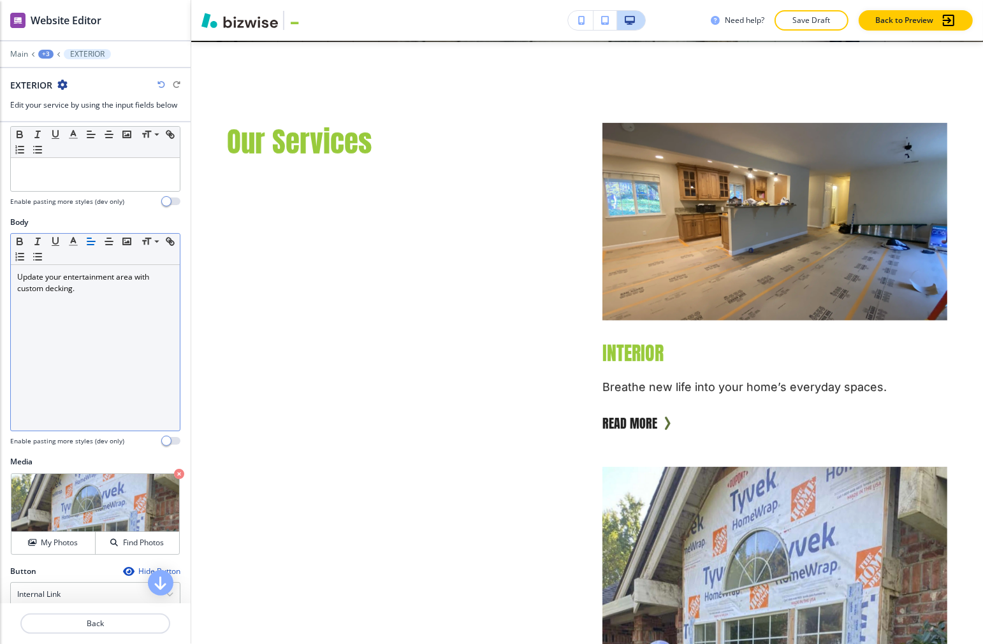
scroll to position [254, 0]
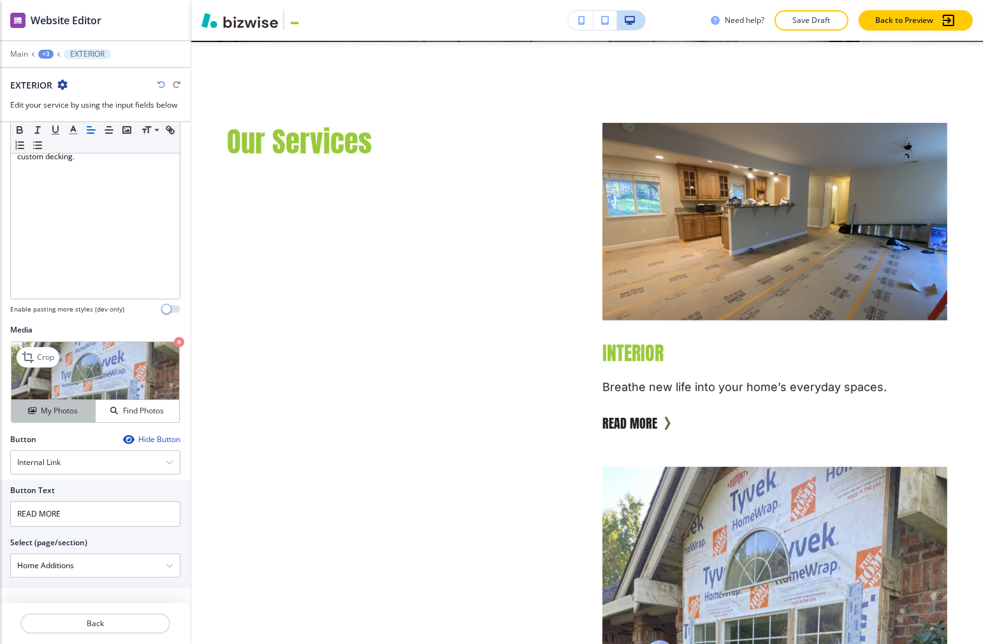
click at [66, 413] on h4 "My Photos" at bounding box center [59, 410] width 37 height 11
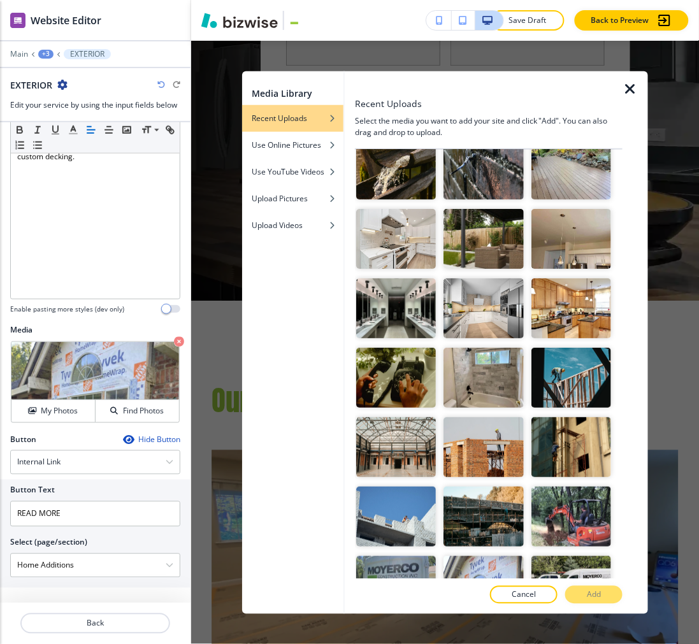
scroll to position [0, 0]
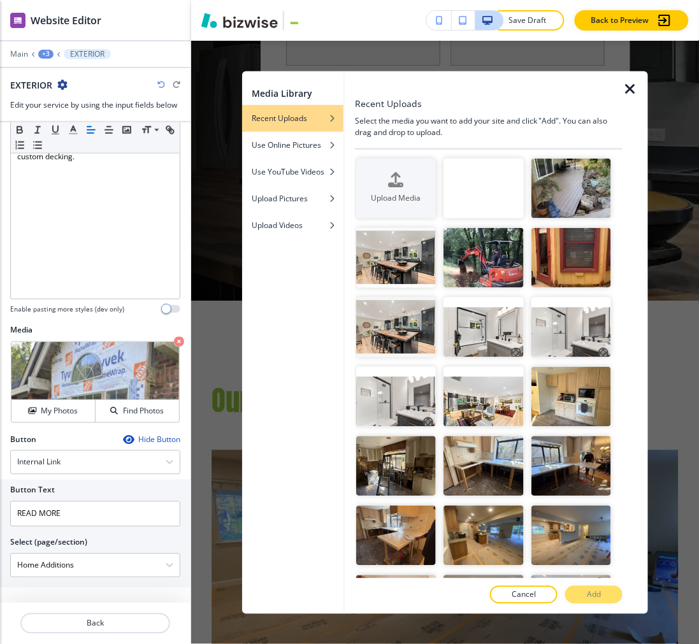
click at [671, 391] on div "Media Library Recent Uploads Use Online Pictures Use YouTube Videos Upload Pict…" at bounding box center [445, 343] width 508 height 604
